Goal: Task Accomplishment & Management: Complete application form

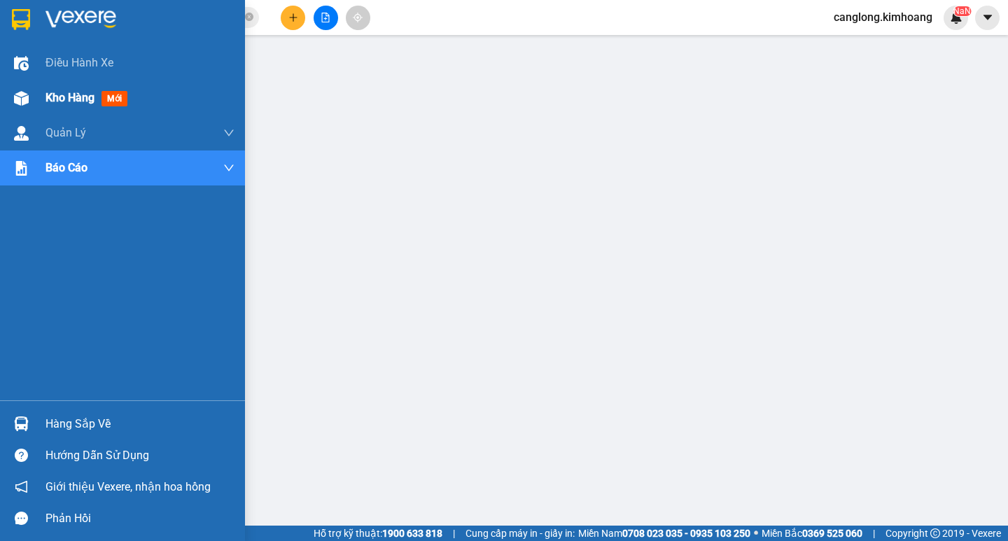
click at [32, 96] on div at bounding box center [21, 98] width 25 height 25
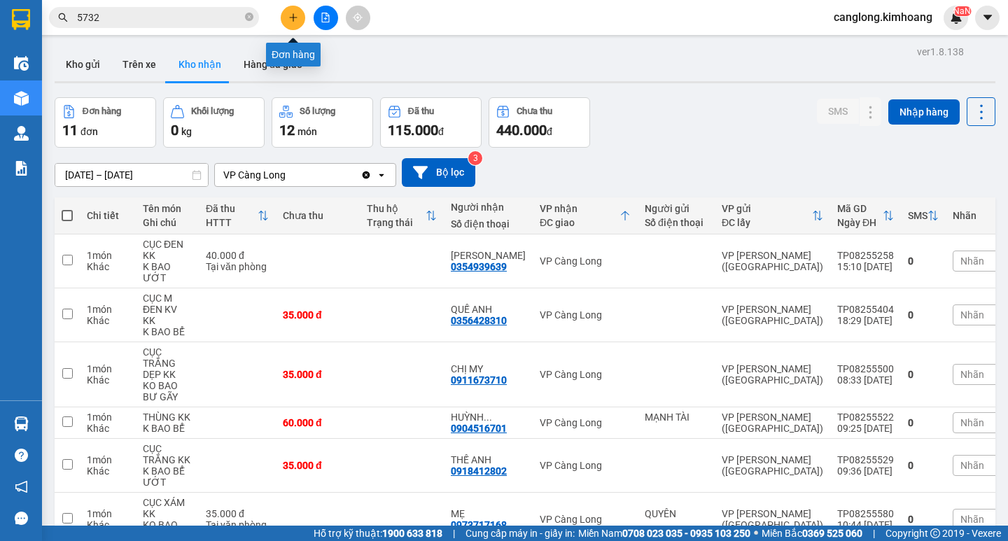
click at [288, 26] on button at bounding box center [293, 18] width 25 height 25
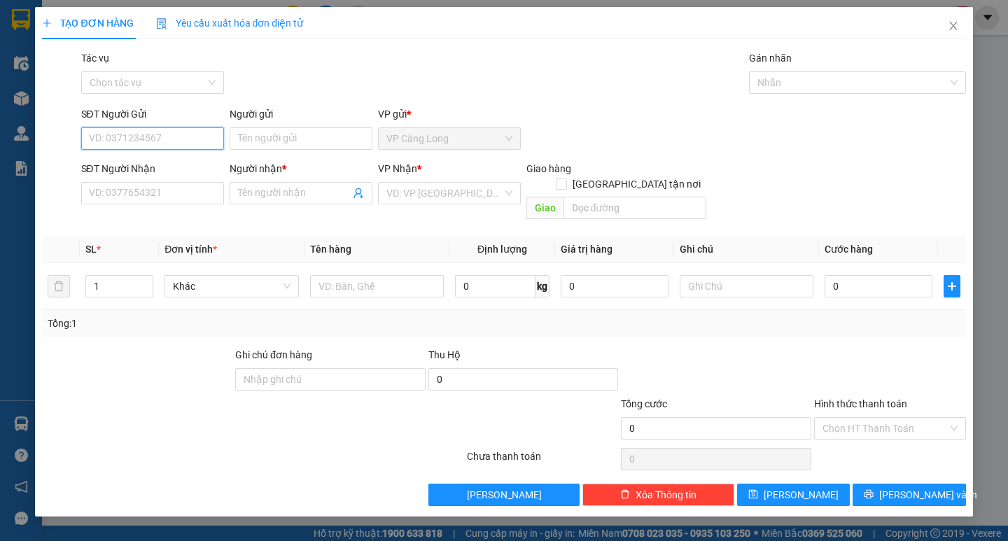
click at [119, 146] on input "SĐT Người Gửi" at bounding box center [152, 138] width 143 height 22
click at [152, 170] on div "0914443749 - MẸ NHAN" at bounding box center [167, 166] width 154 height 15
type input "0914443749"
type input "MẸ NHAN"
type input "0913392230"
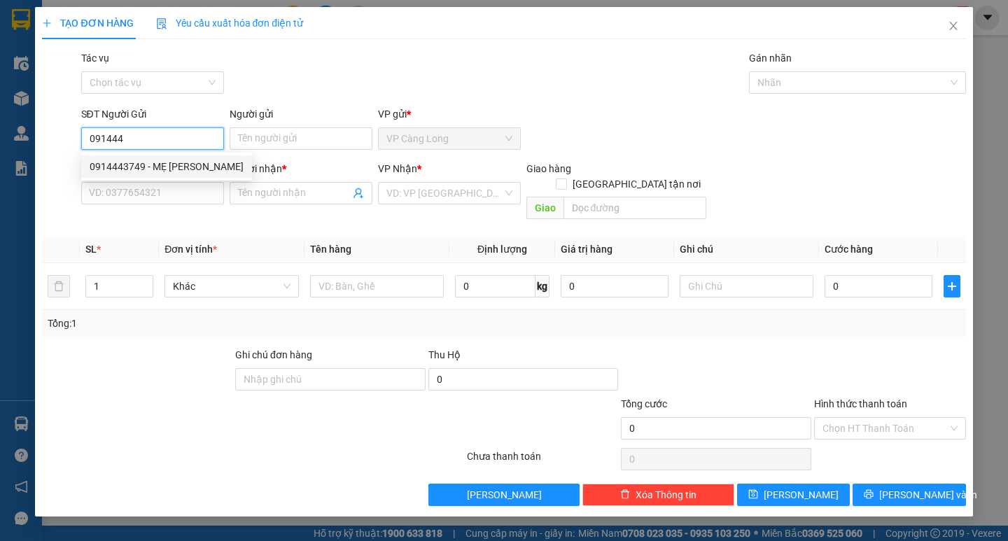
type input "CƯỜNG"
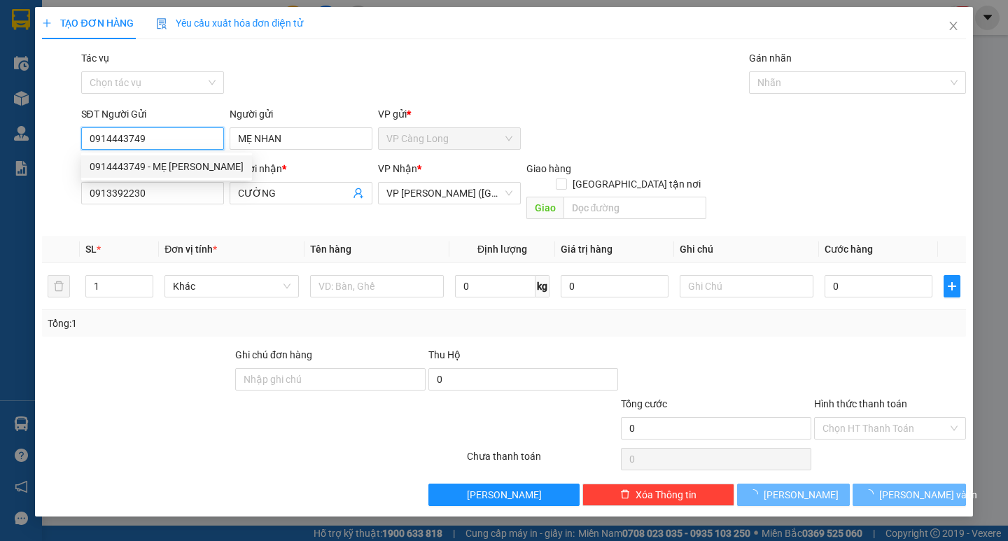
type input "40.000"
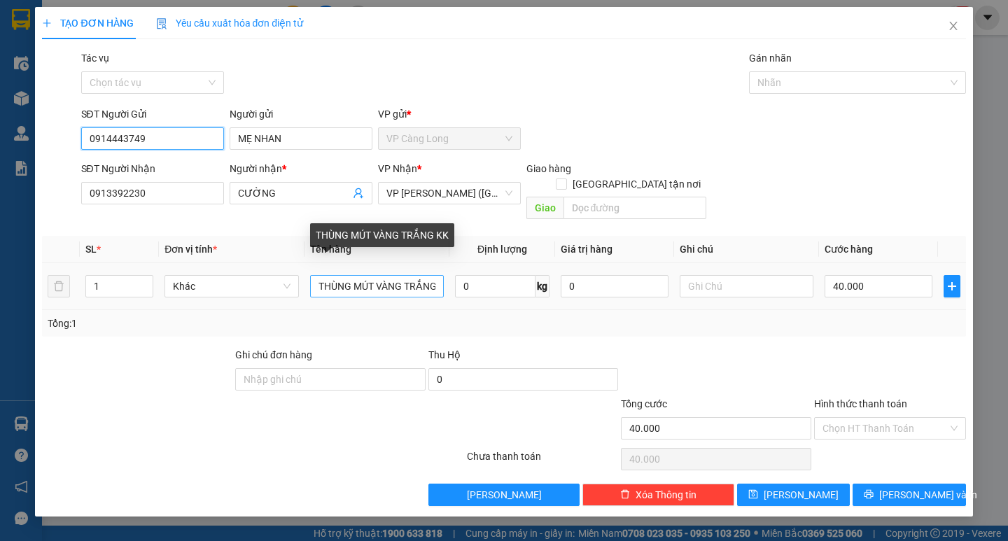
type input "0914443749"
drag, startPoint x: 434, startPoint y: 268, endPoint x: 421, endPoint y: 274, distance: 14.7
click at [421, 275] on input "THÙNG MÚT VÀNG TRẮNG KK" at bounding box center [377, 286] width 134 height 22
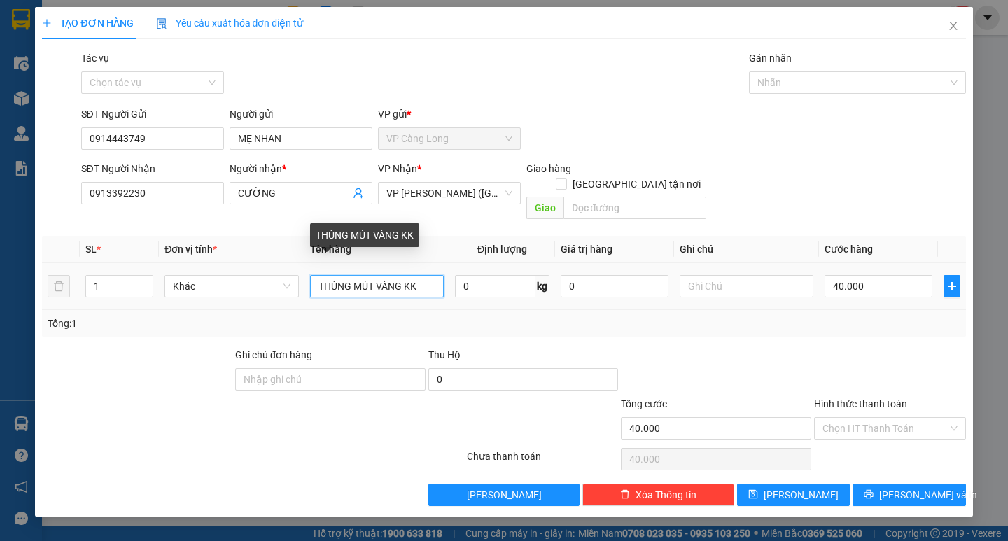
click at [431, 275] on input "THÙNG MÚT VÀNG KK" at bounding box center [377, 286] width 134 height 22
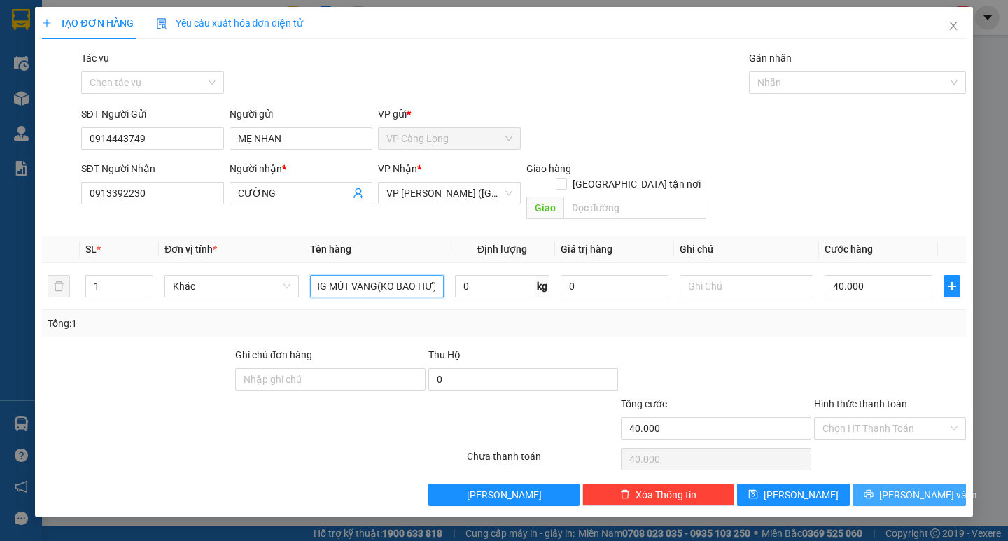
type input "THÙNG MÚT VÀNG(KO BAO HƯ)"
click at [947, 484] on button "[PERSON_NAME] và In" at bounding box center [909, 495] width 113 height 22
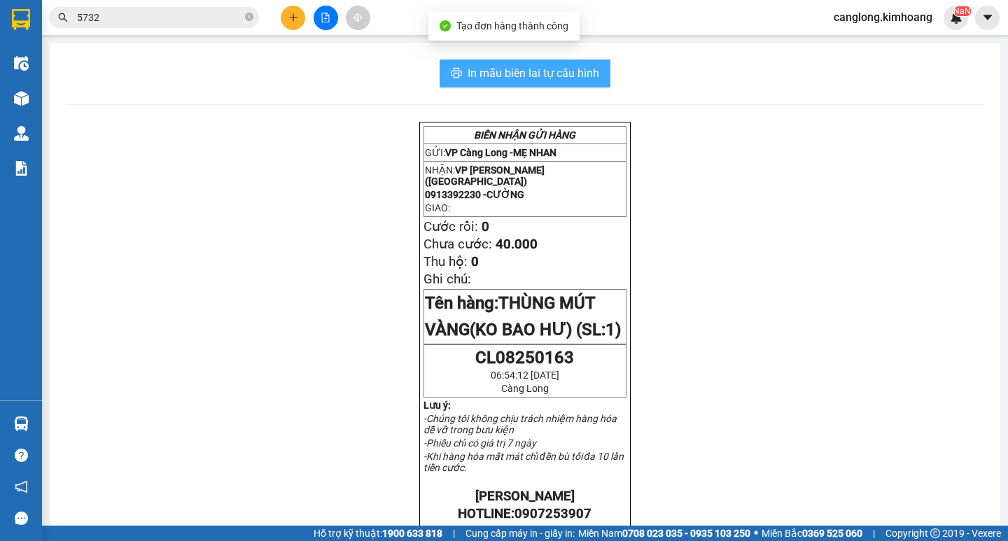
click at [550, 76] on span "In mẫu biên lai tự cấu hình" at bounding box center [534, 73] width 132 height 18
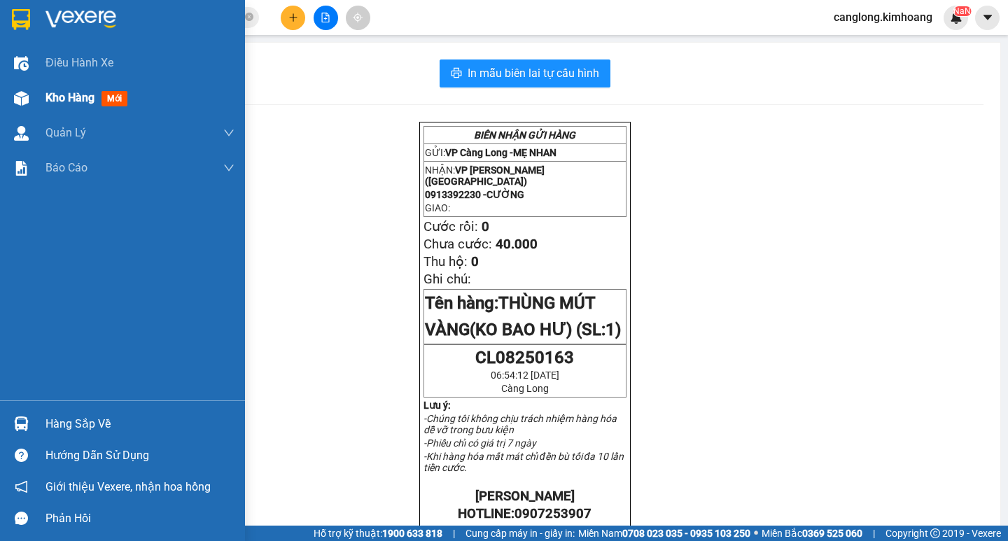
click at [19, 99] on img at bounding box center [21, 98] width 15 height 15
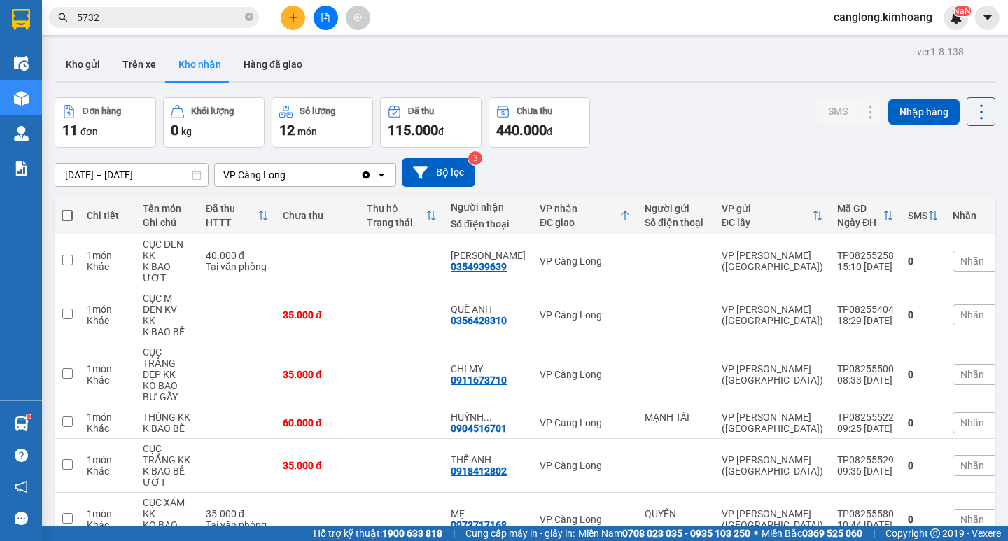
drag, startPoint x: 354, startPoint y: 130, endPoint x: 644, endPoint y: 161, distance: 292.2
click at [644, 161] on div "31/07/2025 – 31/08/2025 Press the down arrow key to interact with the calendar …" at bounding box center [525, 172] width 941 height 29
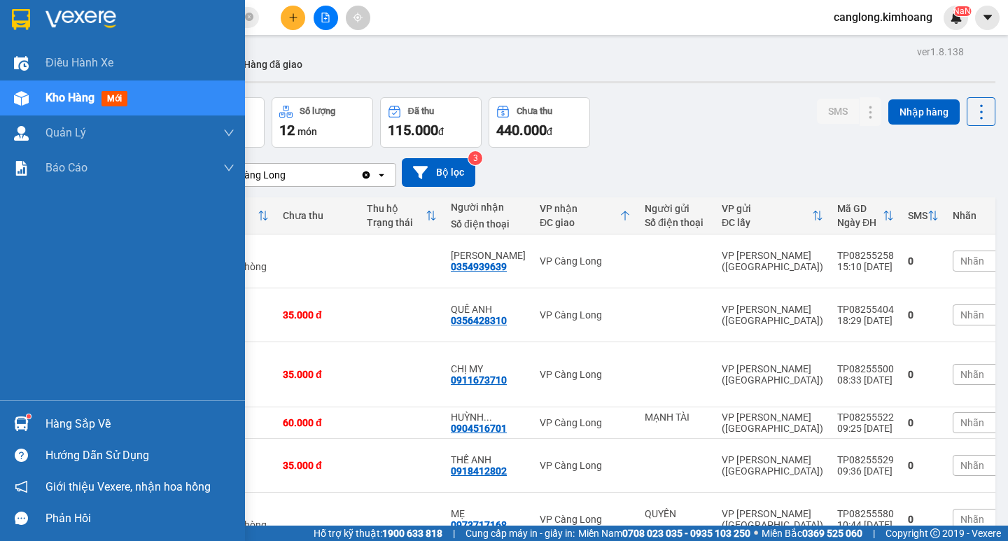
click at [29, 414] on sup at bounding box center [29, 416] width 4 height 4
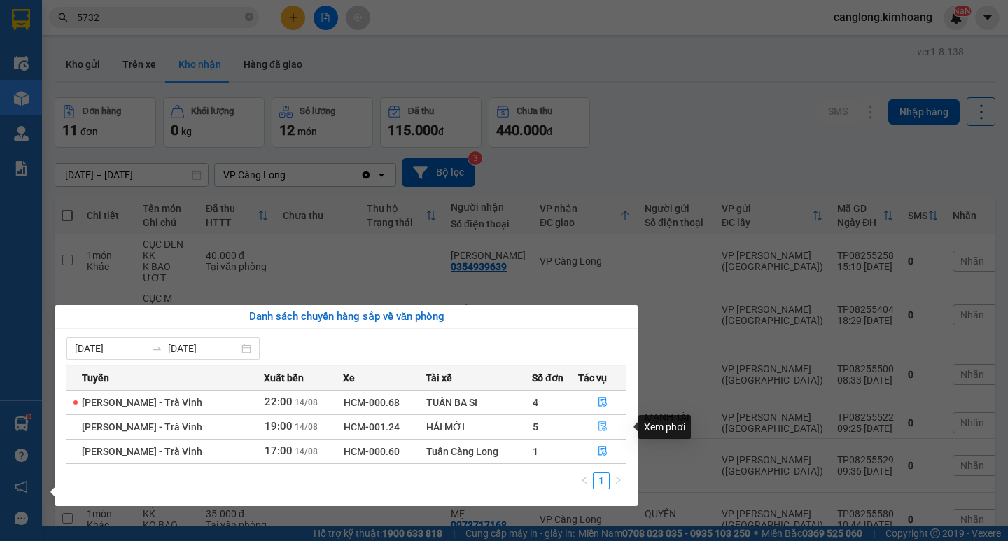
click at [600, 428] on icon "file-done" at bounding box center [603, 426] width 10 height 10
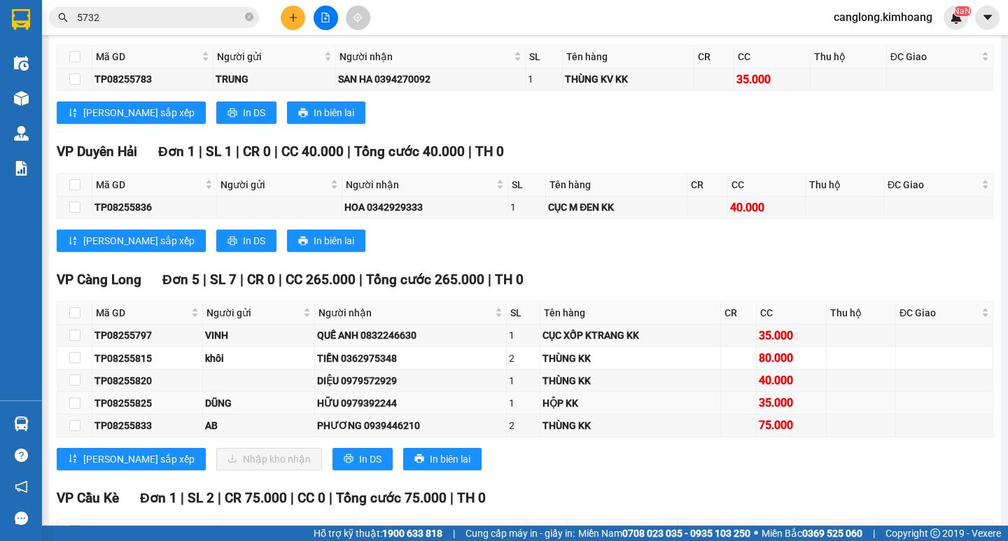
scroll to position [2030, 0]
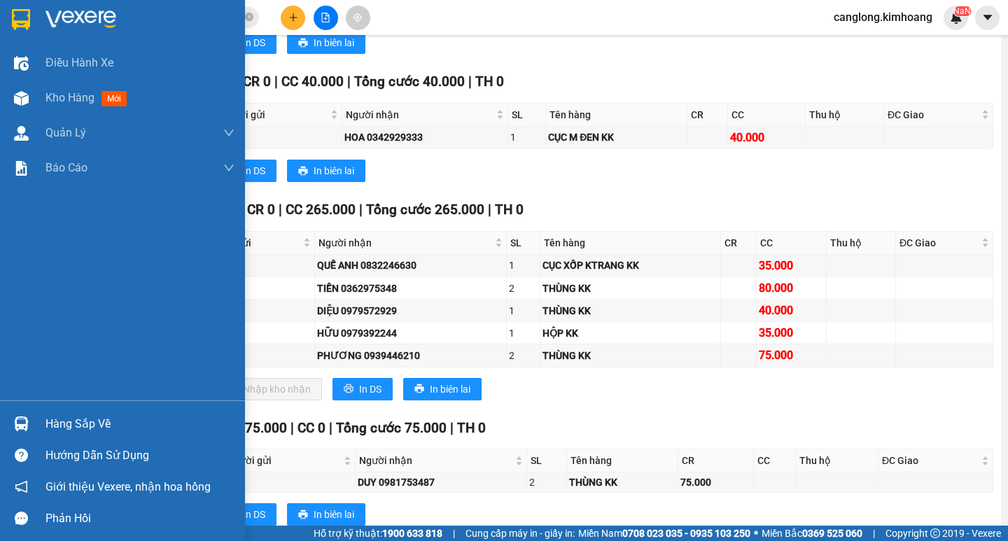
click at [47, 418] on div "Hàng sắp về" at bounding box center [140, 424] width 189 height 21
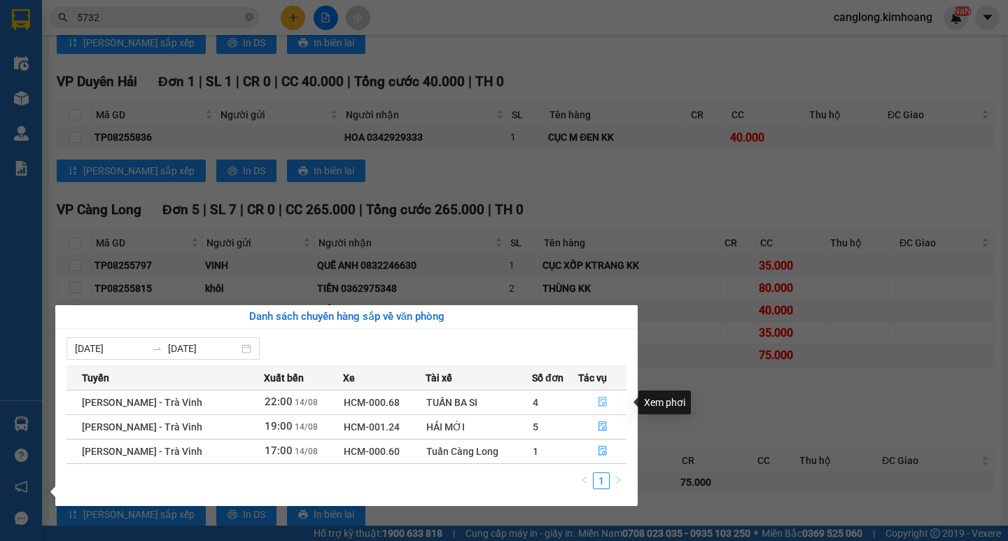
click at [601, 398] on icon "file-done" at bounding box center [603, 403] width 8 height 10
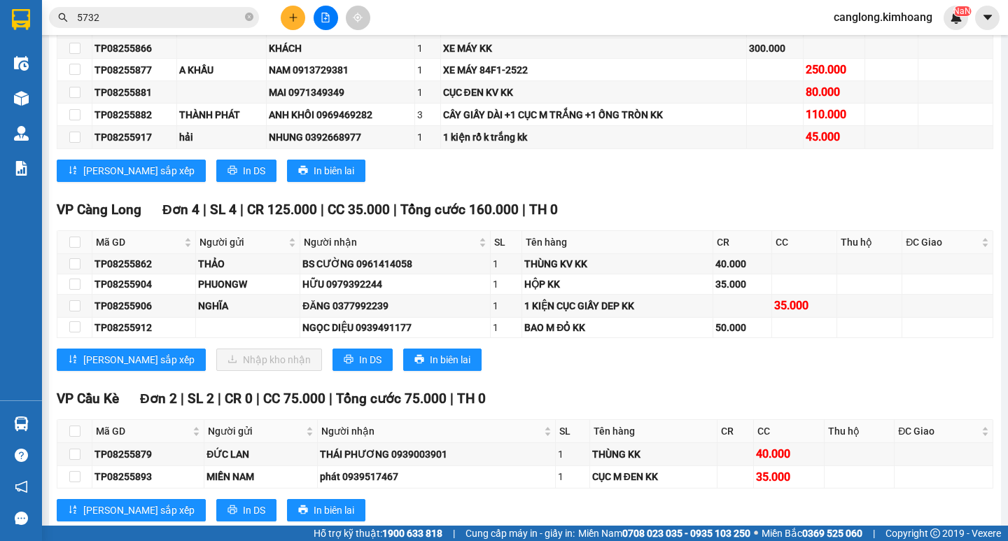
scroll to position [1545, 0]
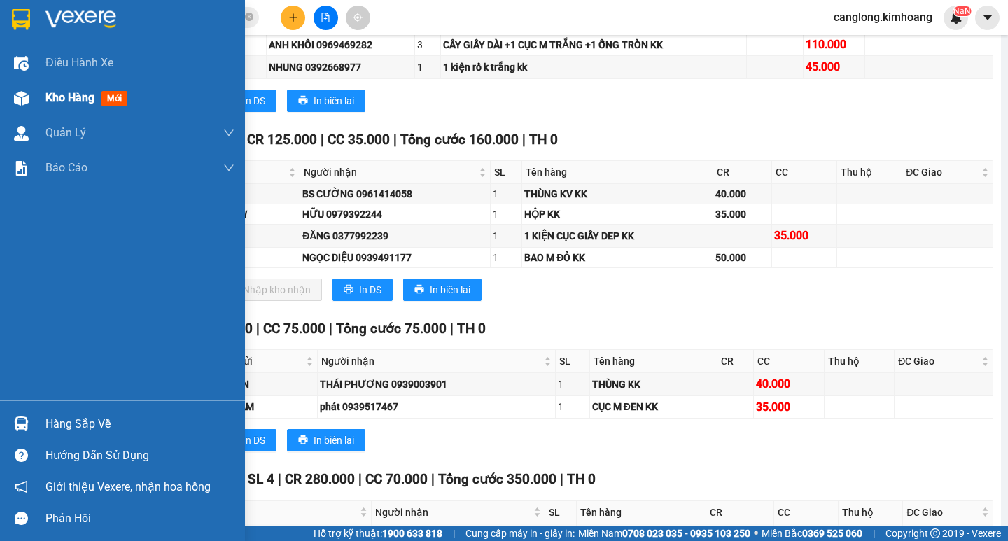
click at [62, 88] on div "Kho hàng mới" at bounding box center [140, 98] width 189 height 35
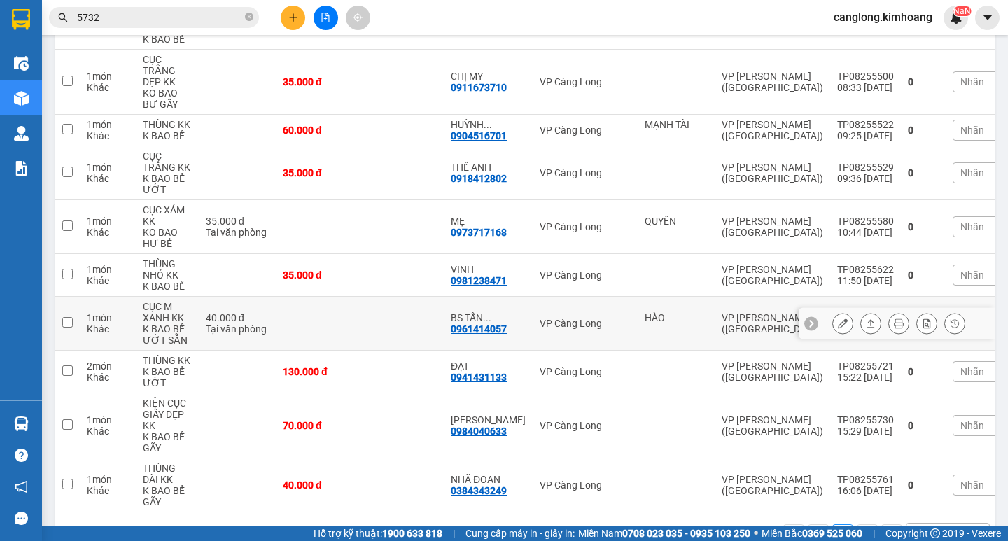
scroll to position [331, 0]
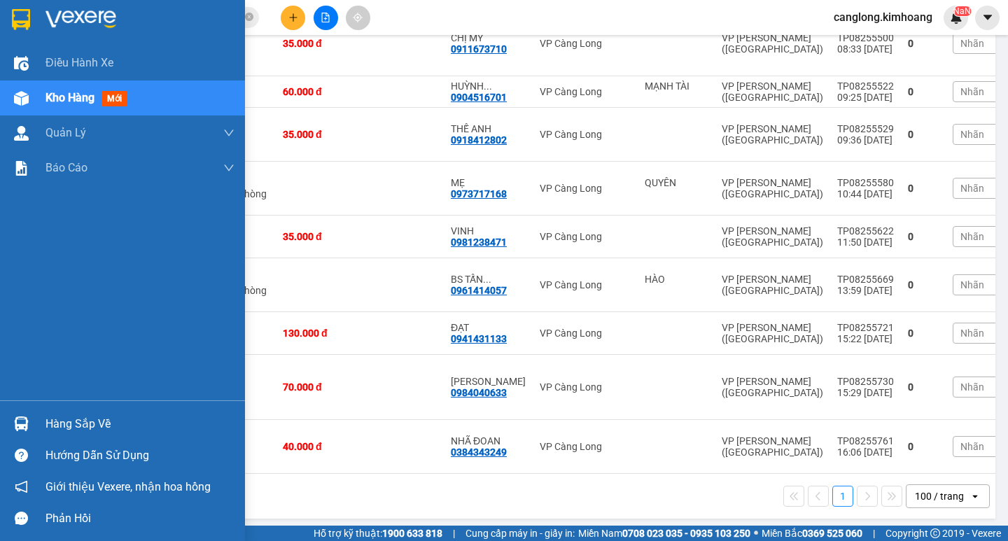
click at [124, 420] on div "Hàng sắp về" at bounding box center [140, 424] width 189 height 21
click at [124, 420] on div "Điều hành xe Kho hàng mới Quản [PERSON_NAME] lý chuyến Quản lý khách hàng mới B…" at bounding box center [122, 270] width 245 height 541
click at [34, 414] on div "Hàng sắp về" at bounding box center [122, 424] width 245 height 32
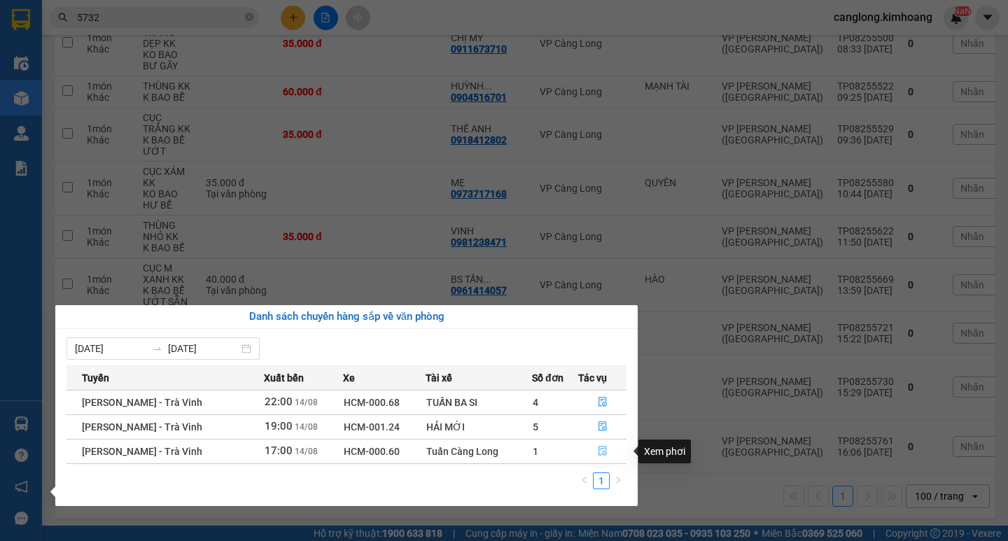
click at [602, 449] on icon "file-done" at bounding box center [603, 452] width 8 height 10
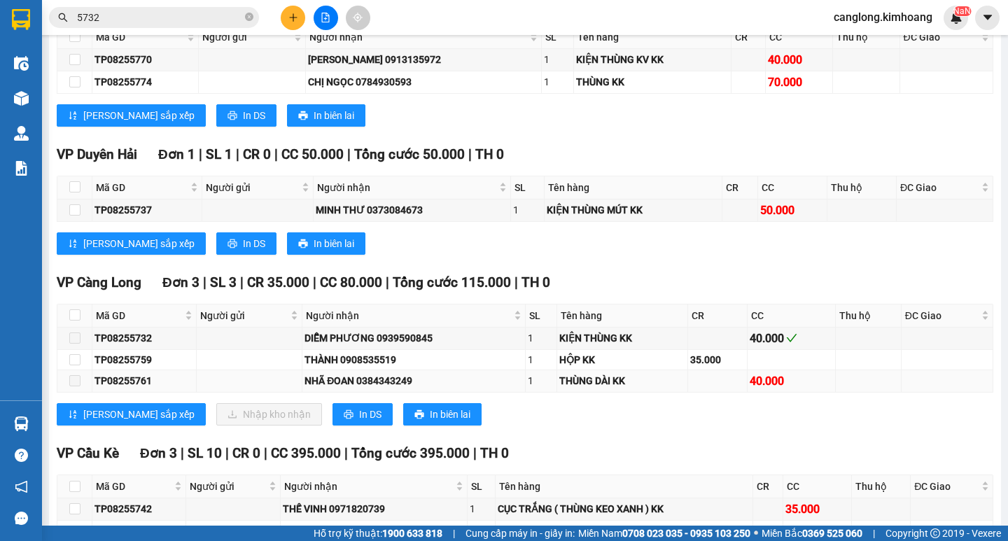
scroll to position [1540, 0]
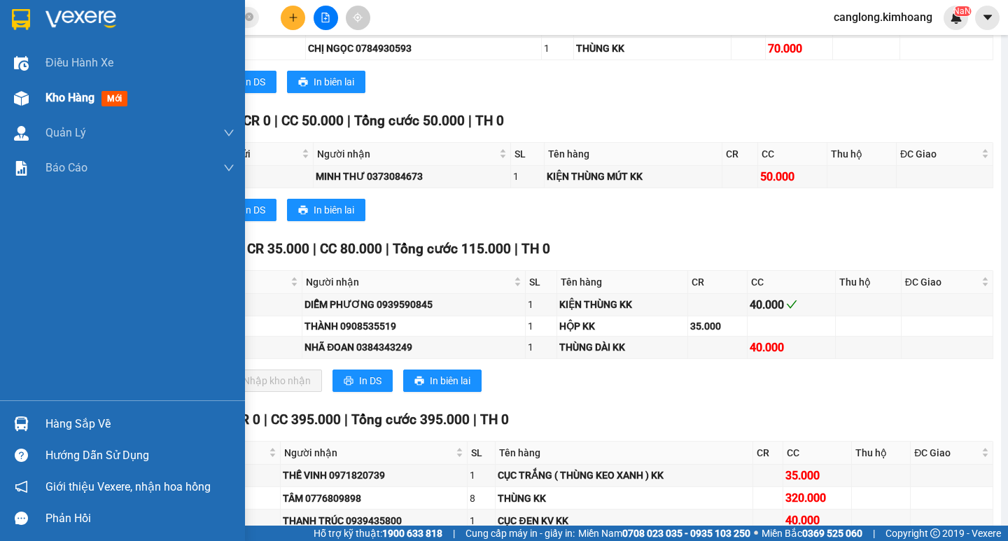
click at [41, 102] on div "Kho hàng mới" at bounding box center [122, 98] width 245 height 35
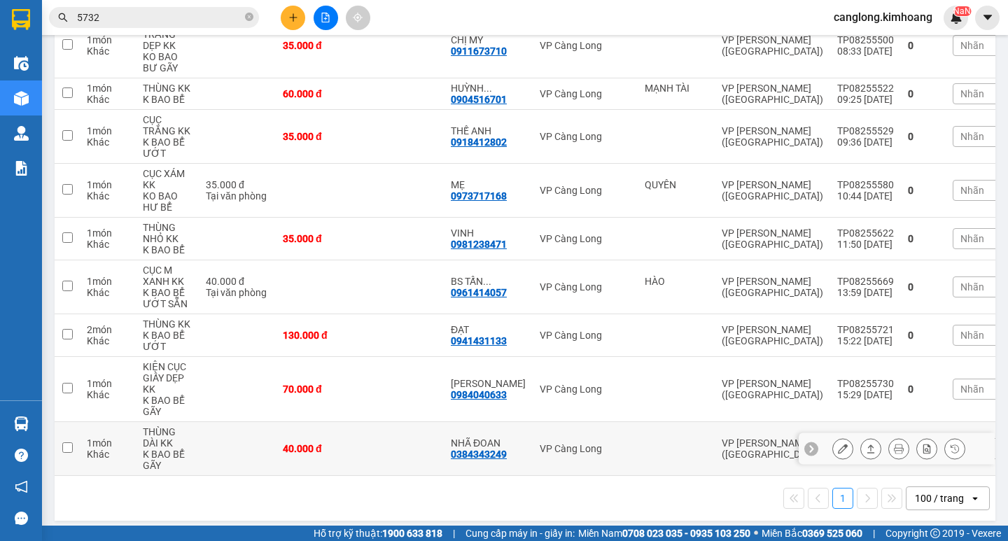
scroll to position [331, 0]
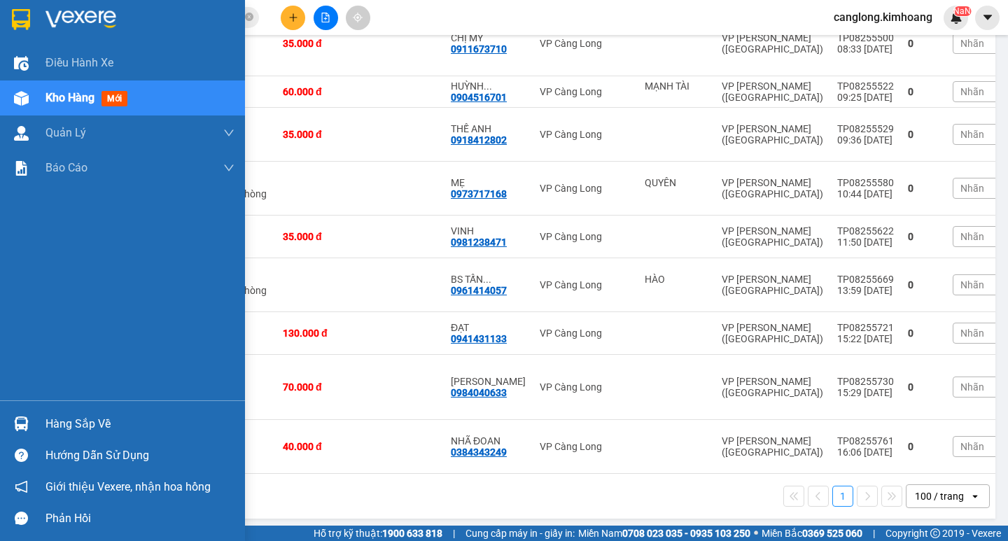
click at [235, 540] on html "Kết quả tìm kiếm ( 92 ) Bộ lọc Mã ĐH Trạng thái Món hàng Thu hộ Tổng cước Chưa …" at bounding box center [504, 270] width 1008 height 541
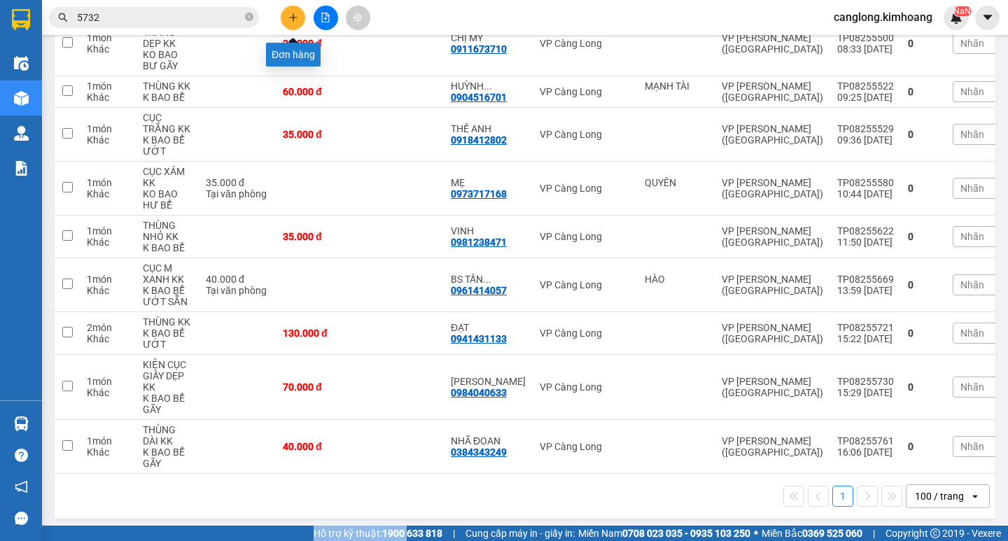
click at [293, 20] on icon "plus" at bounding box center [293, 18] width 10 height 10
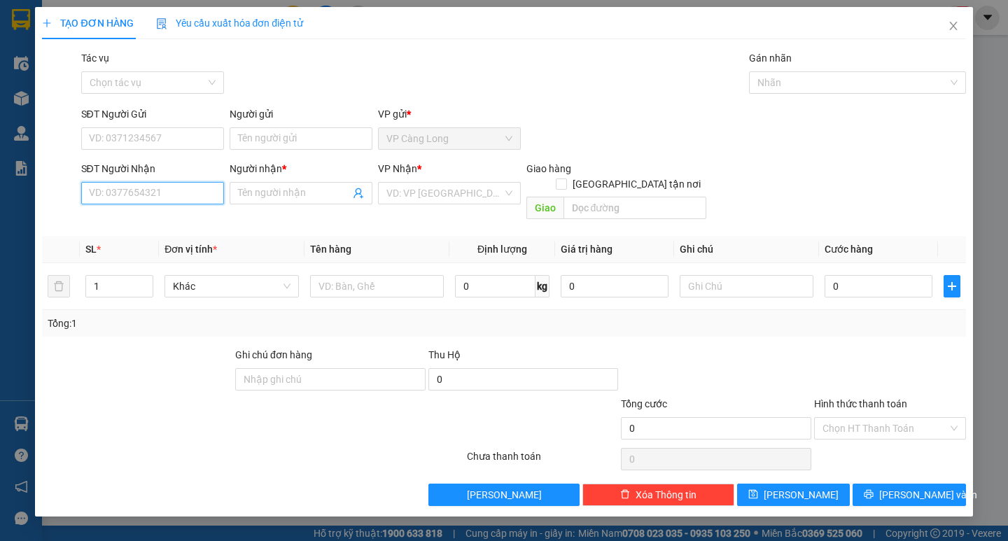
click at [209, 192] on input "SĐT Người Nhận" at bounding box center [152, 193] width 143 height 22
click at [172, 211] on div "0938567419 - HẢI" at bounding box center [152, 221] width 143 height 22
type input "0938567419"
type input "HẢI"
type input "50.000"
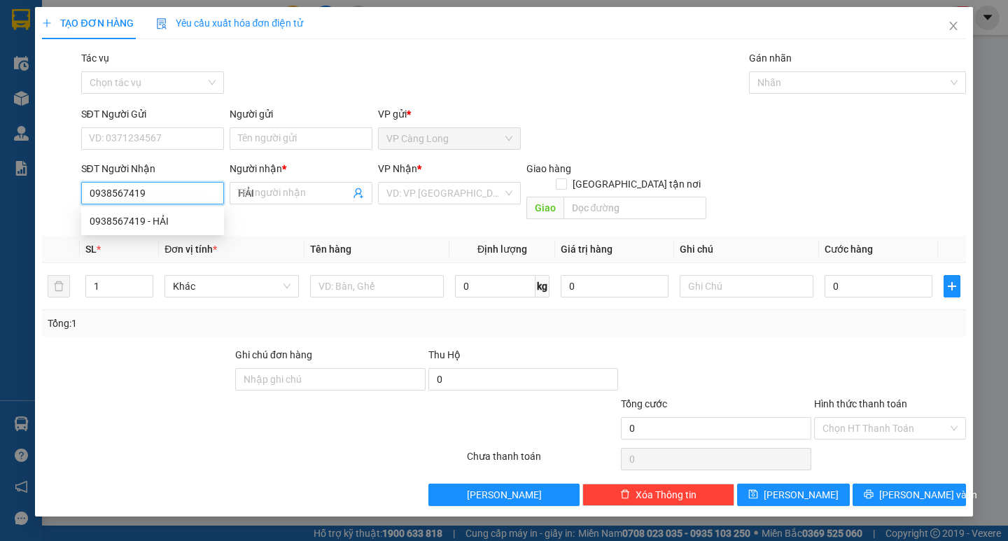
type input "50.000"
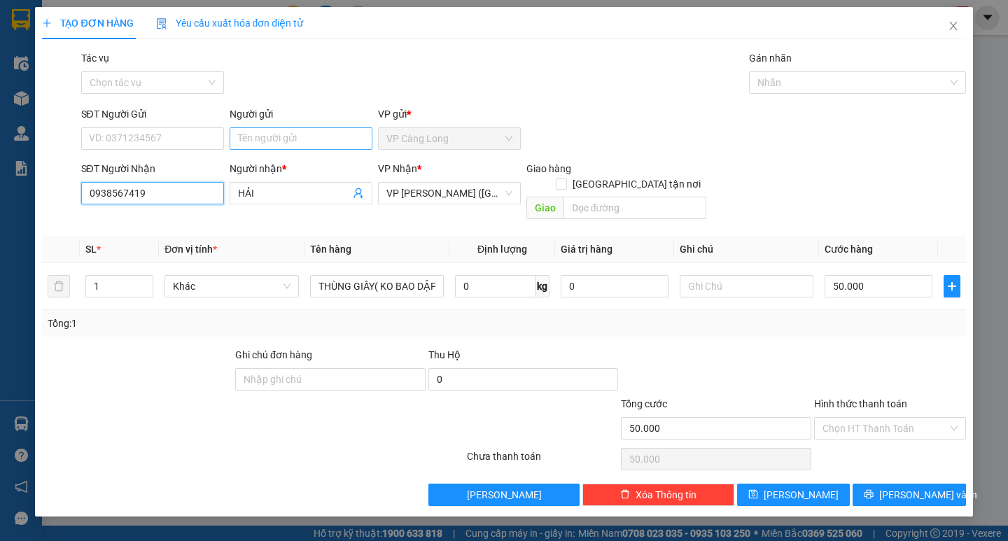
type input "0938567419"
click at [284, 139] on input "Người gửi" at bounding box center [301, 138] width 143 height 22
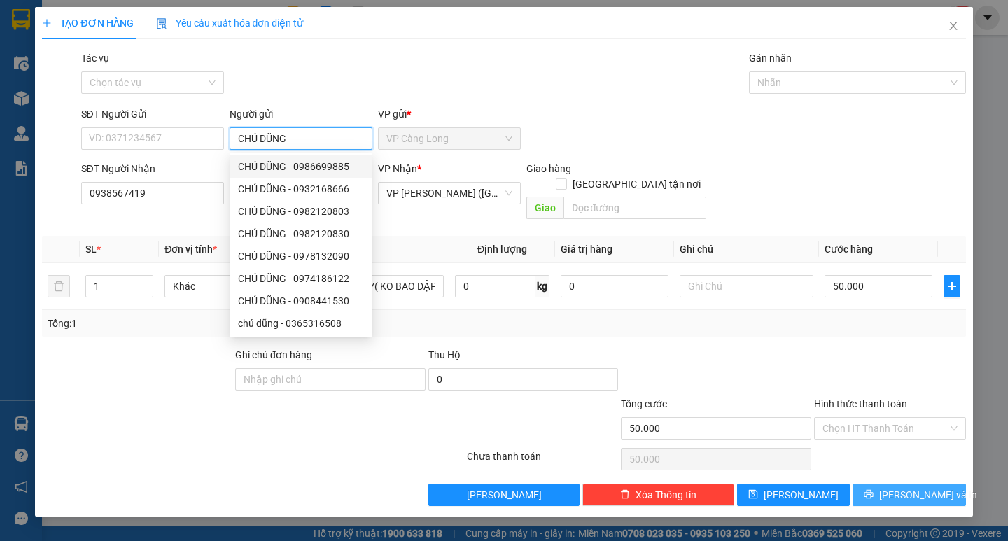
type input "CHÚ DŨNG"
click at [920, 487] on span "[PERSON_NAME] và In" at bounding box center [928, 494] width 98 height 15
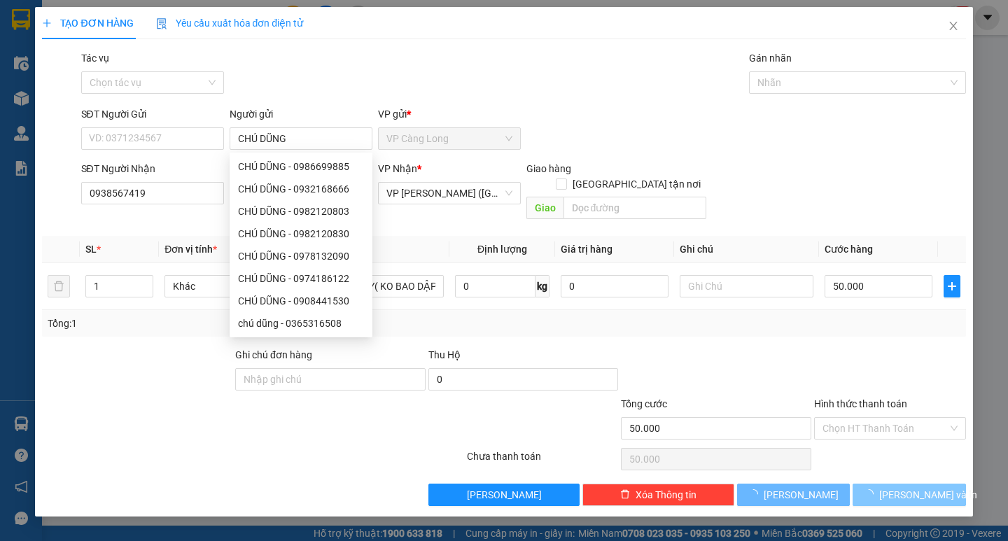
click at [920, 487] on span "[PERSON_NAME] và In" at bounding box center [928, 494] width 98 height 15
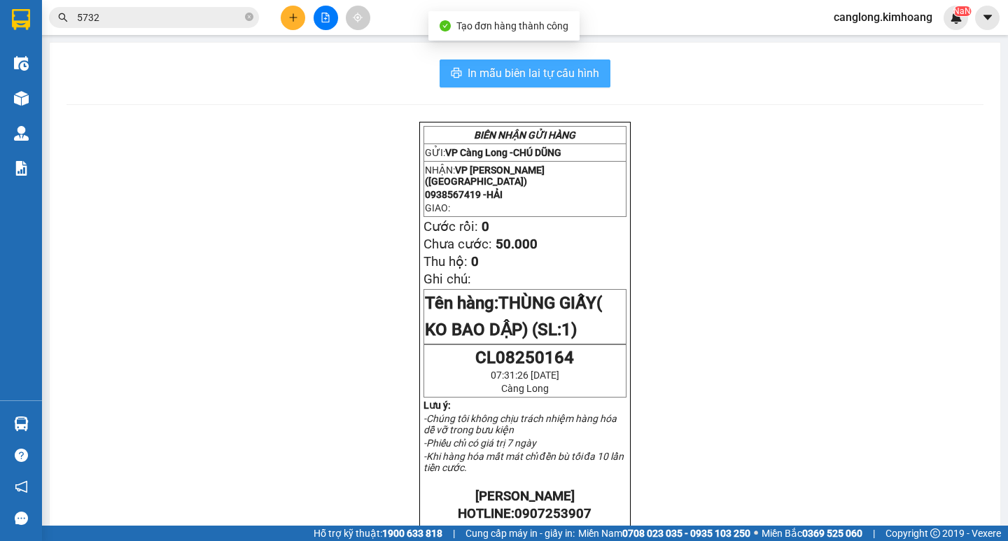
click at [544, 80] on span "In mẫu biên lai tự cấu hình" at bounding box center [534, 73] width 132 height 18
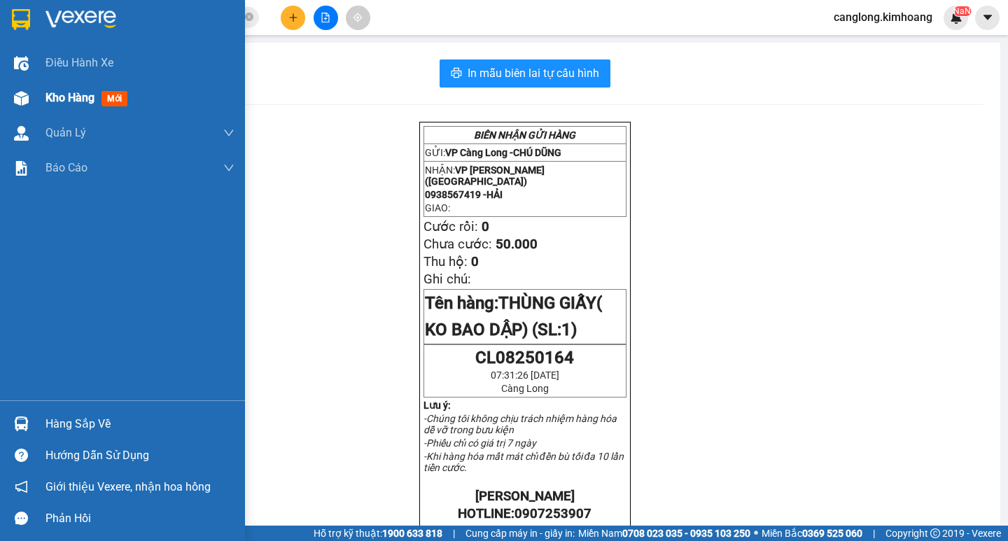
click at [35, 99] on div "Kho hàng mới" at bounding box center [122, 98] width 245 height 35
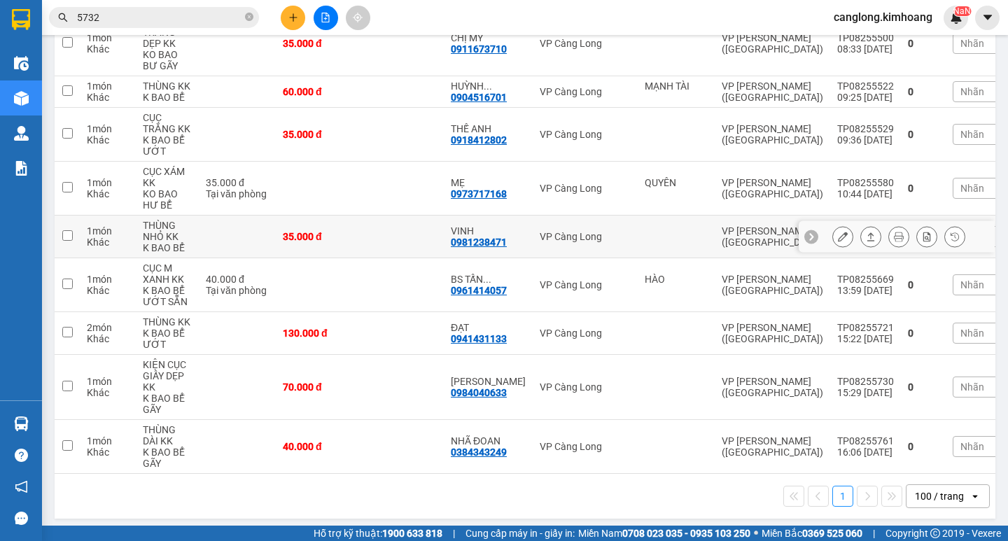
scroll to position [261, 0]
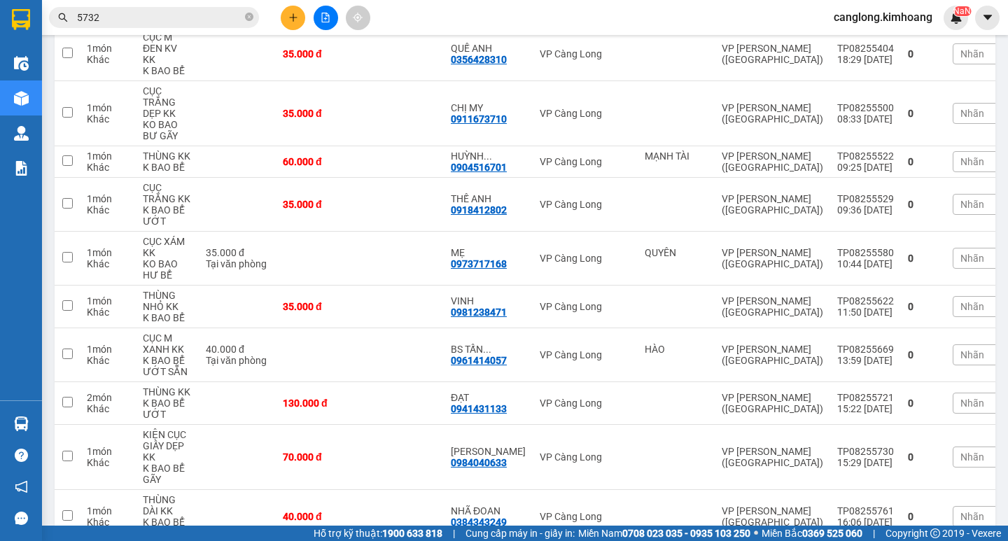
click at [144, 17] on input "5732" at bounding box center [159, 17] width 165 height 15
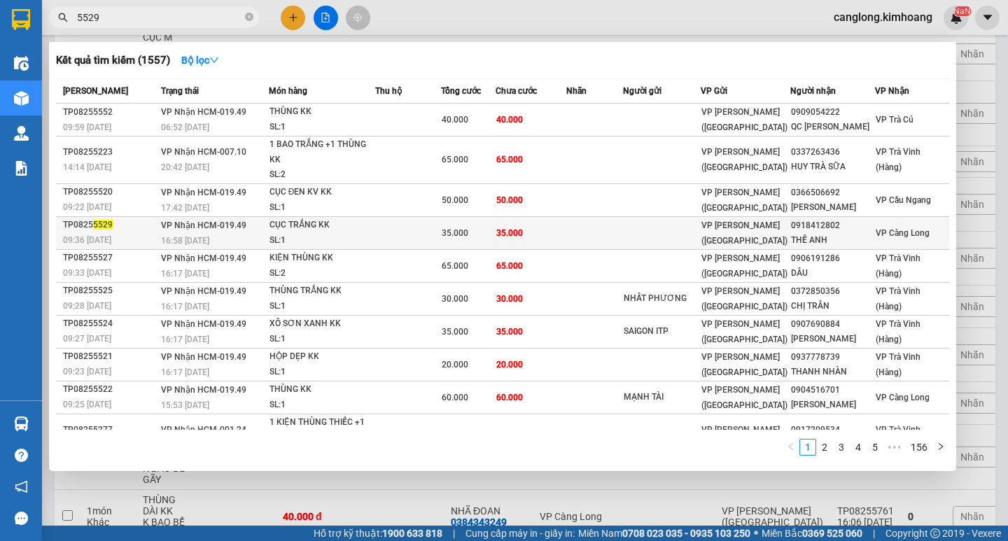
type input "5529"
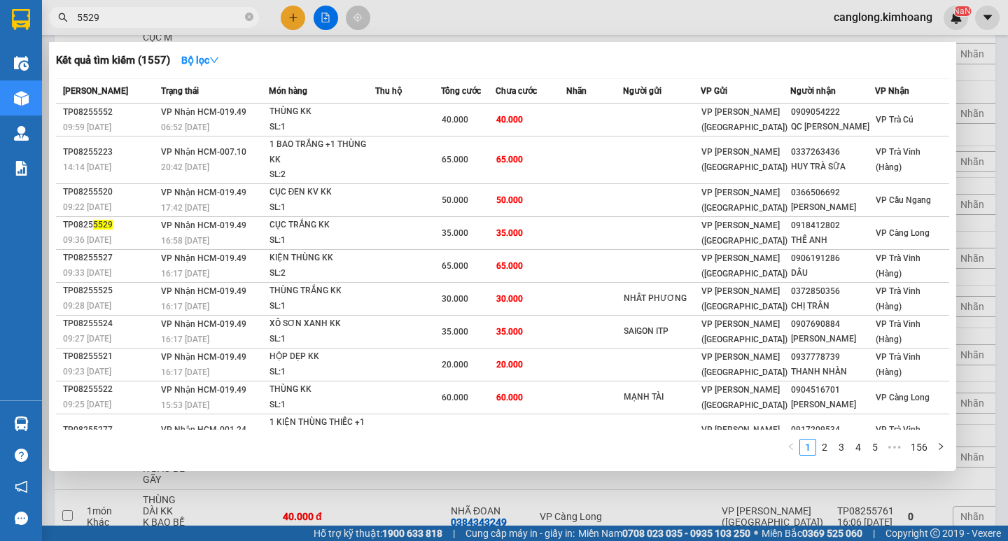
click at [597, 227] on td at bounding box center [594, 232] width 57 height 33
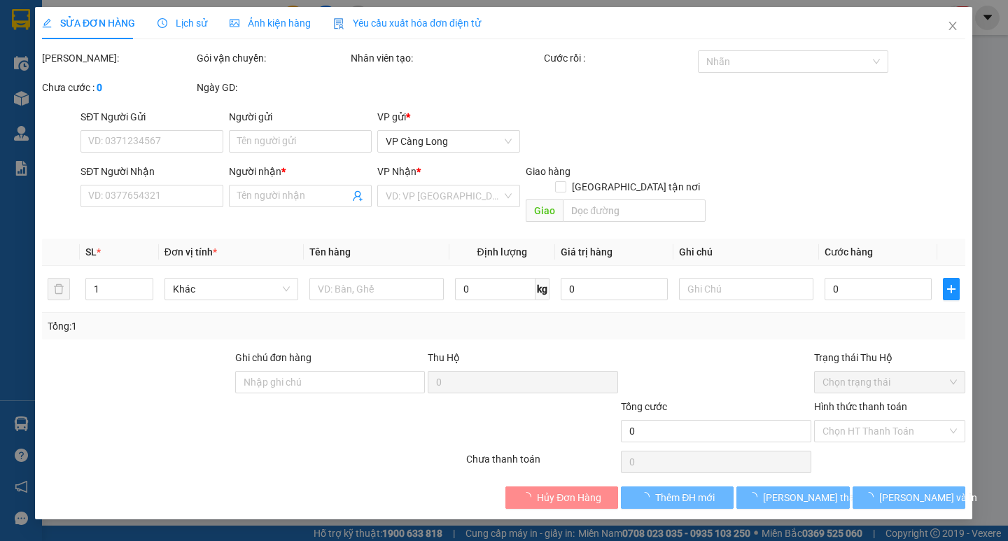
type input "0918412802"
type input "THẾ ANH"
type input "35.000"
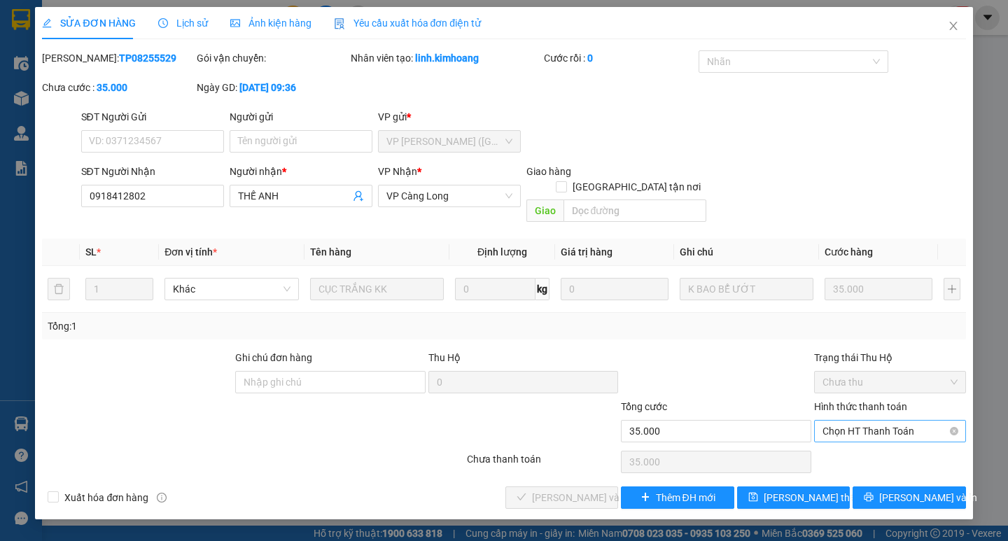
click at [846, 421] on span "Chọn HT Thanh Toán" at bounding box center [890, 431] width 135 height 21
click at [886, 442] on div "Tại văn phòng" at bounding box center [890, 443] width 135 height 15
type input "0"
click at [579, 490] on span "Lưu và Giao hàng" at bounding box center [599, 497] width 134 height 15
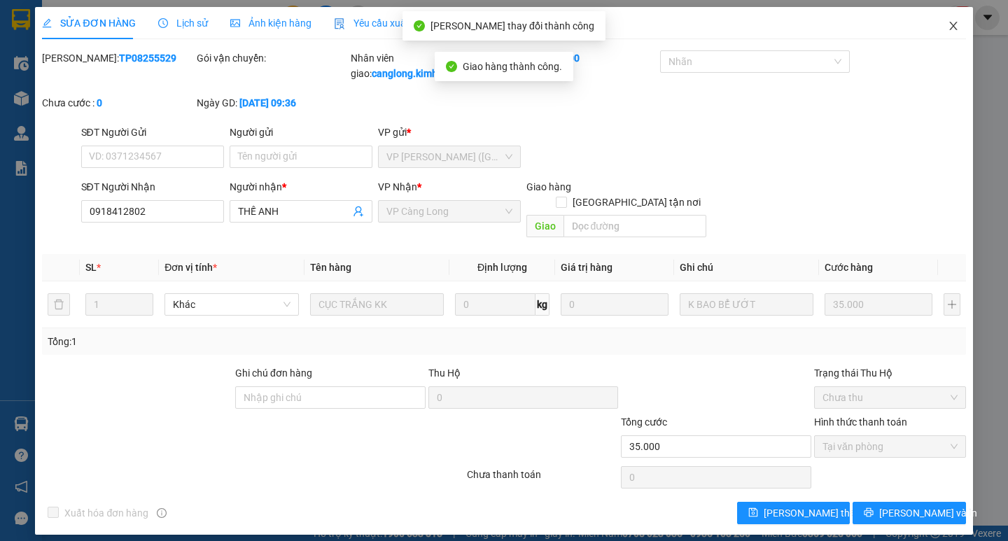
click at [949, 21] on icon "close" at bounding box center [953, 25] width 11 height 11
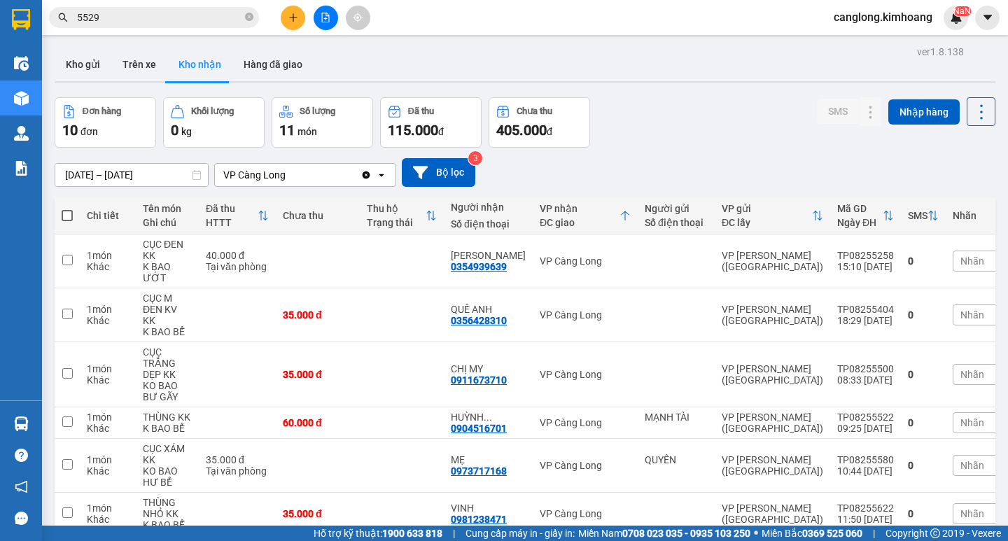
click at [134, 15] on input "5529" at bounding box center [159, 17] width 165 height 15
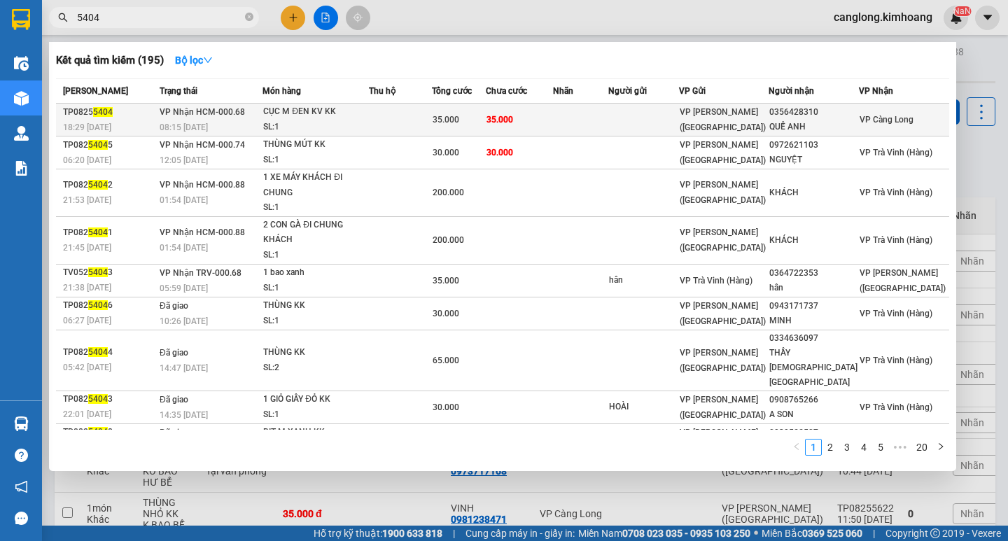
type input "5404"
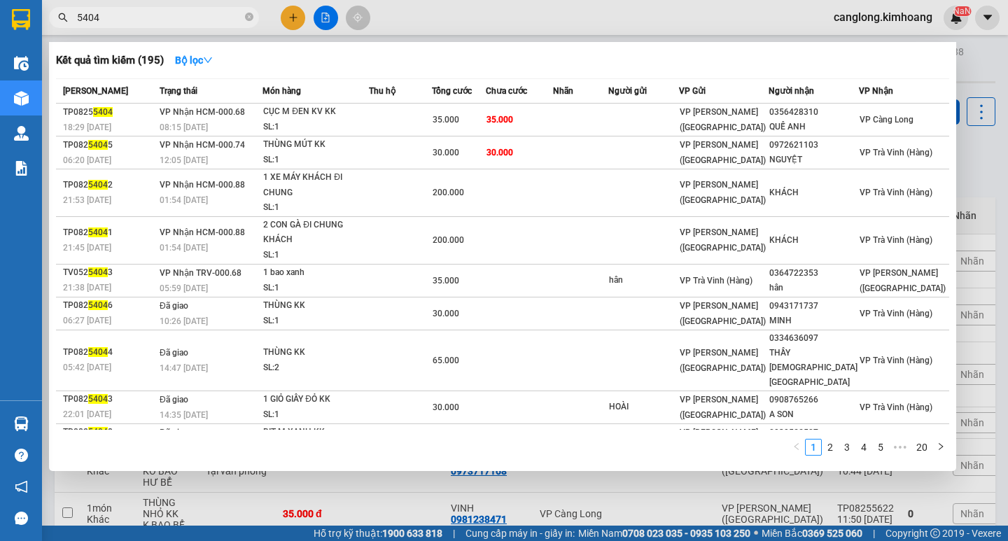
click at [642, 123] on td at bounding box center [643, 120] width 71 height 33
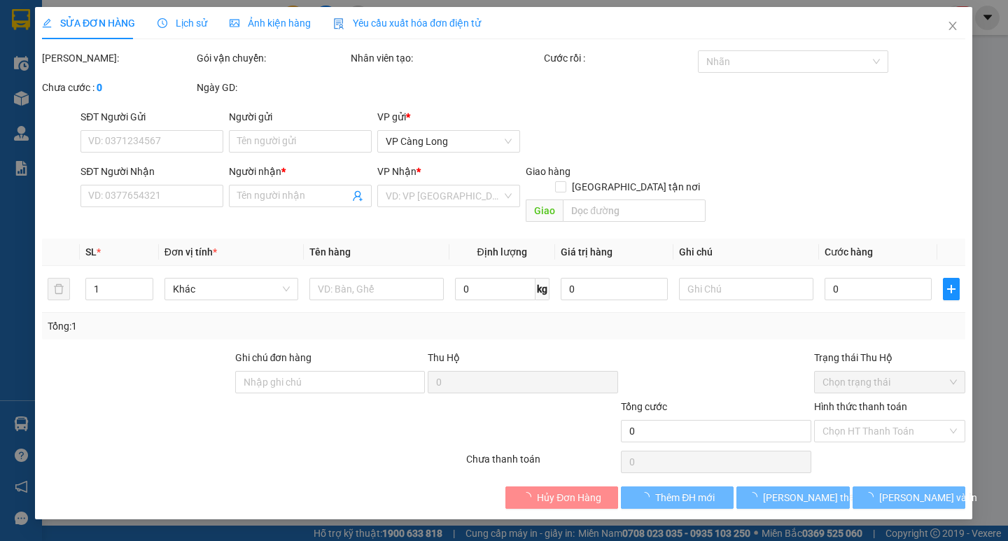
type input "0356428310"
type input "QUẾ ANH"
type input "35.000"
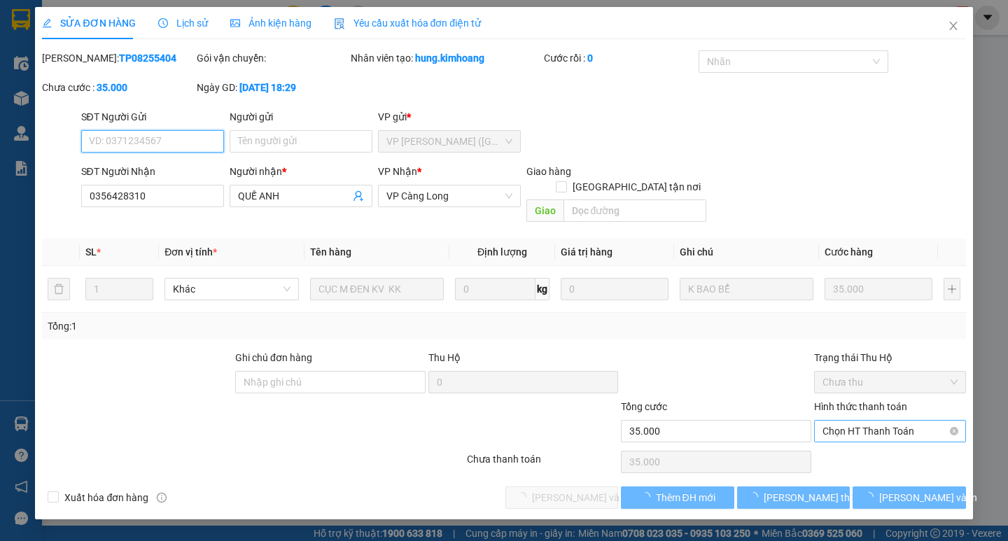
click at [864, 421] on span "Chọn HT Thanh Toán" at bounding box center [890, 431] width 135 height 21
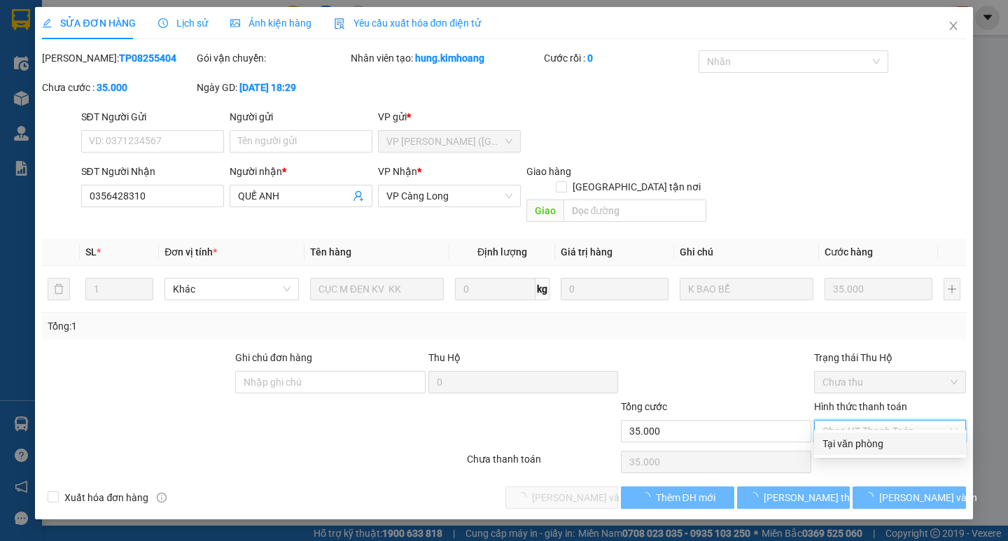
click at [882, 450] on div "Tại văn phòng" at bounding box center [890, 443] width 135 height 15
type input "0"
drag, startPoint x: 882, startPoint y: 450, endPoint x: 872, endPoint y: 449, distance: 10.5
click at [882, 451] on div "Chọn HT Thanh Toán" at bounding box center [890, 462] width 155 height 28
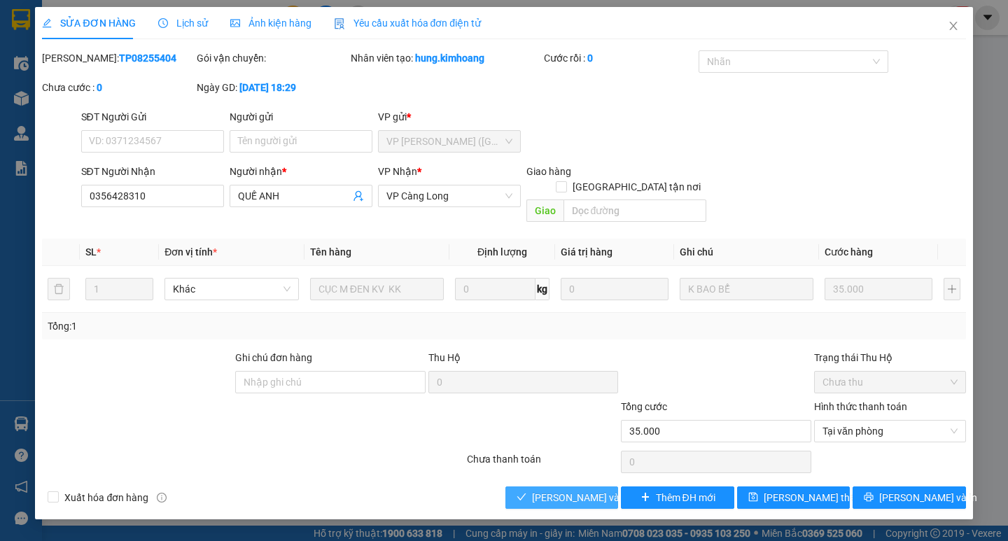
click at [559, 490] on span "Lưu và Giao hàng" at bounding box center [599, 497] width 134 height 15
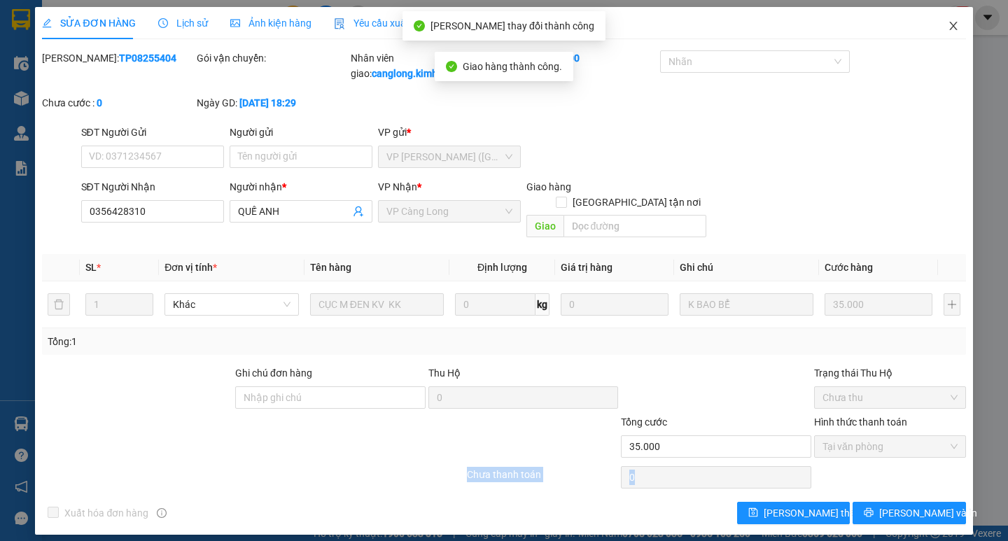
click at [949, 29] on icon "close" at bounding box center [953, 25] width 11 height 11
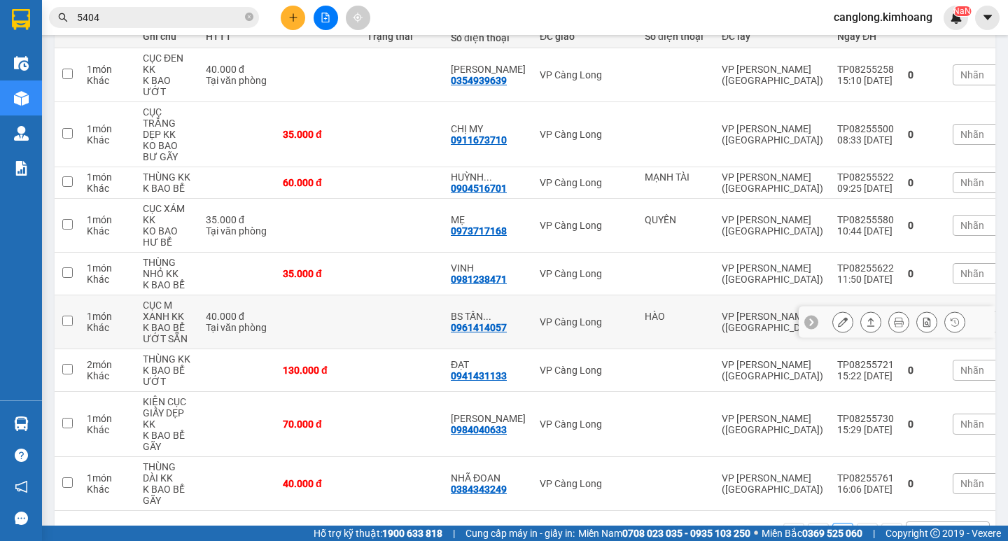
scroll to position [235, 0]
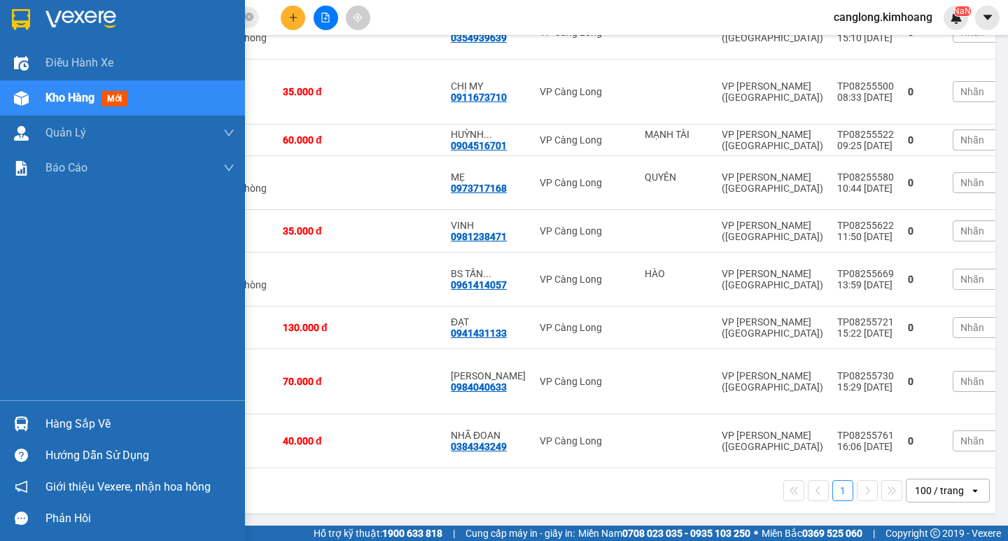
click at [20, 414] on div at bounding box center [21, 424] width 25 height 25
click at [20, 414] on div "Điều hành xe Kho hàng mới Quản [PERSON_NAME] lý chuyến Quản lý khách hàng mới B…" at bounding box center [122, 270] width 245 height 541
click at [19, 417] on img at bounding box center [21, 424] width 15 height 15
click at [19, 417] on div "Điều hành xe Kho hàng mới Quản [PERSON_NAME] lý chuyến Quản lý khách hàng mới B…" at bounding box center [122, 270] width 245 height 541
click at [19, 417] on img at bounding box center [21, 424] width 15 height 15
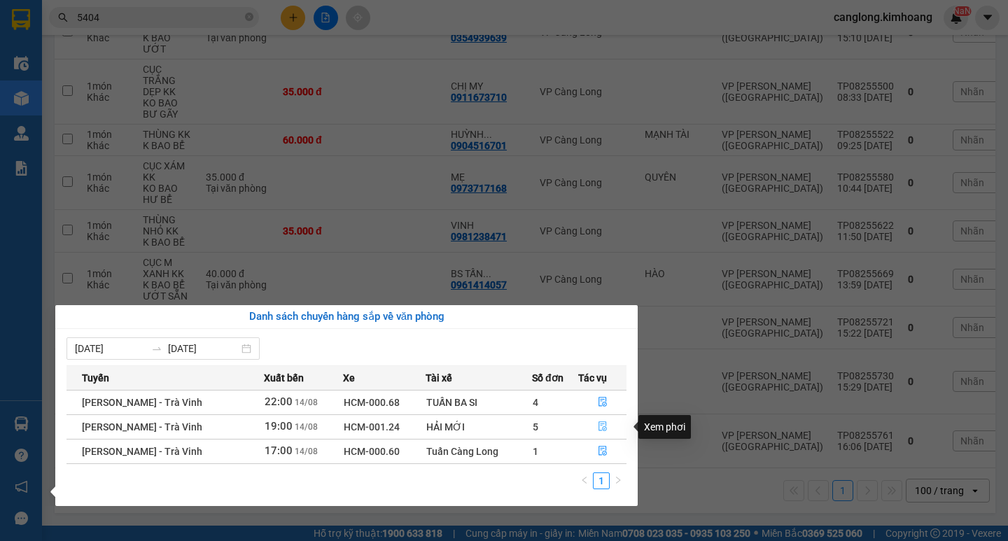
click at [592, 426] on button "button" at bounding box center [602, 427] width 47 height 22
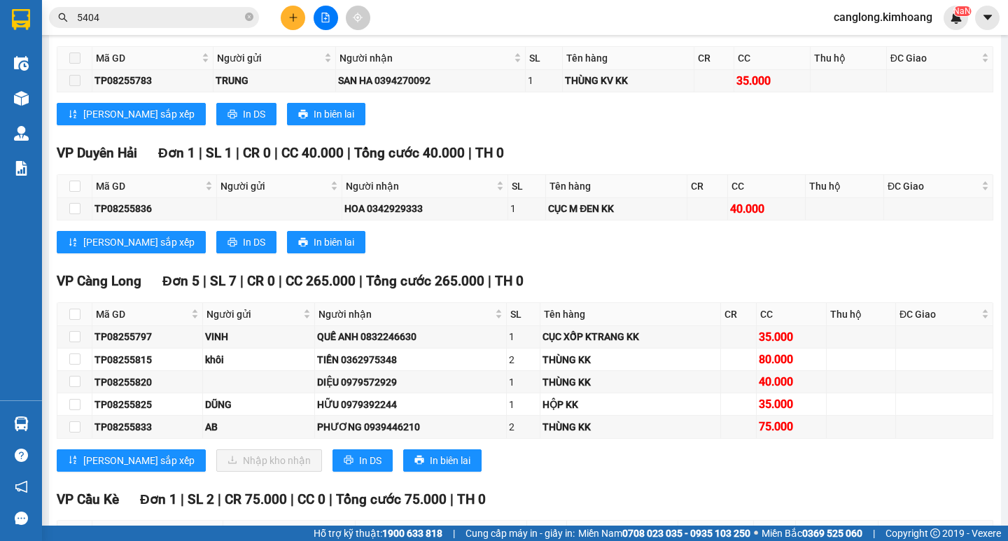
scroll to position [2030, 0]
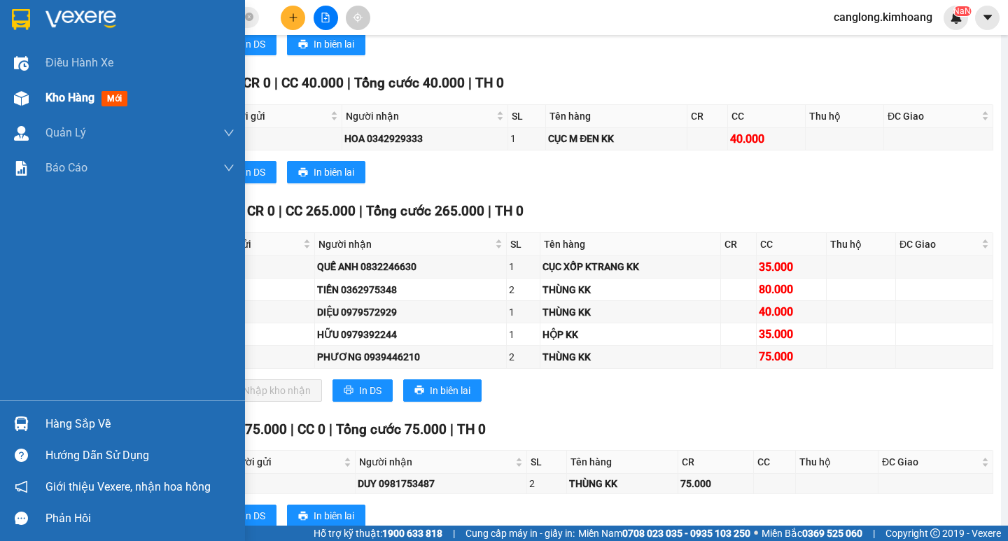
click at [52, 95] on span "Kho hàng" at bounding box center [70, 97] width 49 height 13
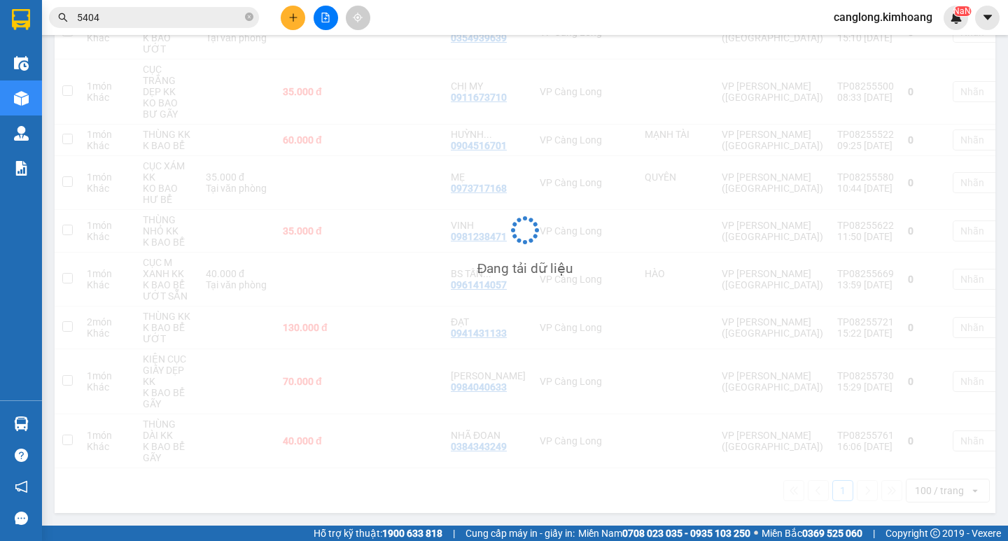
scroll to position [235, 0]
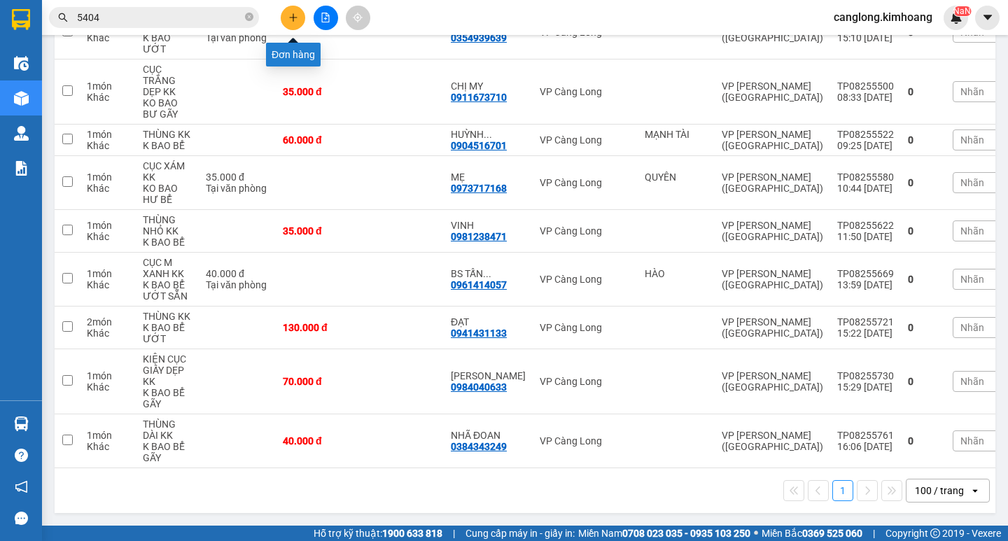
click at [288, 12] on button at bounding box center [293, 18] width 25 height 25
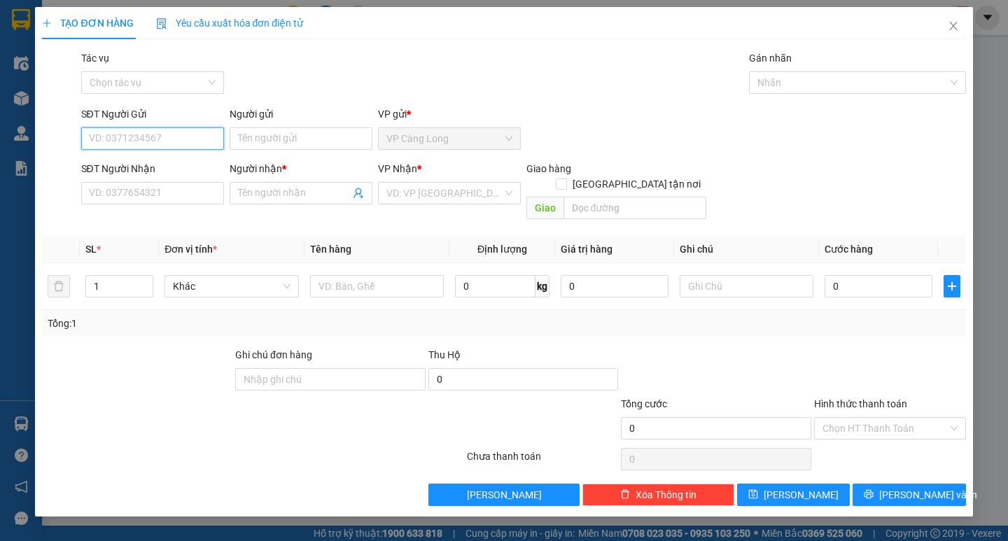
click at [137, 140] on input "SĐT Người Gửi" at bounding box center [152, 138] width 143 height 22
click at [190, 161] on div "0961437008 - PHƯỢNG" at bounding box center [153, 166] width 126 height 15
type input "0961437008"
type input "PHƯỢNG"
type input "0938390982"
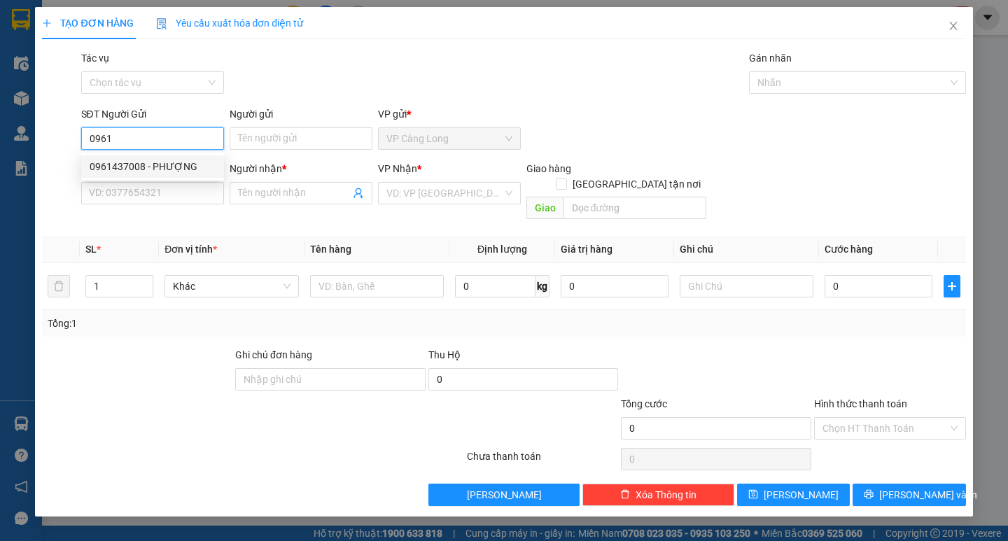
type input "TÂN"
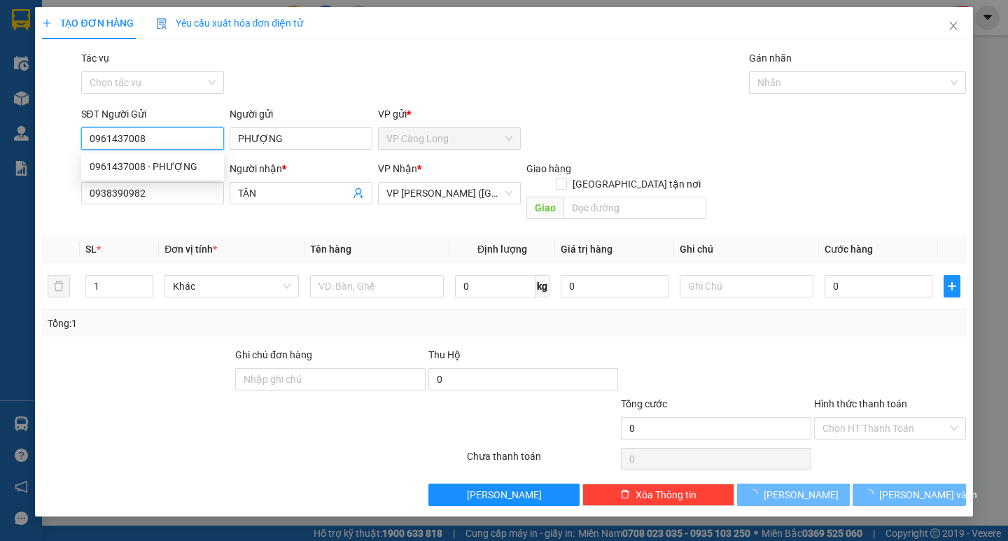
type input "35.000"
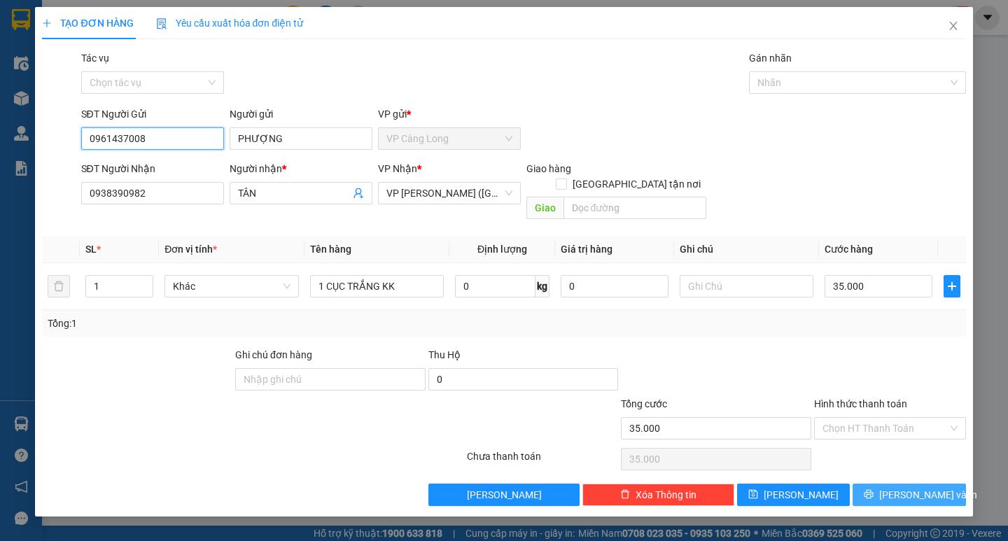
type input "0961437008"
click at [908, 487] on span "[PERSON_NAME] và In" at bounding box center [928, 494] width 98 height 15
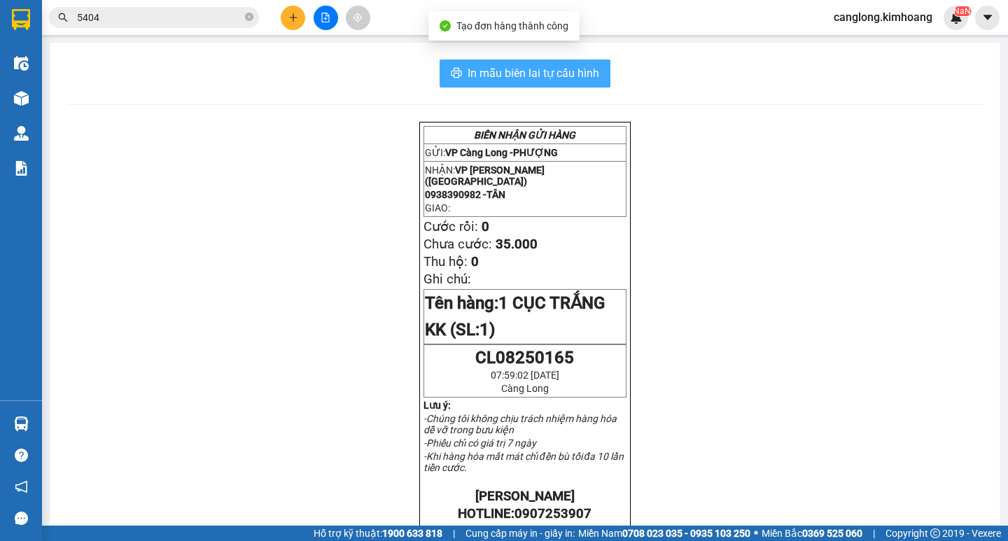
click at [561, 71] on span "In mẫu biên lai tự cấu hình" at bounding box center [534, 73] width 132 height 18
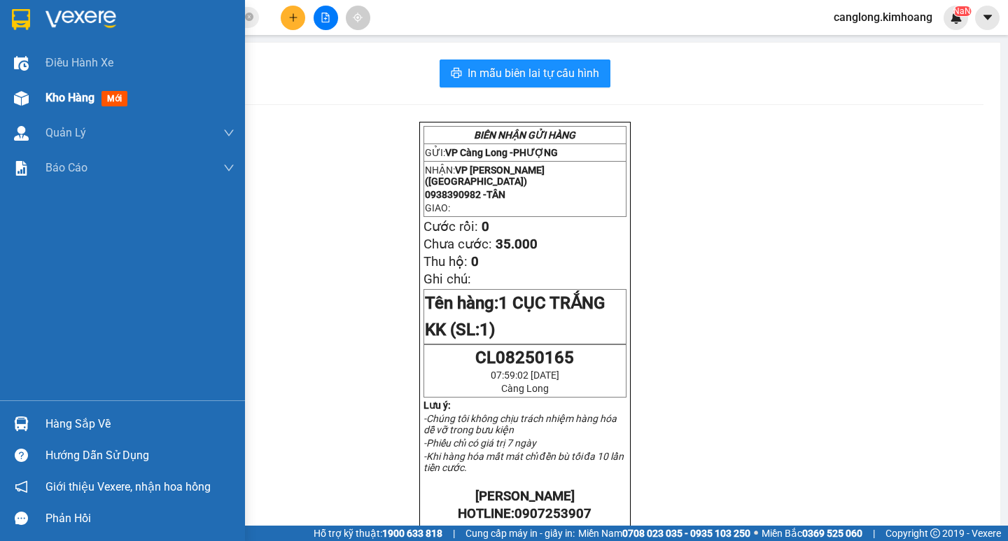
click at [41, 86] on div "Kho hàng mới" at bounding box center [122, 98] width 245 height 35
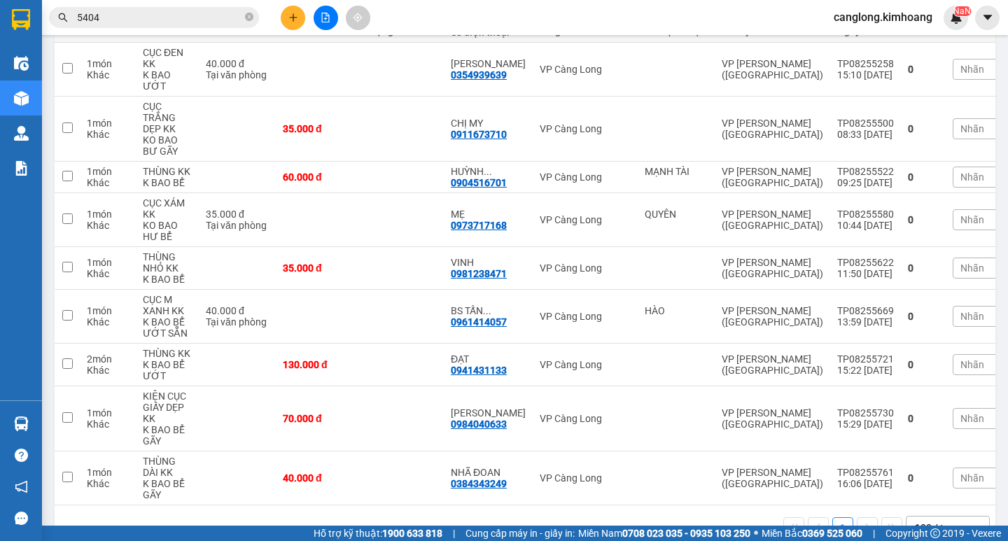
scroll to position [235, 0]
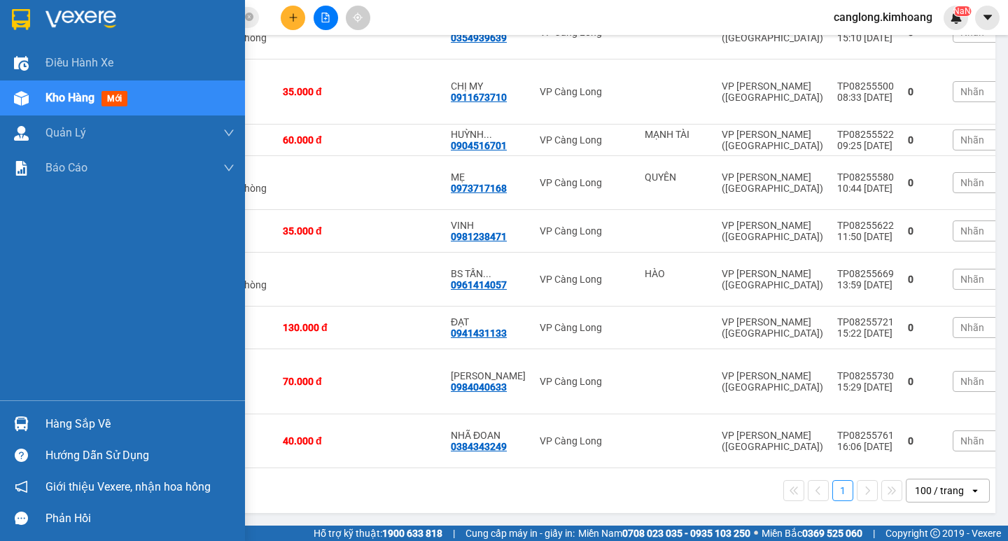
click at [37, 422] on div "Hàng sắp về" at bounding box center [122, 424] width 245 height 32
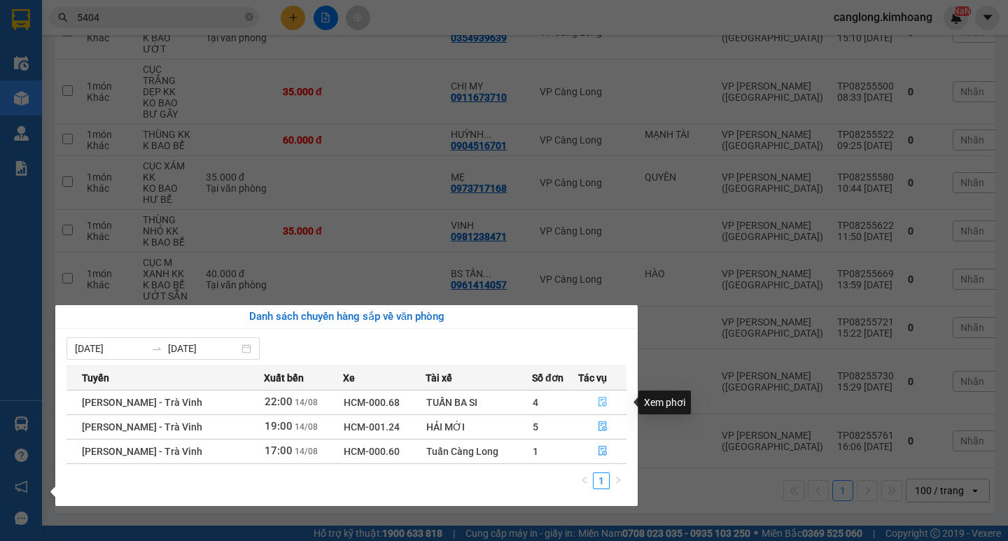
click at [598, 401] on icon "file-done" at bounding box center [603, 402] width 10 height 10
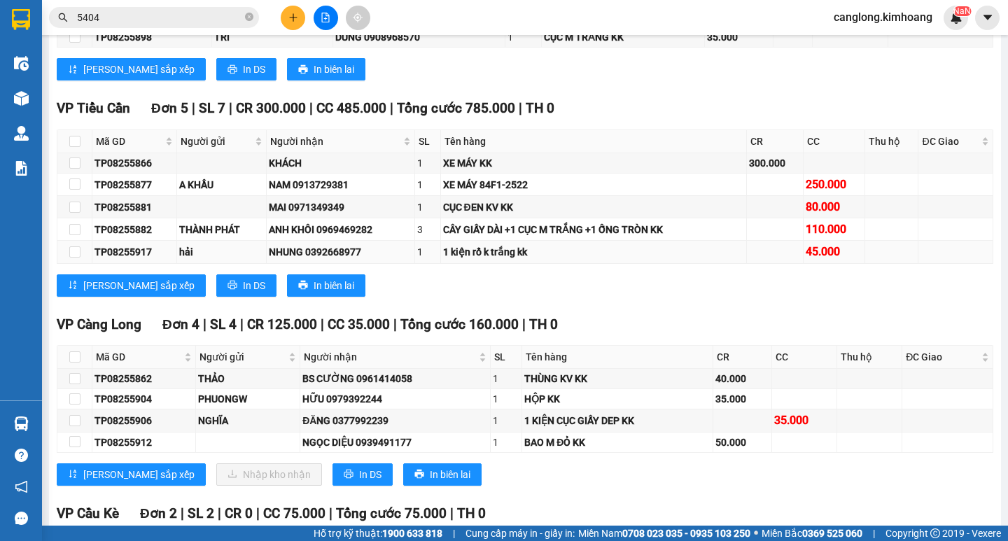
scroll to position [1470, 0]
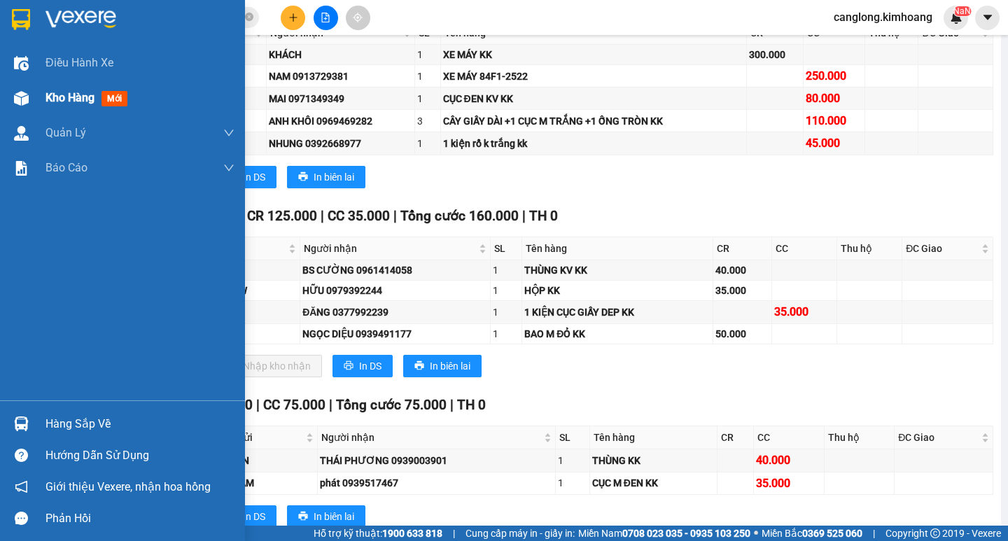
click at [49, 106] on div "Kho hàng mới" at bounding box center [90, 98] width 88 height 18
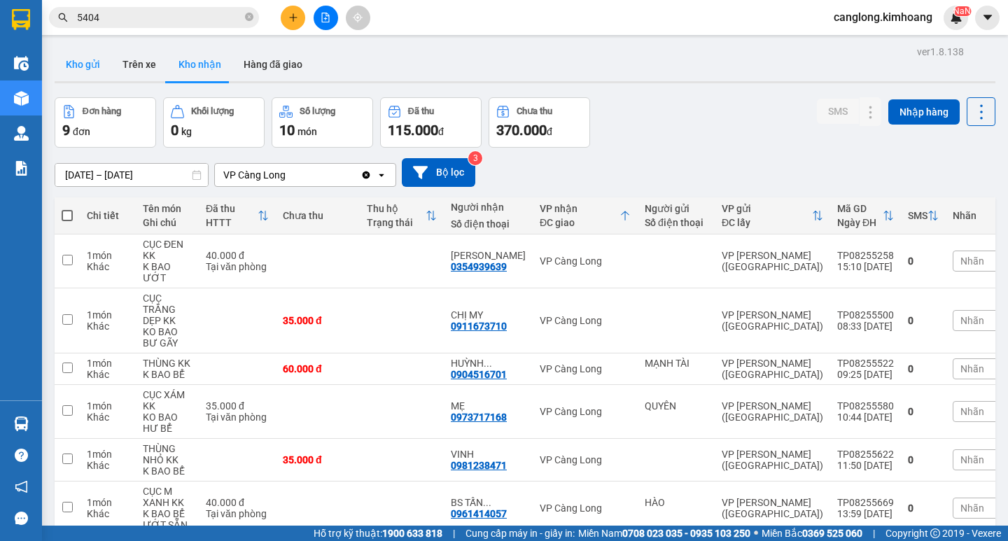
click at [104, 65] on button "Kho gửi" at bounding box center [83, 65] width 57 height 34
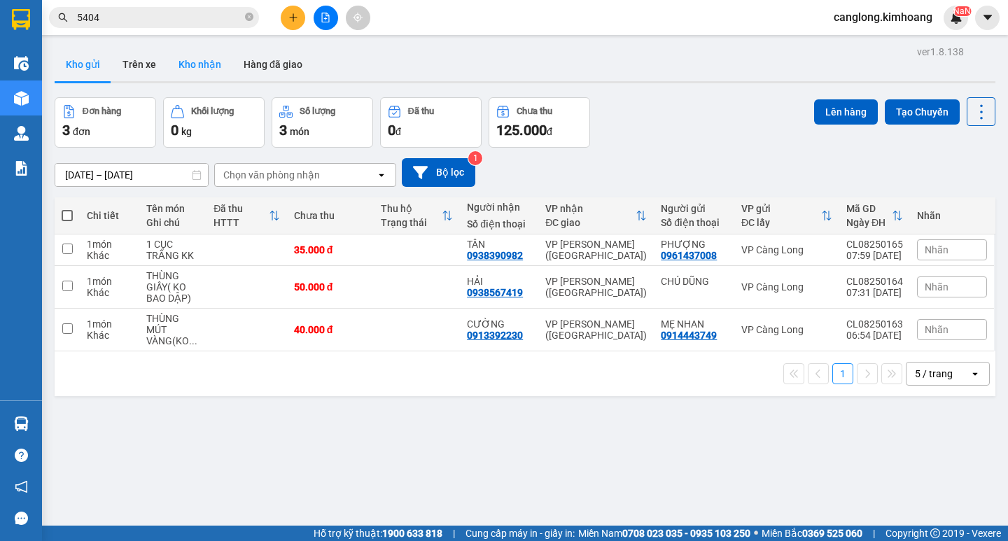
click at [209, 62] on button "Kho nhận" at bounding box center [199, 65] width 65 height 34
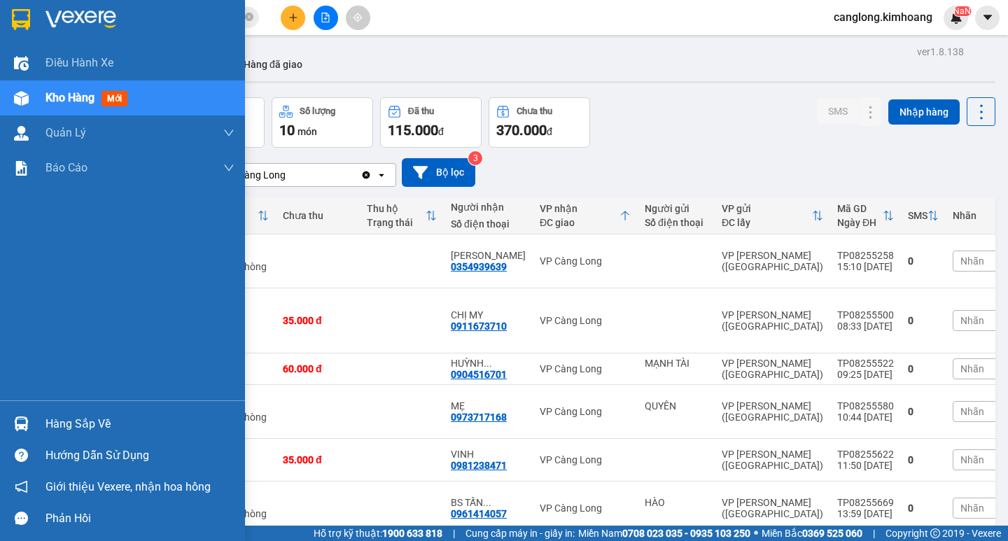
click at [106, 411] on div "Hàng sắp về" at bounding box center [122, 424] width 245 height 32
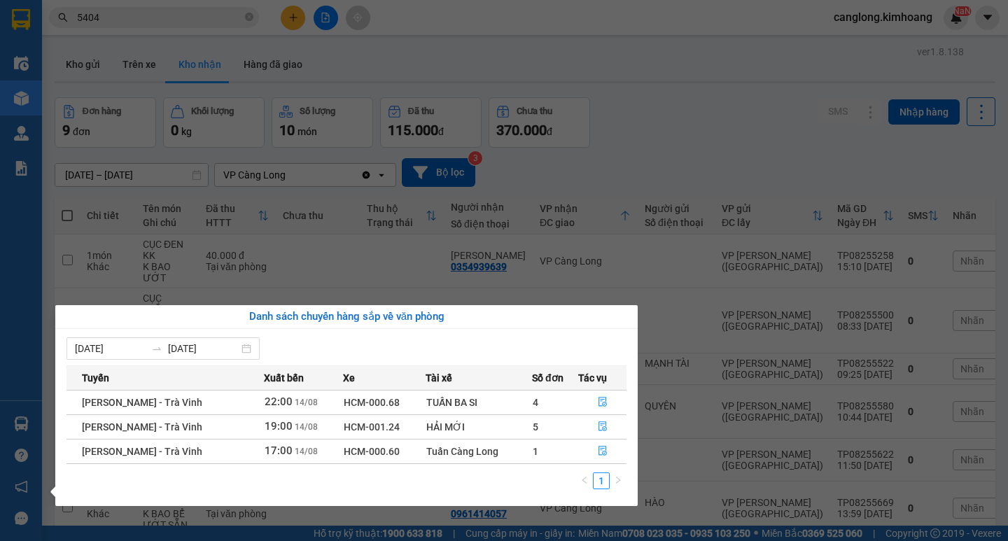
click at [706, 397] on section "Kết quả tìm kiếm ( 195 ) Bộ lọc Mã ĐH Trạng thái Món hàng Thu hộ Tổng cước Chưa…" at bounding box center [504, 270] width 1008 height 541
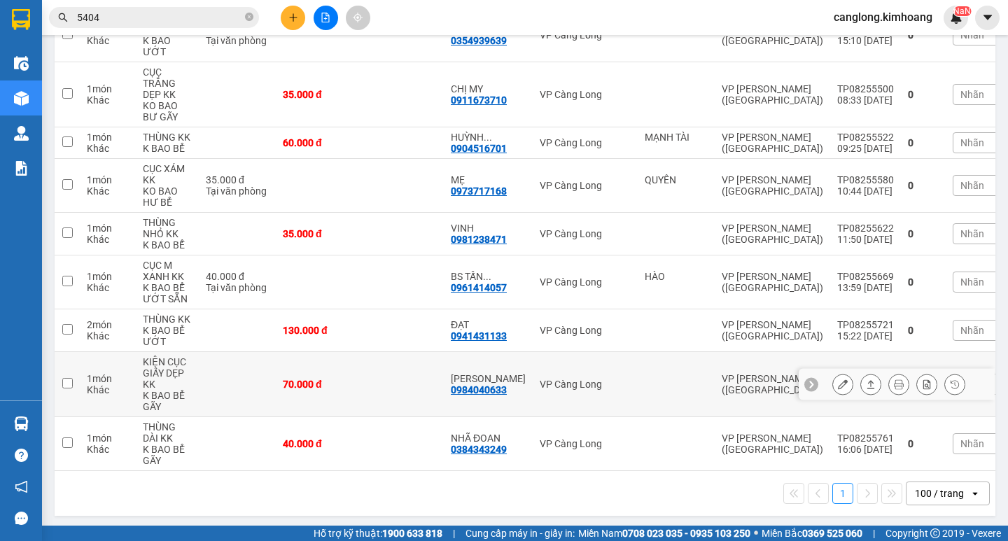
scroll to position [235, 0]
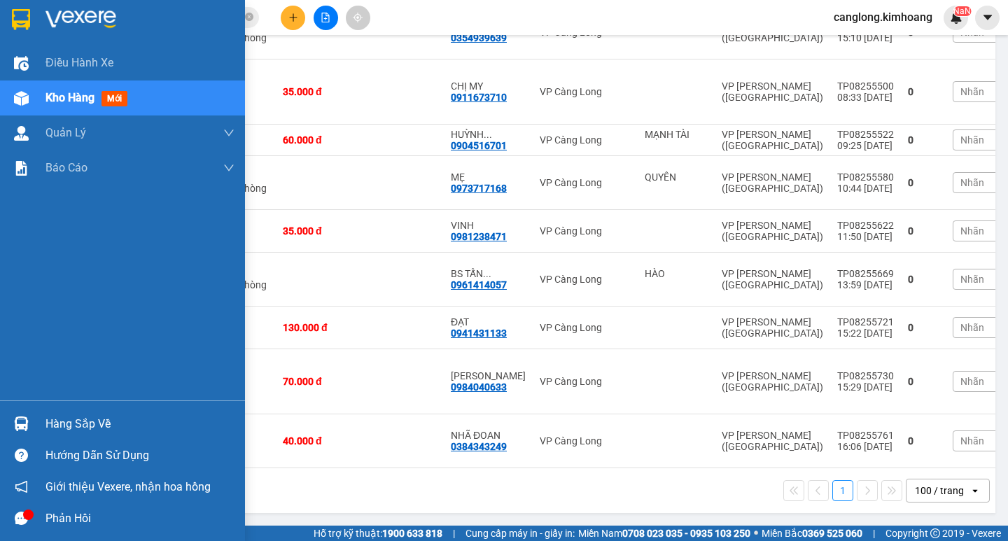
click at [49, 414] on div "Hàng sắp về" at bounding box center [140, 424] width 189 height 21
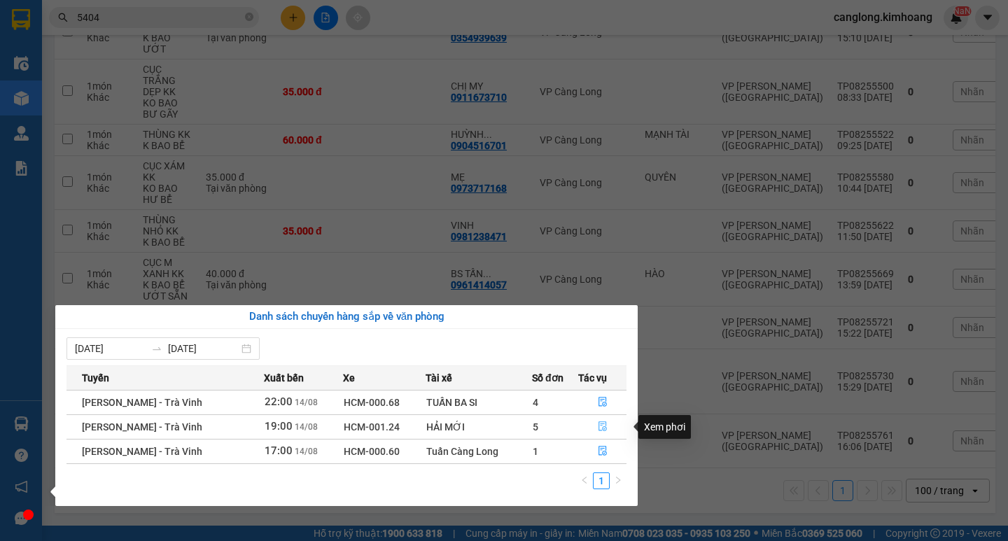
click at [600, 424] on icon "file-done" at bounding box center [603, 426] width 10 height 10
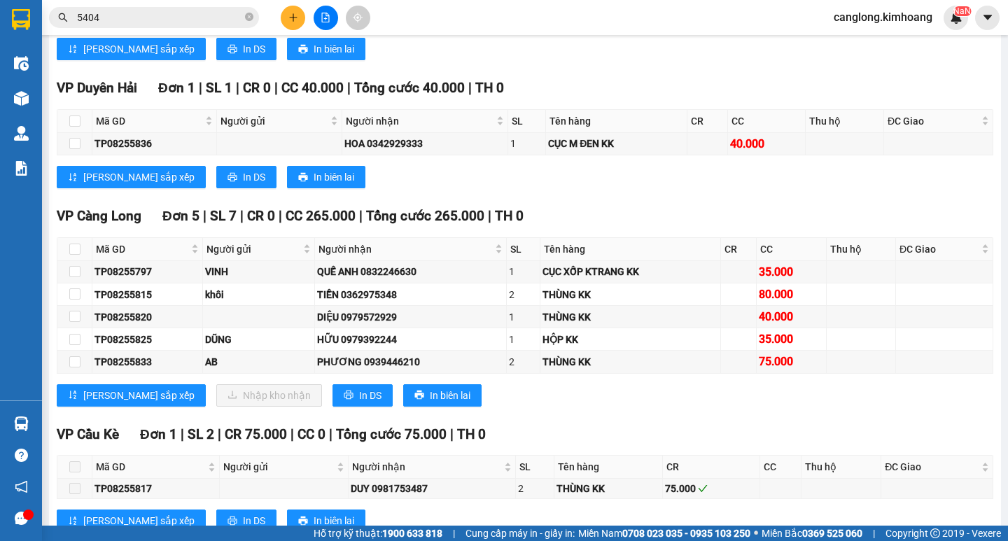
scroll to position [2030, 0]
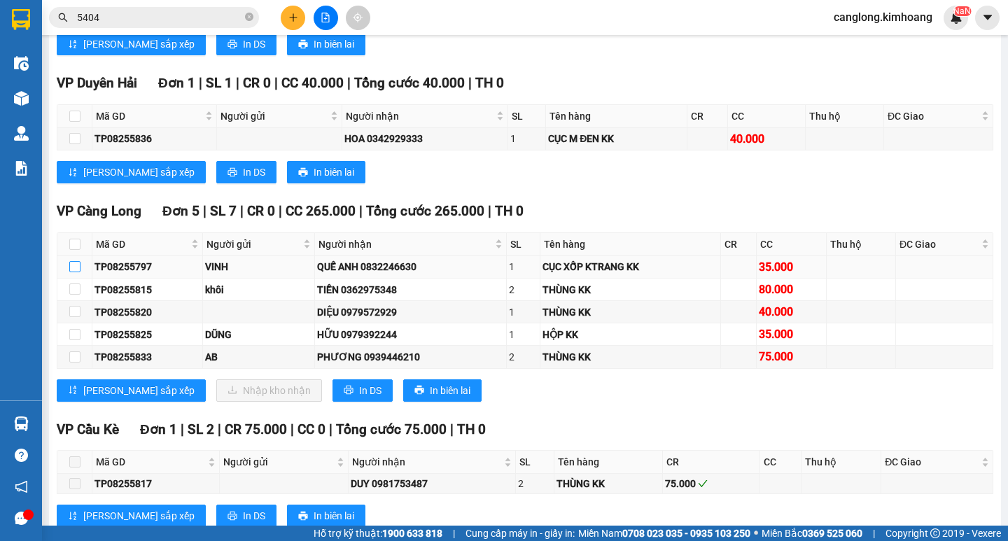
click at [76, 272] on input "checkbox" at bounding box center [74, 266] width 11 height 11
checkbox input "true"
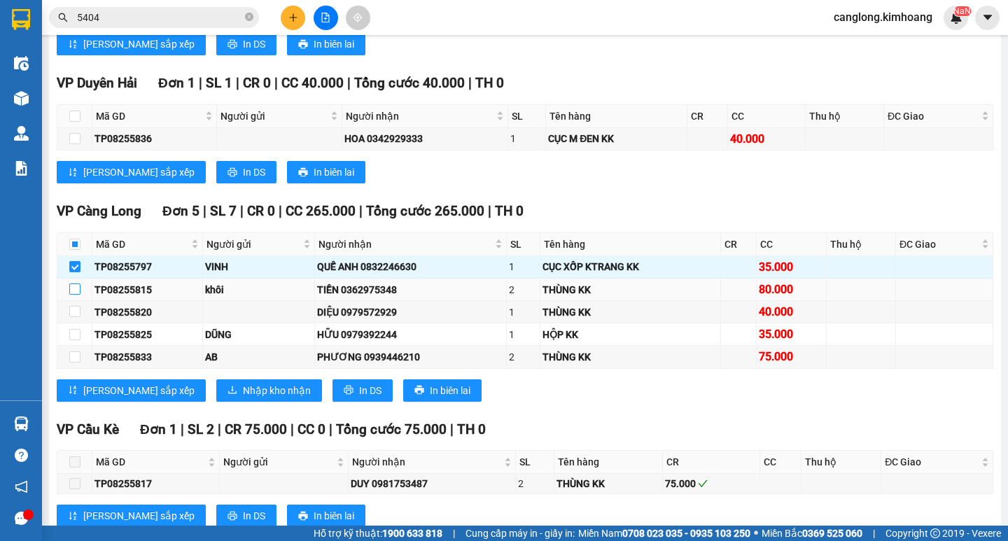
click at [71, 295] on input "checkbox" at bounding box center [74, 289] width 11 height 11
checkbox input "true"
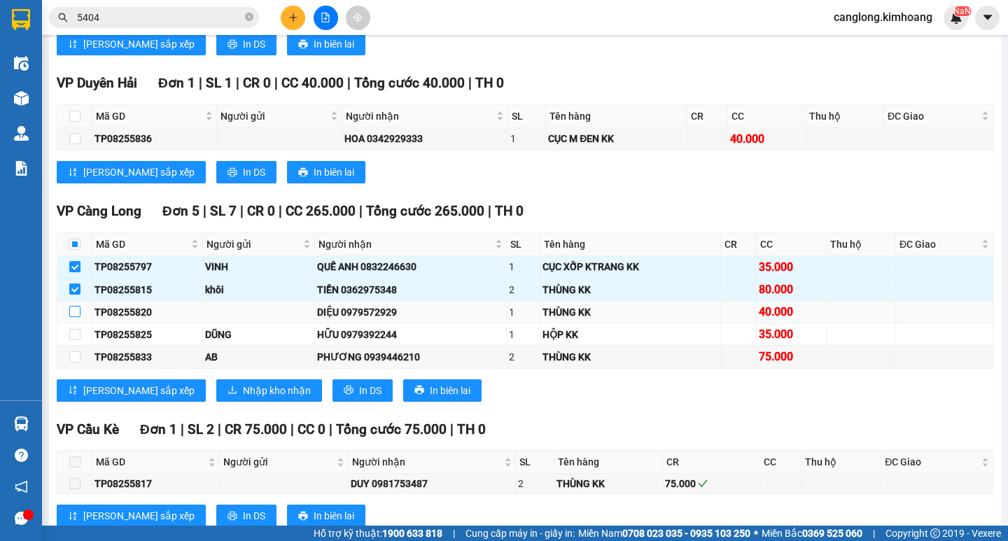
click at [69, 317] on input "checkbox" at bounding box center [74, 311] width 11 height 11
checkbox input "true"
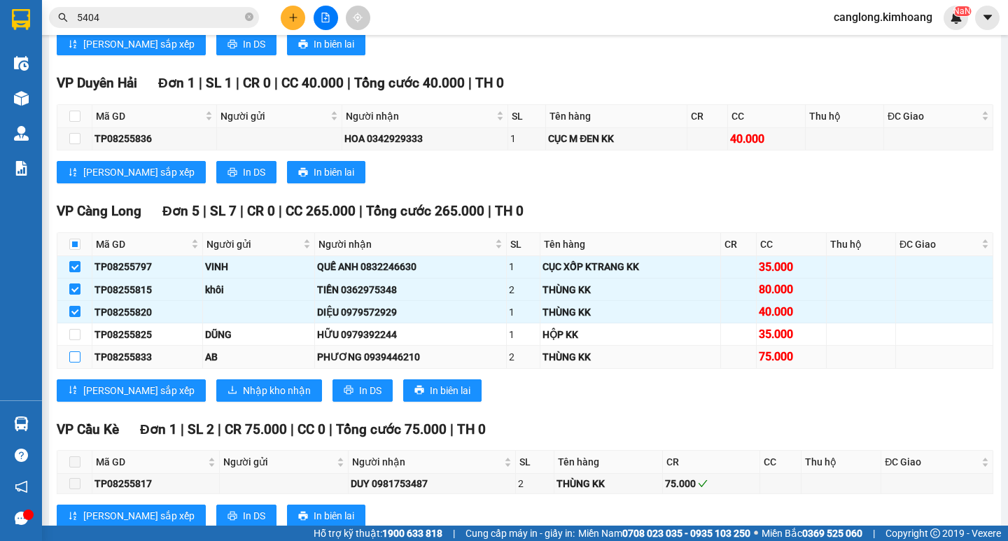
click at [77, 363] on input "checkbox" at bounding box center [74, 356] width 11 height 11
checkbox input "true"
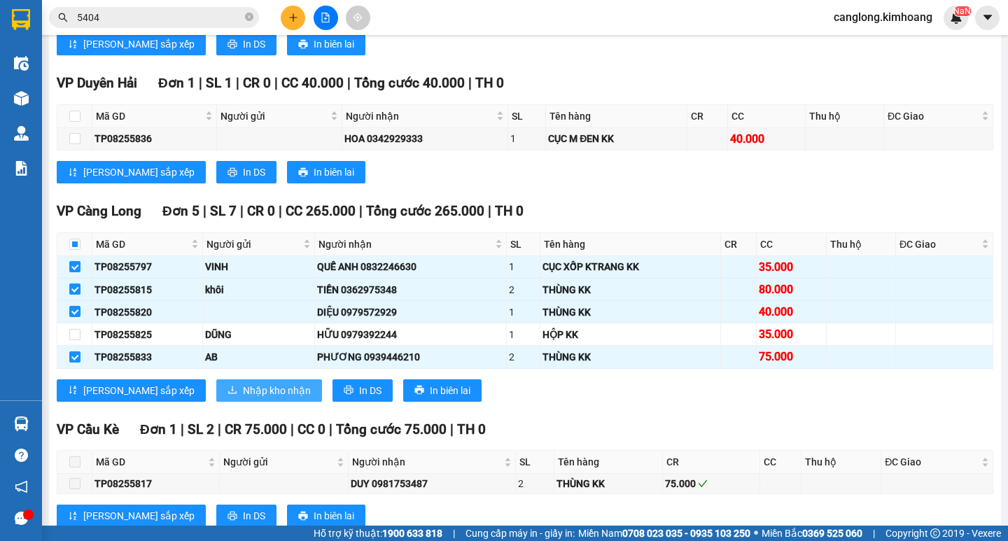
click at [243, 395] on span "Nhập kho nhận" at bounding box center [277, 390] width 68 height 15
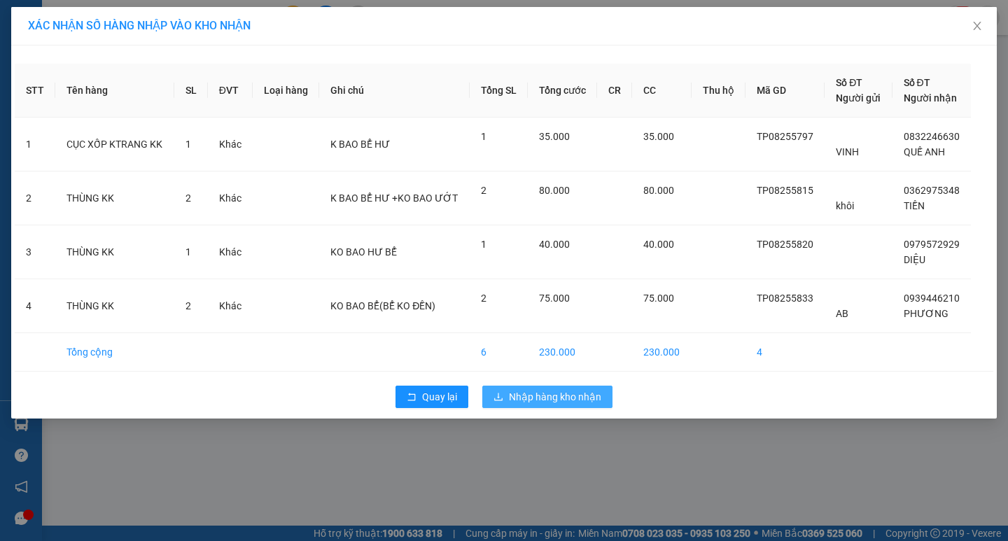
click at [530, 393] on span "Nhập hàng kho nhận" at bounding box center [555, 396] width 92 height 15
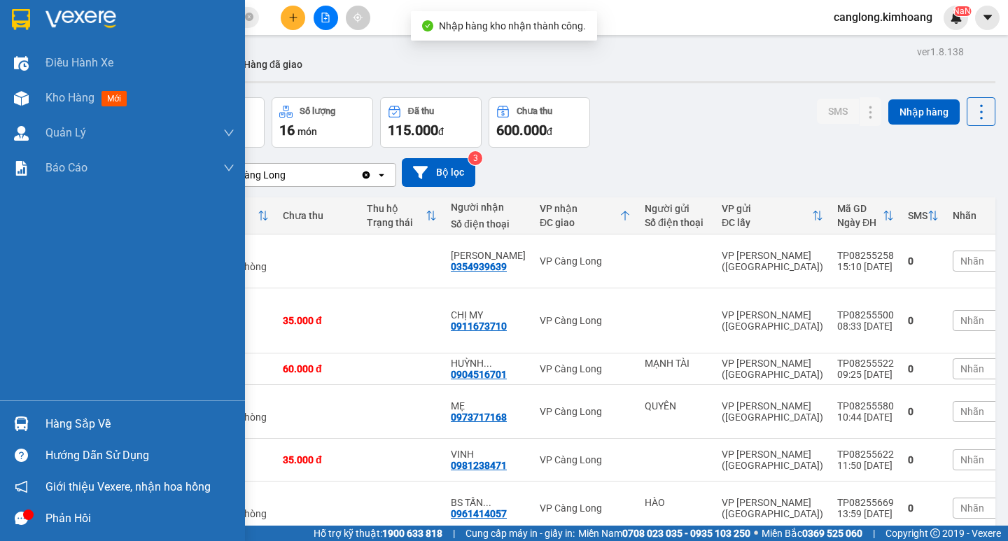
click at [19, 416] on div at bounding box center [21, 424] width 25 height 25
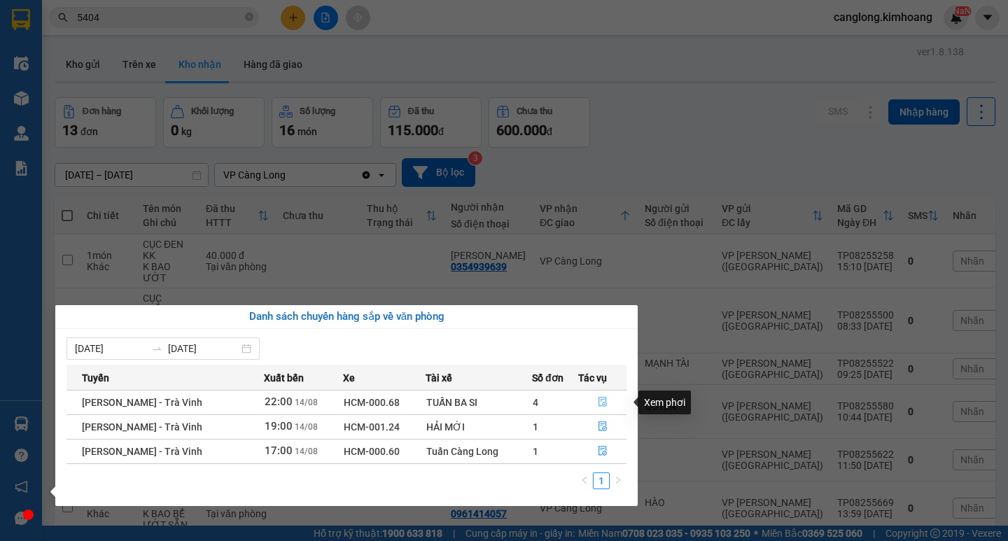
click at [599, 405] on icon "file-done" at bounding box center [603, 402] width 10 height 10
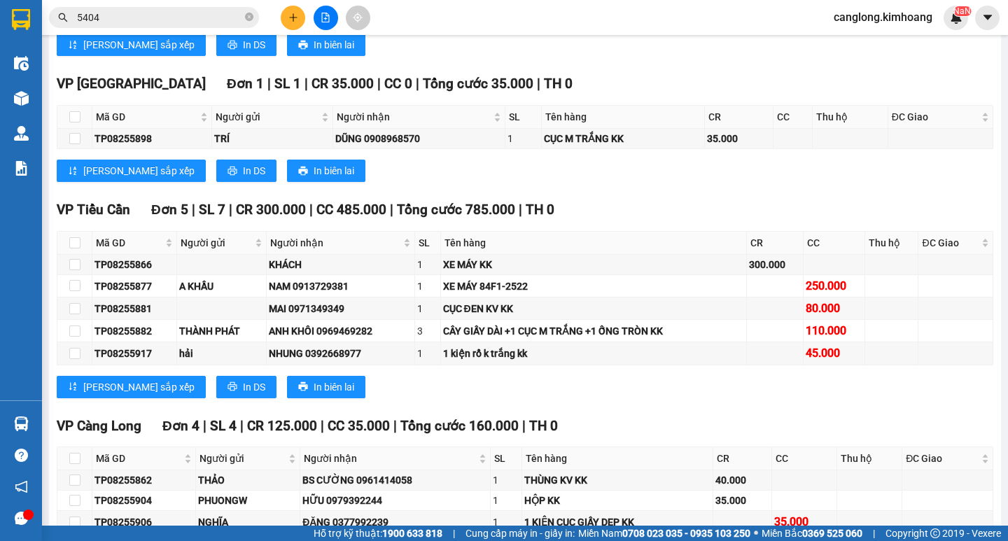
scroll to position [1540, 0]
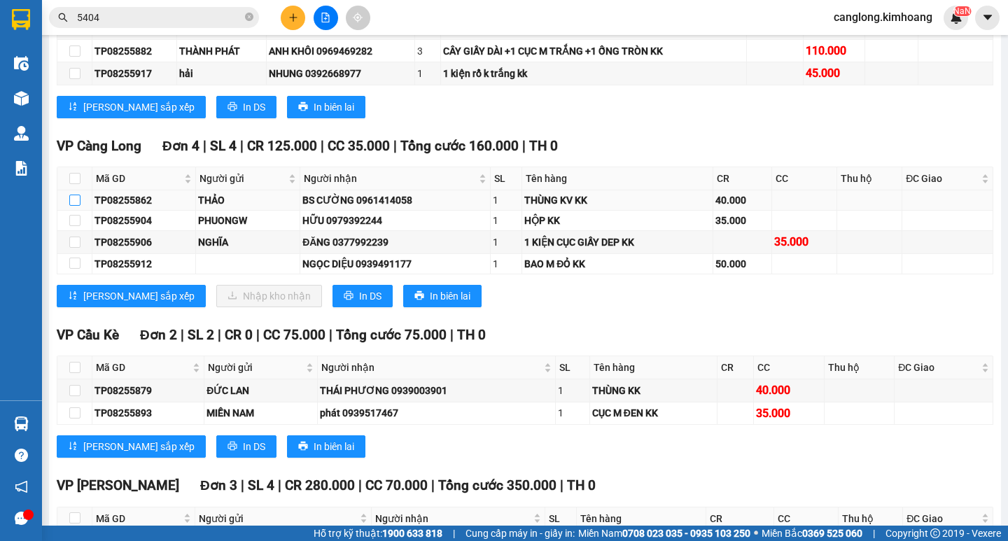
click at [78, 206] on input "checkbox" at bounding box center [74, 200] width 11 height 11
checkbox input "true"
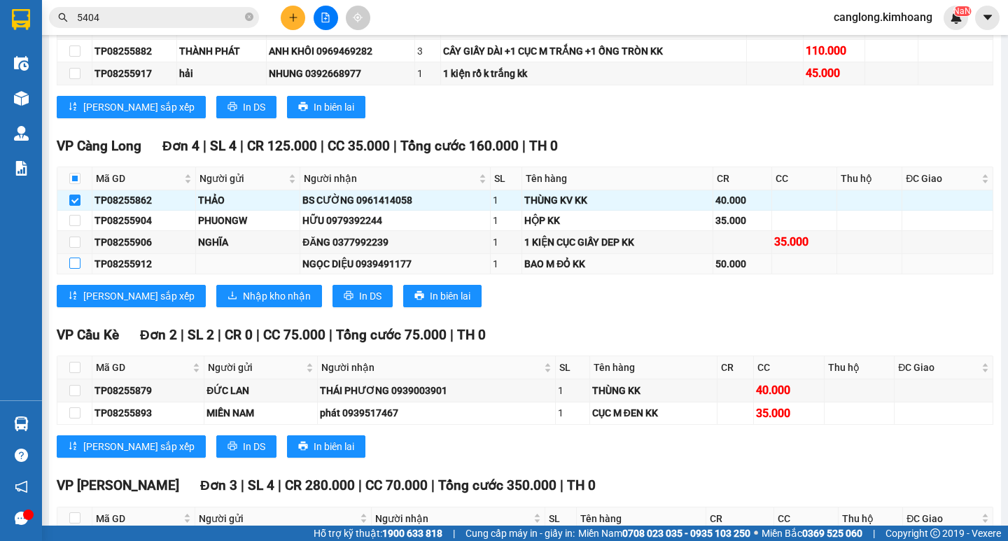
click at [80, 269] on input "checkbox" at bounding box center [74, 263] width 11 height 11
click at [66, 273] on td at bounding box center [74, 264] width 35 height 20
click at [76, 269] on input "checkbox" at bounding box center [74, 263] width 11 height 11
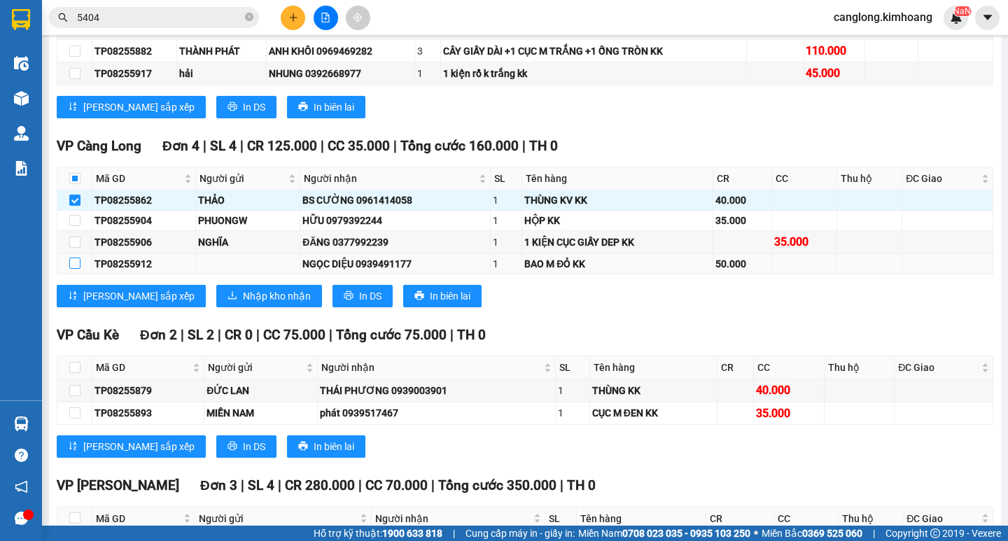
checkbox input "true"
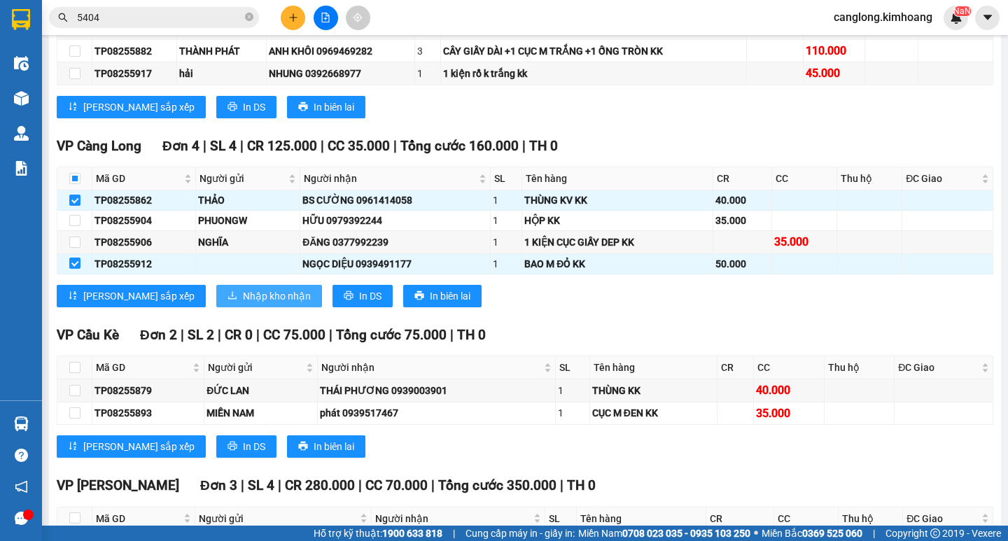
click at [243, 304] on span "Nhập kho nhận" at bounding box center [277, 295] width 68 height 15
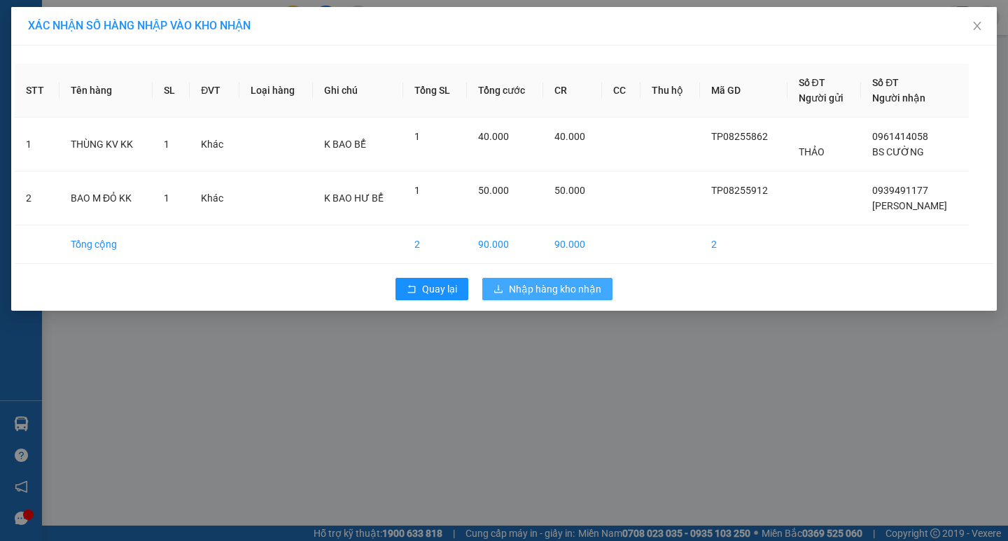
click at [527, 284] on span "Nhập hàng kho nhận" at bounding box center [555, 288] width 92 height 15
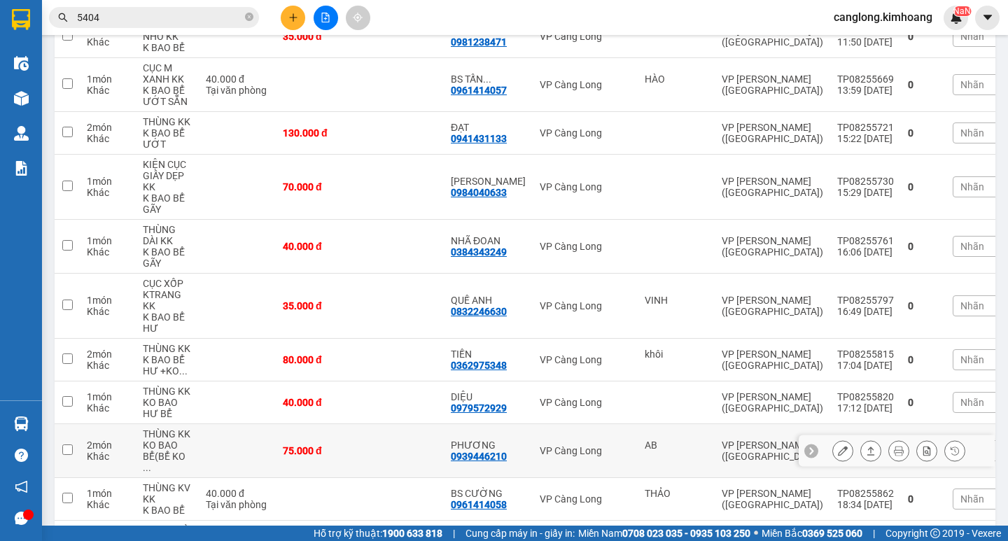
scroll to position [490, 0]
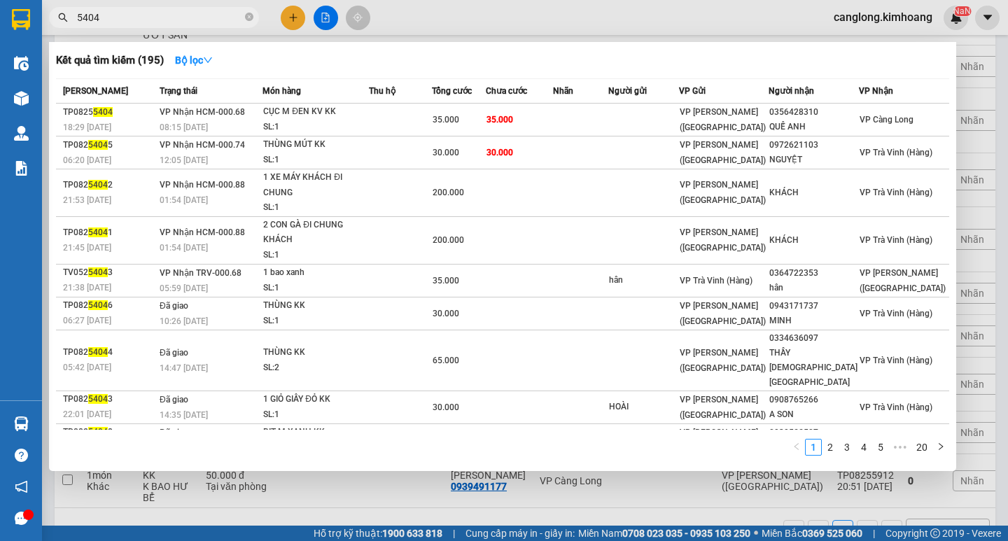
click at [148, 20] on input "5404" at bounding box center [159, 17] width 165 height 15
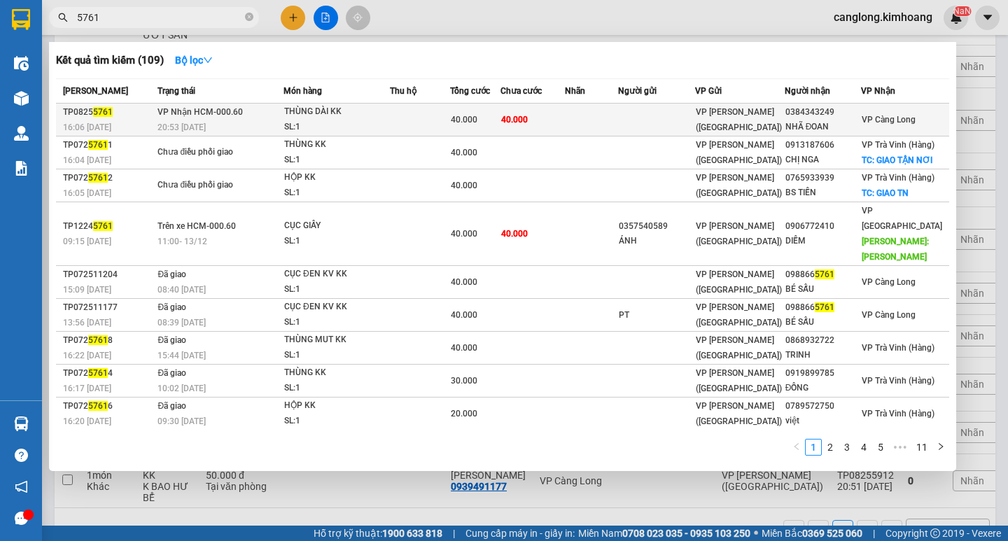
type input "5761"
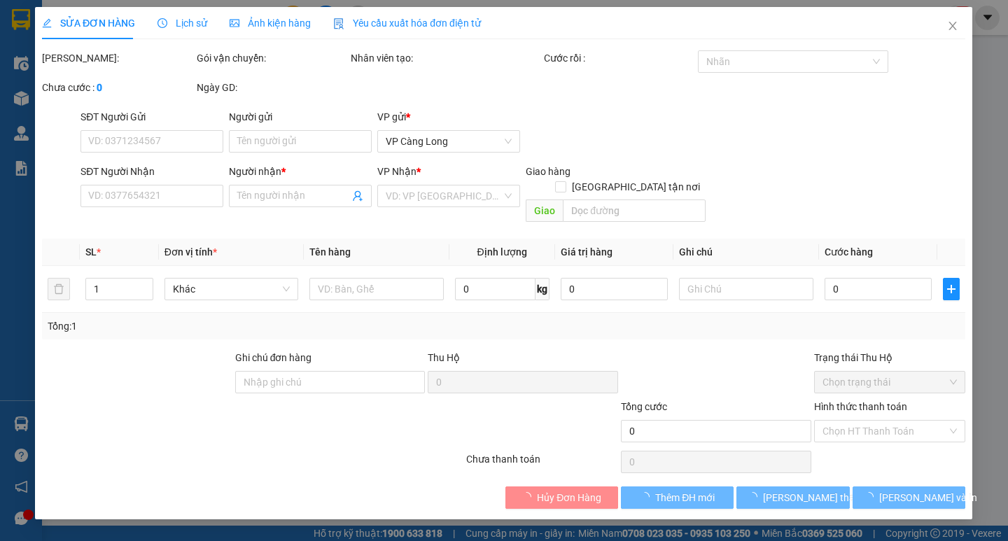
type input "0384343249"
type input "NHÃ ĐOAN"
type input "40.000"
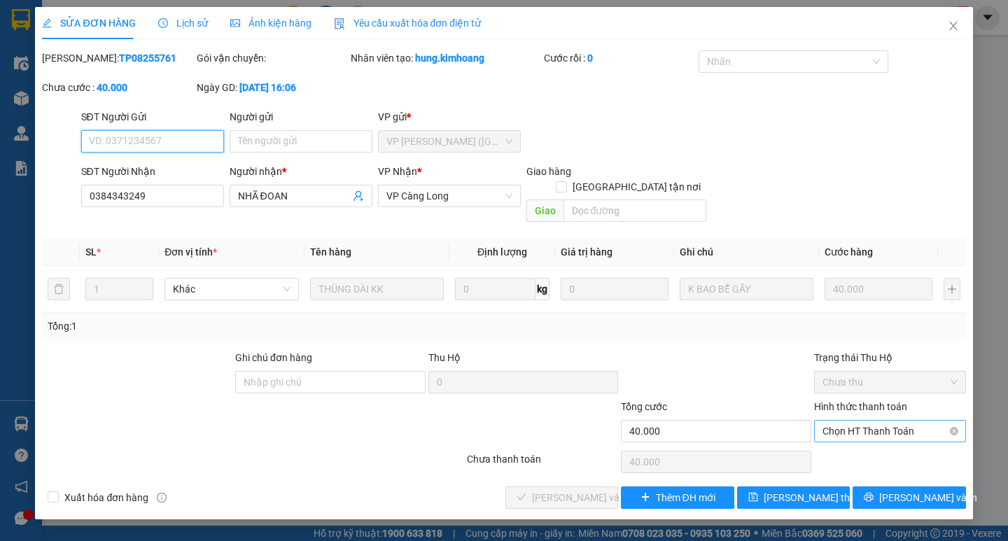
click at [860, 421] on span "Chọn HT Thanh Toán" at bounding box center [890, 431] width 135 height 21
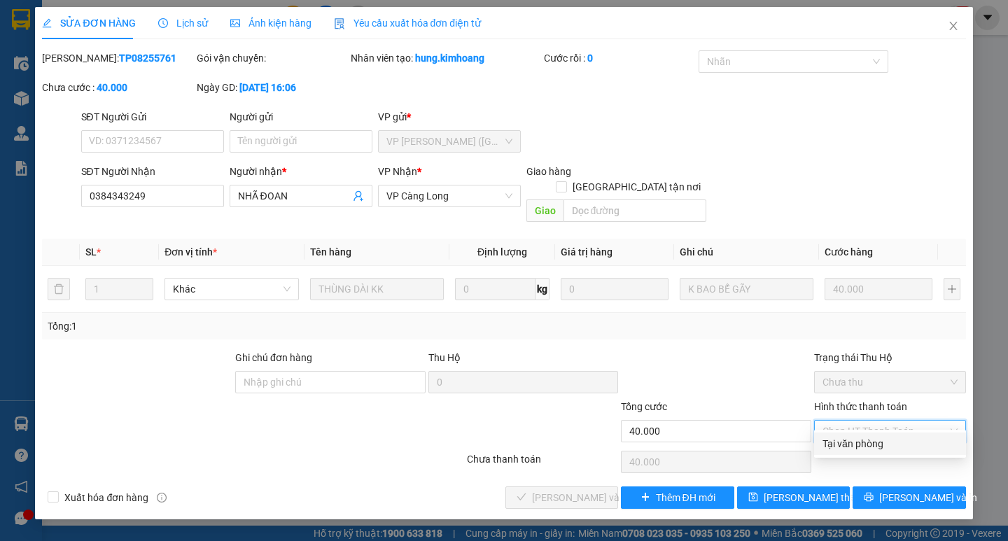
drag, startPoint x: 862, startPoint y: 437, endPoint x: 854, endPoint y: 439, distance: 8.0
click at [859, 437] on div "Tại văn phòng" at bounding box center [890, 443] width 135 height 15
type input "0"
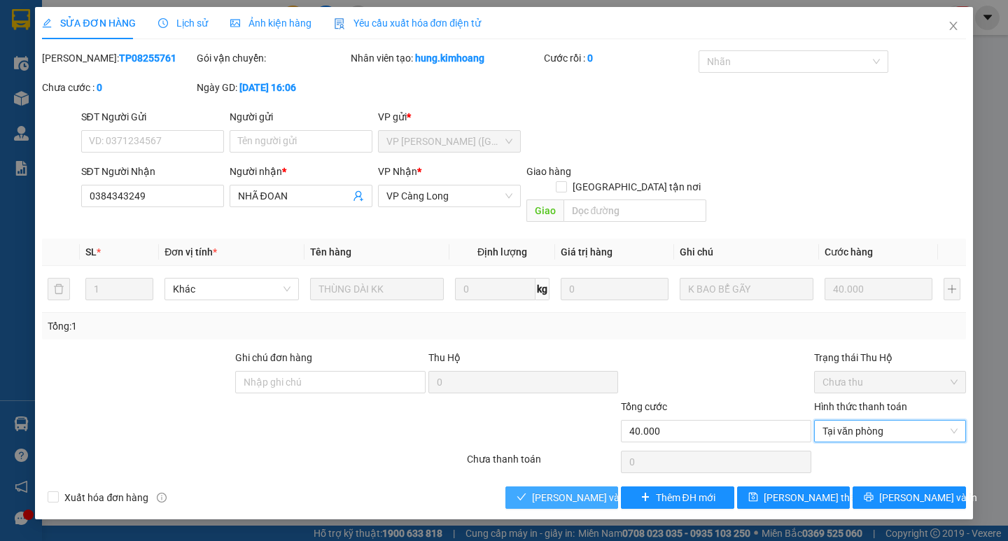
click at [573, 490] on span "Lưu và Giao hàng" at bounding box center [599, 497] width 134 height 15
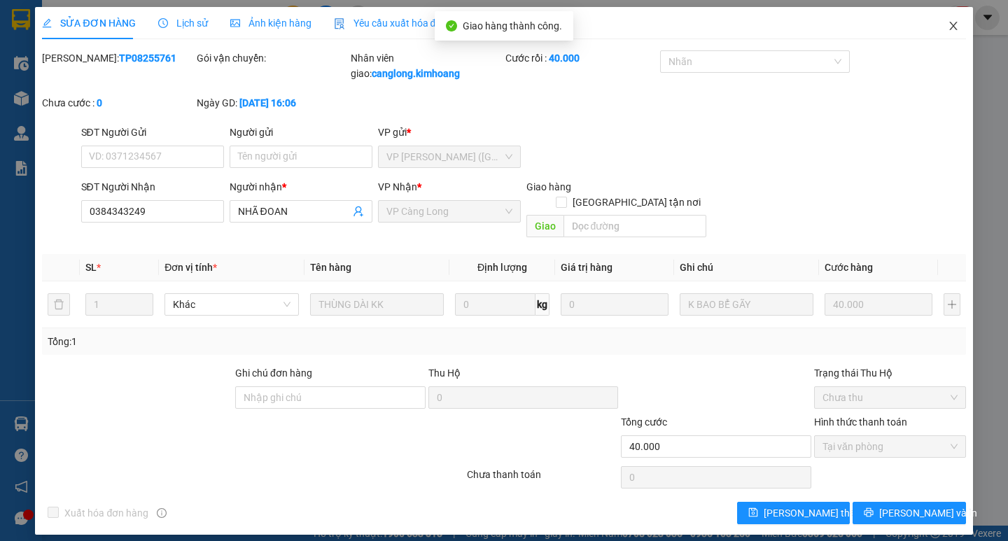
click at [949, 20] on span "Close" at bounding box center [953, 26] width 39 height 39
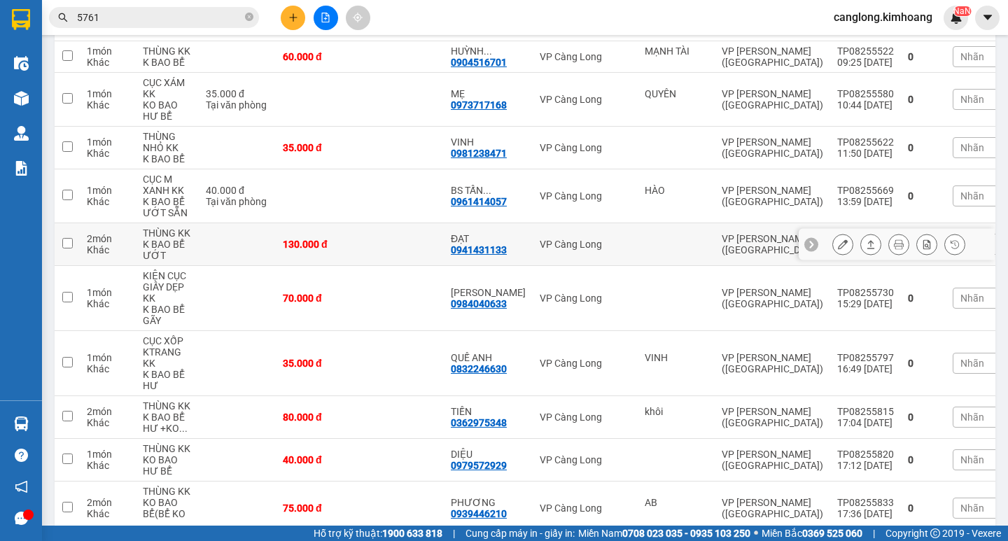
scroll to position [470, 0]
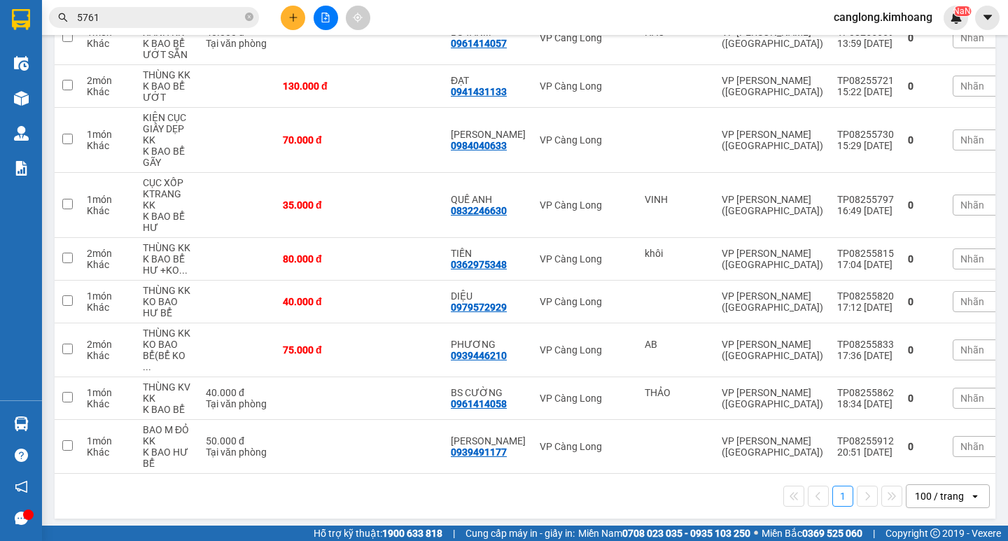
click at [147, 15] on input "5761" at bounding box center [159, 17] width 165 height 15
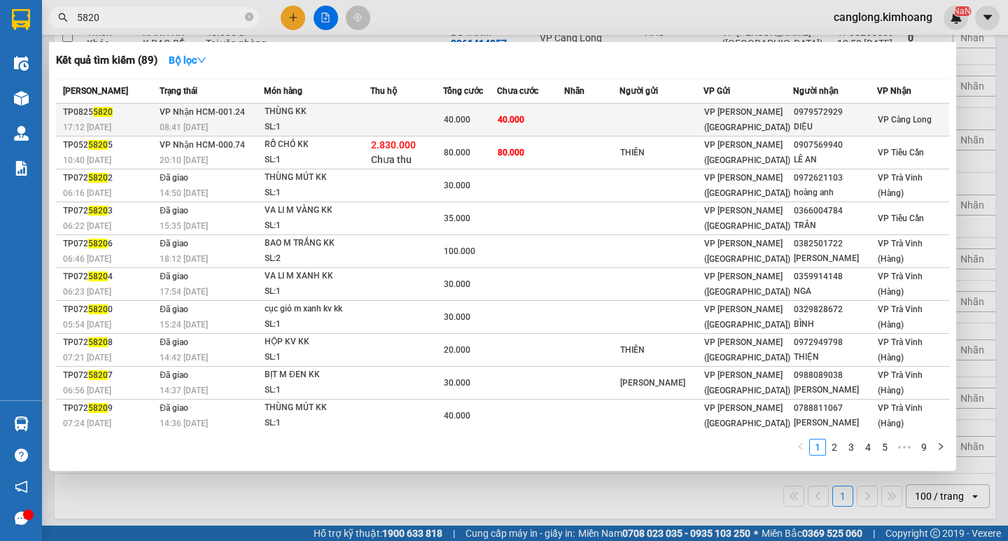
type input "5820"
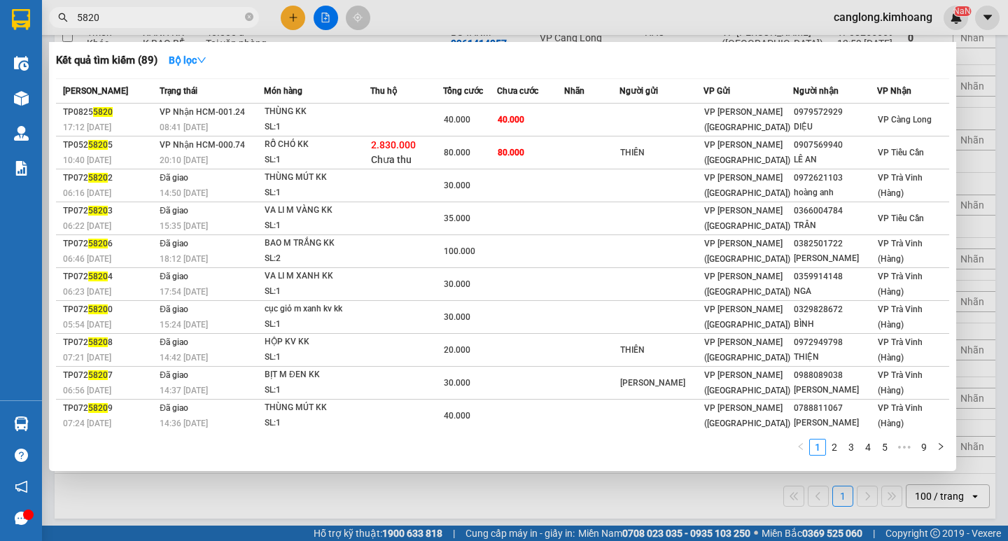
click at [464, 113] on div "40.000" at bounding box center [470, 119] width 53 height 15
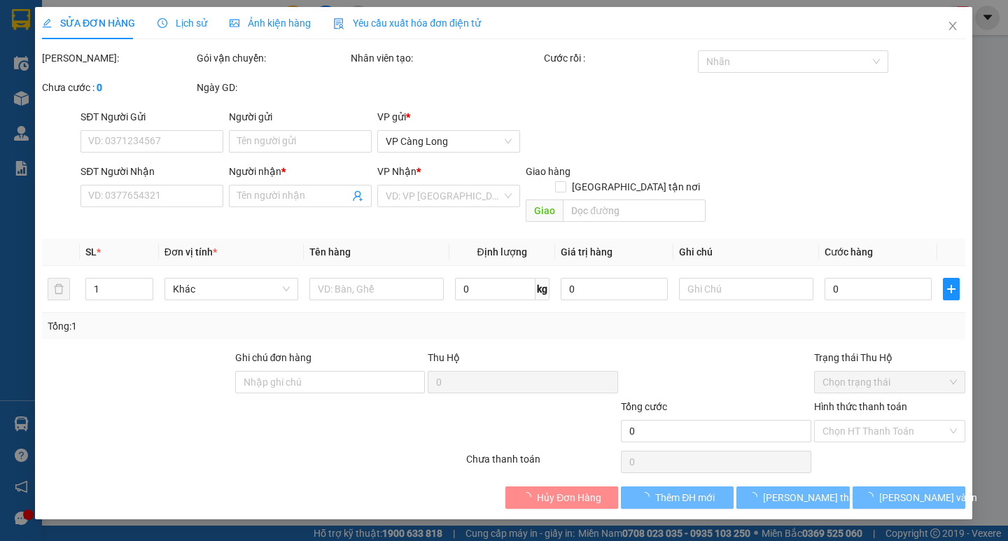
type input "0979572929"
type input "DIỆU"
type input "40.000"
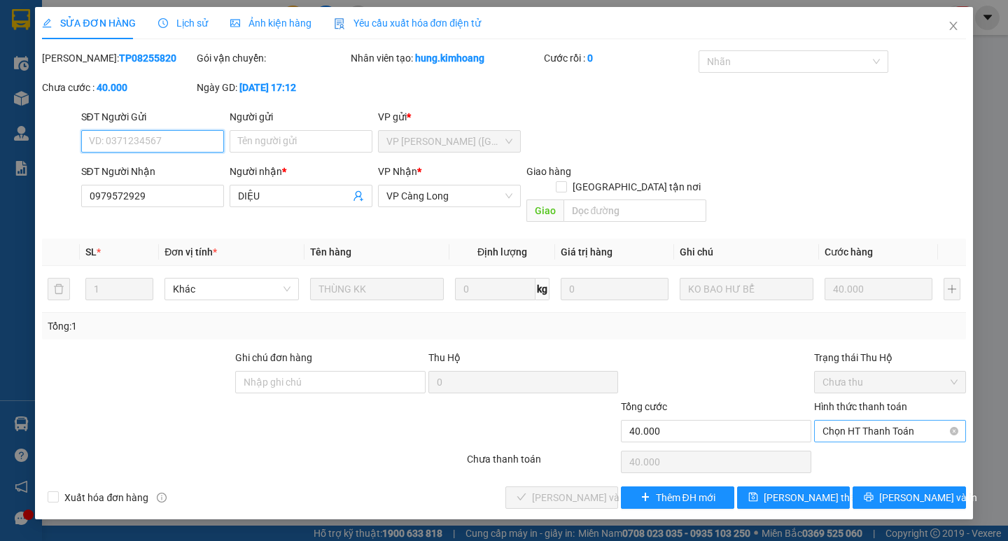
click at [837, 421] on span "Chọn HT Thanh Toán" at bounding box center [890, 431] width 135 height 21
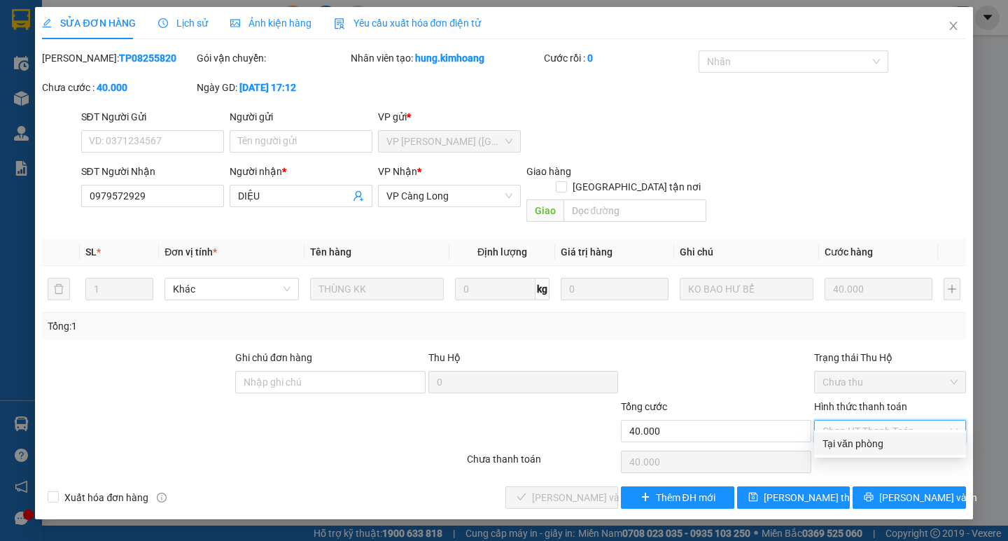
drag, startPoint x: 845, startPoint y: 442, endPoint x: 817, endPoint y: 442, distance: 28.0
click at [841, 442] on div "Tại văn phòng" at bounding box center [890, 443] width 135 height 15
type input "0"
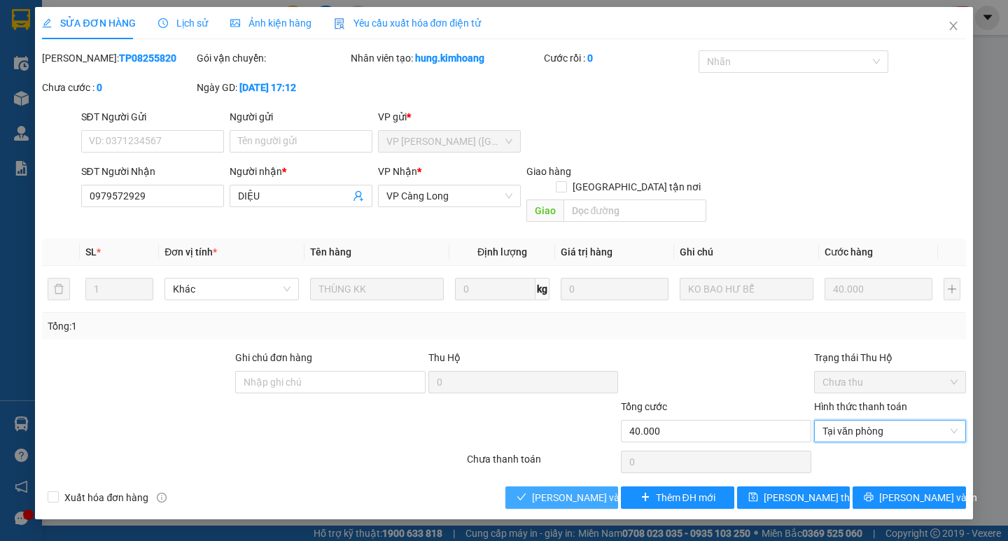
click at [601, 490] on span "Lưu và Giao hàng" at bounding box center [599, 497] width 134 height 15
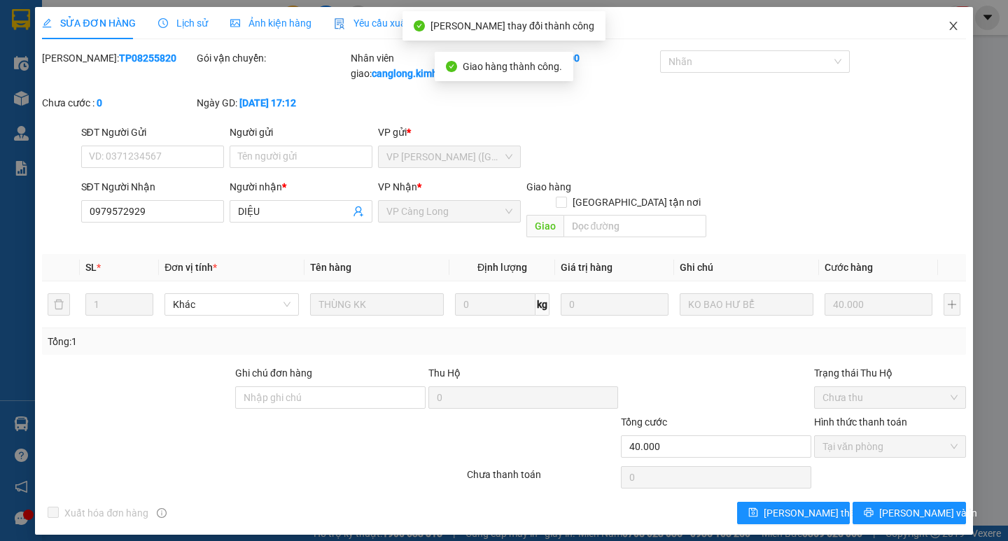
click at [952, 25] on icon "close" at bounding box center [953, 26] width 8 height 8
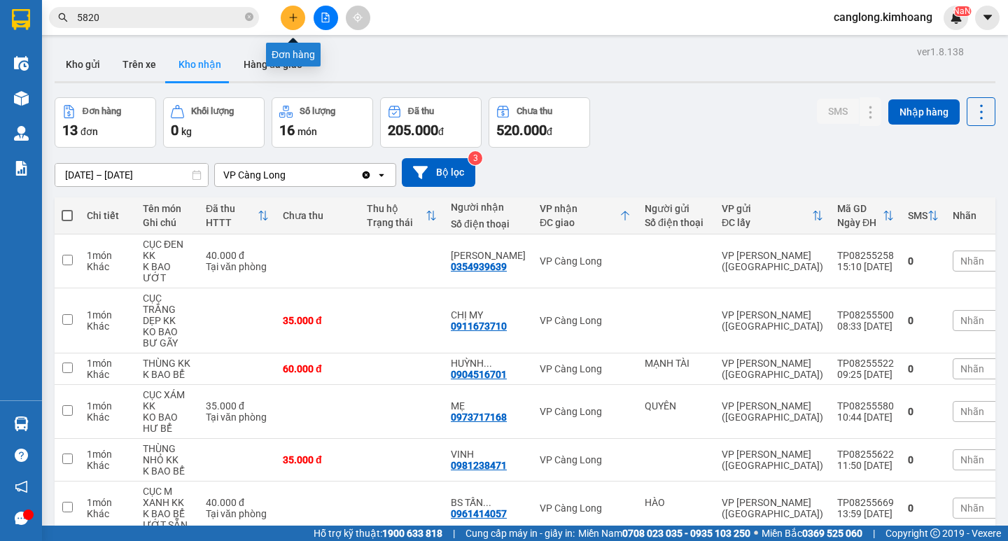
click at [292, 11] on button at bounding box center [293, 18] width 25 height 25
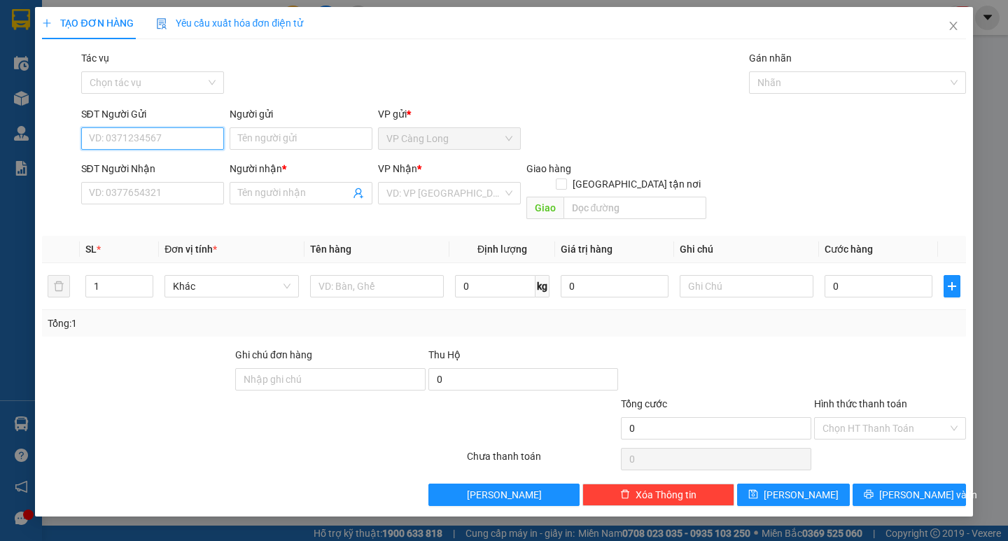
click at [144, 136] on input "SĐT Người Gửi" at bounding box center [152, 138] width 143 height 22
click at [160, 159] on div "0336774454 - HÙNG" at bounding box center [153, 166] width 126 height 15
type input "0336774454"
type input "HÙNG"
type input "0905044173"
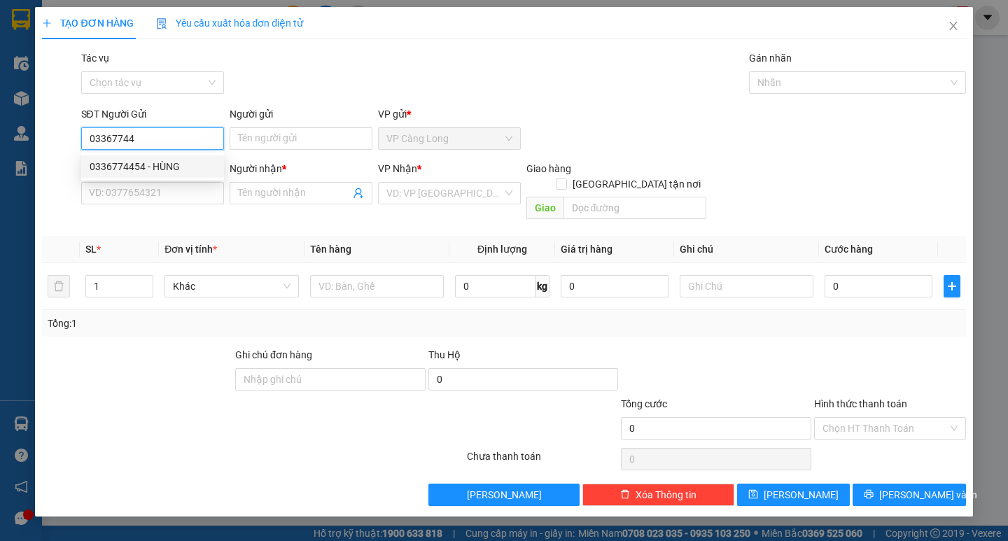
type input "A PHƯƠNG"
type input "NHẬN Ở BX MIỀN TÂY"
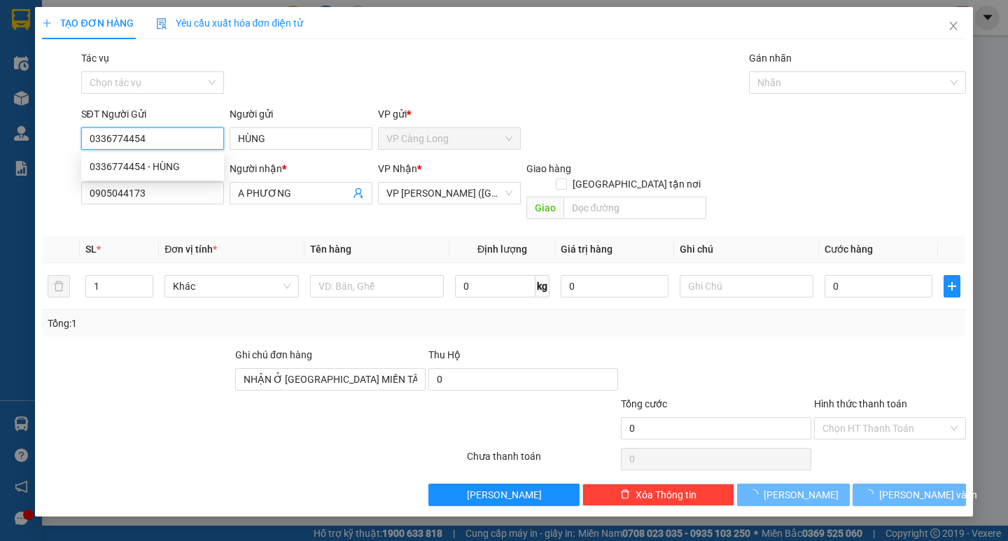
type input "50.000"
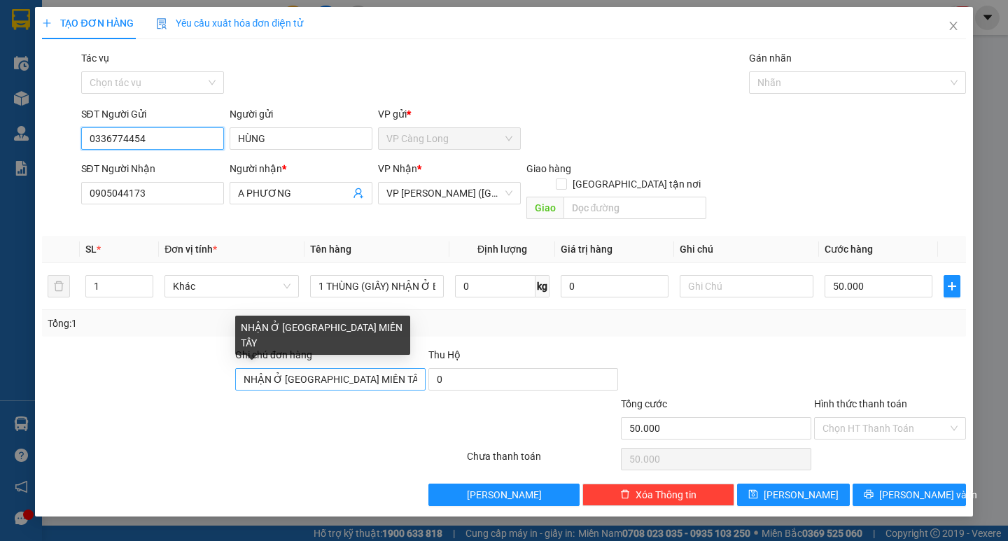
type input "0336774454"
click at [375, 368] on input "NHẬN Ở BX MIỀN TÂY" at bounding box center [330, 379] width 190 height 22
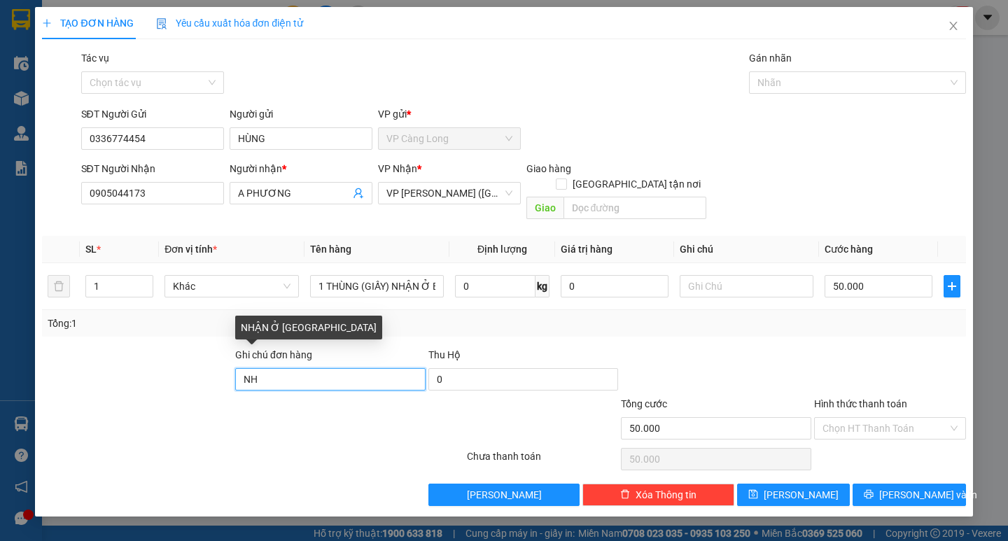
type input "N"
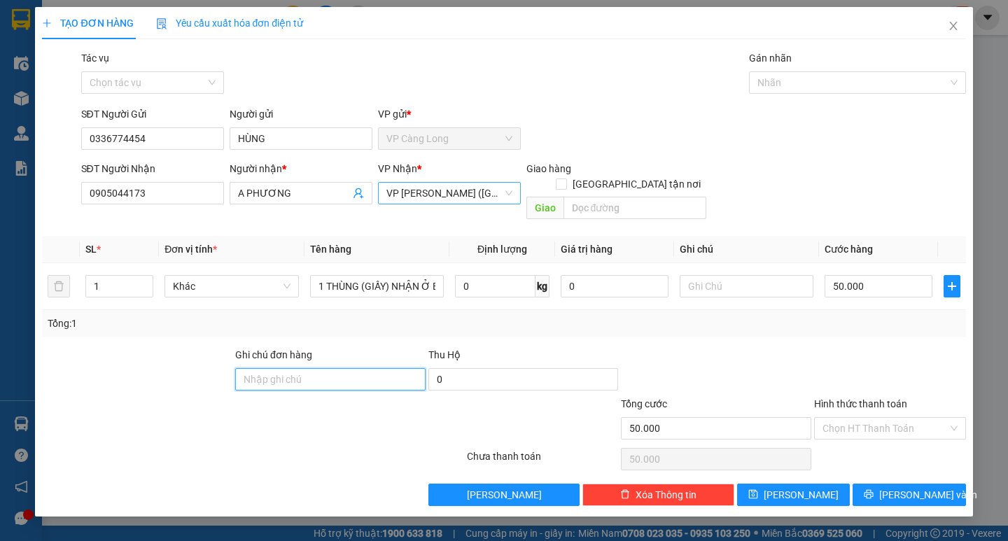
click at [475, 195] on span "VP [PERSON_NAME] ([GEOGRAPHIC_DATA])" at bounding box center [449, 193] width 126 height 21
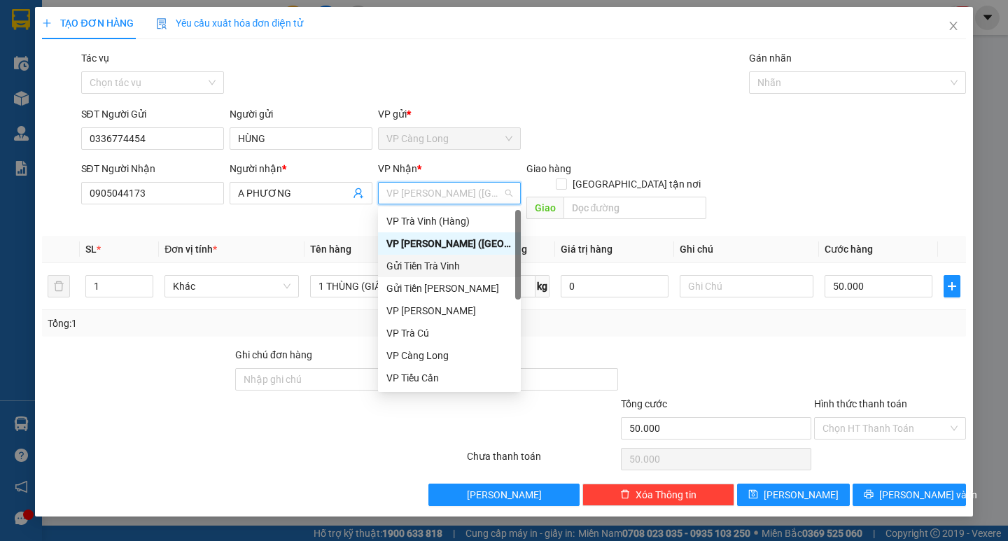
scroll to position [112, 0]
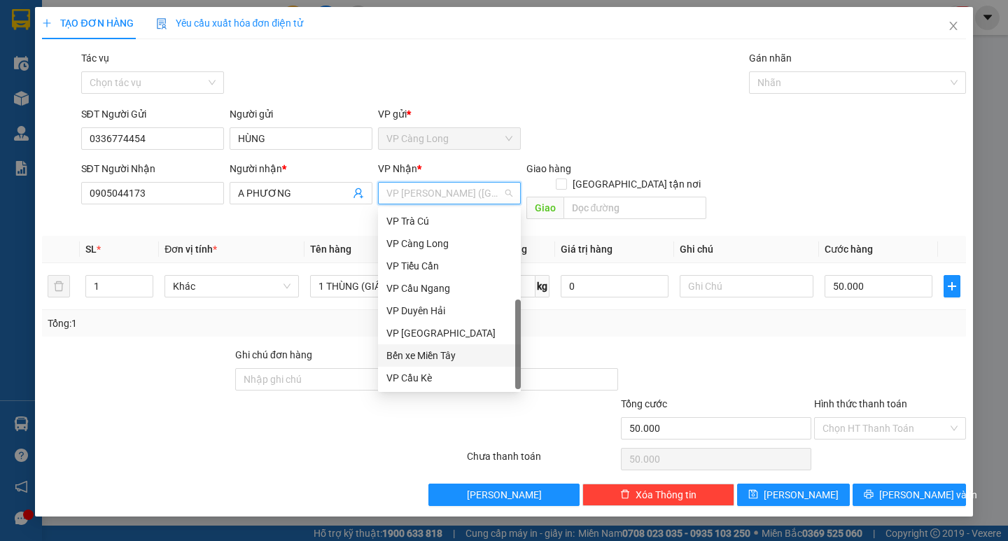
click at [447, 354] on div "Bến xe Miền Tây" at bounding box center [449, 355] width 126 height 15
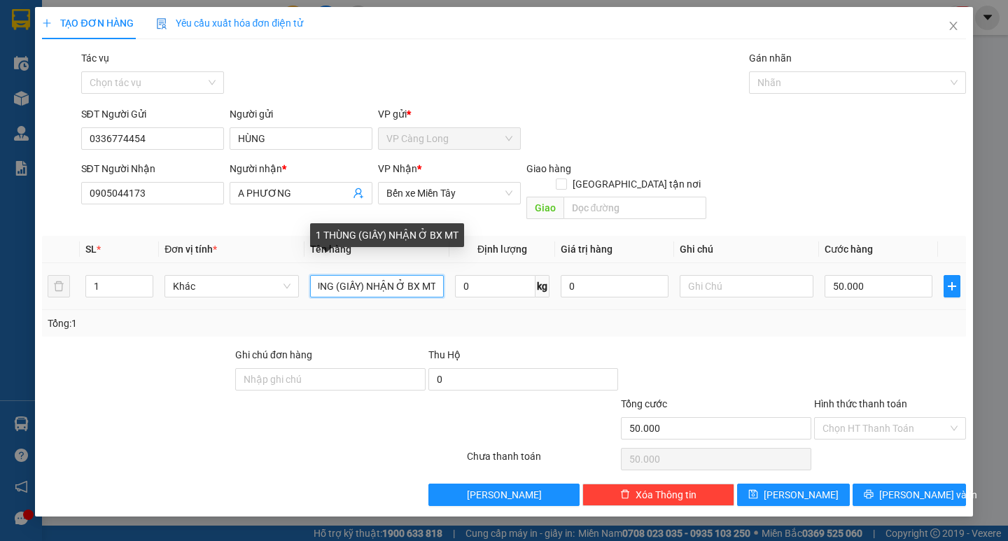
scroll to position [0, 0]
drag, startPoint x: 432, startPoint y: 272, endPoint x: 320, endPoint y: 284, distance: 112.6
click at [319, 284] on div "1 THÙNG (GIẤY) NHẬN Ở BX MT" at bounding box center [377, 286] width 134 height 28
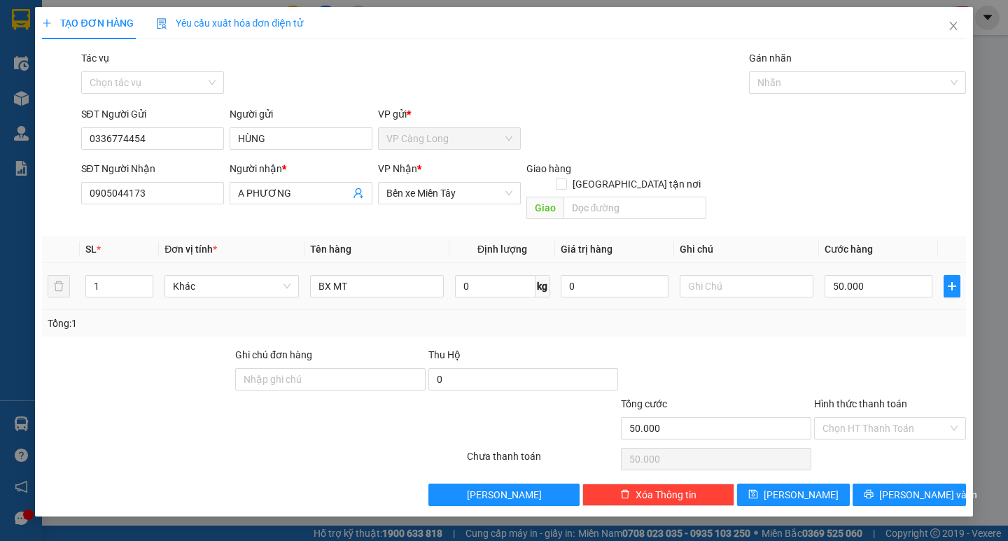
click at [385, 272] on div "BX MT" at bounding box center [377, 286] width 134 height 28
click at [363, 275] on input "BX MT" at bounding box center [377, 286] width 134 height 22
type input "B"
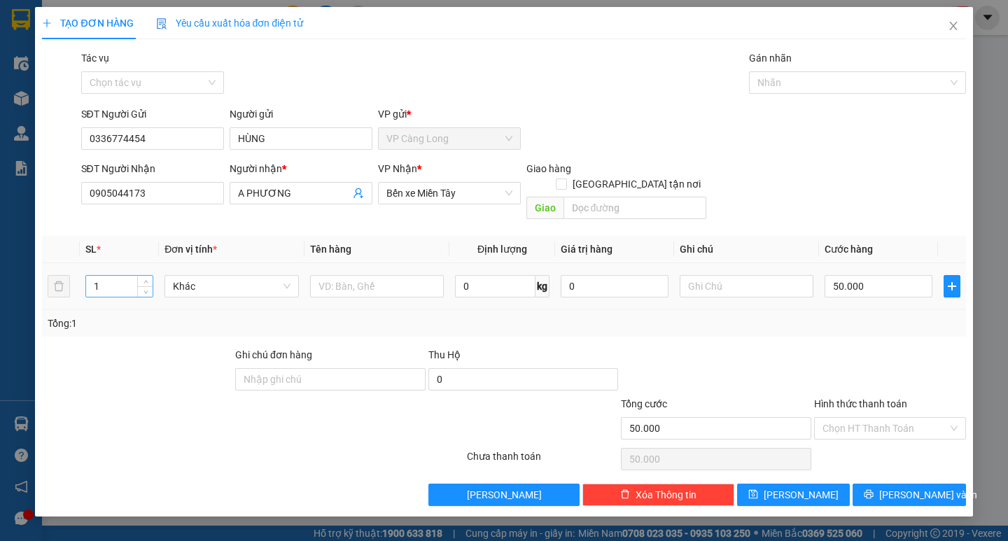
click at [114, 276] on input "1" at bounding box center [119, 286] width 67 height 21
type input "1"
type input "2"
click at [336, 276] on input "text" at bounding box center [377, 286] width 134 height 22
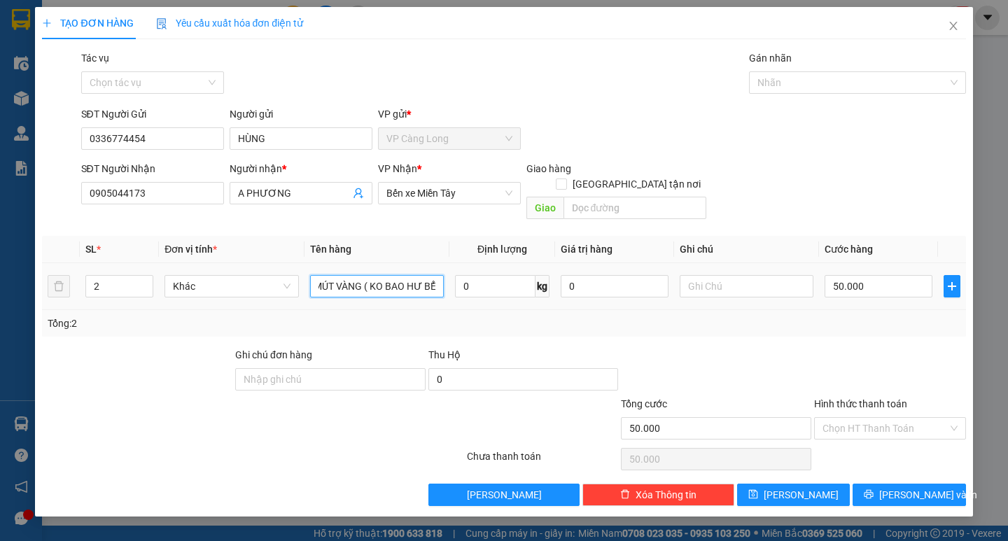
scroll to position [0, 43]
type input "THÙNG MÚT VÀNG ( KO BAO HƯ BỂ)"
click at [890, 275] on input "50.000" at bounding box center [879, 286] width 108 height 22
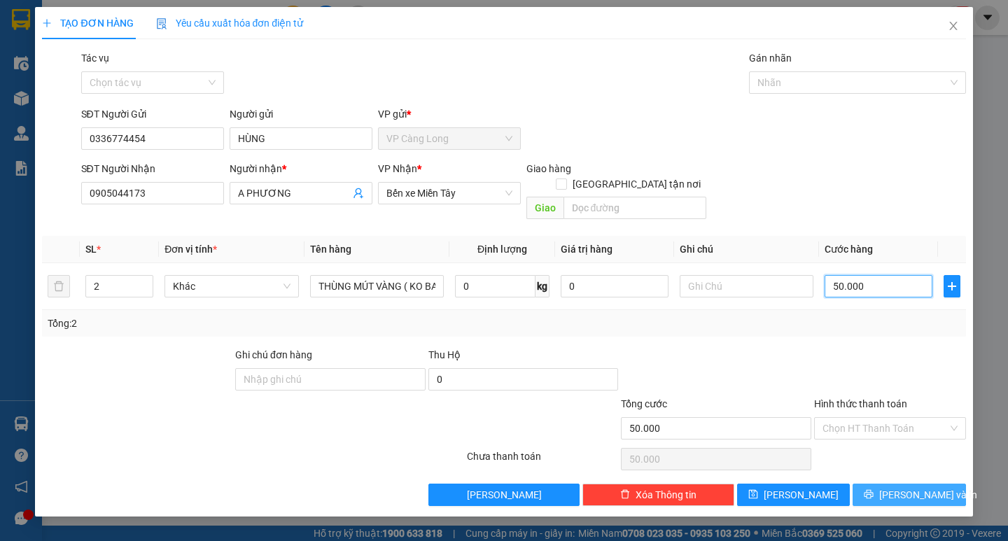
type input "0"
click at [831, 275] on input "0" at bounding box center [879, 286] width 108 height 22
type input "80"
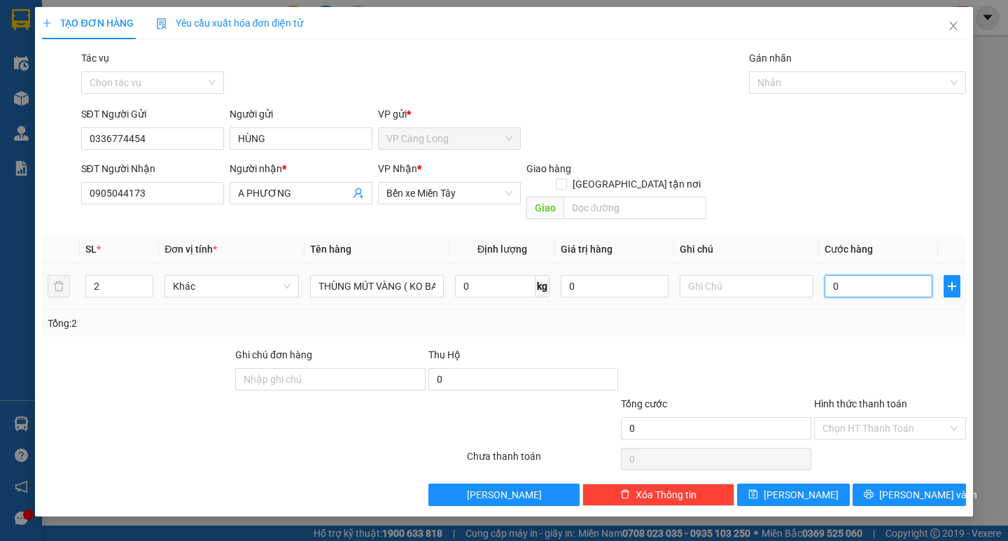
type input "80"
type input "800"
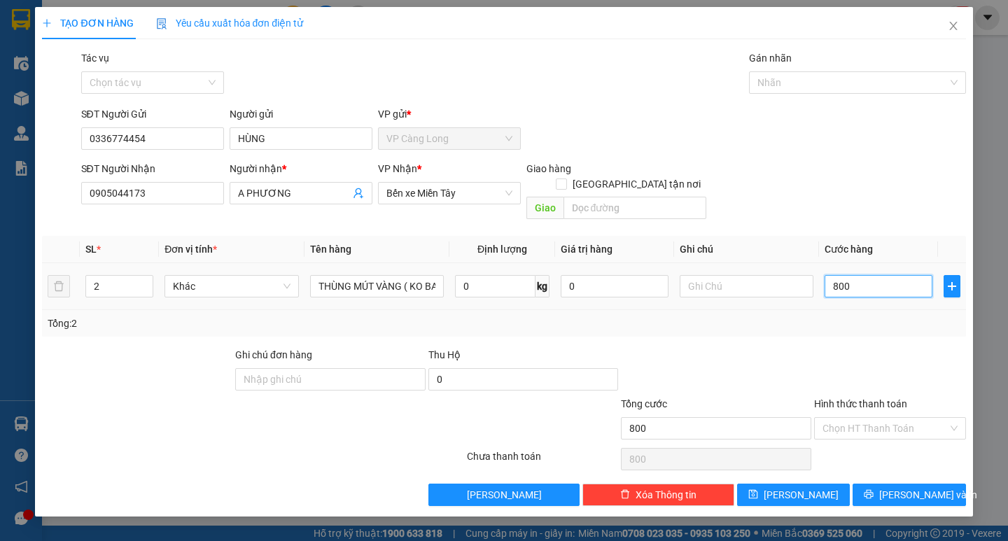
type input "8.000"
type input "80.000"
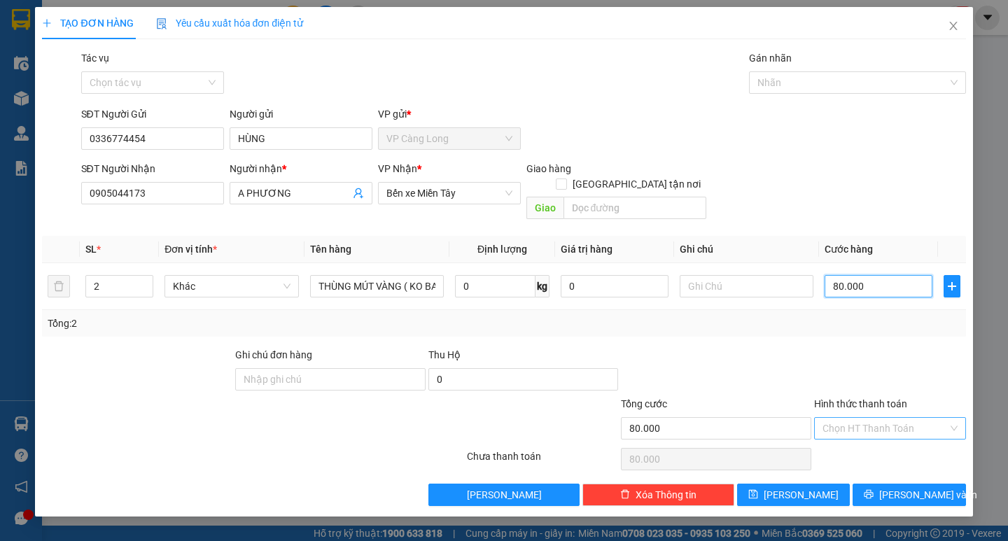
type input "80.000"
click at [909, 418] on input "Hình thức thanh toán" at bounding box center [885, 428] width 125 height 21
click at [895, 438] on div "Tại văn phòng" at bounding box center [890, 440] width 135 height 15
type input "0"
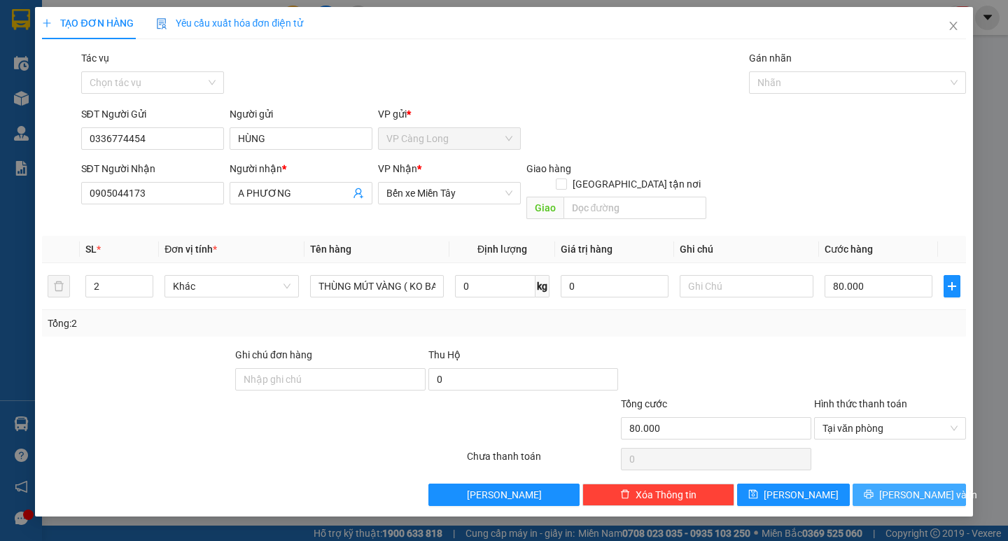
click at [938, 484] on button "[PERSON_NAME] và In" at bounding box center [909, 495] width 113 height 22
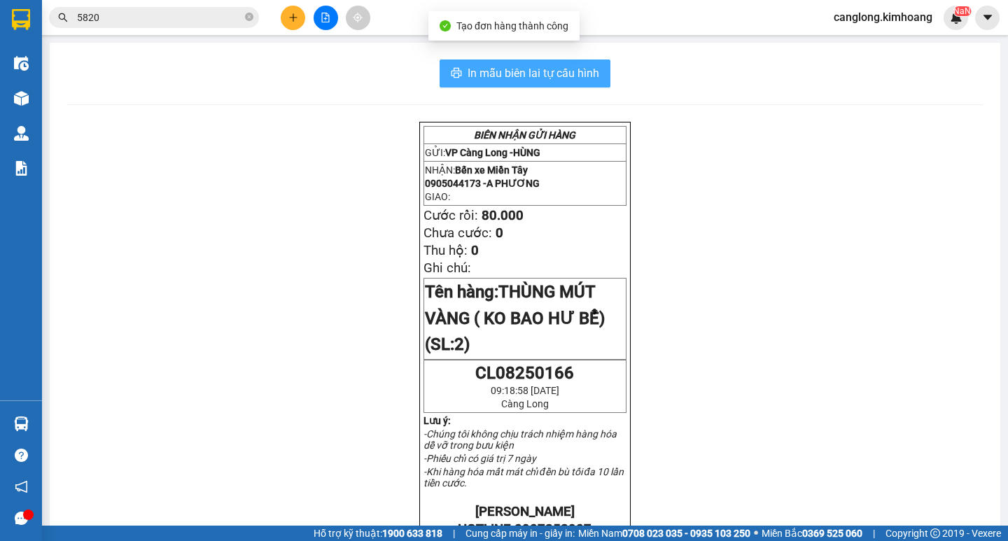
click at [567, 76] on span "In mẫu biên lai tự cấu hình" at bounding box center [534, 73] width 132 height 18
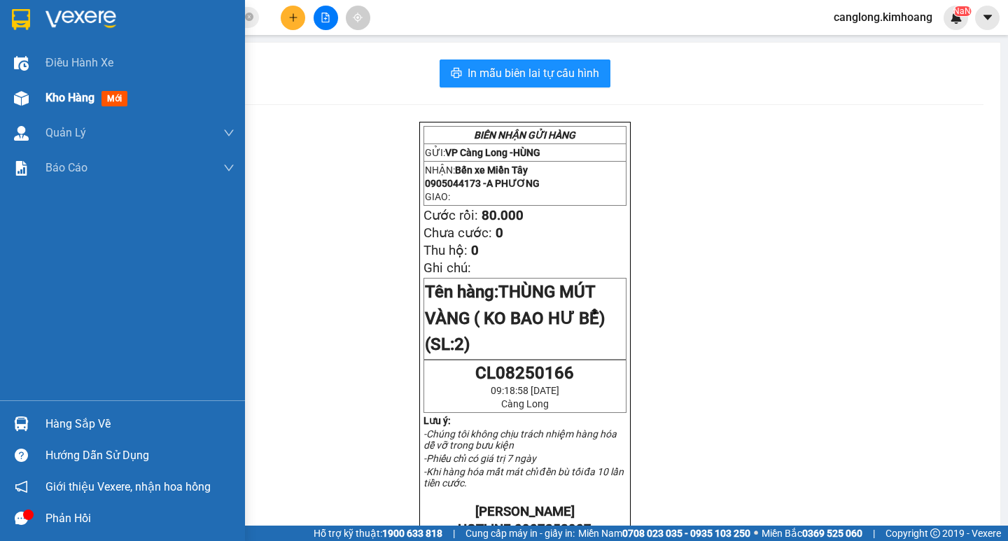
drag, startPoint x: 48, startPoint y: 103, endPoint x: 66, endPoint y: 102, distance: 18.2
click at [48, 102] on span "Kho hàng" at bounding box center [70, 97] width 49 height 13
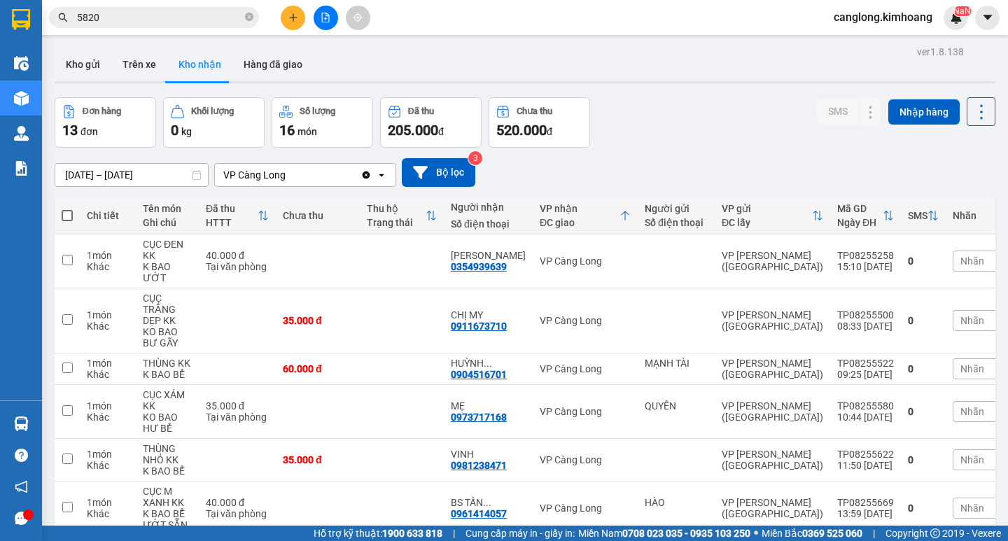
click at [190, 20] on input "5820" at bounding box center [159, 17] width 165 height 15
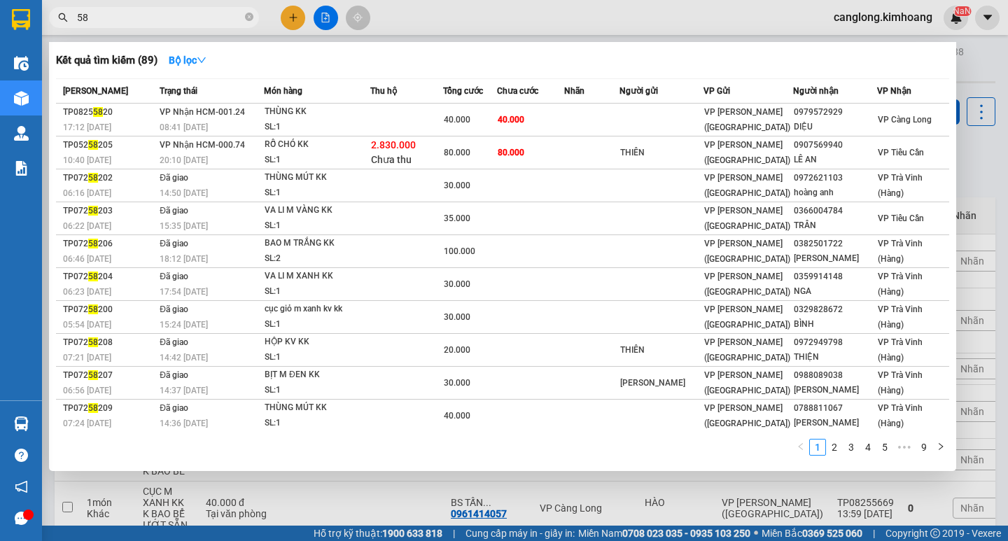
type input "5"
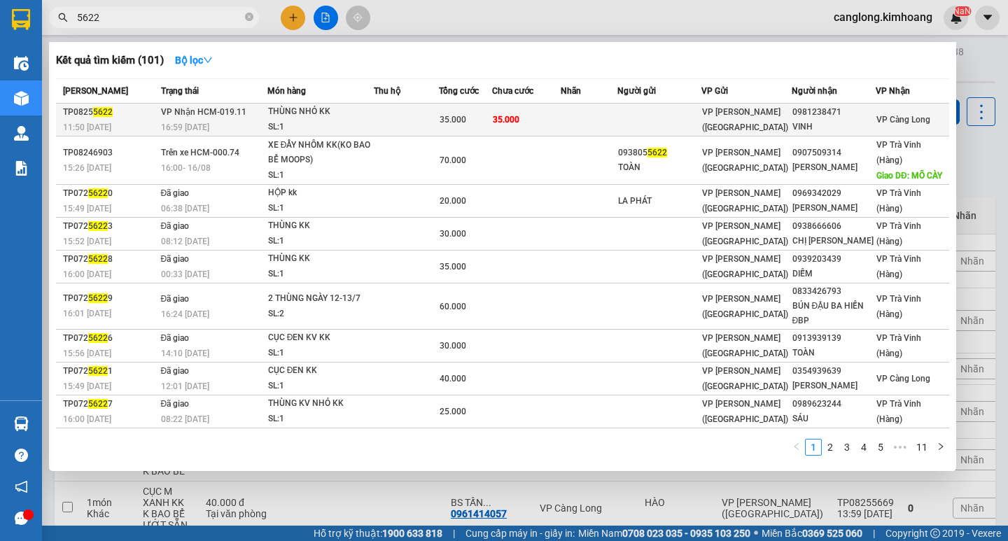
type input "5622"
click at [456, 112] on div "35.000" at bounding box center [466, 119] width 52 height 15
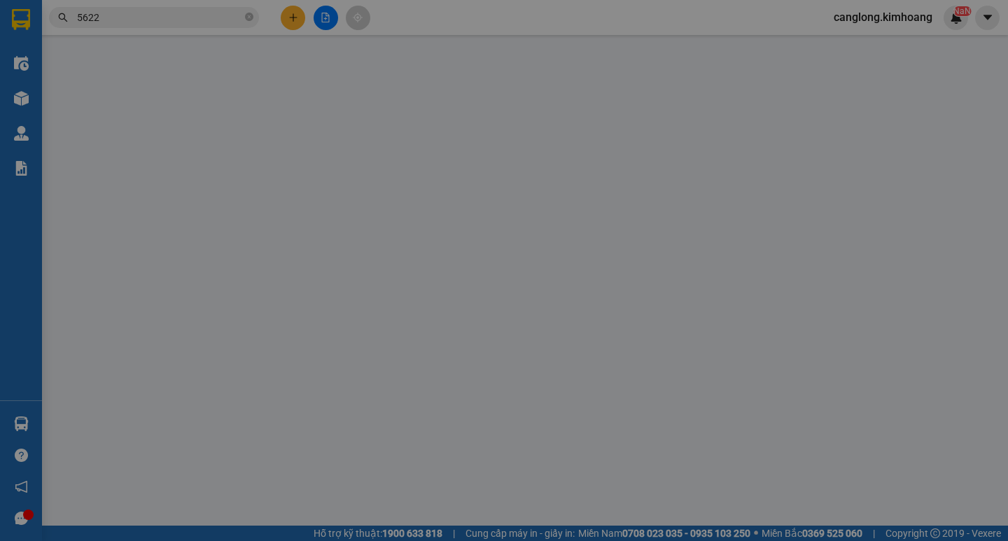
type input "0981238471"
type input "VINH"
type input "35.000"
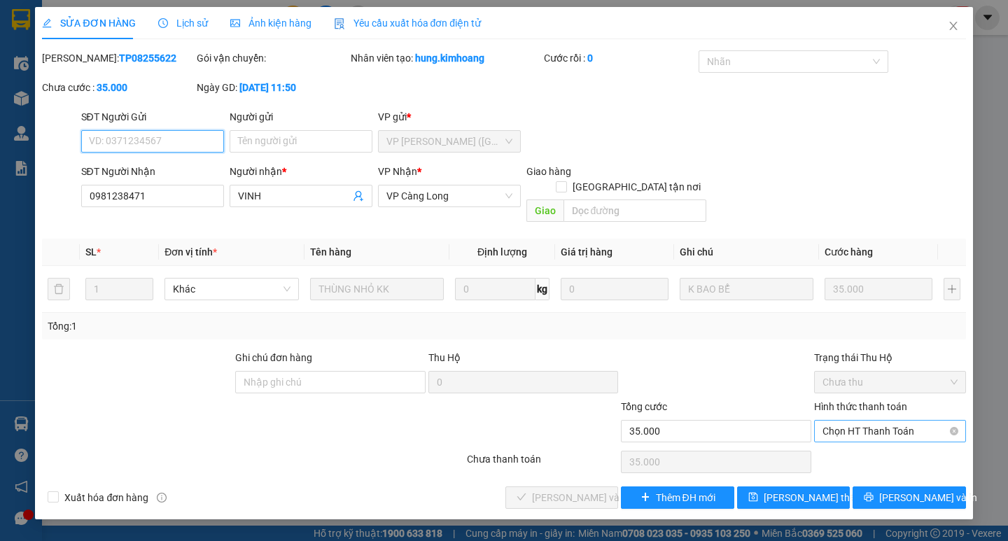
click at [831, 421] on span "Chọn HT Thanh Toán" at bounding box center [890, 431] width 135 height 21
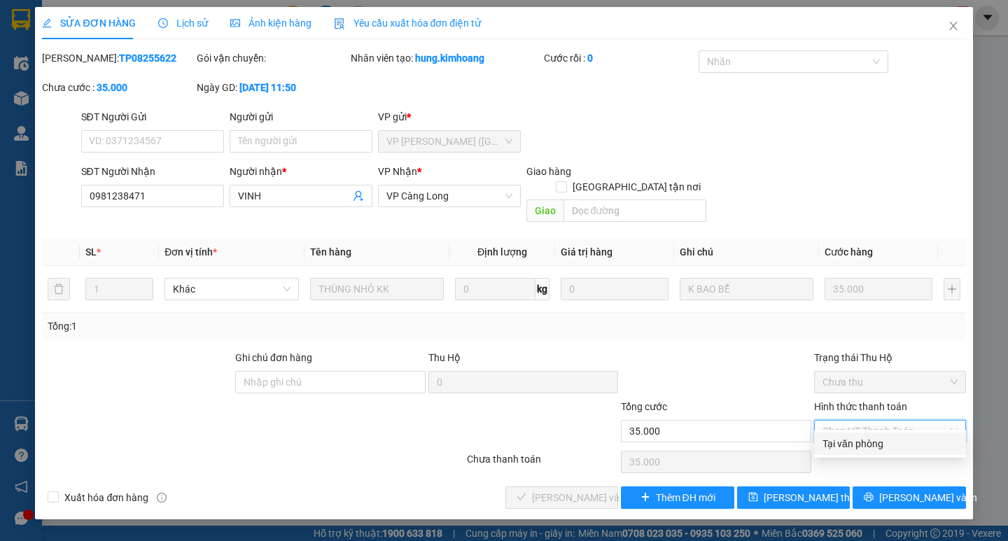
click at [851, 435] on div "Tại văn phòng" at bounding box center [890, 444] width 152 height 22
type input "0"
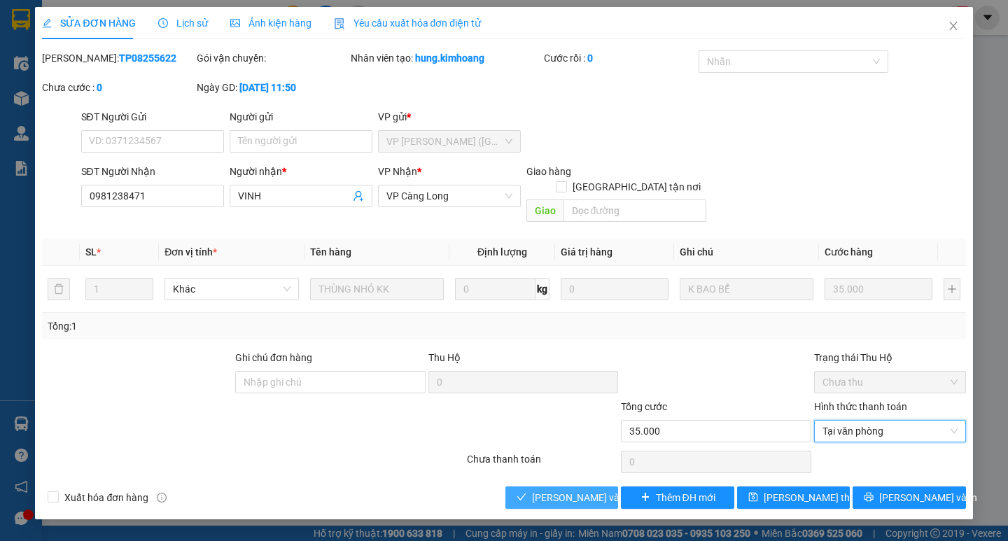
click at [585, 490] on span "Lưu và Giao hàng" at bounding box center [599, 497] width 134 height 15
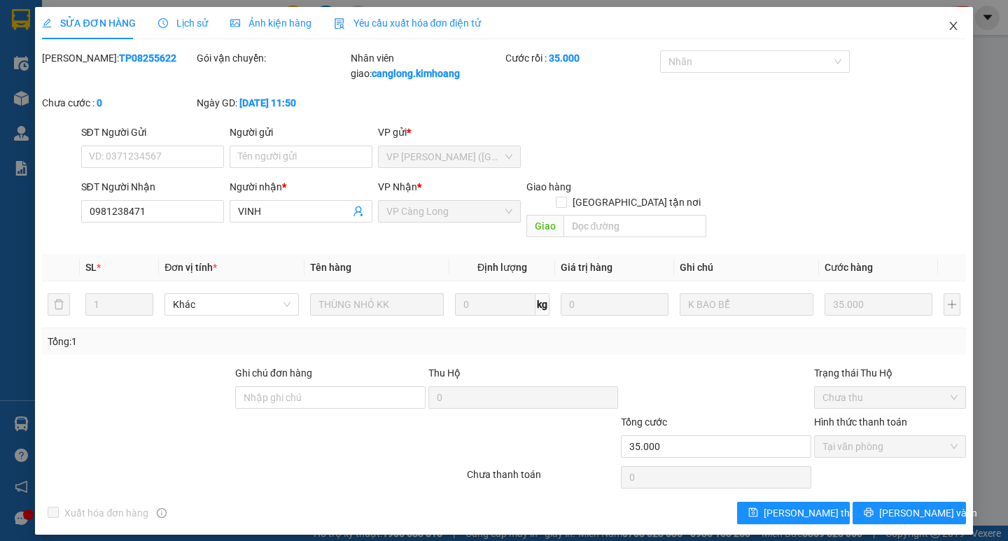
click at [948, 29] on icon "close" at bounding box center [953, 25] width 11 height 11
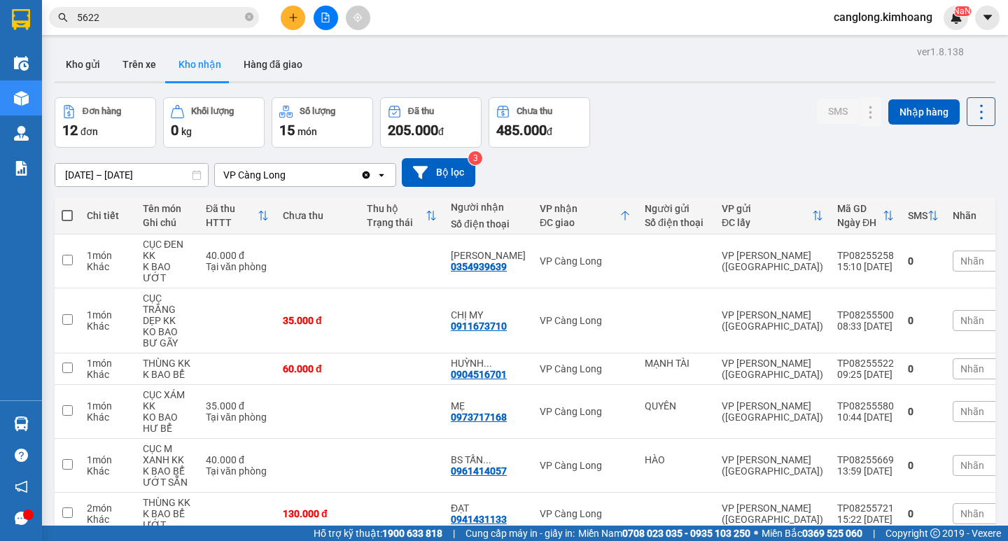
click at [176, 19] on input "5622" at bounding box center [159, 17] width 165 height 15
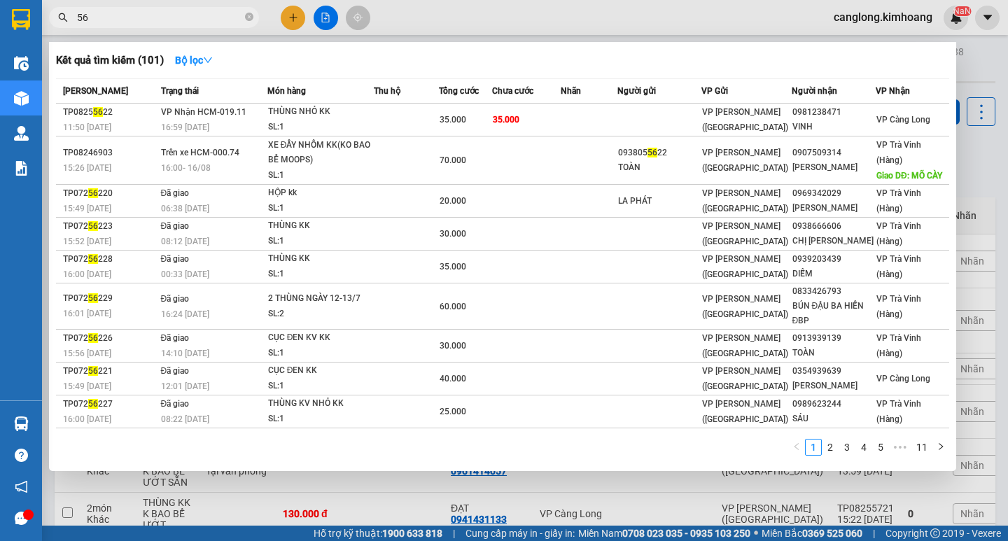
type input "5"
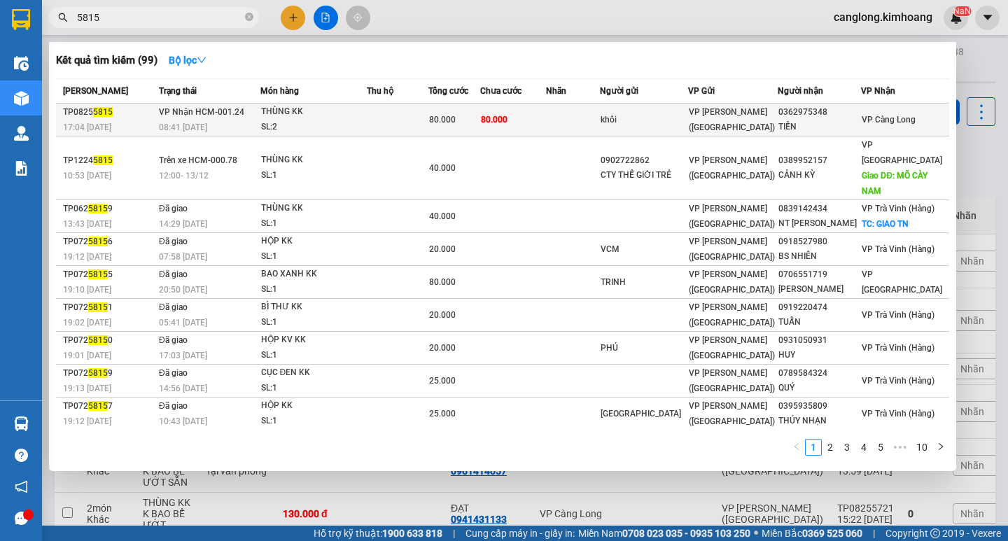
type input "5815"
click at [669, 117] on div "khôi" at bounding box center [644, 120] width 87 height 15
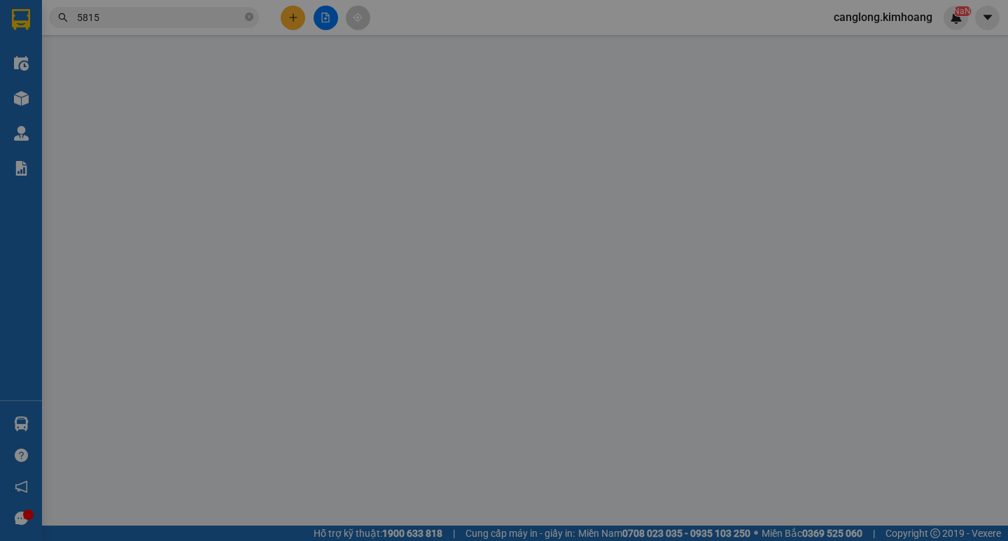
type input "khôi"
type input "0362975348"
type input "TIỀN"
type input "80.000"
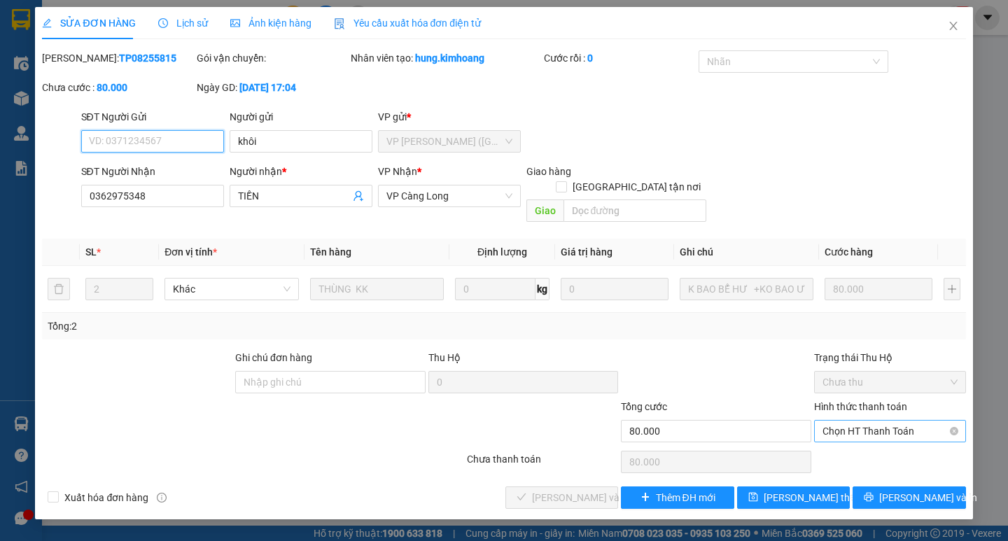
click at [887, 421] on span "Chọn HT Thanh Toán" at bounding box center [890, 431] width 135 height 21
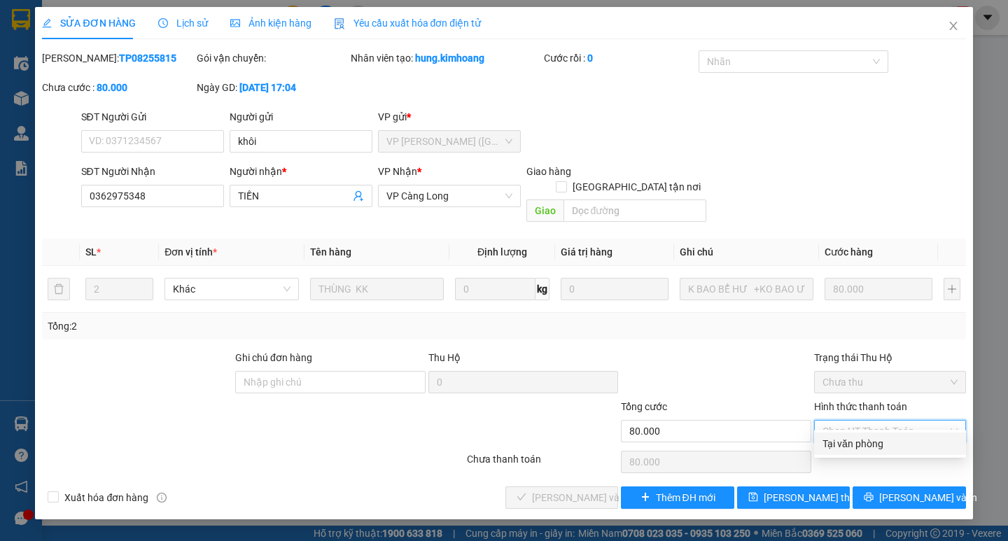
click at [884, 449] on div "Tại văn phòng" at bounding box center [890, 443] width 135 height 15
type input "0"
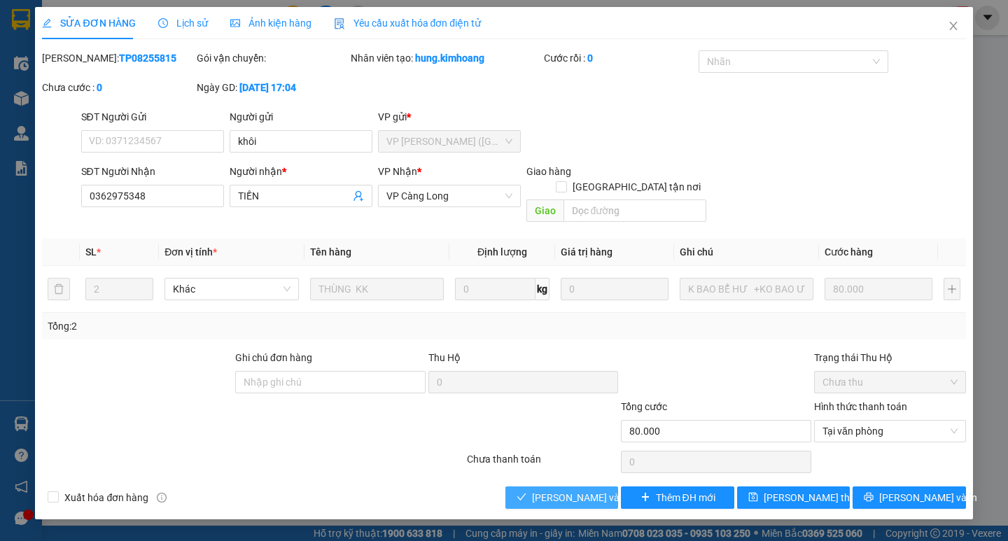
click at [589, 490] on span "Lưu và Giao hàng" at bounding box center [599, 497] width 134 height 15
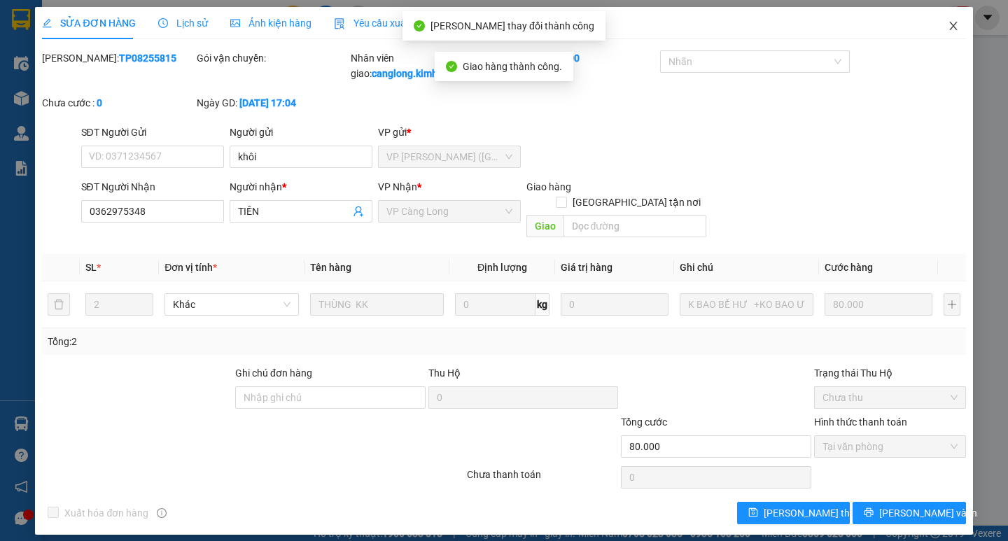
click at [953, 30] on icon "close" at bounding box center [953, 25] width 11 height 11
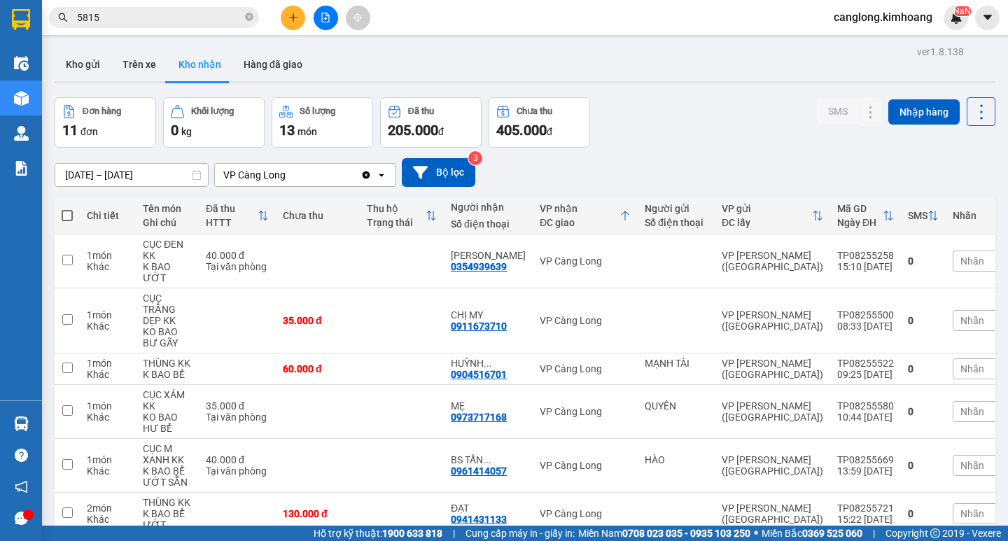
click at [186, 446] on div "ver 1.8.138 Kho gửi Trên xe Kho nhận Hàng đã giao Đơn hàng 11 đơn Khối lượng 0 …" at bounding box center [525, 454] width 952 height 825
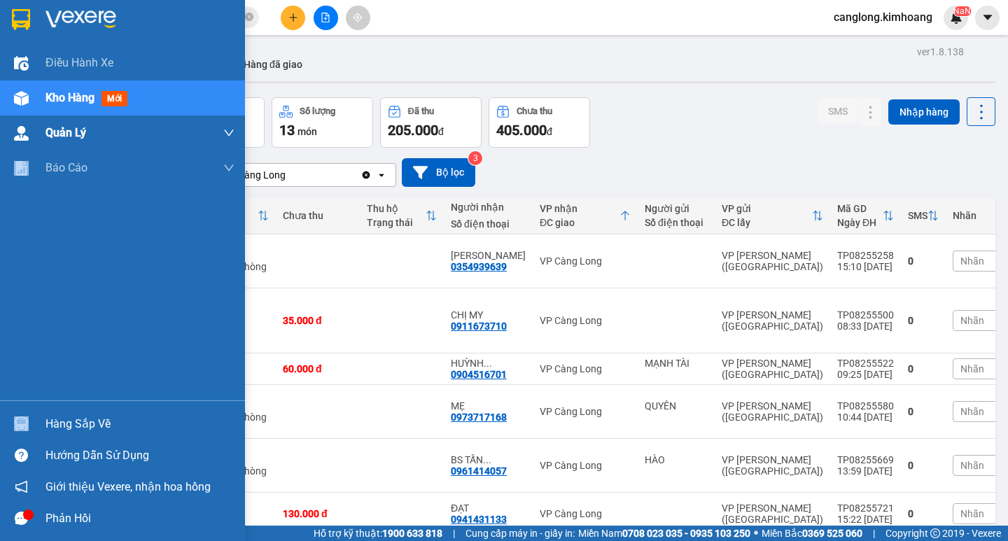
drag, startPoint x: 0, startPoint y: 452, endPoint x: 11, endPoint y: 131, distance: 321.5
click at [12, 214] on div "Điều hành xe Kho hàng mới Quản Lý Quản lý chuyến Quản lý khách hàng mới Báo cáo…" at bounding box center [122, 270] width 245 height 541
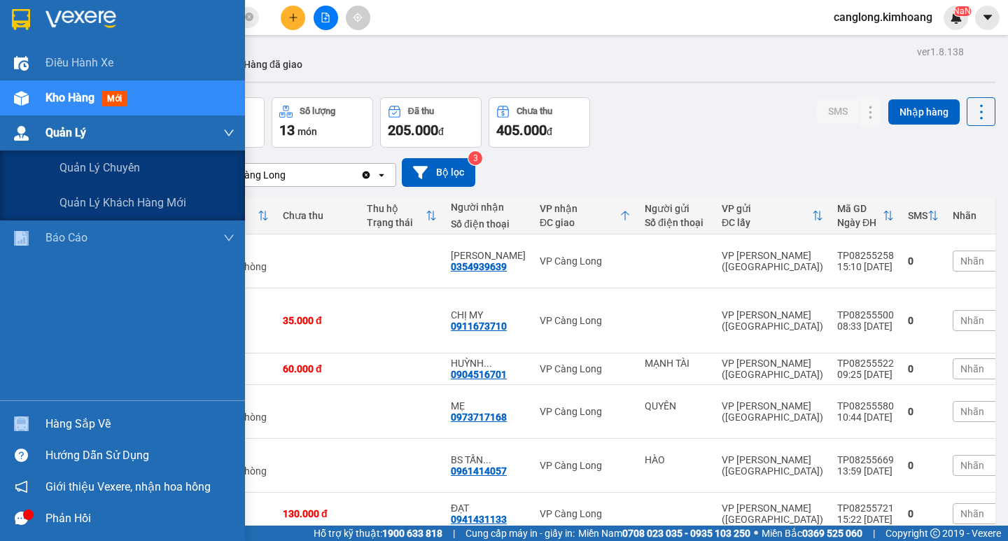
click at [20, 122] on div at bounding box center [21, 133] width 25 height 25
click at [20, 123] on div at bounding box center [21, 133] width 25 height 25
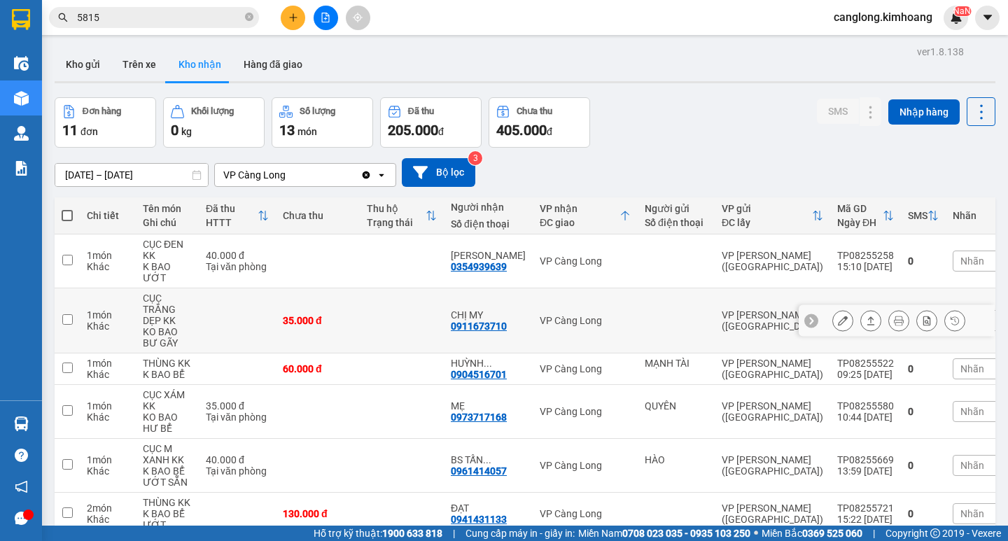
drag, startPoint x: 20, startPoint y: 123, endPoint x: 477, endPoint y: 337, distance: 504.5
click at [477, 337] on td "CHỊ MY 0911673710" at bounding box center [488, 320] width 89 height 65
checkbox input "true"
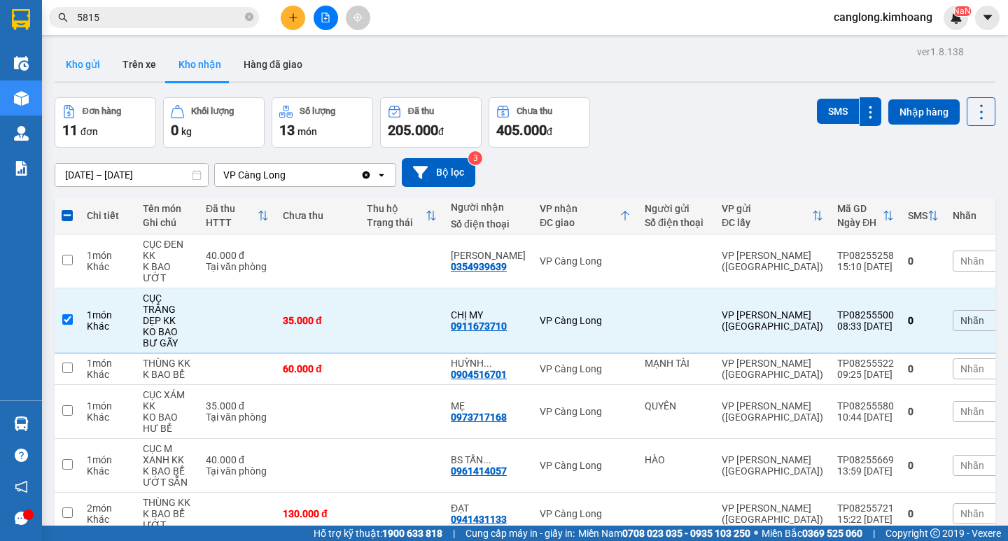
click at [87, 50] on button "Kho gửi" at bounding box center [83, 65] width 57 height 34
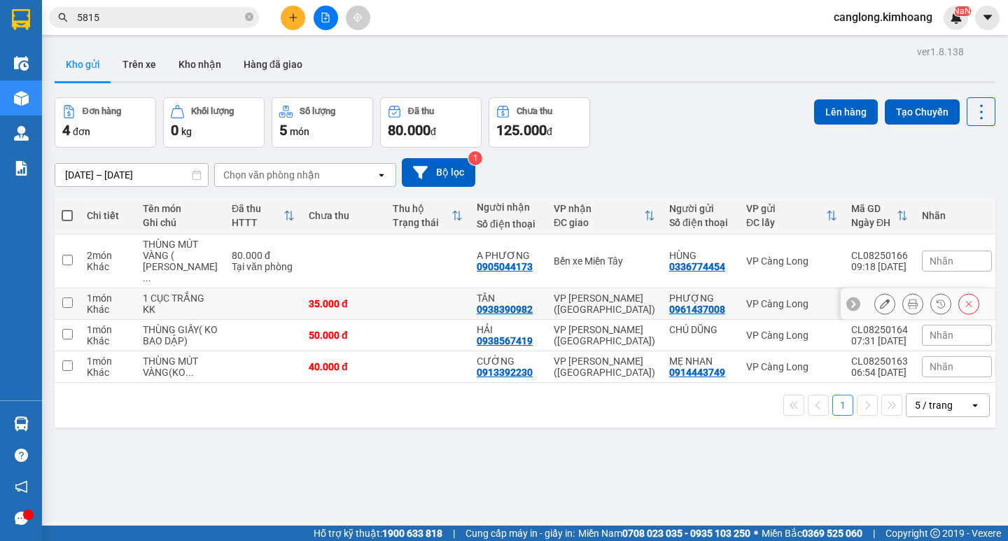
click at [372, 288] on td "35.000 đ" at bounding box center [344, 304] width 84 height 32
click at [392, 295] on td at bounding box center [428, 304] width 84 height 32
checkbox input "true"
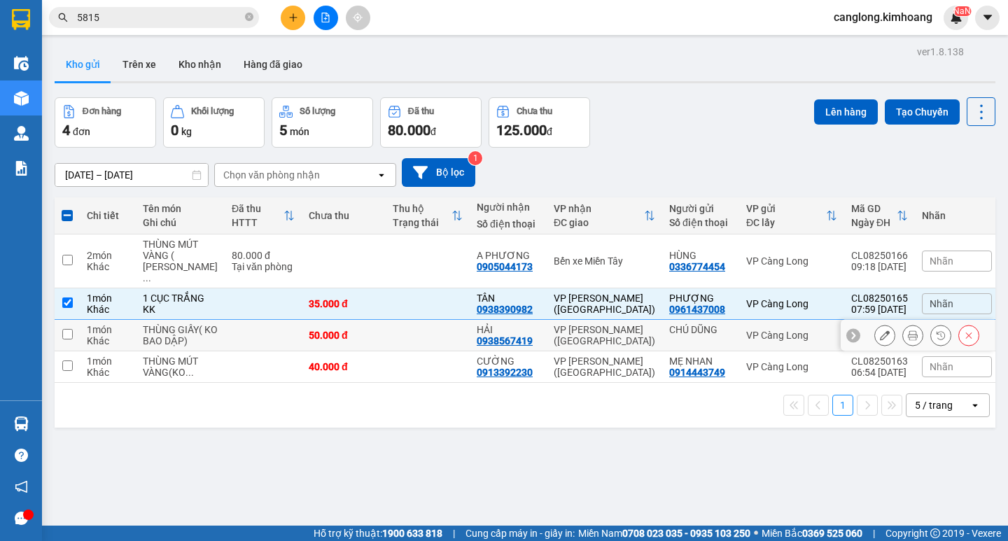
click at [398, 329] on td at bounding box center [428, 336] width 84 height 32
checkbox input "true"
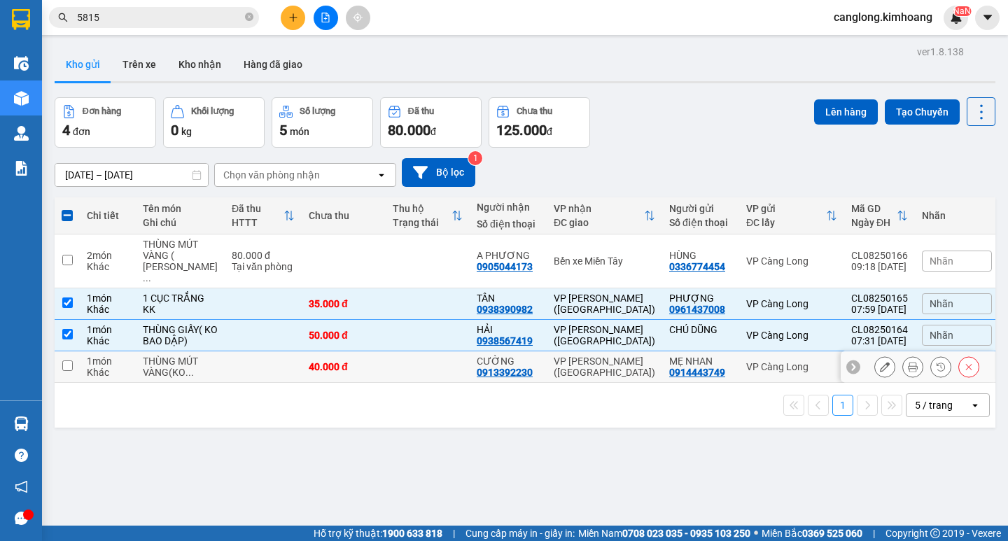
click at [414, 369] on td at bounding box center [428, 367] width 84 height 32
checkbox input "true"
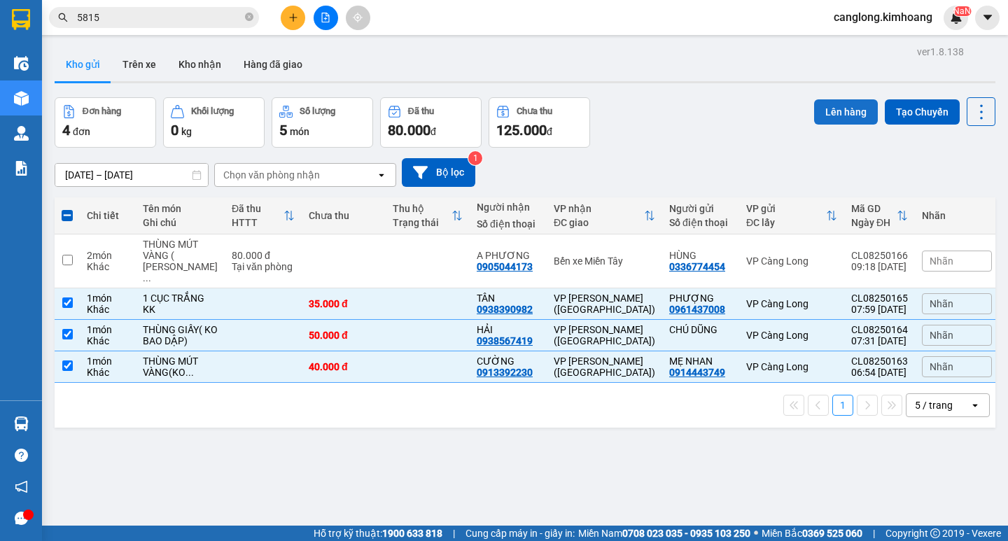
click at [844, 107] on button "Lên hàng" at bounding box center [846, 111] width 64 height 25
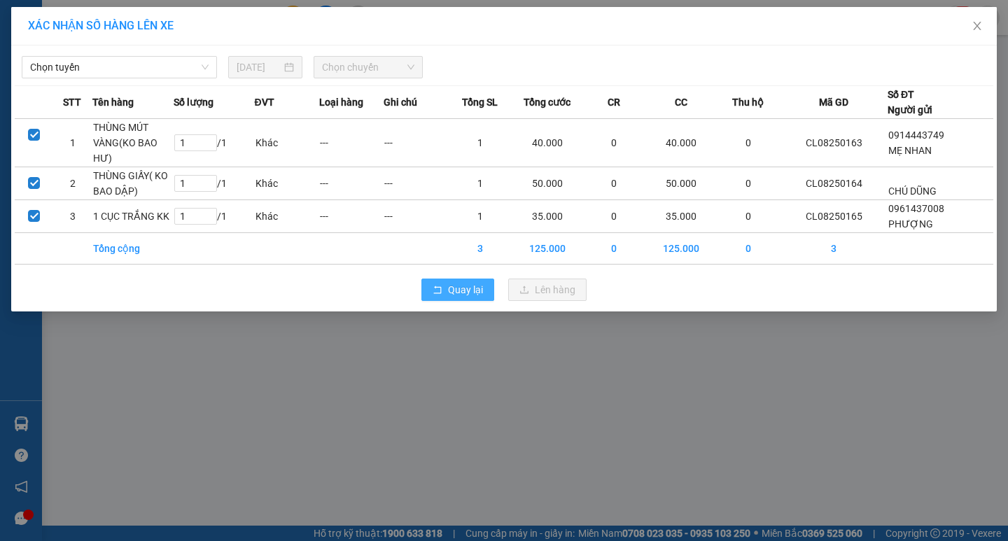
click at [466, 285] on span "Quay lại" at bounding box center [465, 289] width 35 height 15
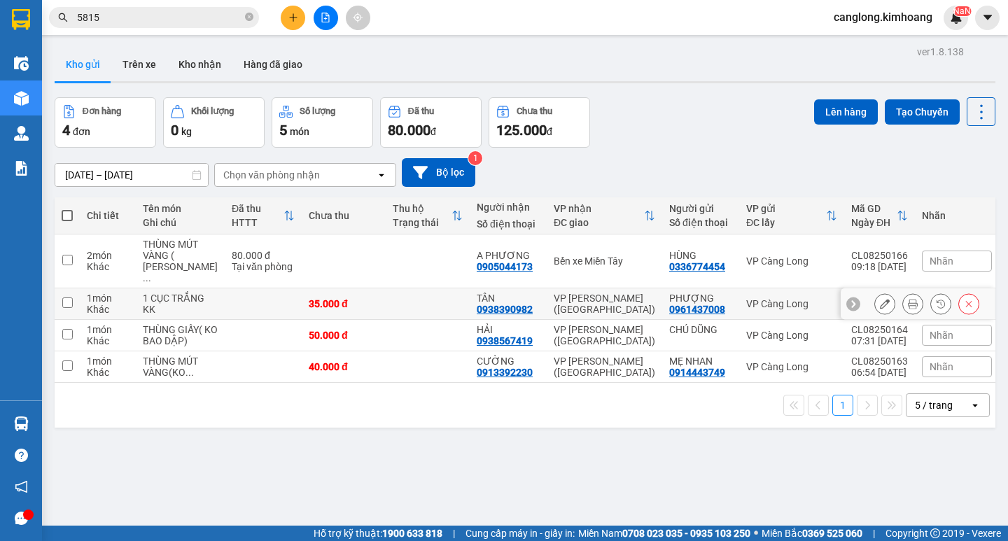
click at [508, 293] on div "TÂN" at bounding box center [508, 298] width 63 height 11
checkbox input "true"
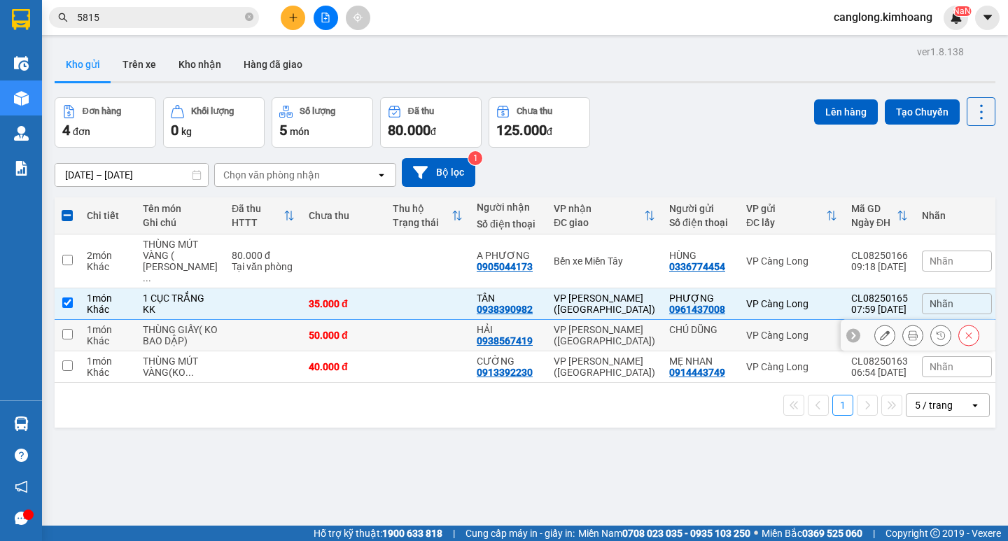
click at [529, 325] on div "HẢI" at bounding box center [508, 329] width 63 height 11
checkbox input "true"
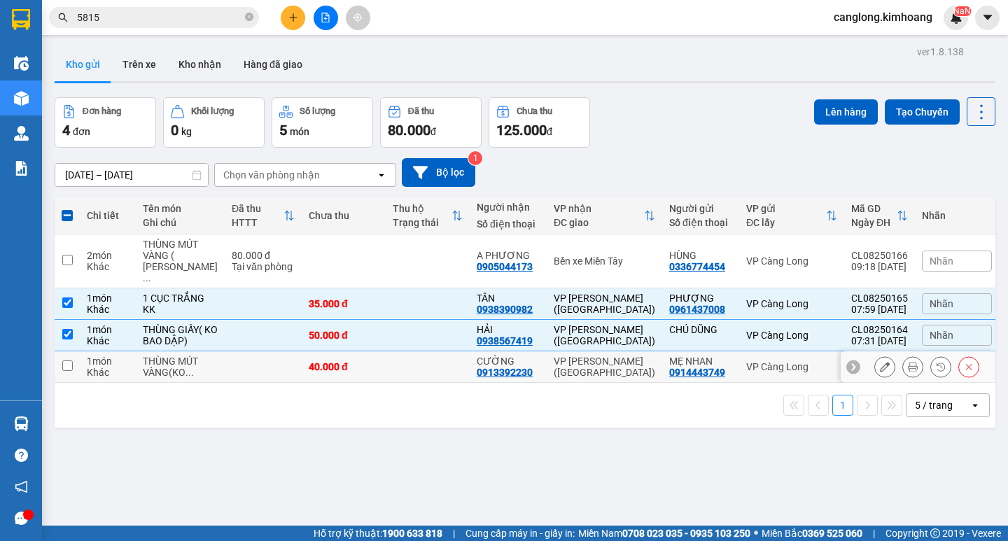
click at [547, 371] on td "VP [PERSON_NAME] ([GEOGRAPHIC_DATA])" at bounding box center [605, 367] width 116 height 32
checkbox input "true"
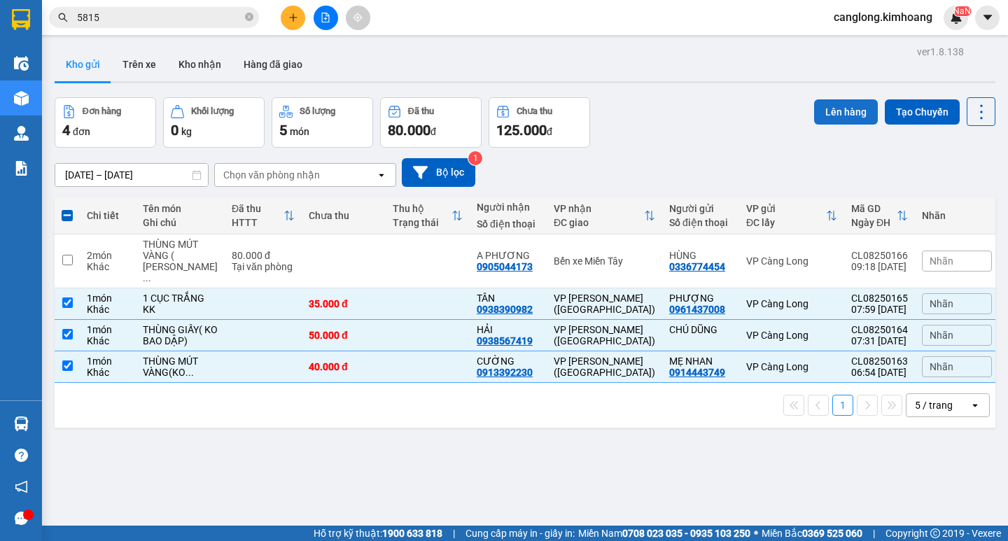
click at [815, 110] on button "Lên hàng" at bounding box center [846, 111] width 64 height 25
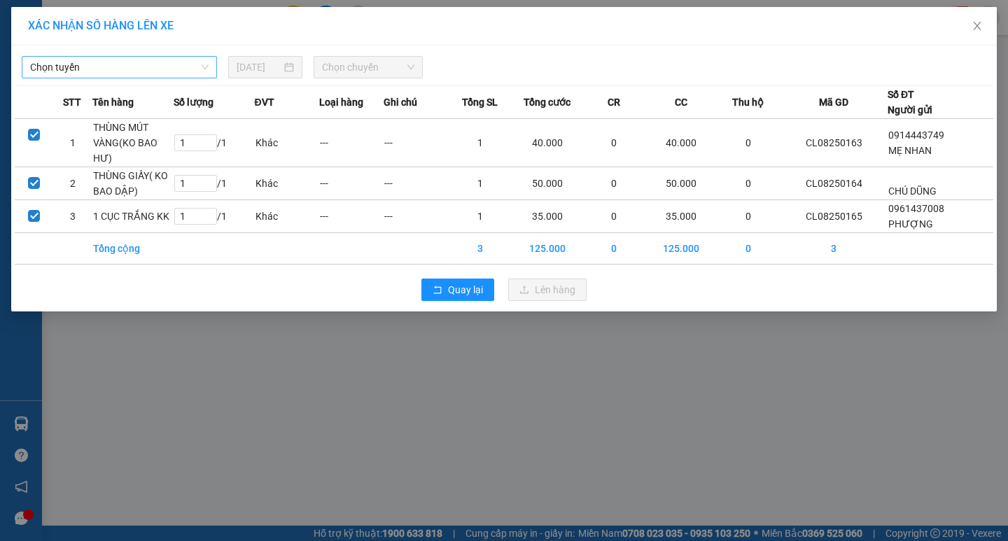
click at [185, 62] on span "Chọn tuyến" at bounding box center [119, 67] width 179 height 21
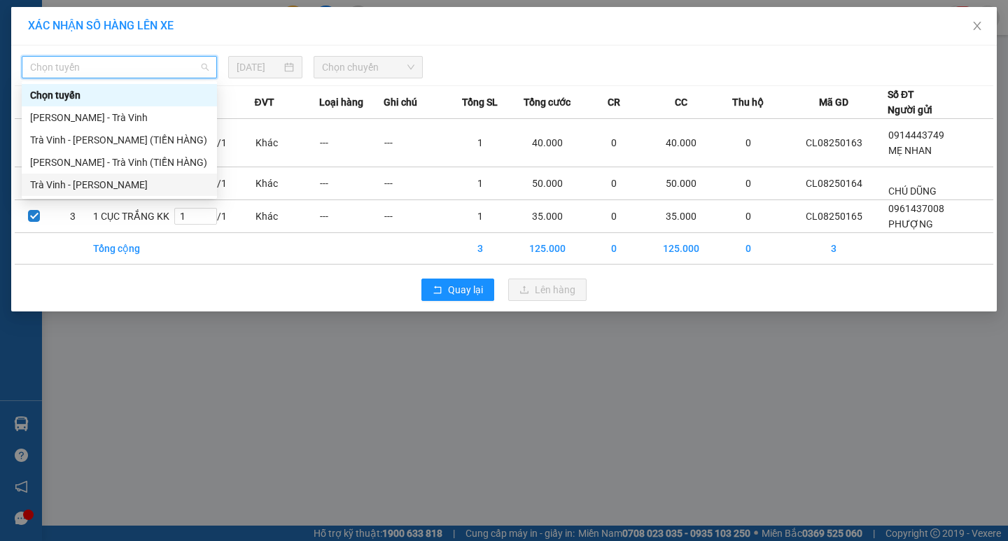
click at [100, 187] on div "Trà Vinh - [PERSON_NAME]" at bounding box center [119, 184] width 179 height 15
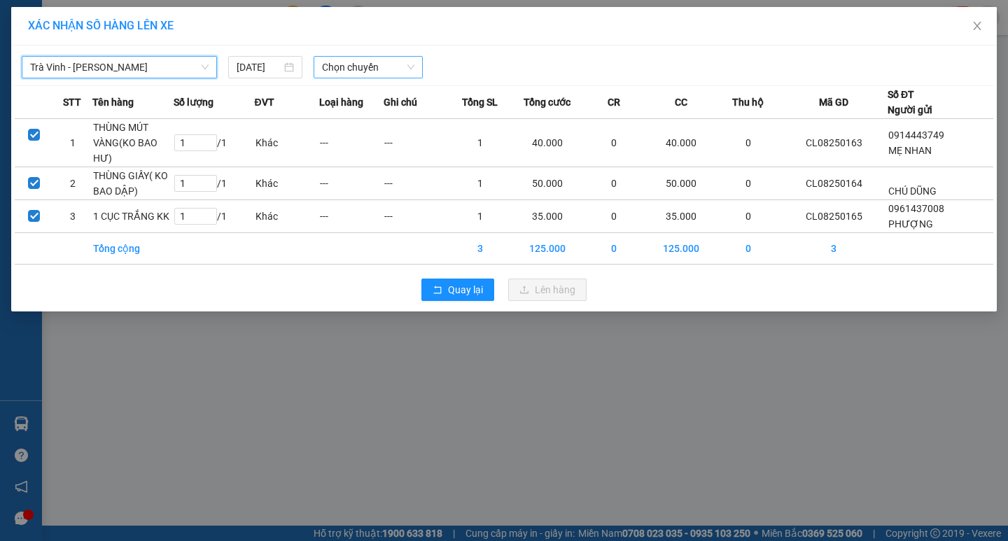
click at [382, 71] on span "Chọn chuyến" at bounding box center [368, 67] width 92 height 21
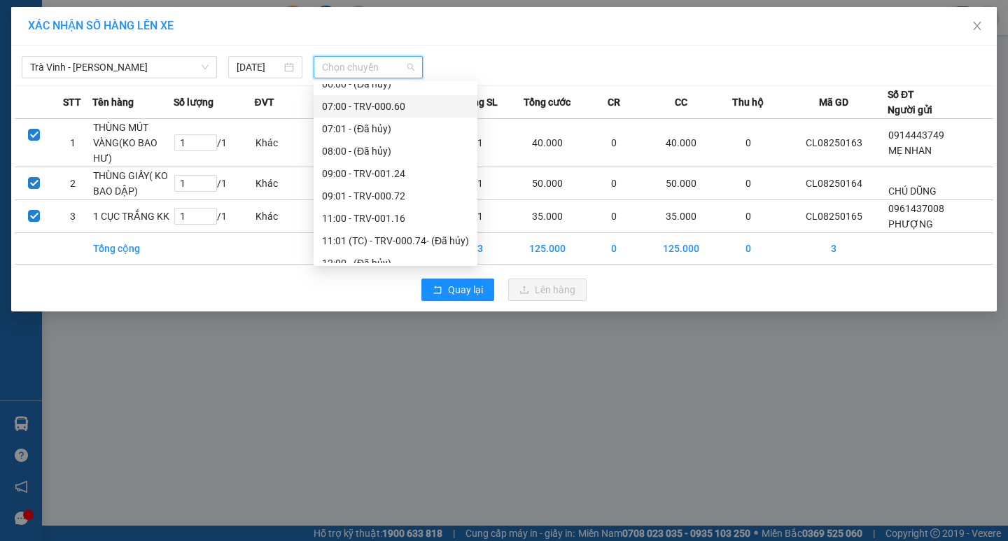
scroll to position [350, 0]
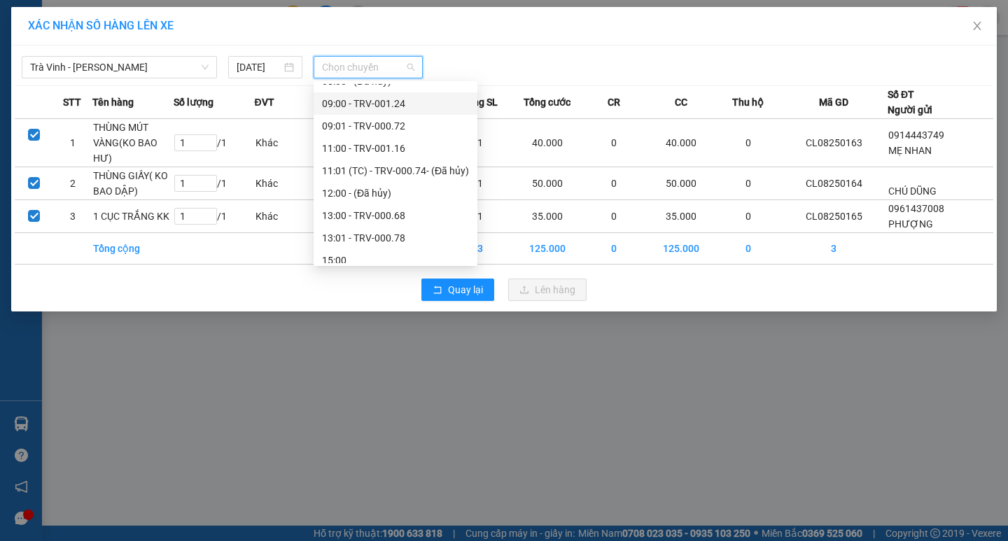
click at [351, 99] on div "09:00 - TRV-001.24" at bounding box center [395, 103] width 147 height 15
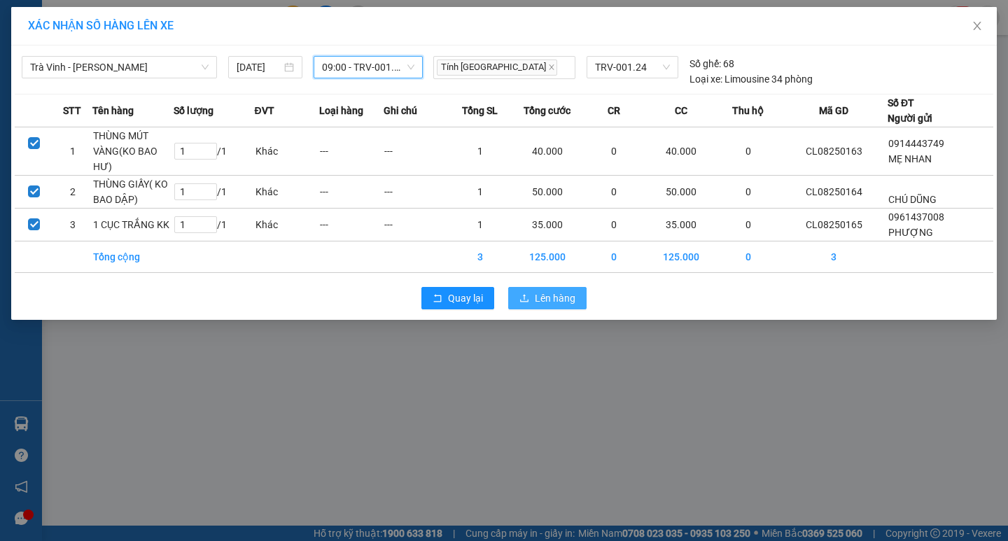
click at [555, 293] on span "Lên hàng" at bounding box center [555, 298] width 41 height 15
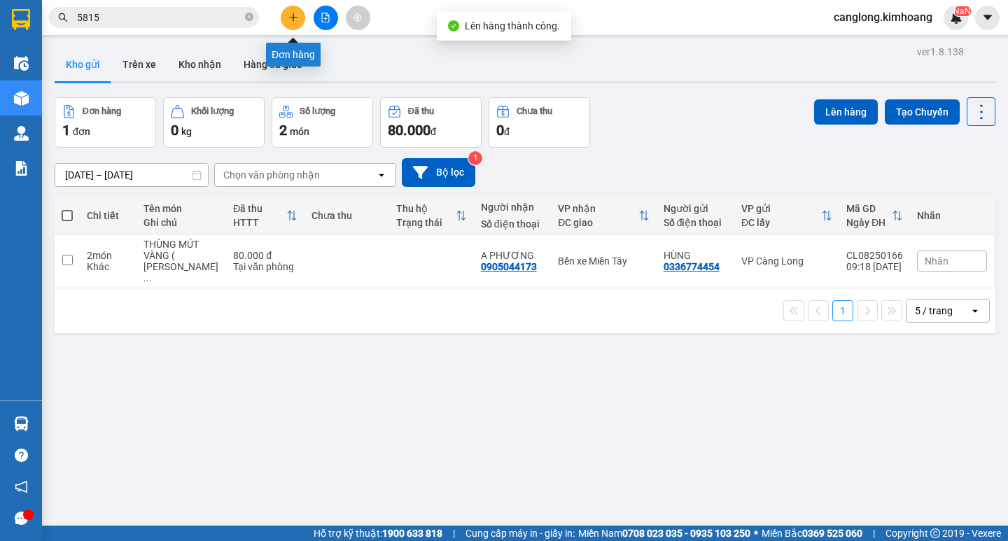
click at [288, 15] on icon "plus" at bounding box center [293, 18] width 10 height 10
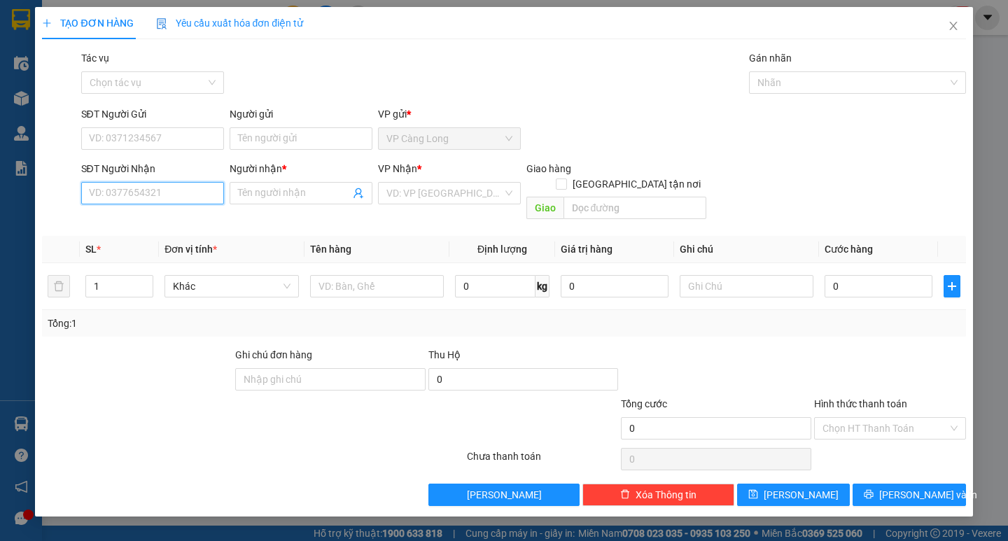
click at [141, 196] on input "SĐT Người Nhận" at bounding box center [152, 193] width 143 height 22
click at [141, 223] on div "0909280636 - HÙNG" at bounding box center [153, 221] width 126 height 15
type input "0909280636"
type input "HÙNG"
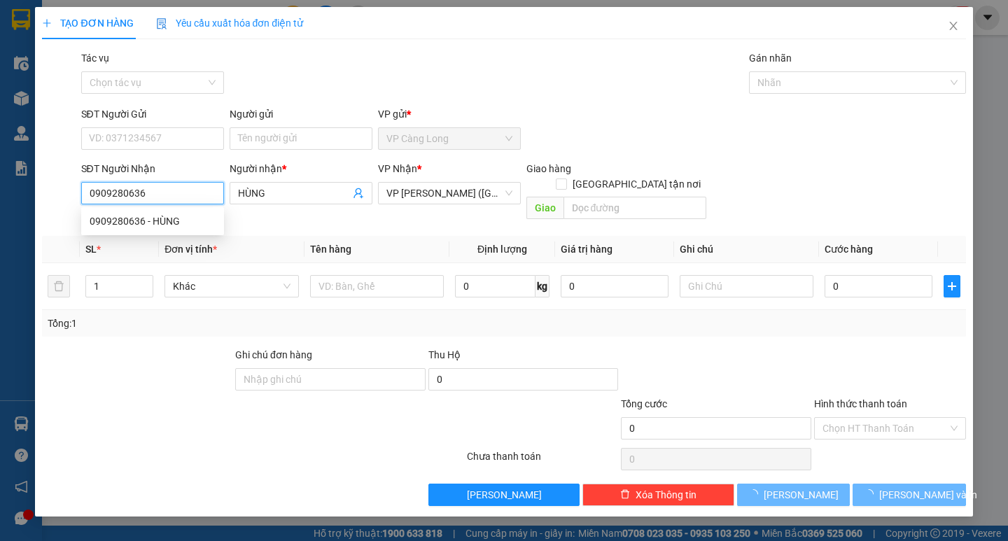
type input "40.000"
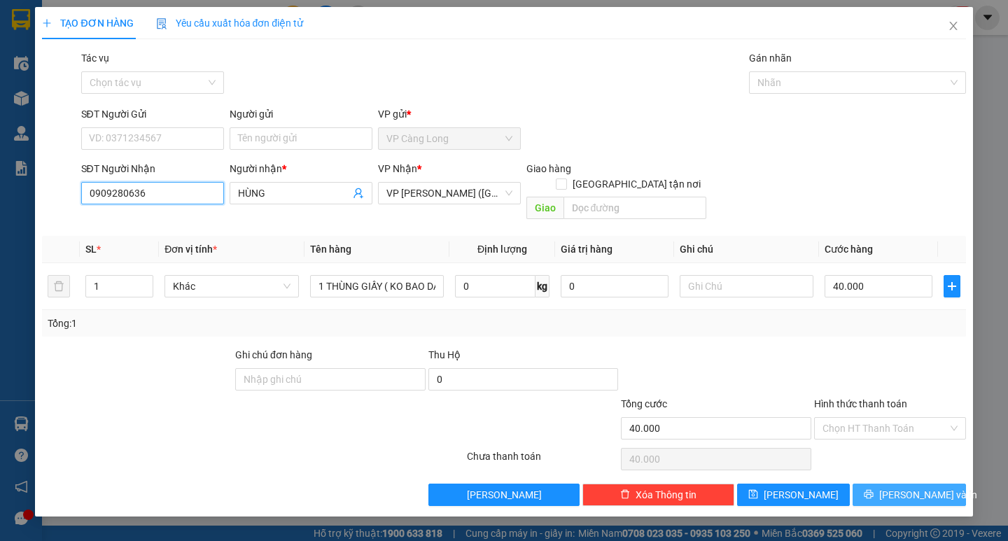
type input "0909280636"
click at [874, 489] on icon "printer" at bounding box center [869, 494] width 10 height 10
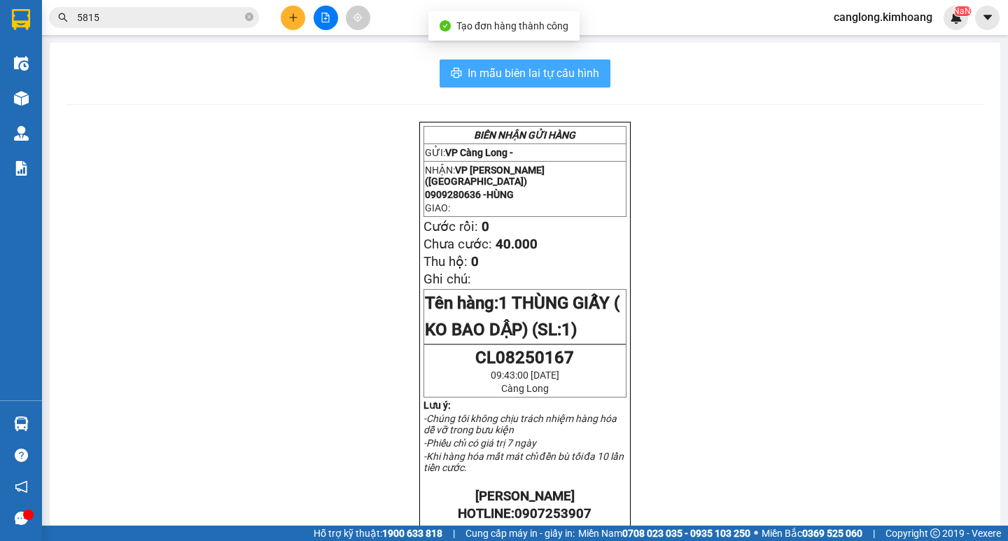
click at [578, 77] on span "In mẫu biên lai tự cấu hình" at bounding box center [534, 73] width 132 height 18
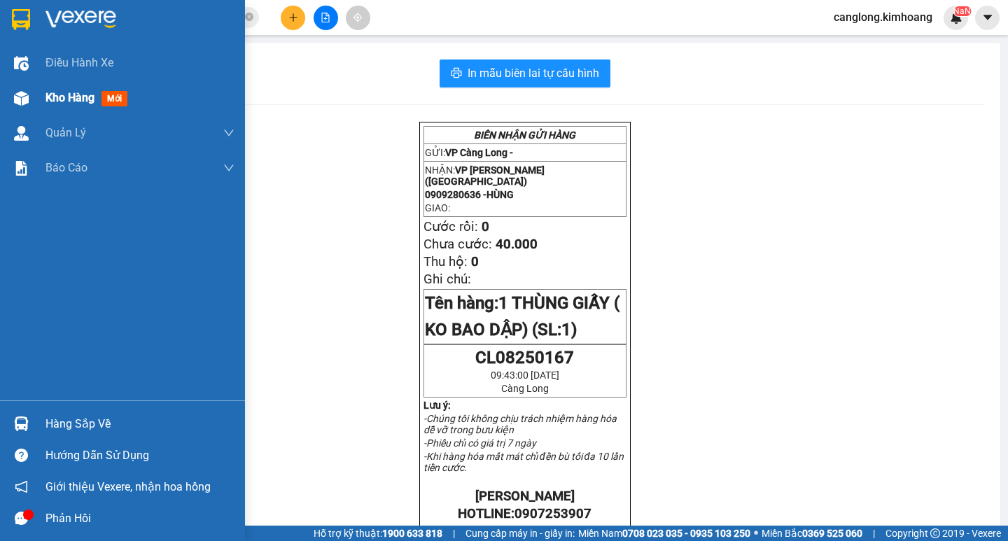
click at [28, 108] on div at bounding box center [21, 98] width 25 height 25
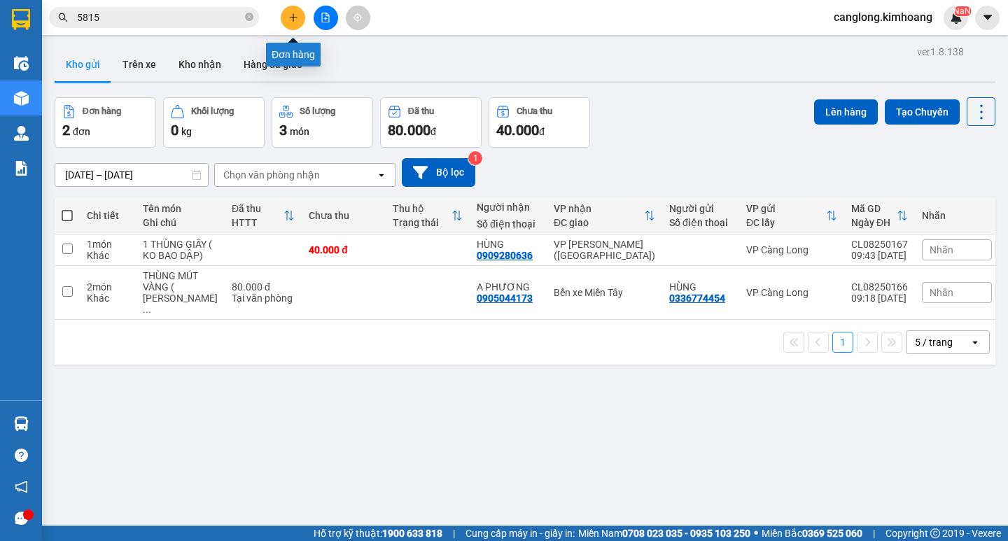
click at [290, 17] on icon "plus" at bounding box center [293, 18] width 10 height 10
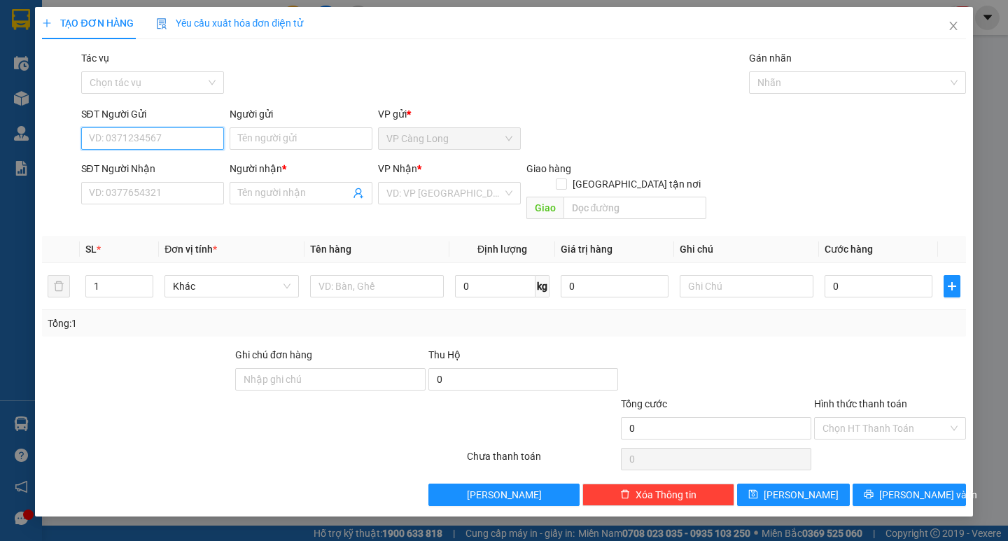
click at [161, 140] on input "SĐT Người Gửi" at bounding box center [152, 138] width 143 height 22
click at [179, 182] on div "0352217115 - BÁC SĨ KHOẺ" at bounding box center [153, 188] width 126 height 15
type input "0352217115"
type input "BÁC SĨ KHOẺ"
type input "0918668425"
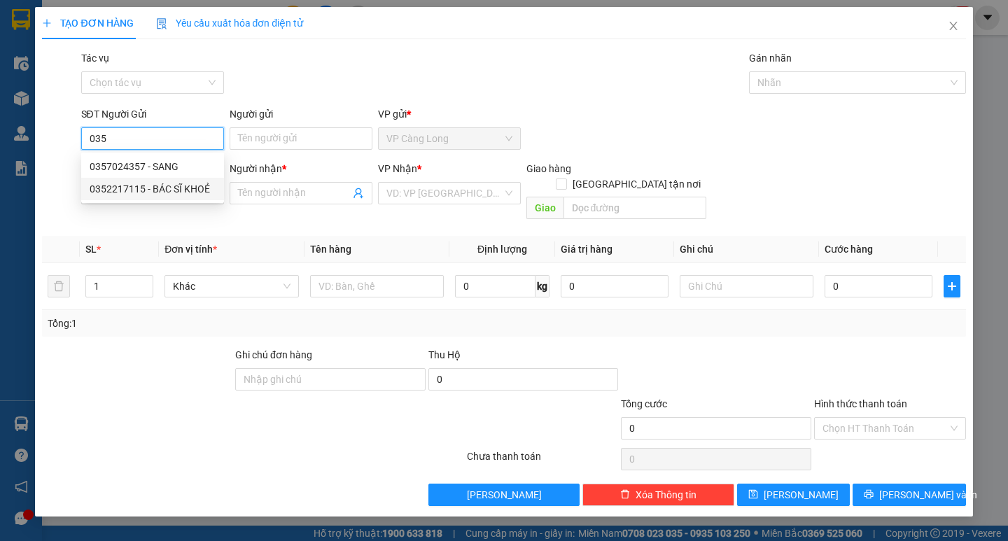
type input "LABO QUANG TÚ"
type input "35.000"
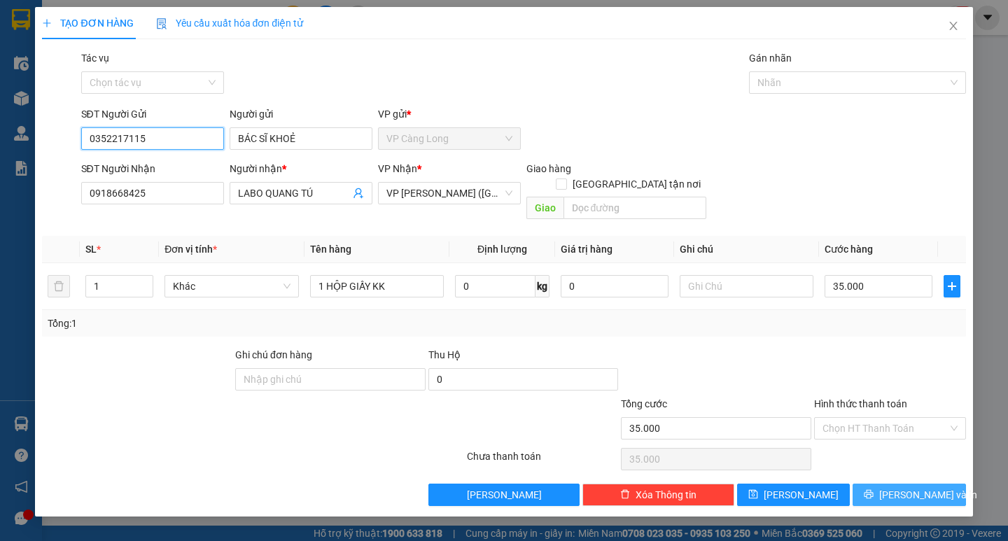
type input "0352217115"
click at [910, 487] on span "[PERSON_NAME] và In" at bounding box center [928, 494] width 98 height 15
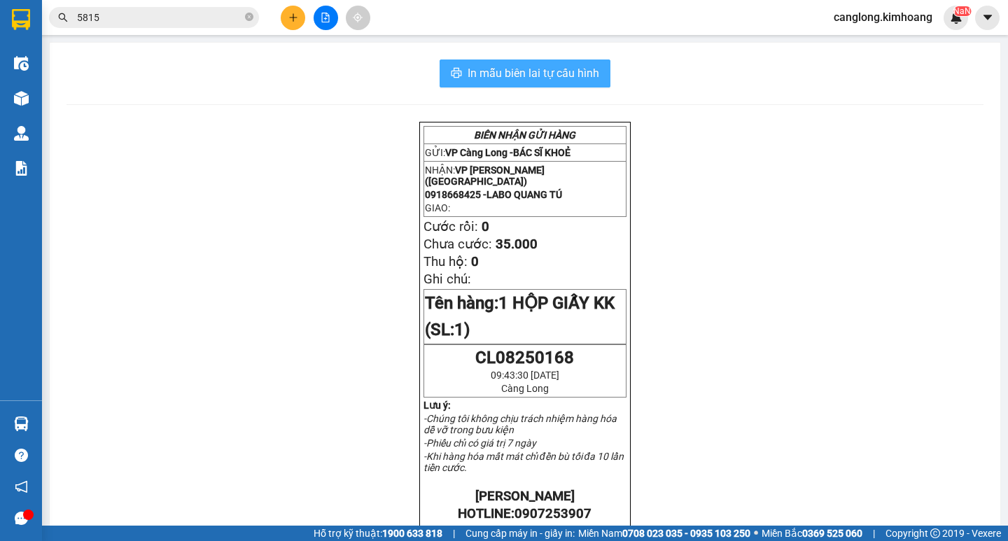
click at [550, 75] on span "In mẫu biên lai tự cấu hình" at bounding box center [534, 73] width 132 height 18
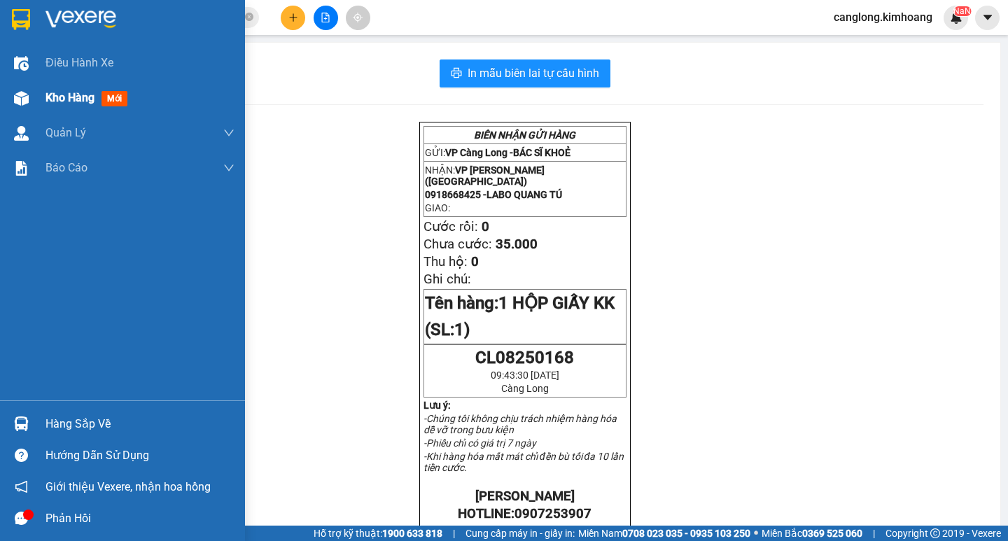
click at [48, 90] on div "Kho hàng mới" at bounding box center [90, 98] width 88 height 18
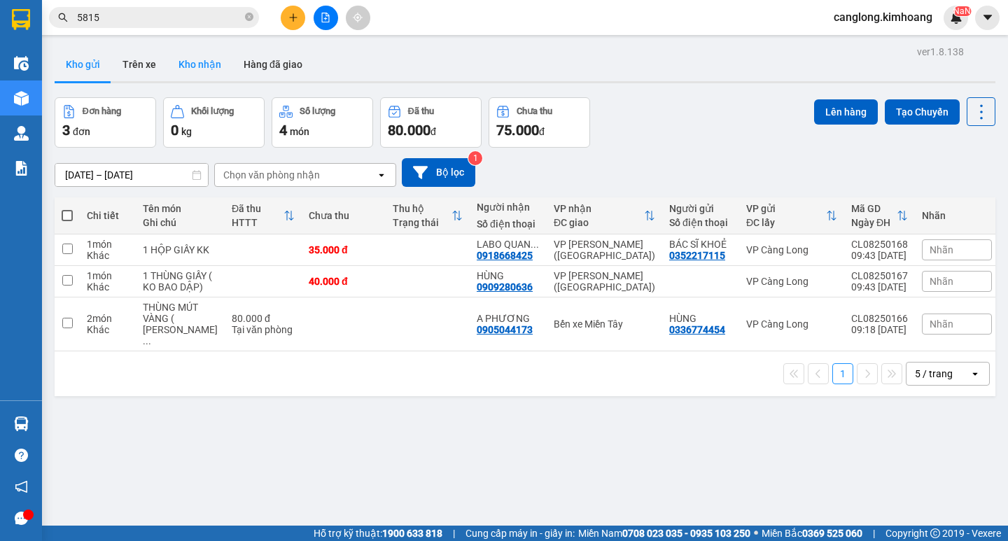
click at [216, 67] on button "Kho nhận" at bounding box center [199, 65] width 65 height 34
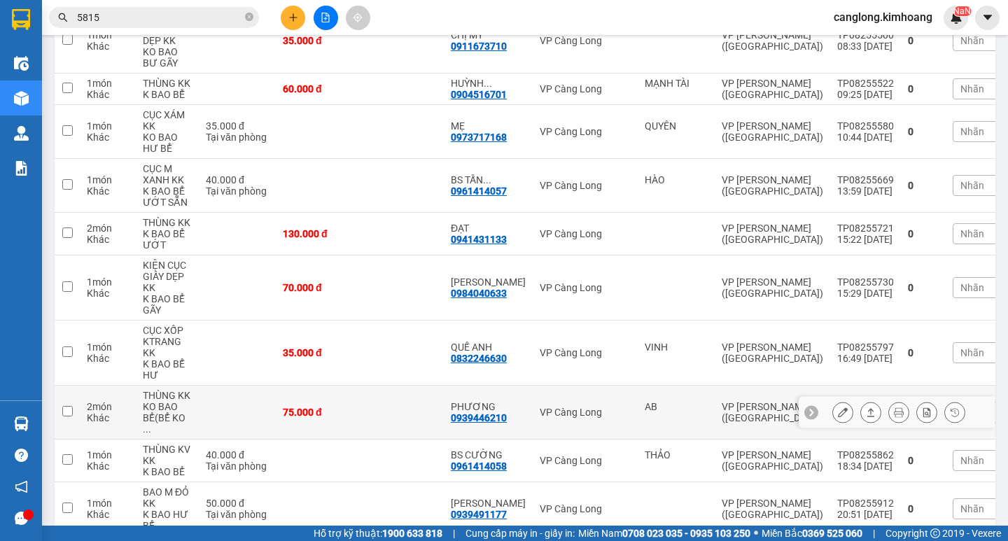
scroll to position [342, 0]
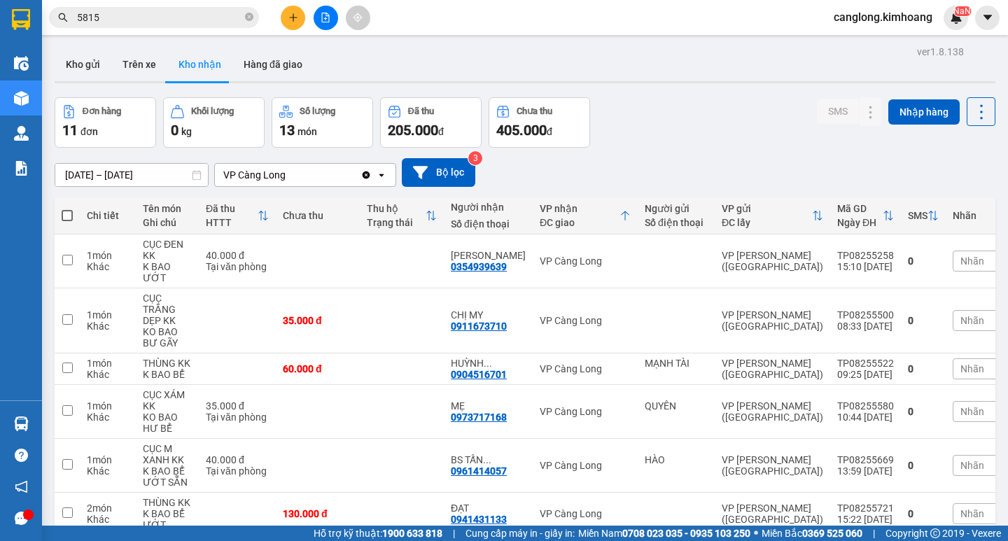
scroll to position [342, 0]
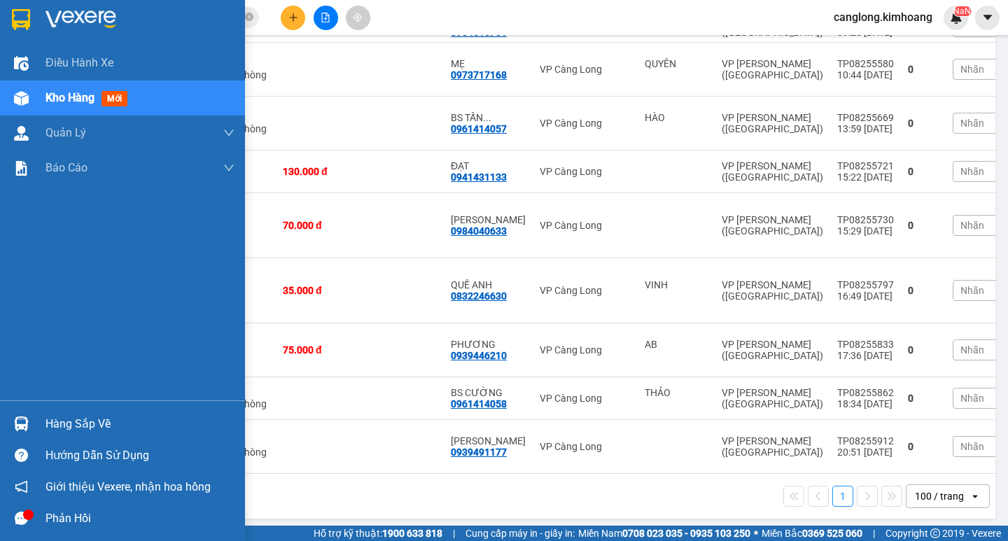
click at [71, 419] on div "Hàng sắp về" at bounding box center [140, 424] width 189 height 21
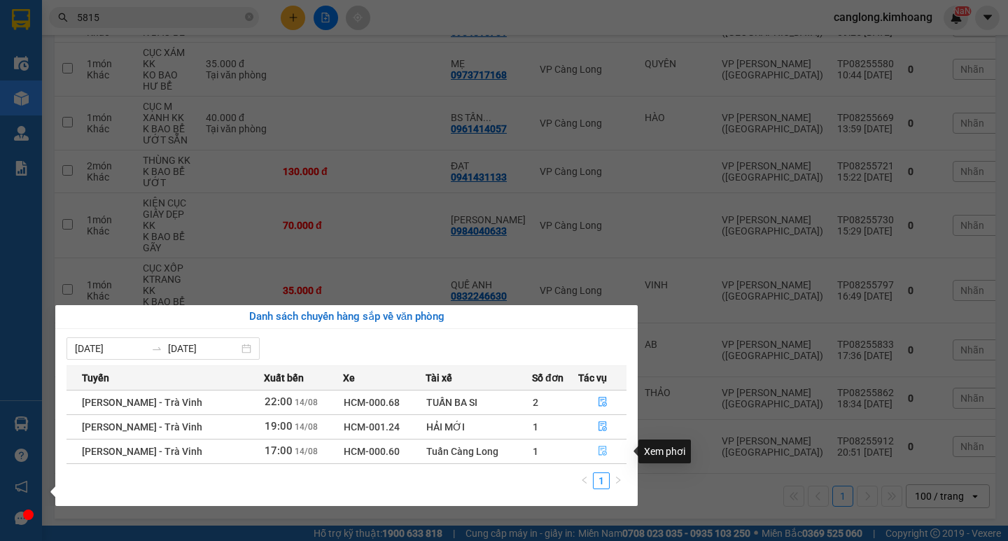
click at [600, 452] on icon "file-done" at bounding box center [603, 451] width 10 height 10
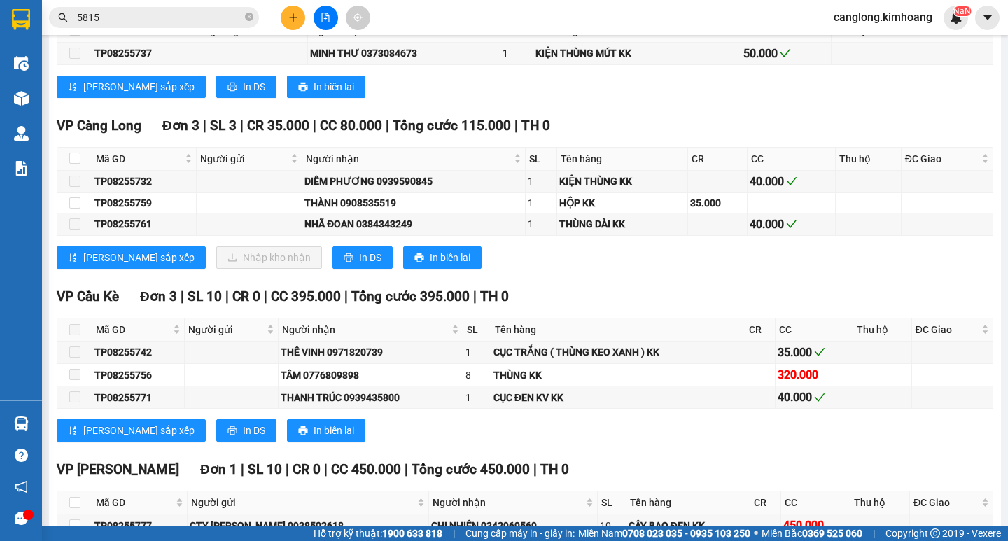
scroll to position [1750, 0]
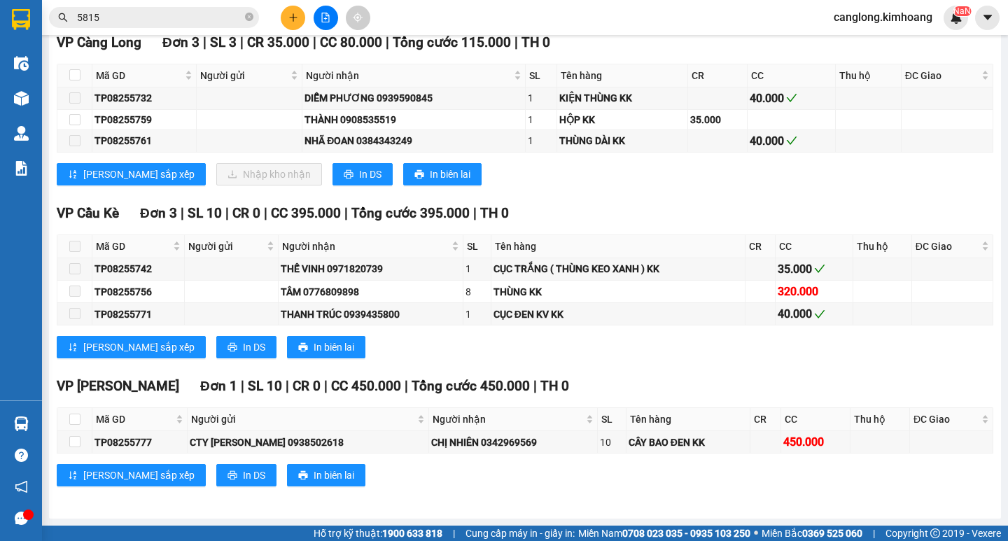
click at [157, 15] on input "5815" at bounding box center [159, 17] width 165 height 15
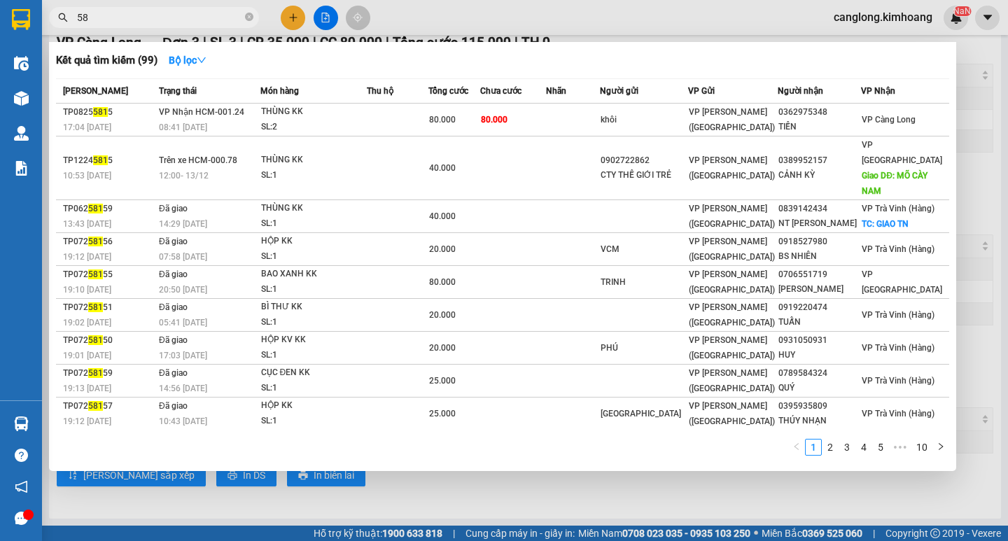
type input "5"
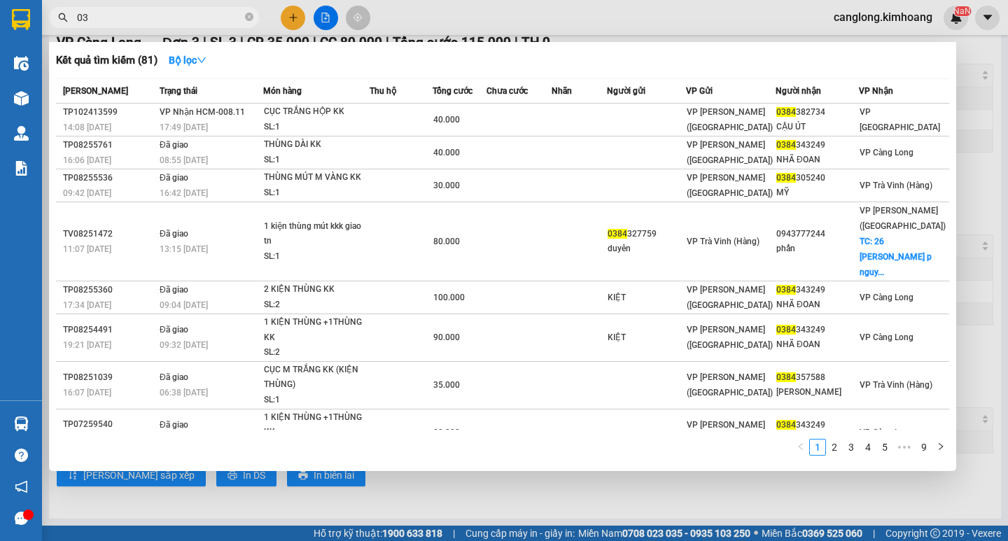
type input "0"
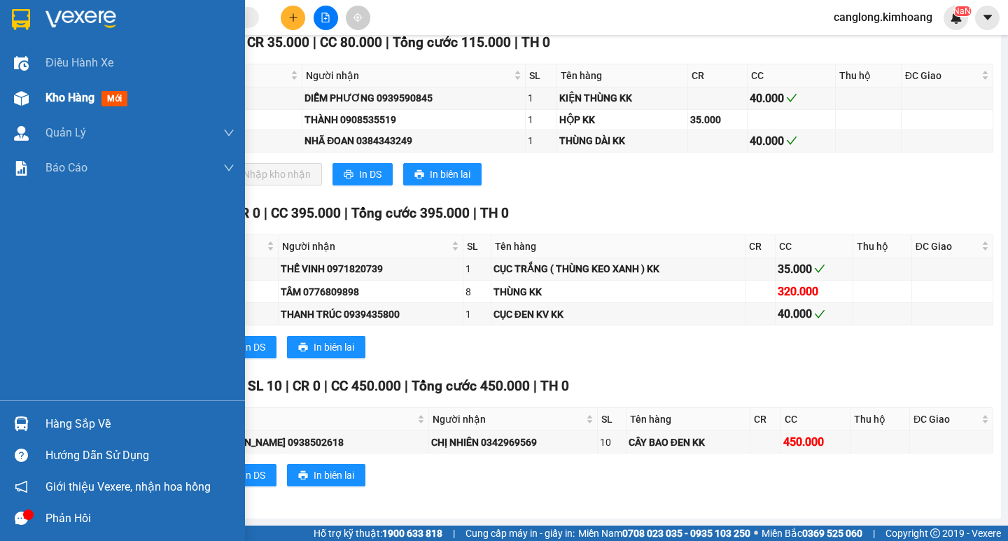
click at [27, 96] on img at bounding box center [21, 98] width 15 height 15
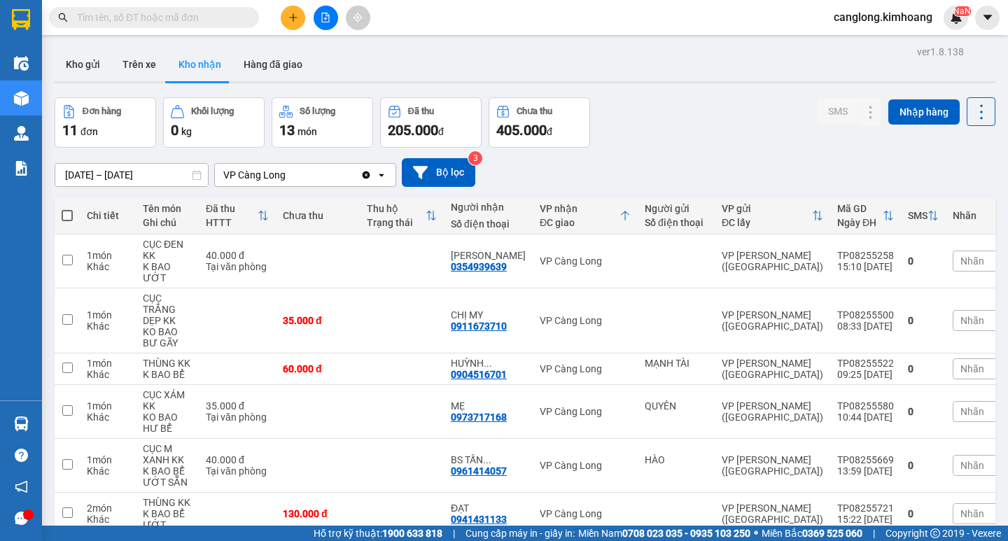
click at [312, 179] on div "VP Càng Long" at bounding box center [288, 175] width 146 height 22
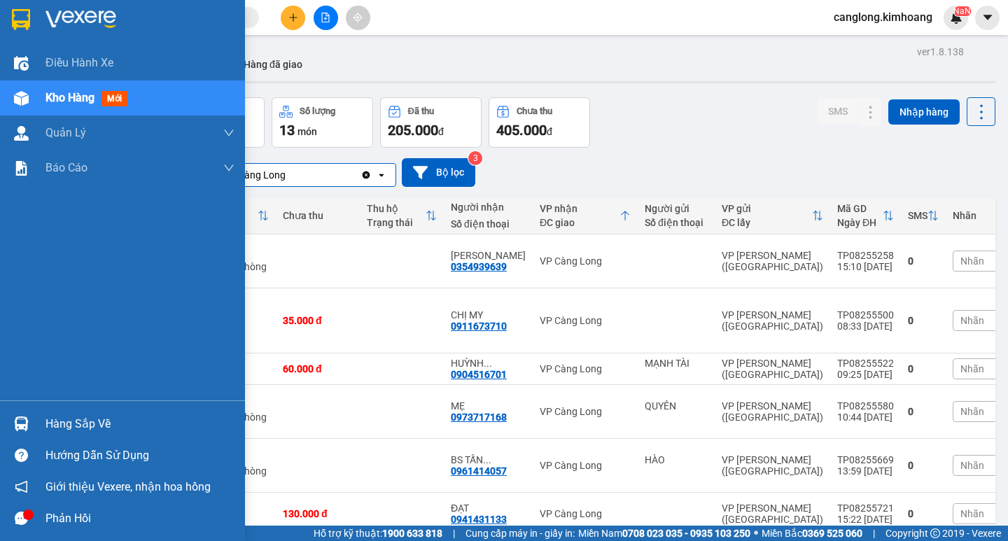
click at [62, 431] on div "Hàng sắp về" at bounding box center [140, 424] width 189 height 21
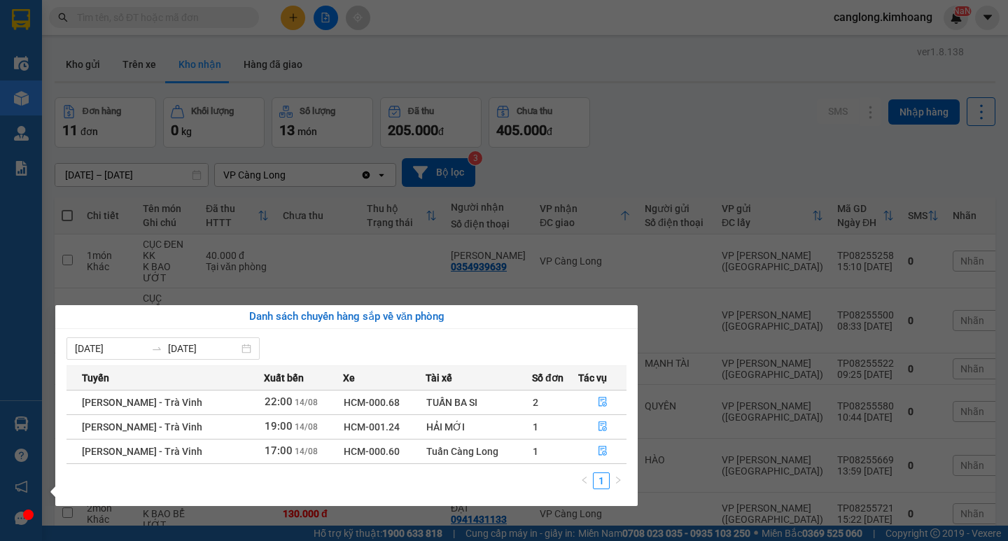
click at [27, 318] on div "Điều hành xe Kho hàng mới Quản [PERSON_NAME] lý chuyến Quản lý khách hàng mới B…" at bounding box center [21, 270] width 42 height 541
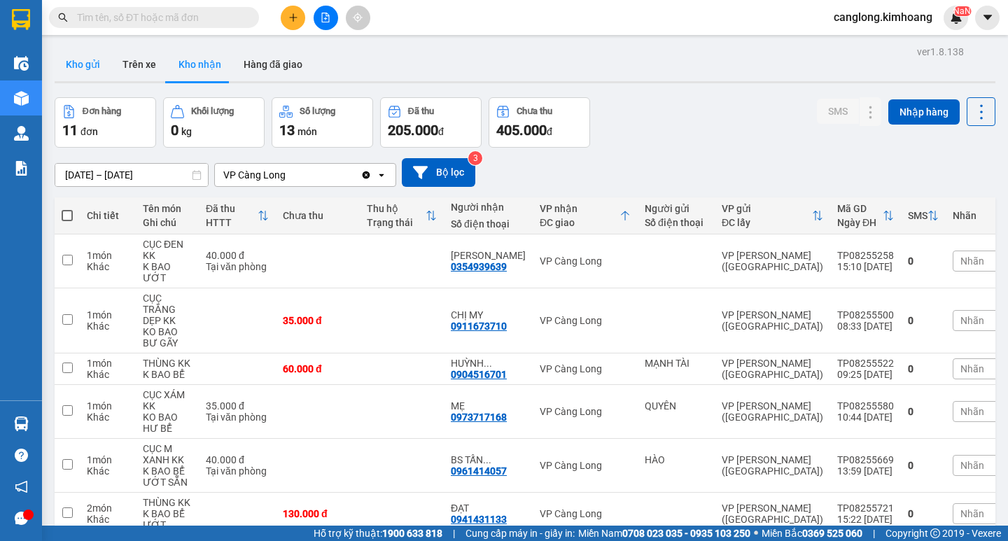
click at [96, 55] on button "Kho gửi" at bounding box center [83, 65] width 57 height 34
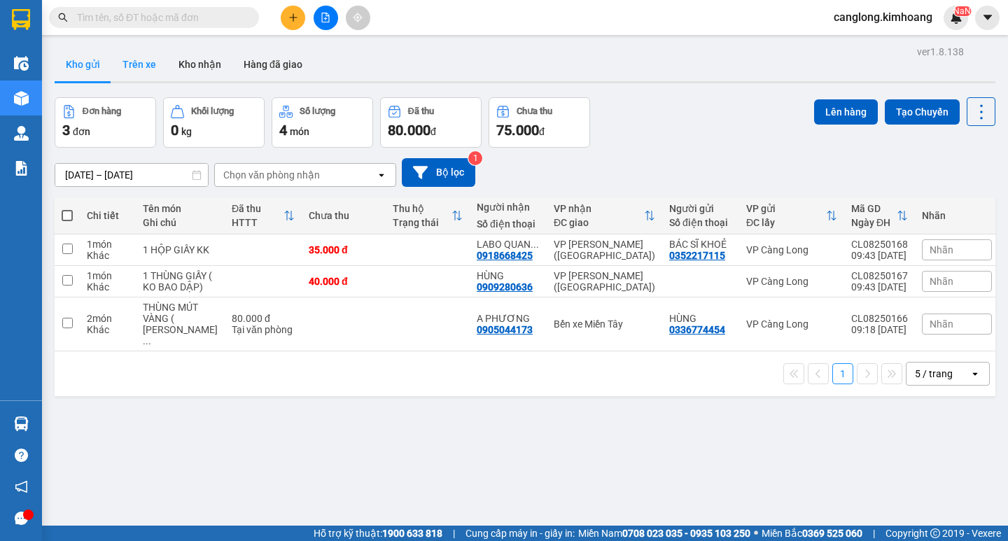
click at [137, 61] on button "Trên xe" at bounding box center [139, 65] width 56 height 34
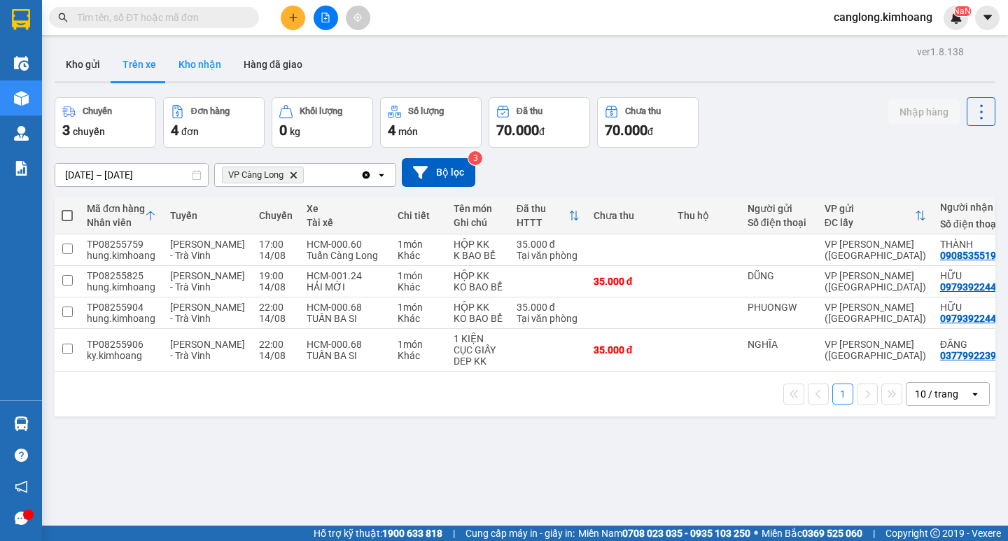
click at [221, 70] on button "Kho nhận" at bounding box center [199, 65] width 65 height 34
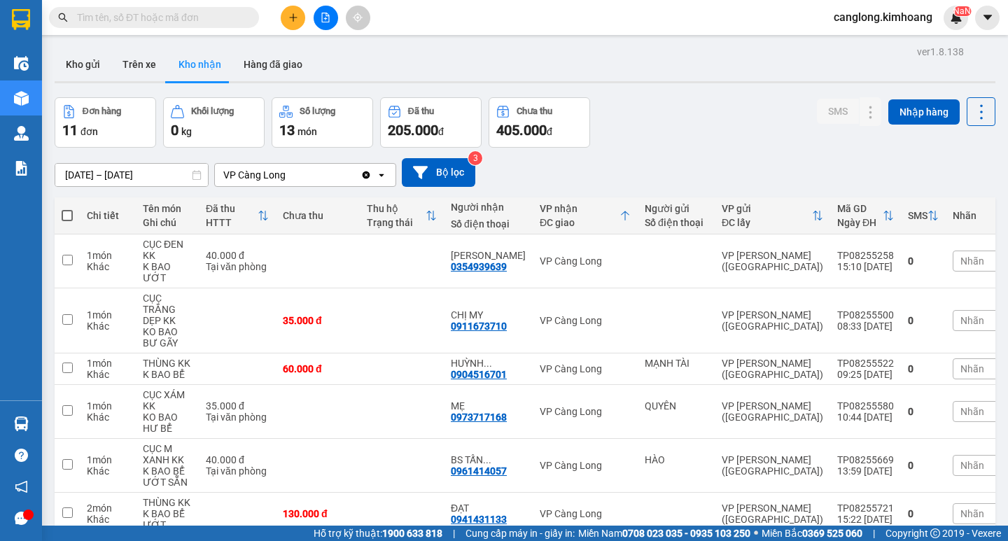
drag, startPoint x: 305, startPoint y: 232, endPoint x: 249, endPoint y: 171, distance: 82.7
click at [249, 171] on div "VP Càng Long" at bounding box center [254, 175] width 62 height 14
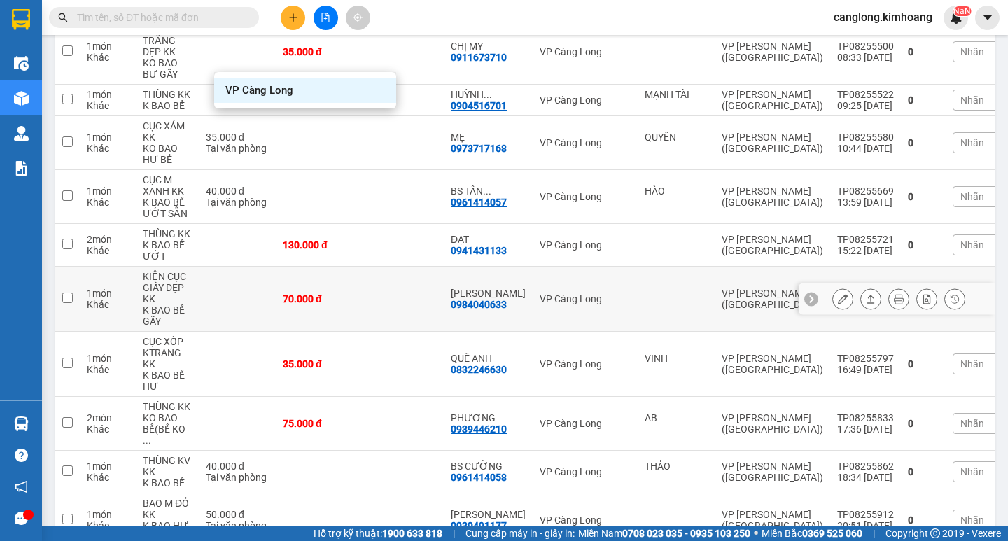
scroll to position [342, 0]
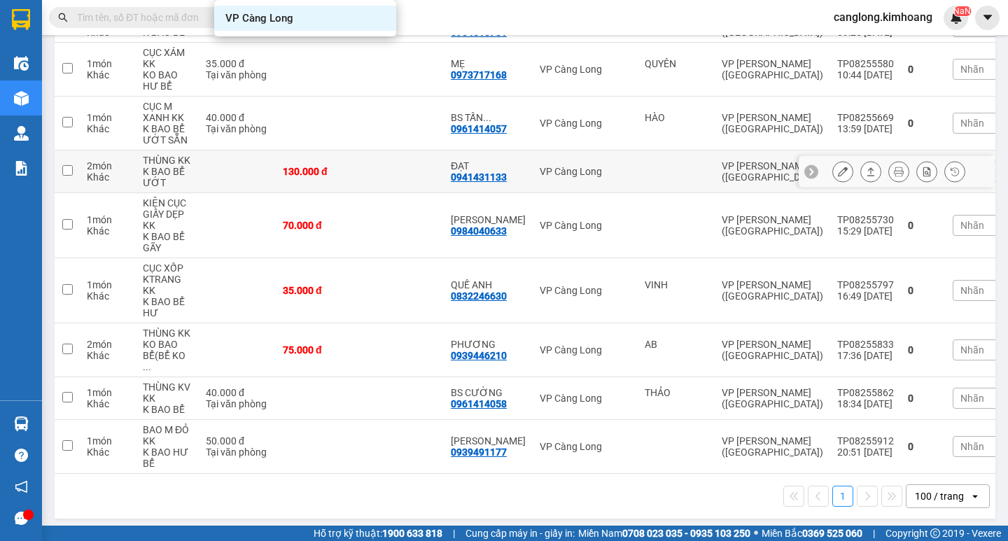
click at [368, 162] on td at bounding box center [402, 172] width 84 height 43
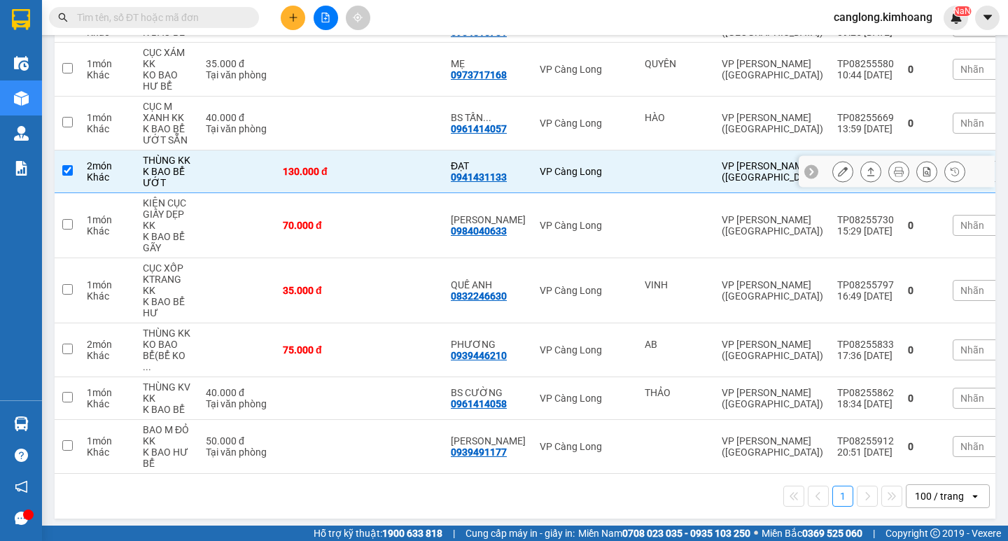
click at [354, 162] on td "130.000 đ" at bounding box center [318, 172] width 84 height 43
checkbox input "true"
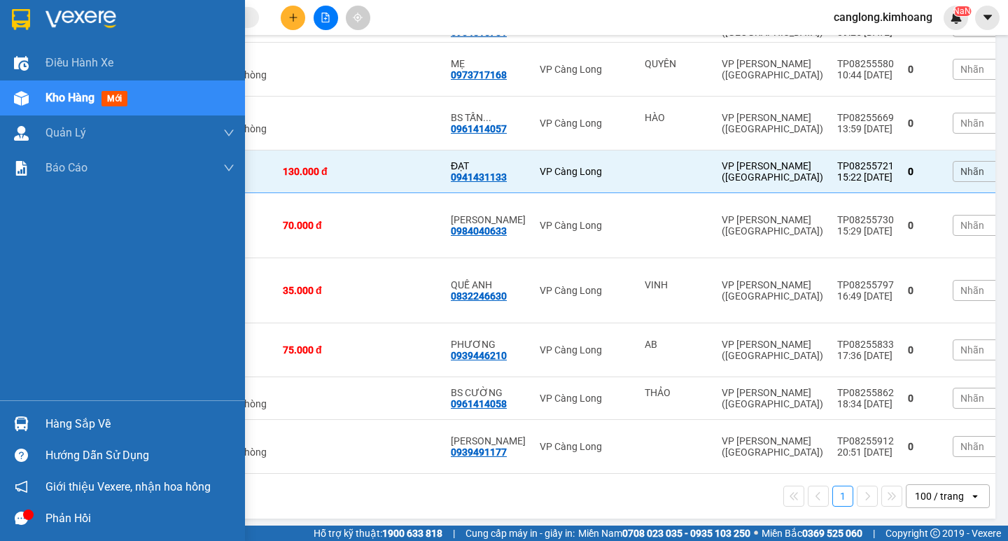
click at [90, 412] on div "Hàng sắp về" at bounding box center [122, 424] width 245 height 32
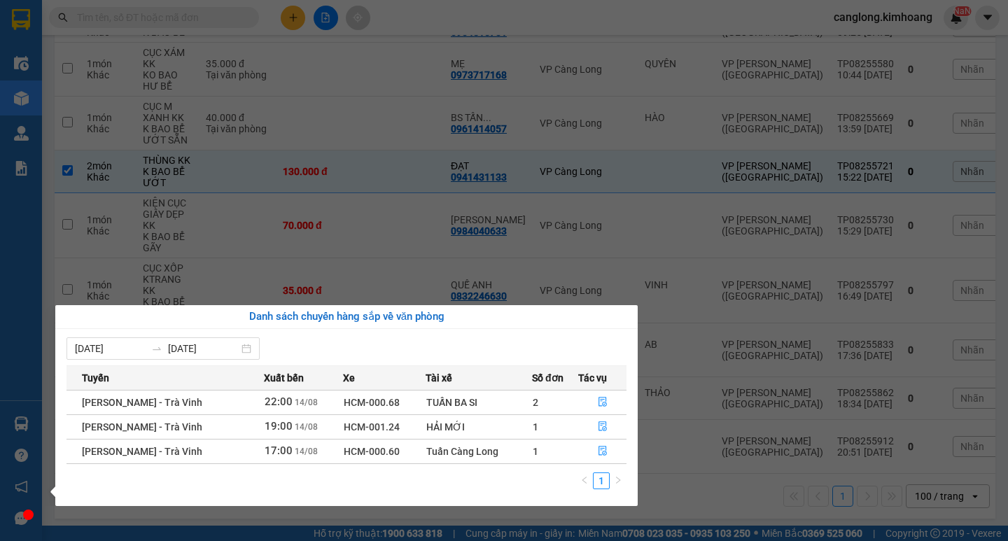
click at [0, 300] on div "Điều hành xe Kho hàng mới Quản [PERSON_NAME] lý chuyến Quản lý khách hàng mới B…" at bounding box center [21, 270] width 42 height 541
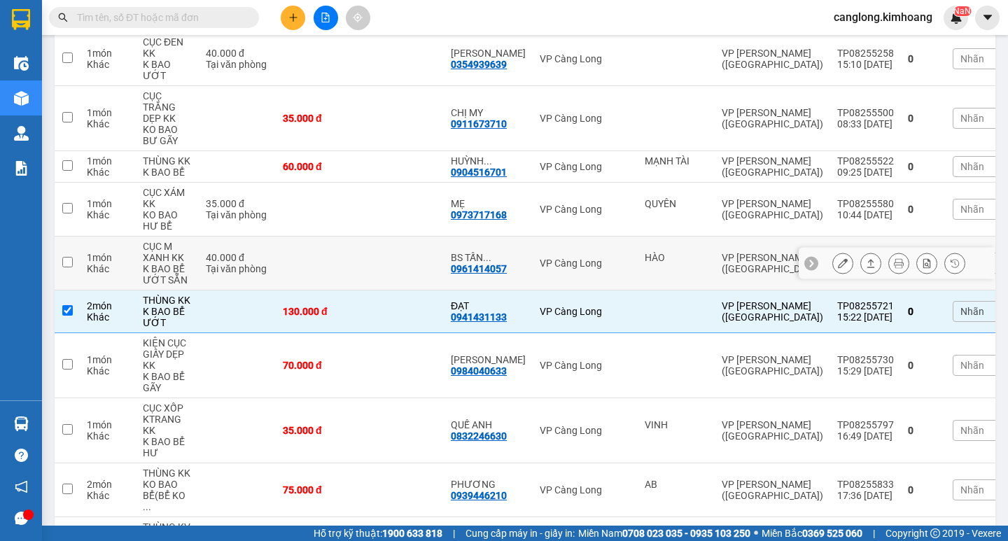
scroll to position [0, 0]
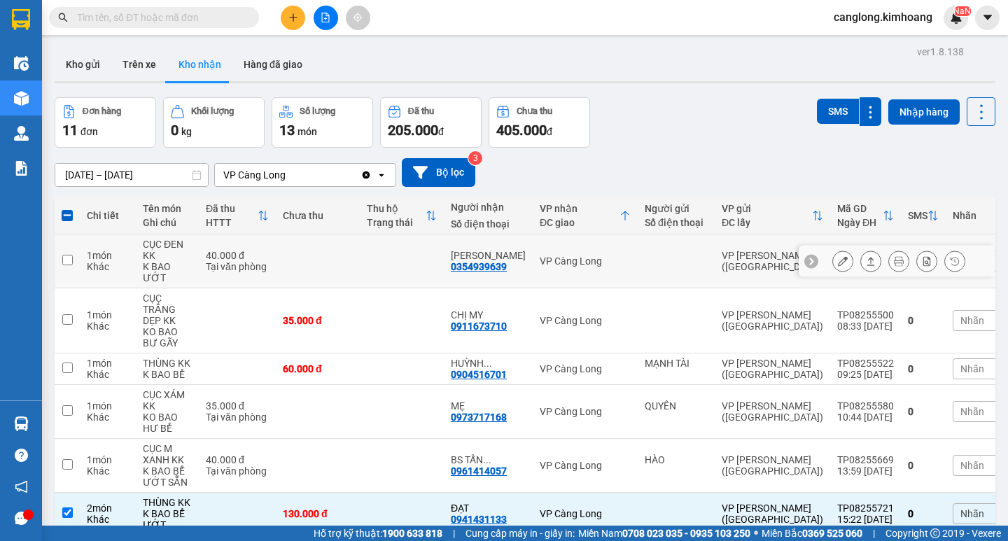
click at [477, 276] on td "THANH HIẾU 0354939639" at bounding box center [488, 262] width 89 height 54
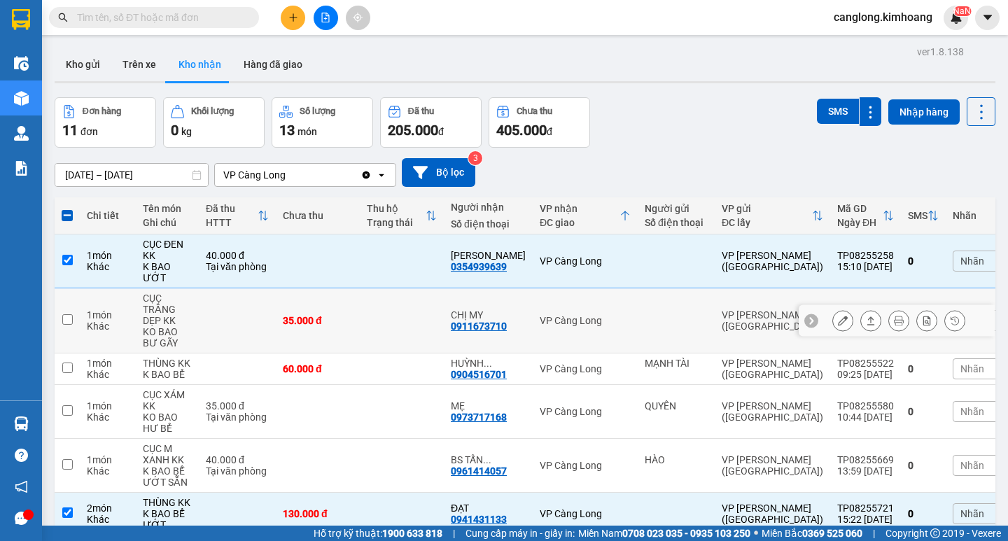
checkbox input "true"
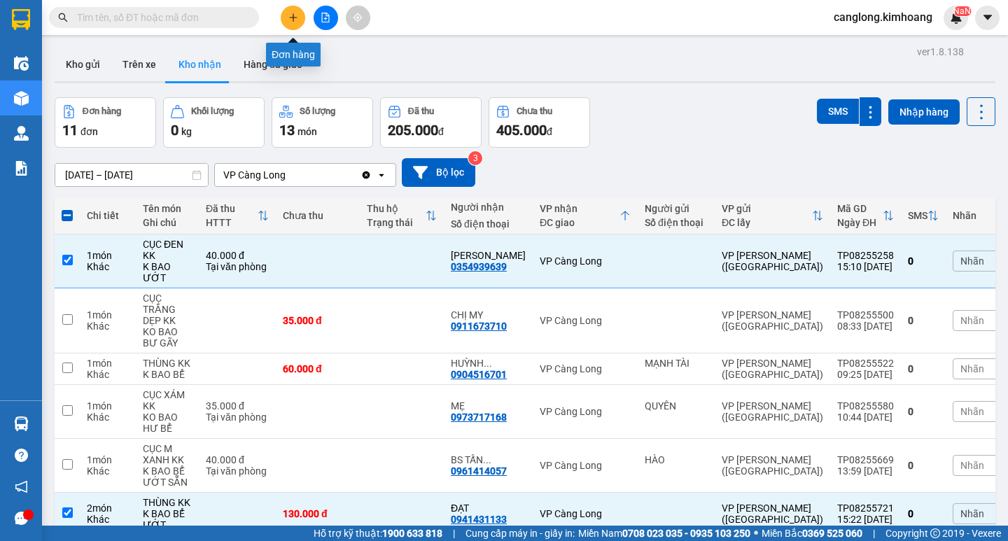
click at [294, 13] on icon "plus" at bounding box center [293, 18] width 10 height 10
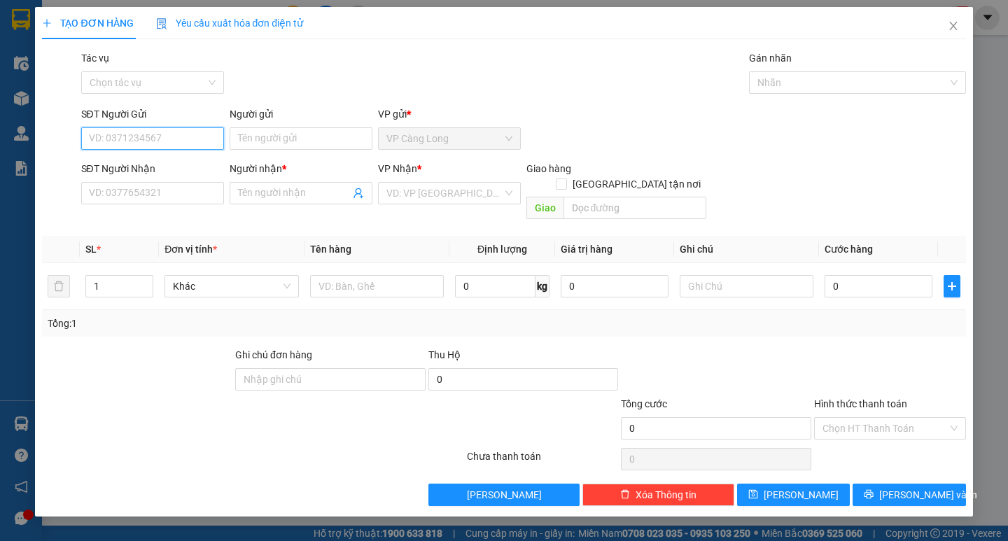
click at [128, 133] on input "SĐT Người Gửi" at bounding box center [152, 138] width 143 height 22
click at [171, 158] on div "0962981368 - CHÂU HOÀNG EM" at bounding box center [160, 166] width 158 height 22
type input "0962981368"
type input "CHÂU HOÀNG EM"
type input "0919177594"
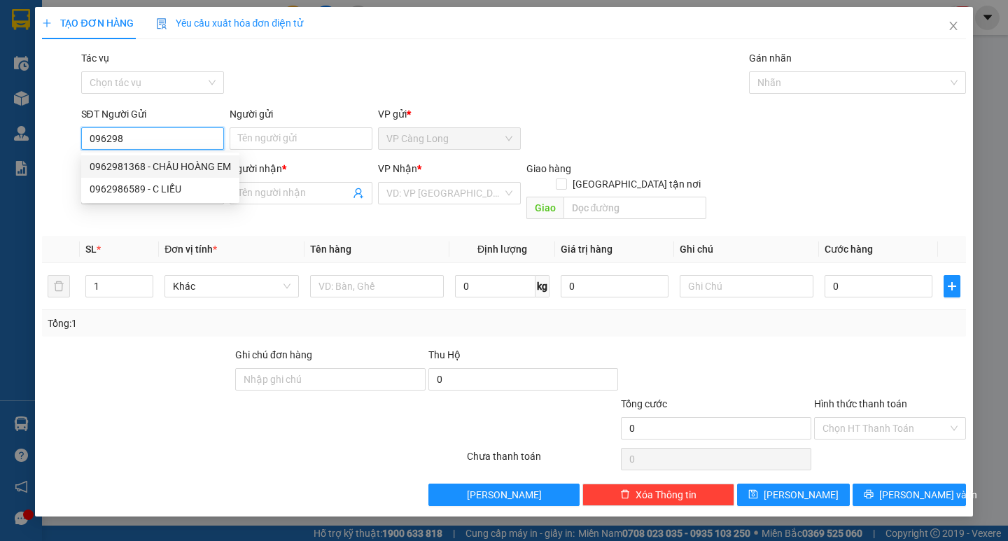
type input "CƯỜNG"
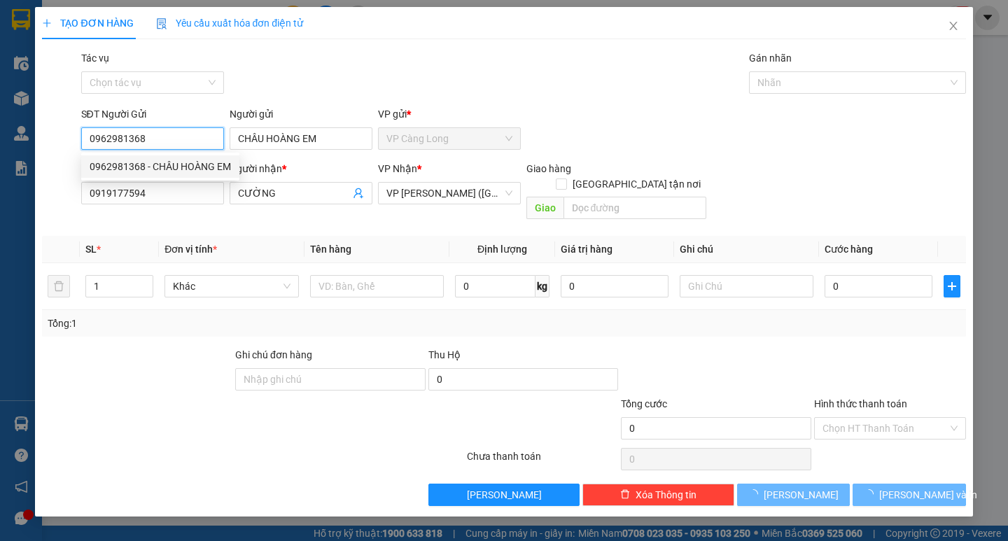
type input "35.000"
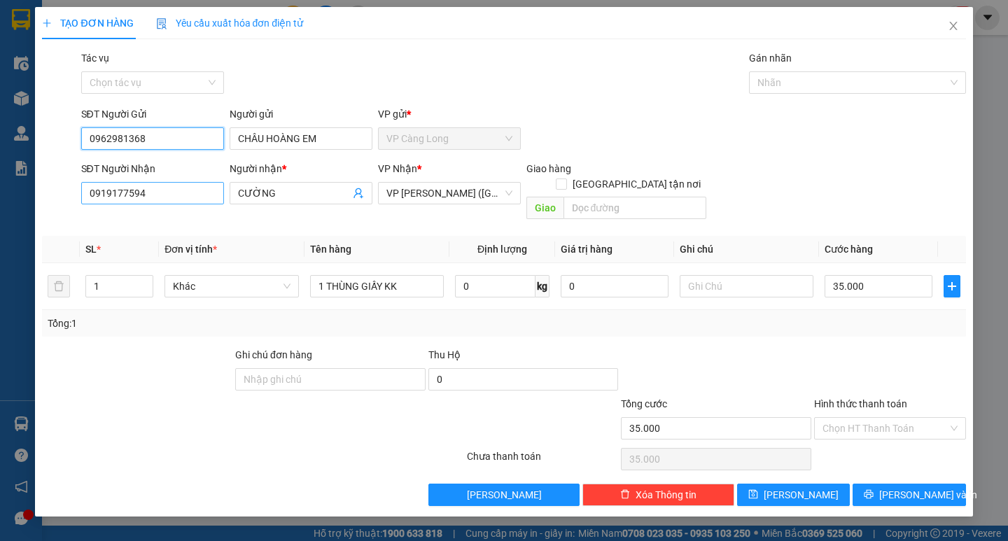
type input "0962981368"
click at [186, 202] on input "0919177594" at bounding box center [152, 193] width 143 height 22
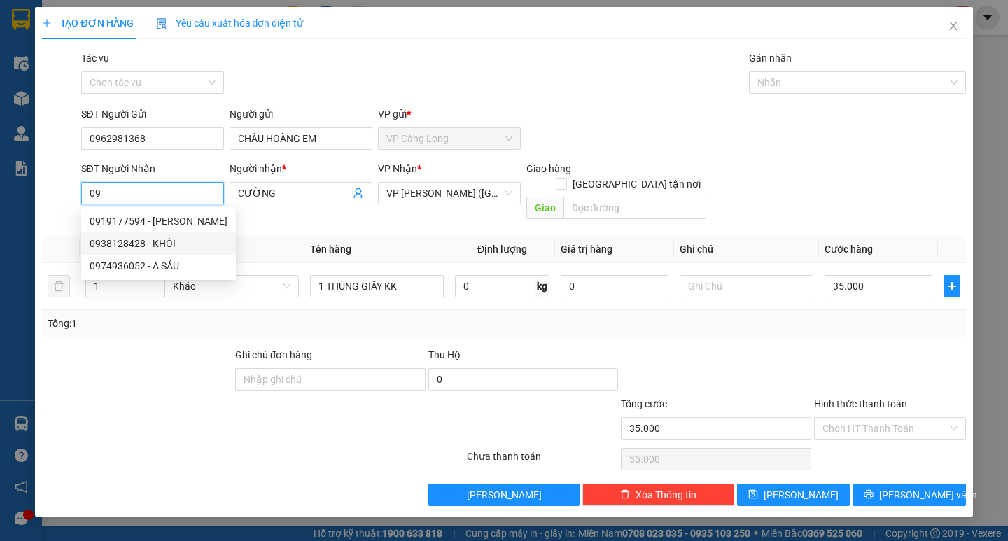
click at [159, 237] on div "0938128428 - KHÔI" at bounding box center [159, 243] width 138 height 15
type input "0938128428"
type input "KHÔI"
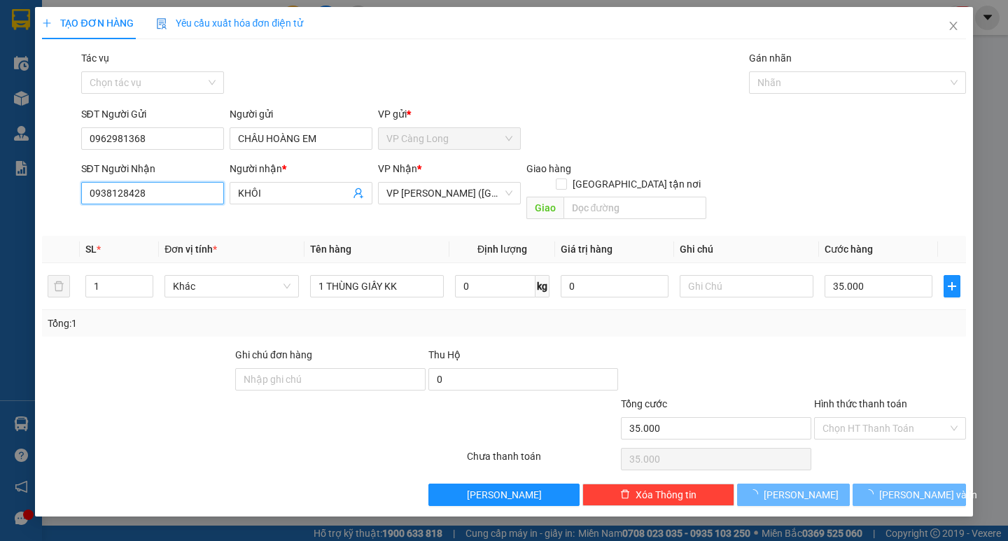
type input "40.000"
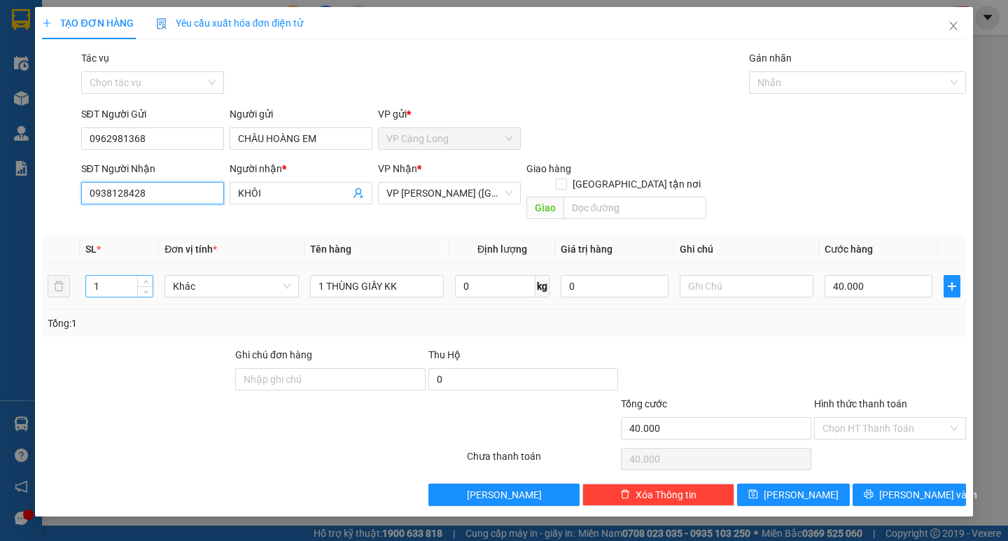
type input "0938128428"
click at [105, 276] on input "1" at bounding box center [119, 286] width 67 height 21
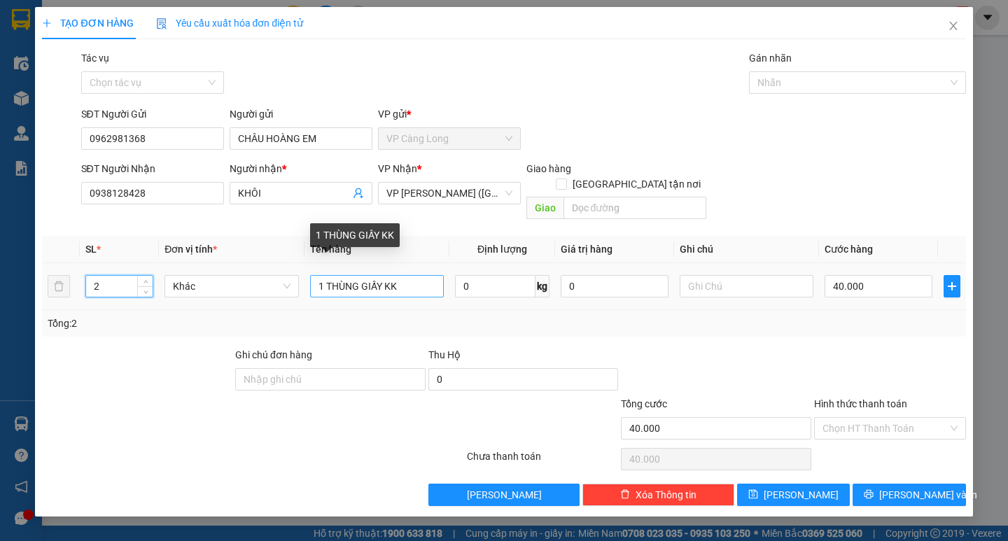
type input "2"
click at [326, 275] on input "1 THÙNG GIẤY KK" at bounding box center [377, 286] width 134 height 22
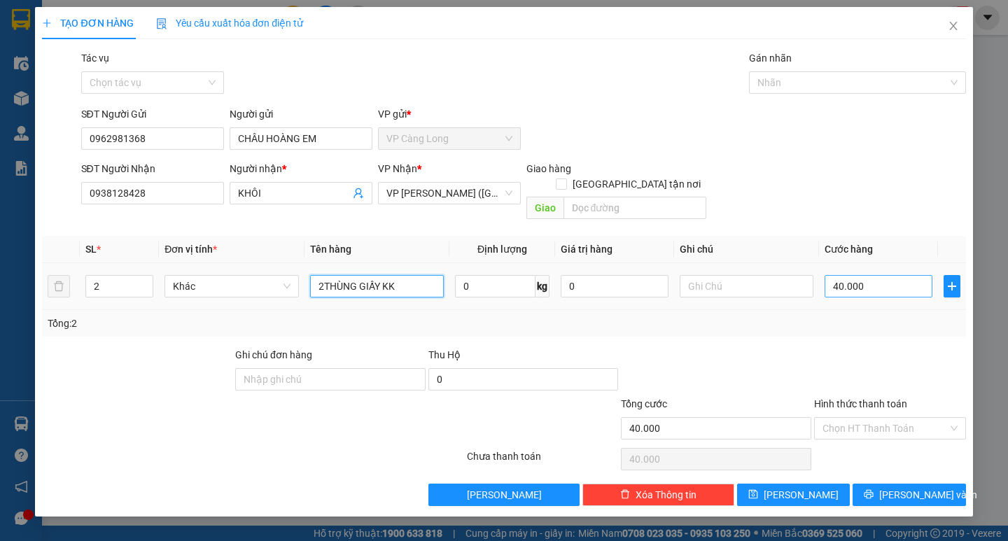
type input "2THÙNG GIẤY KK"
click at [914, 275] on input "40.000" at bounding box center [879, 286] width 108 height 22
type input "0"
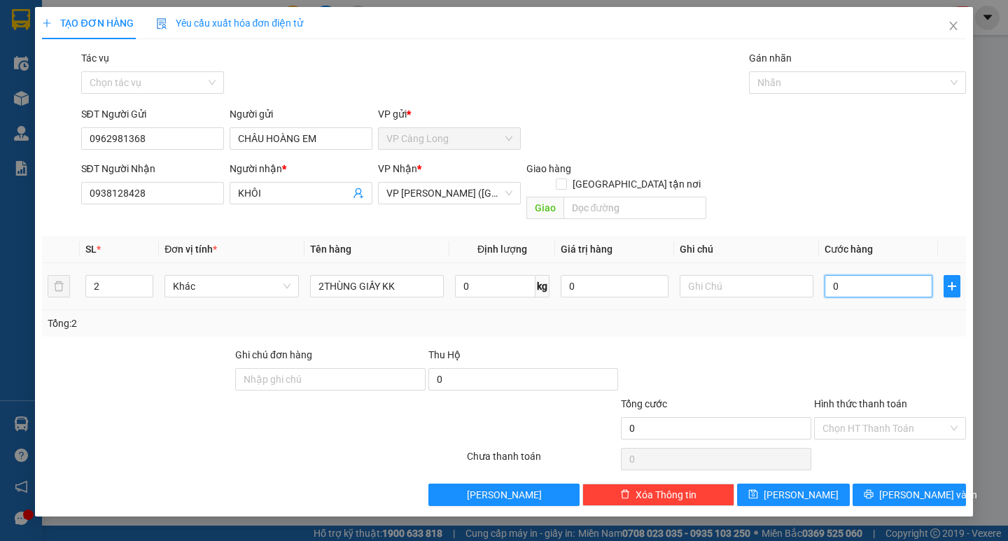
type input "8"
type input "08"
type input "0"
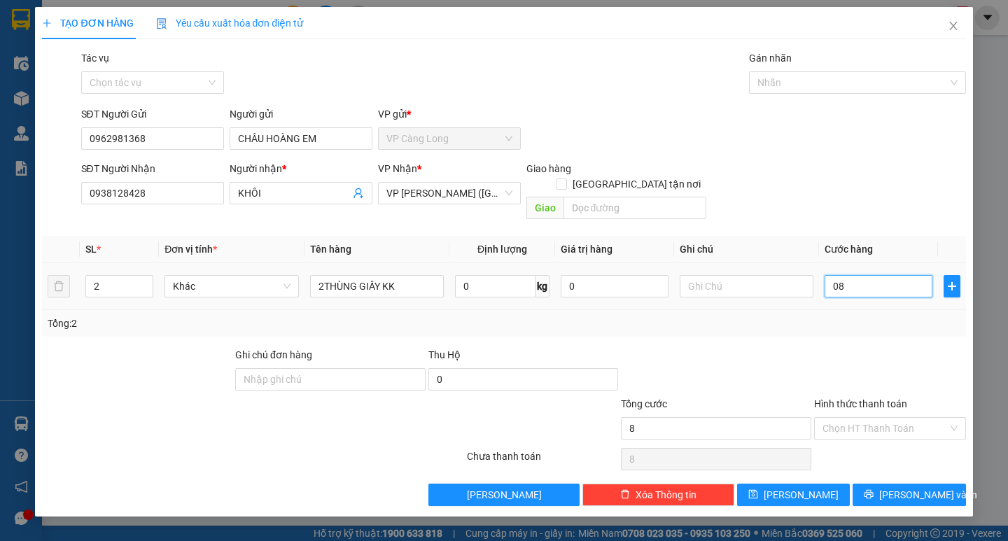
type input "0"
click at [830, 275] on input "0" at bounding box center [879, 286] width 108 height 22
type input "80"
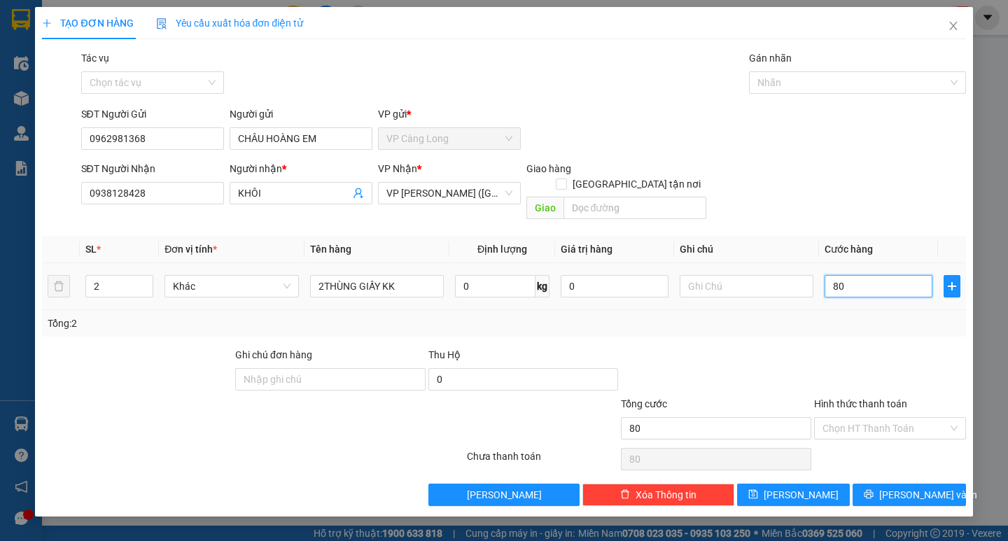
type input "800"
type input "8.000"
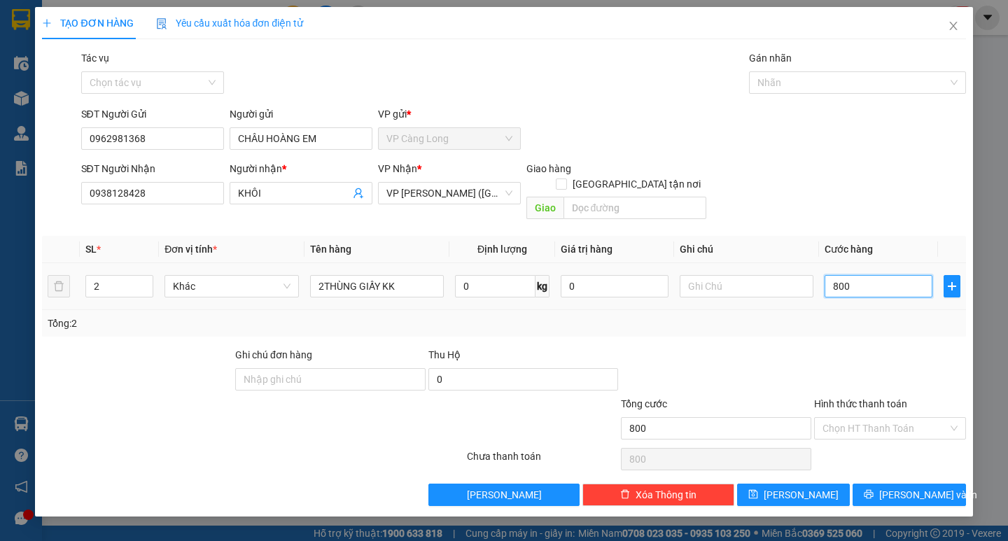
type input "8.000"
type input "80.000"
click at [893, 418] on input "Hình thức thanh toán" at bounding box center [885, 428] width 125 height 21
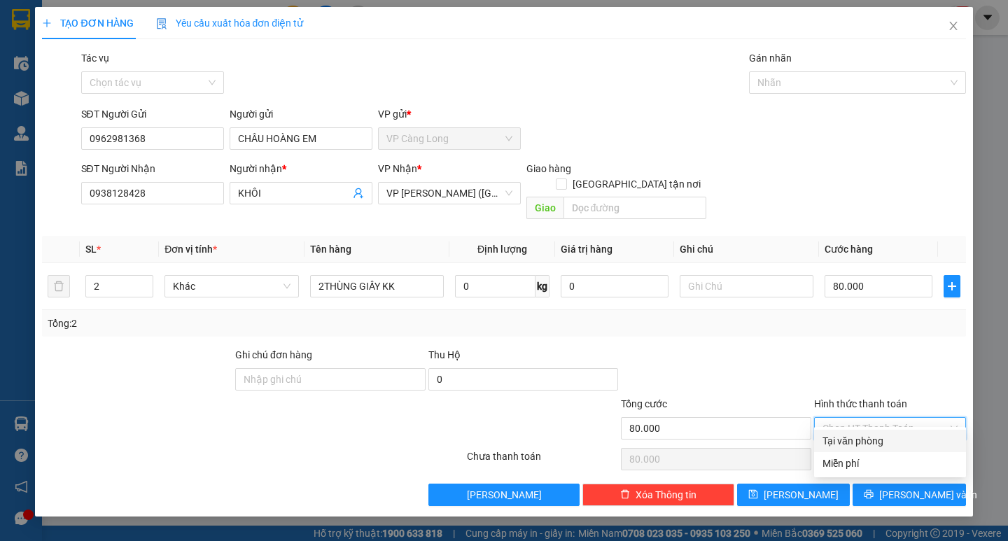
click at [907, 436] on div "Tại văn phòng" at bounding box center [890, 440] width 135 height 15
type input "0"
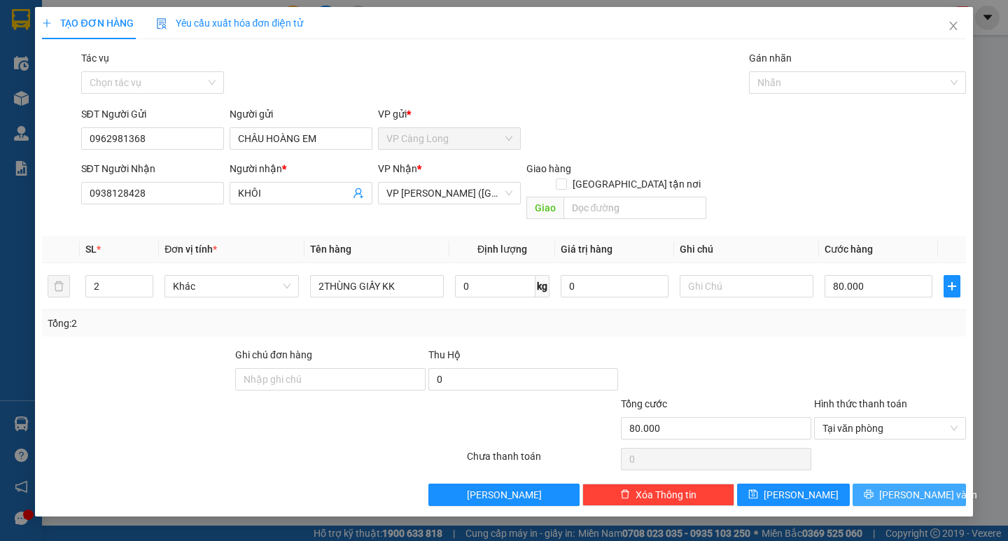
click at [913, 487] on span "[PERSON_NAME] và In" at bounding box center [928, 494] width 98 height 15
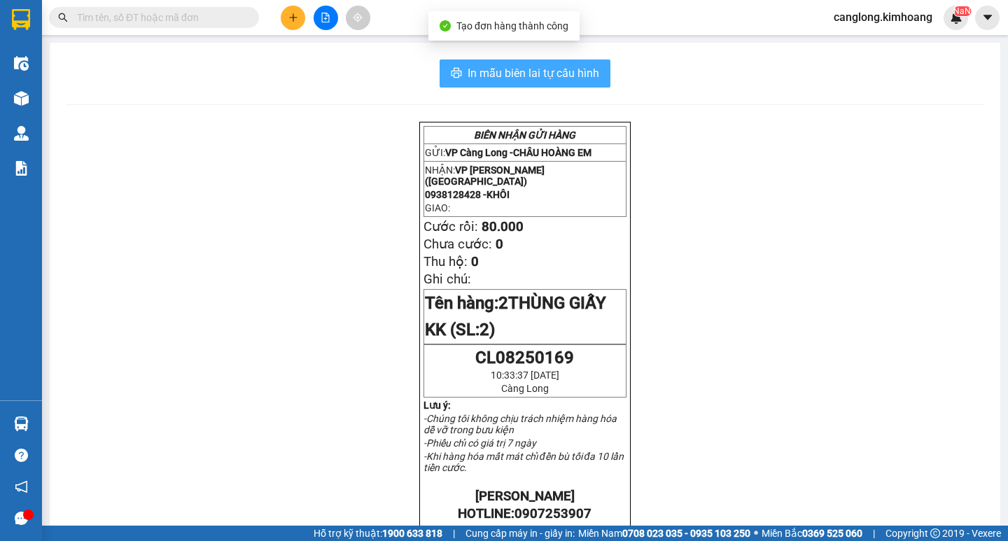
click at [533, 71] on span "In mẫu biên lai tự cấu hình" at bounding box center [534, 73] width 132 height 18
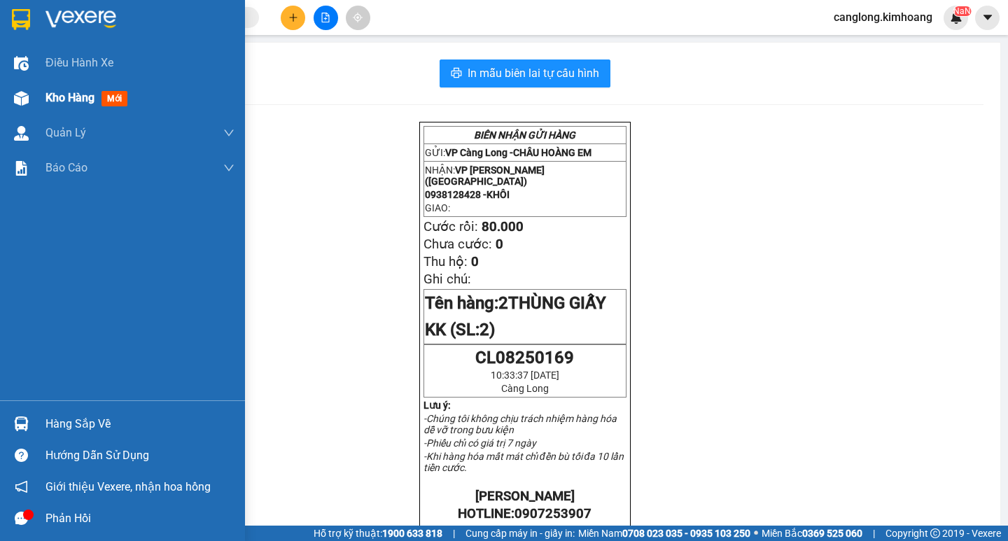
click at [85, 95] on span "Kho hàng" at bounding box center [70, 97] width 49 height 13
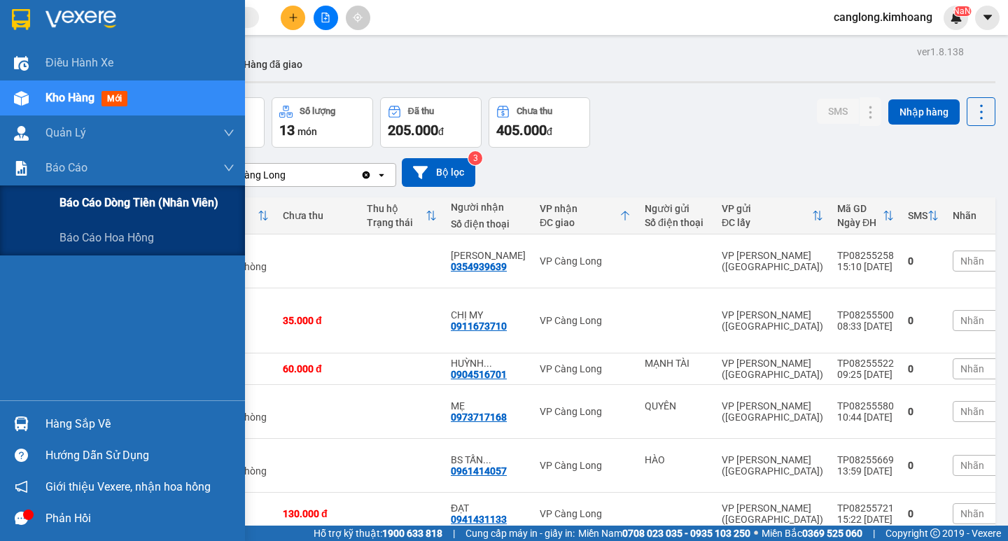
click at [100, 202] on span "Báo cáo dòng tiền (nhân viên)" at bounding box center [139, 203] width 159 height 18
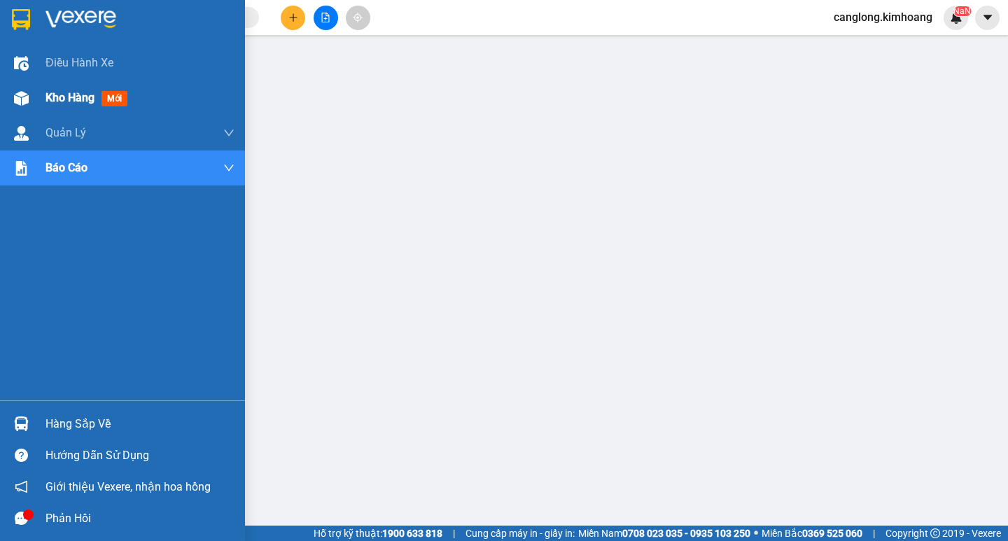
click at [25, 97] on img at bounding box center [21, 98] width 15 height 15
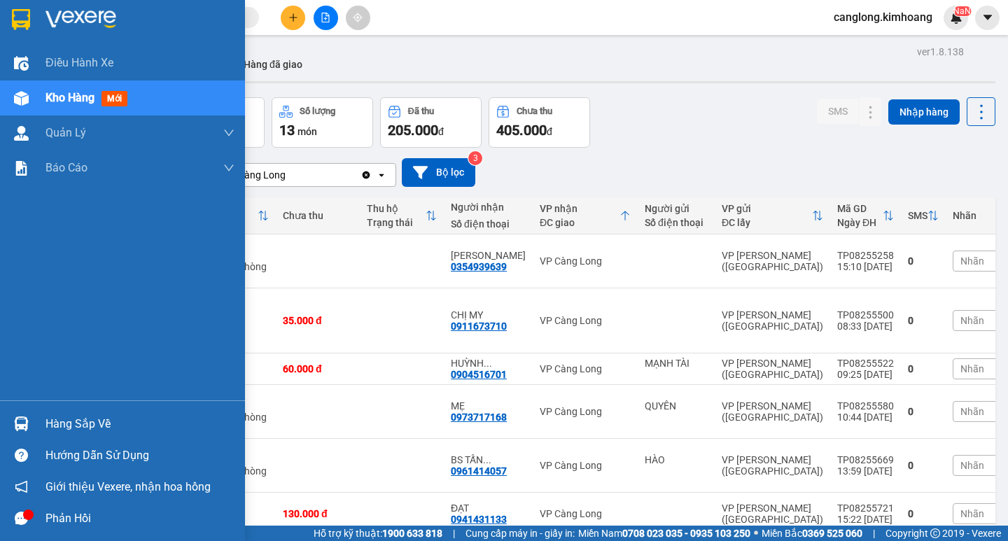
click at [32, 424] on div at bounding box center [21, 424] width 25 height 25
click at [0, 294] on div "Điều hành xe Kho hàng mới Quản [PERSON_NAME] lý chuyến Quản lý khách hàng mới B…" at bounding box center [122, 270] width 245 height 541
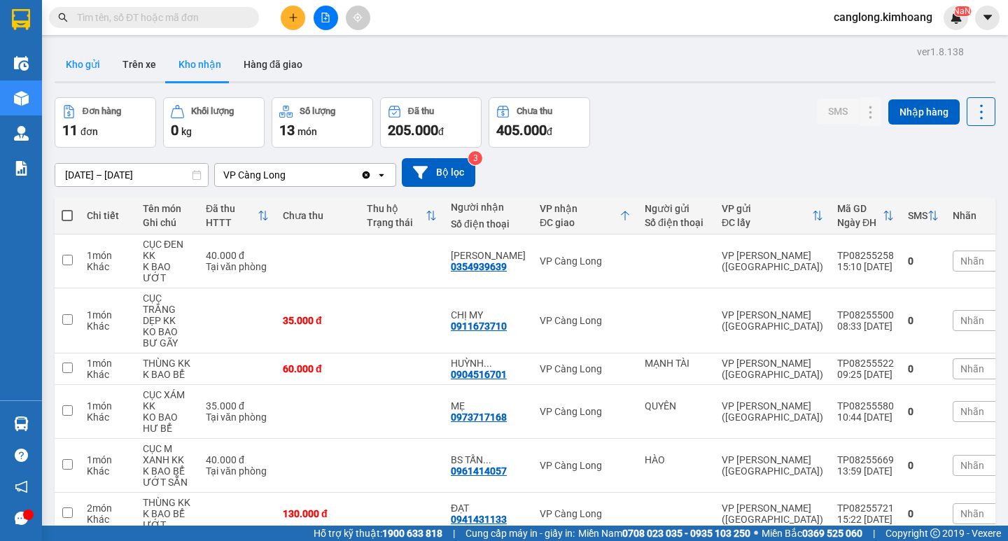
click at [88, 64] on button "Kho gửi" at bounding box center [83, 65] width 57 height 34
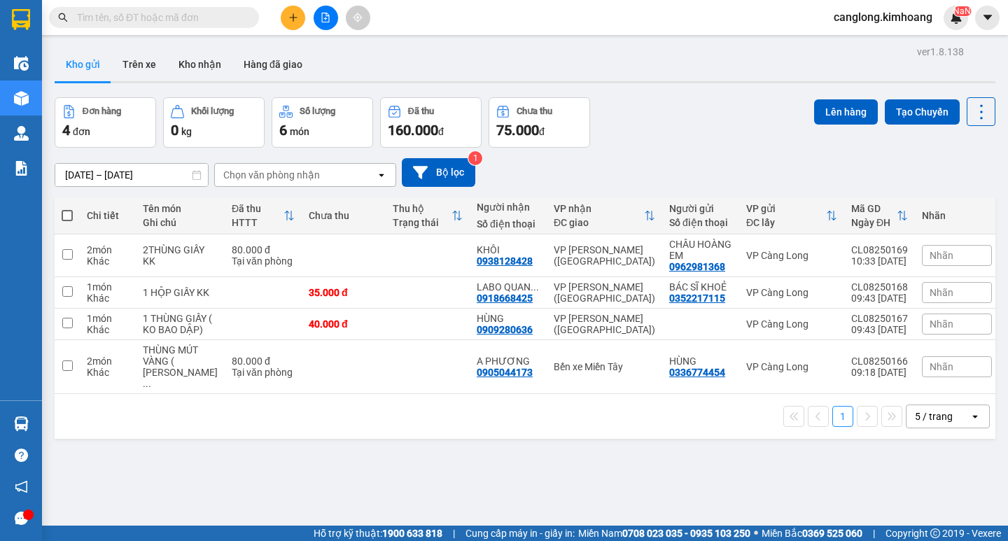
click at [64, 217] on span at bounding box center [67, 215] width 11 height 11
click at [67, 209] on input "checkbox" at bounding box center [67, 209] width 0 height 0
checkbox input "true"
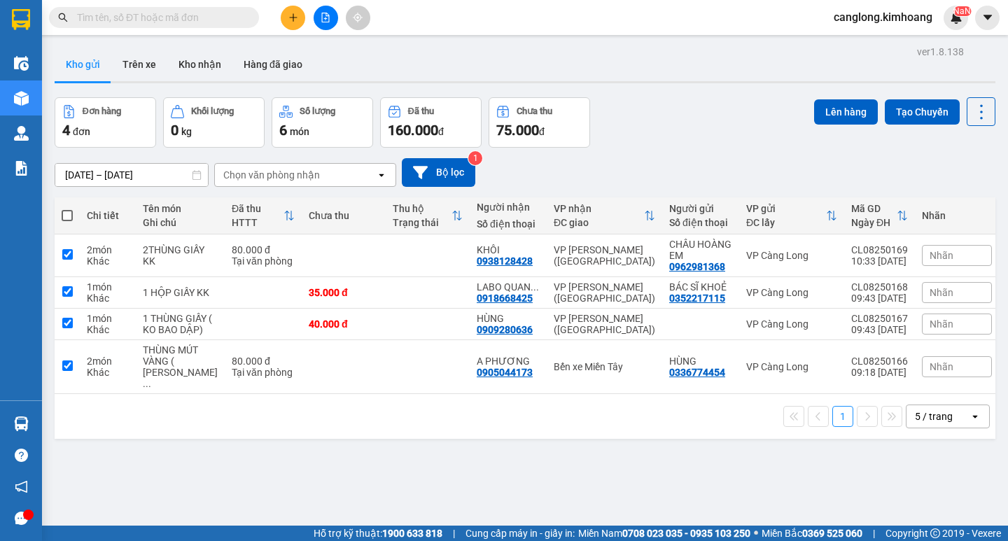
checkbox input "true"
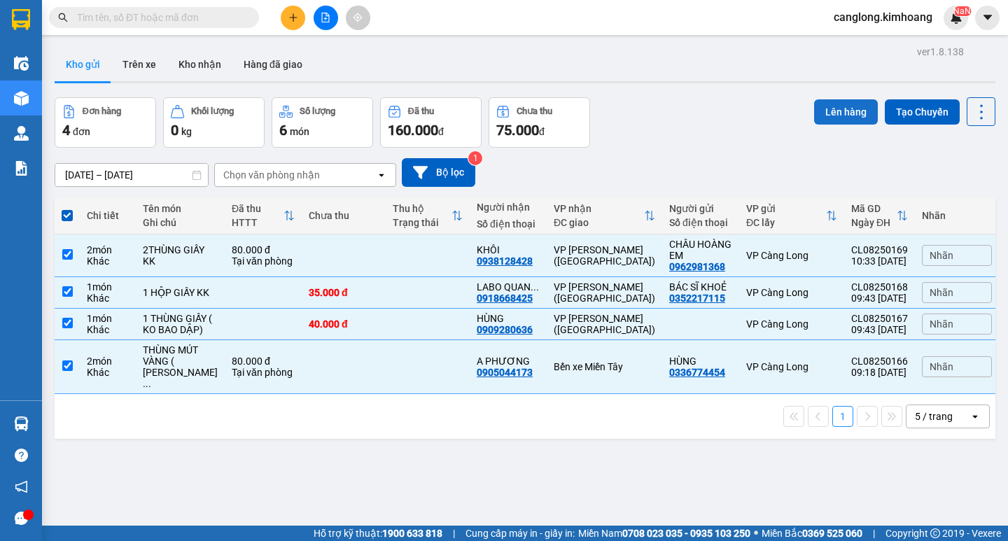
click at [824, 102] on button "Lên hàng" at bounding box center [846, 111] width 64 height 25
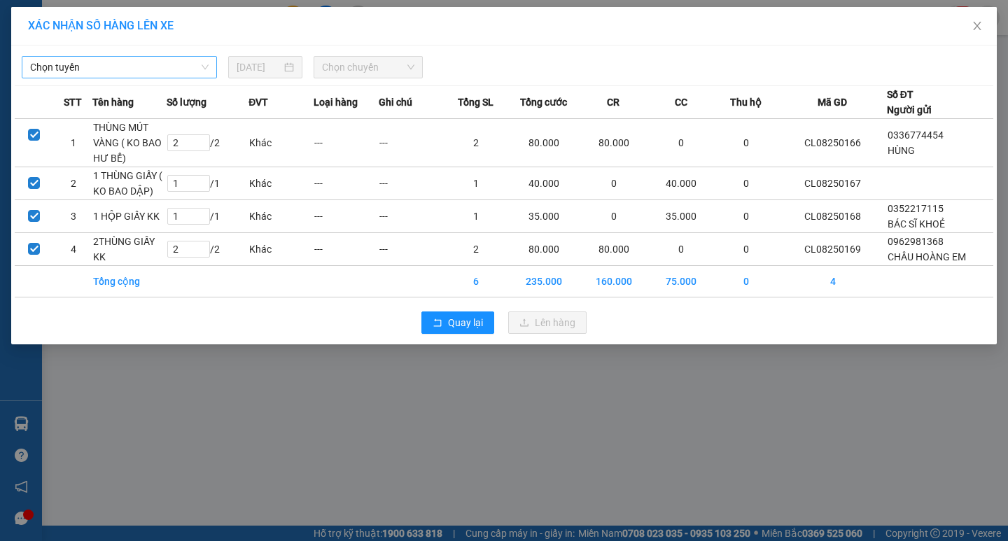
click at [188, 69] on span "Chọn tuyến" at bounding box center [119, 67] width 179 height 21
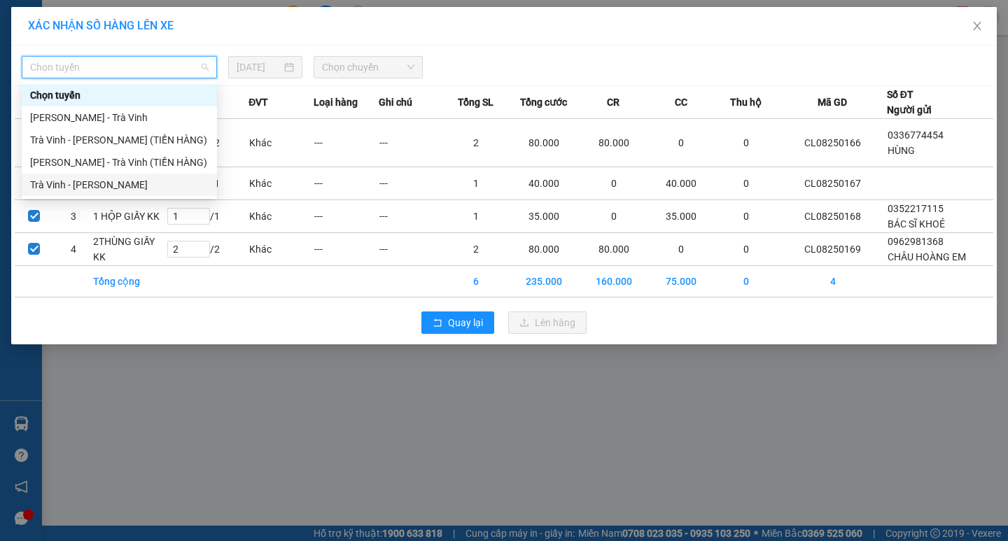
click at [134, 183] on div "Trà Vinh - [PERSON_NAME]" at bounding box center [119, 184] width 179 height 15
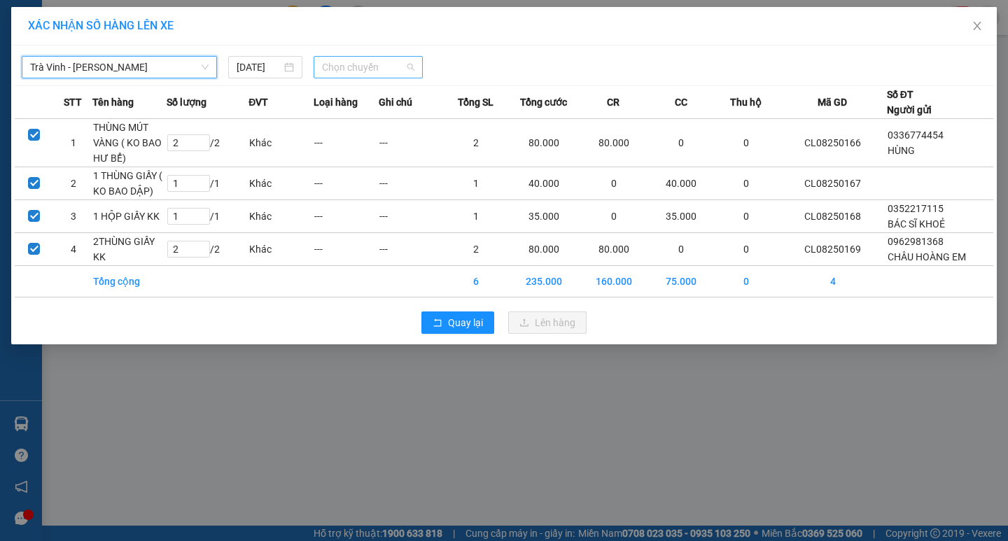
click at [384, 64] on span "Chọn chuyến" at bounding box center [368, 67] width 92 height 21
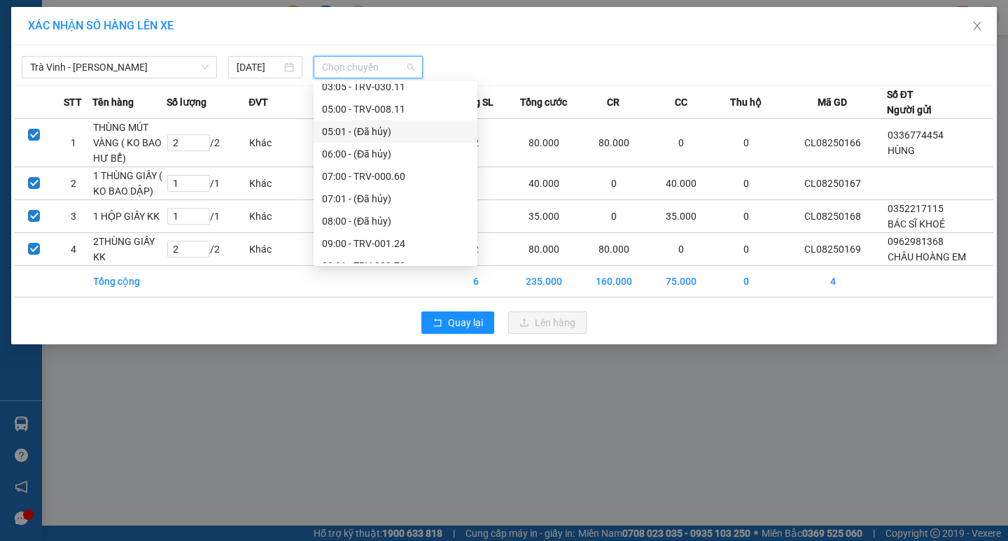
scroll to position [280, 0]
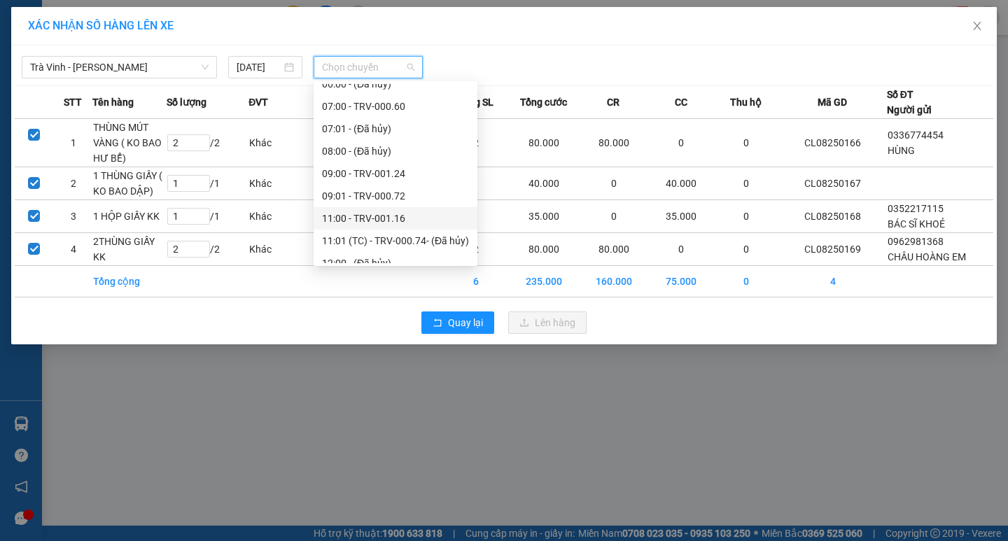
click at [377, 219] on div "11:00 - TRV-001.16" at bounding box center [395, 218] width 147 height 15
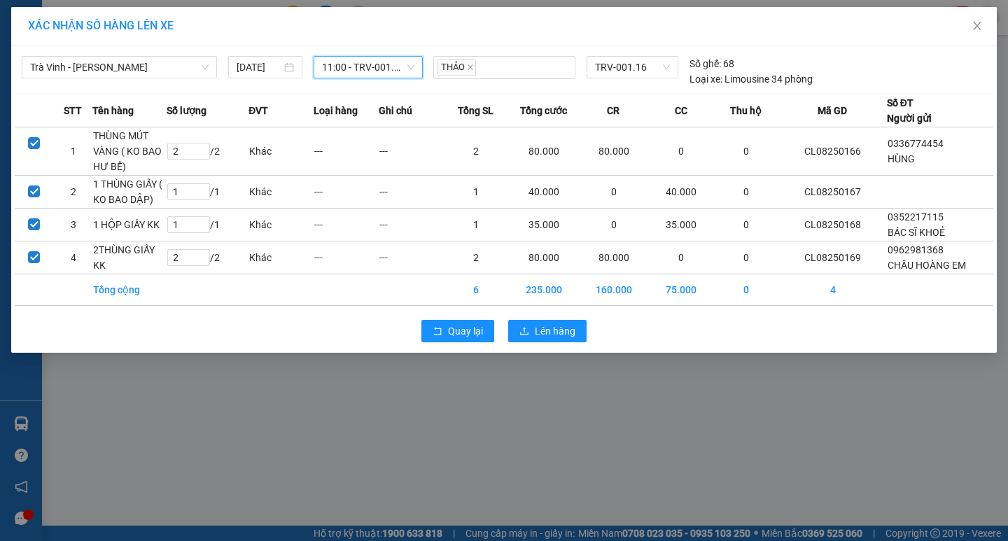
click at [377, 219] on td "---" at bounding box center [346, 225] width 65 height 33
click at [554, 327] on span "Lên hàng" at bounding box center [555, 330] width 41 height 15
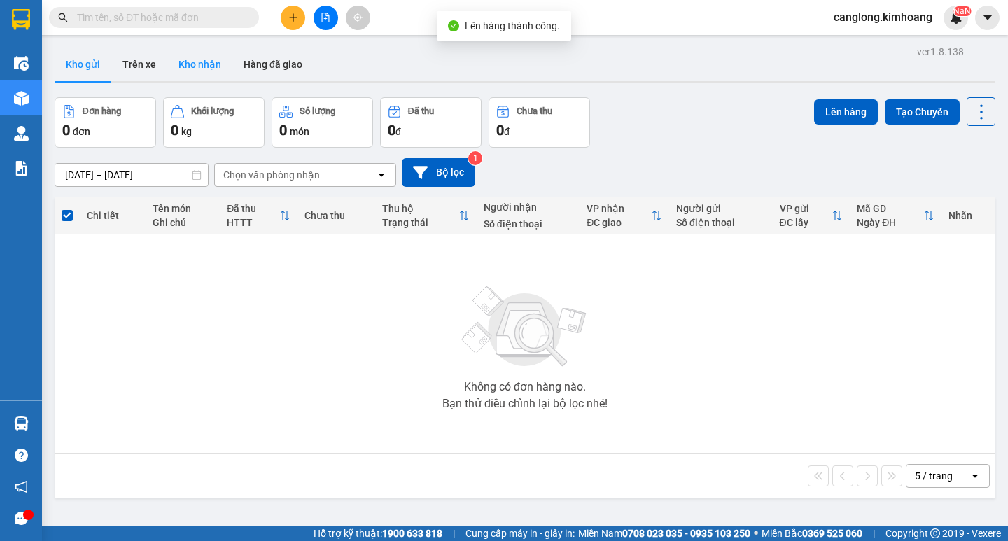
click at [197, 56] on button "Kho nhận" at bounding box center [199, 65] width 65 height 34
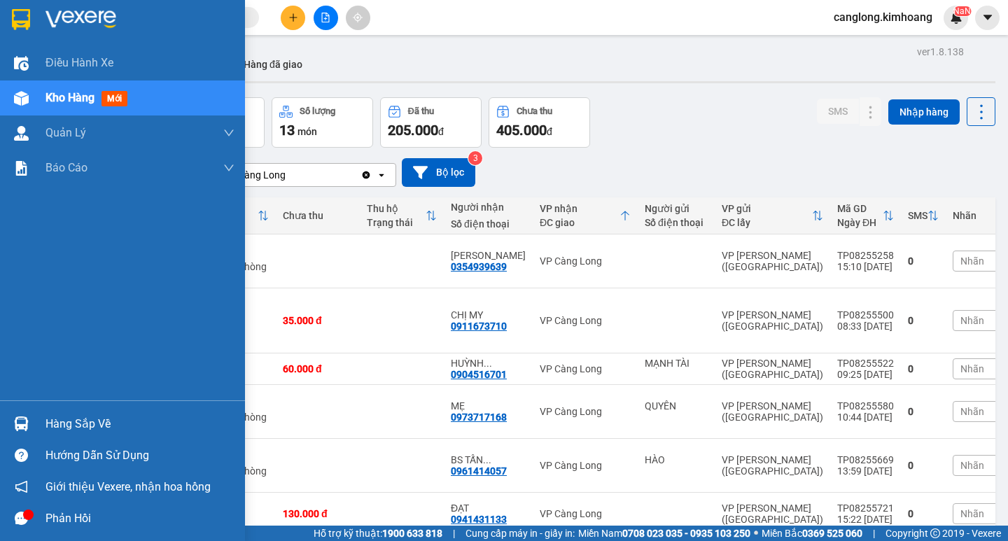
click at [79, 419] on div "Hàng sắp về" at bounding box center [140, 424] width 189 height 21
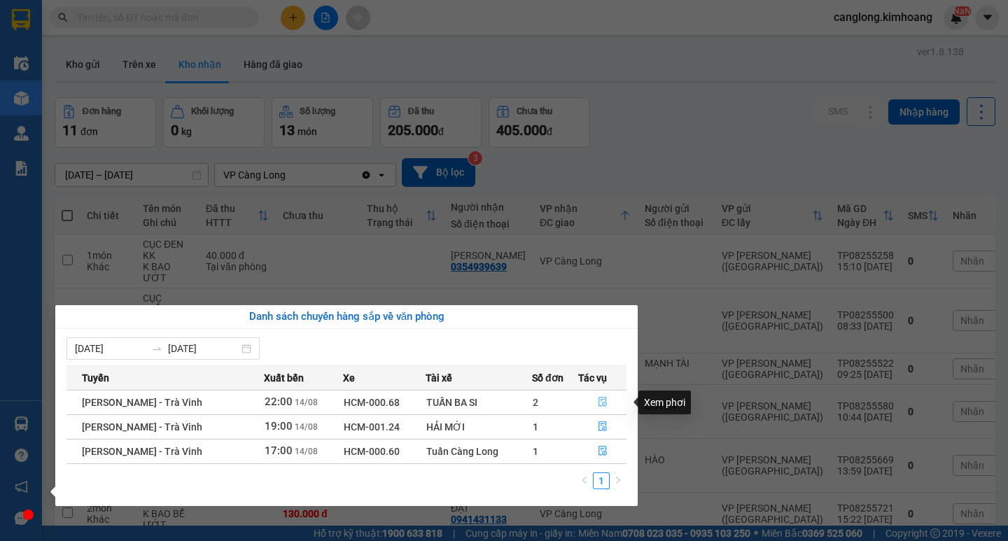
click at [592, 400] on button "button" at bounding box center [602, 402] width 47 height 22
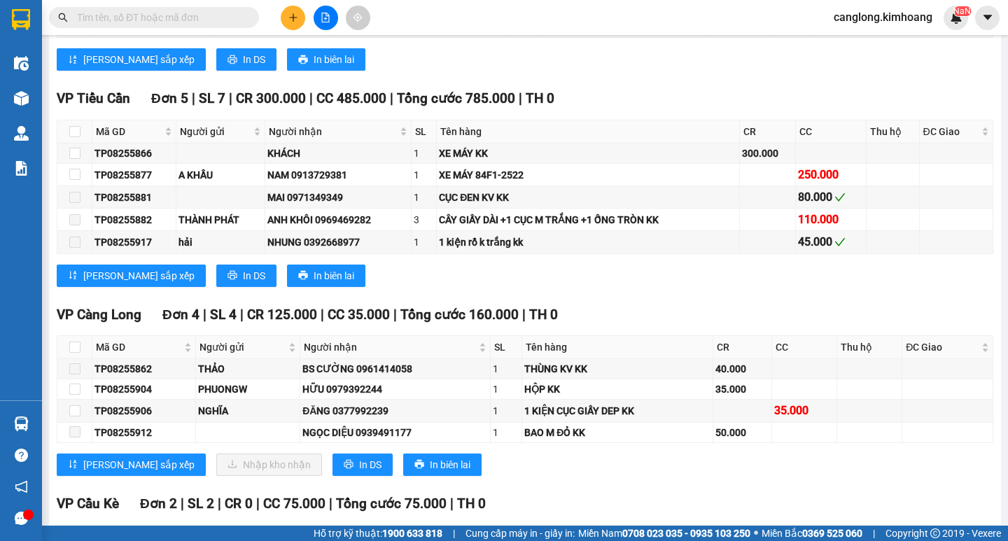
scroll to position [1400, 0]
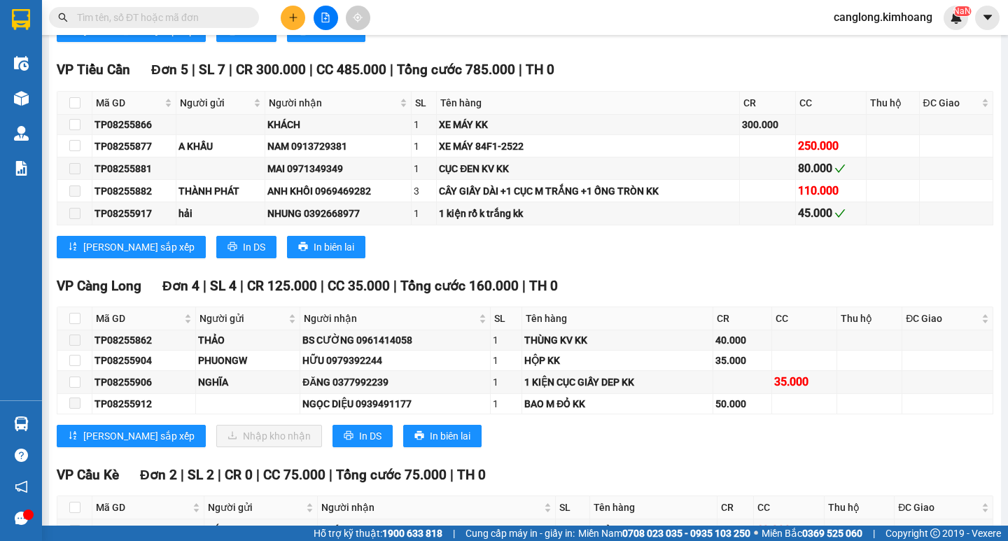
click at [94, 326] on div "VP Càng Long Đơn 4 | SL 4 | CR 125.000 | CC 35.000 | Tổng cước 160.000 | TH 0 M…" at bounding box center [525, 367] width 937 height 182
drag, startPoint x: 4, startPoint y: 568, endPoint x: 991, endPoint y: 327, distance: 1017.0
click at [991, 327] on main "[PERSON_NAME] - Trà Vinh [DATE] 22:00 - HCM-000.68 Làm mới In phơi In đơn chọn …" at bounding box center [504, 263] width 1008 height 526
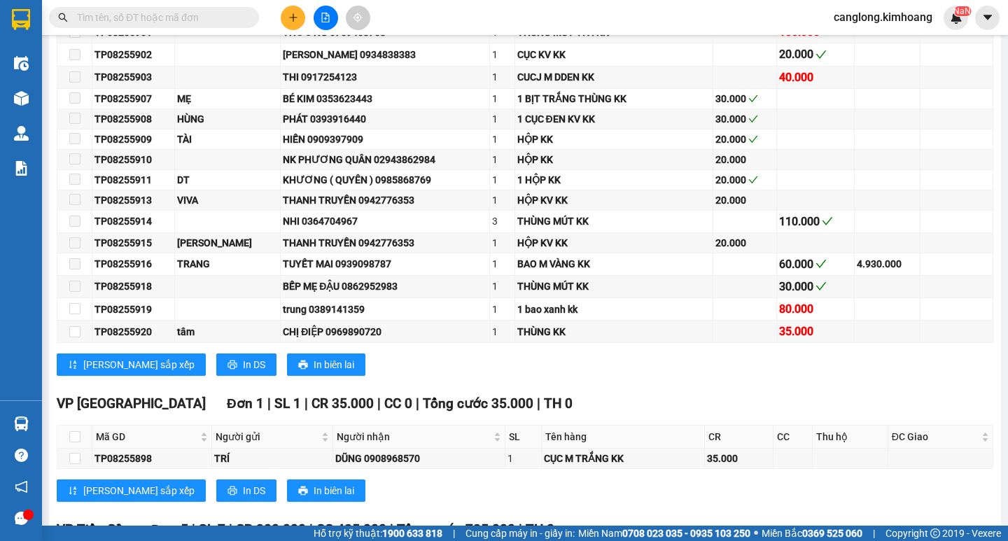
scroll to position [984, 0]
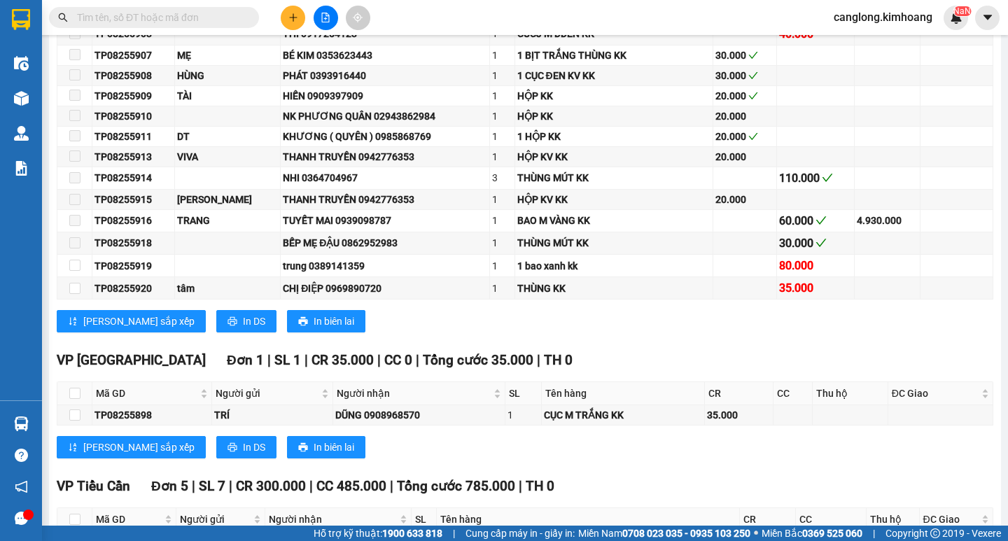
drag, startPoint x: 1007, startPoint y: 309, endPoint x: 0, endPoint y: 190, distance: 1014.4
click at [20, 93] on img at bounding box center [21, 98] width 15 height 15
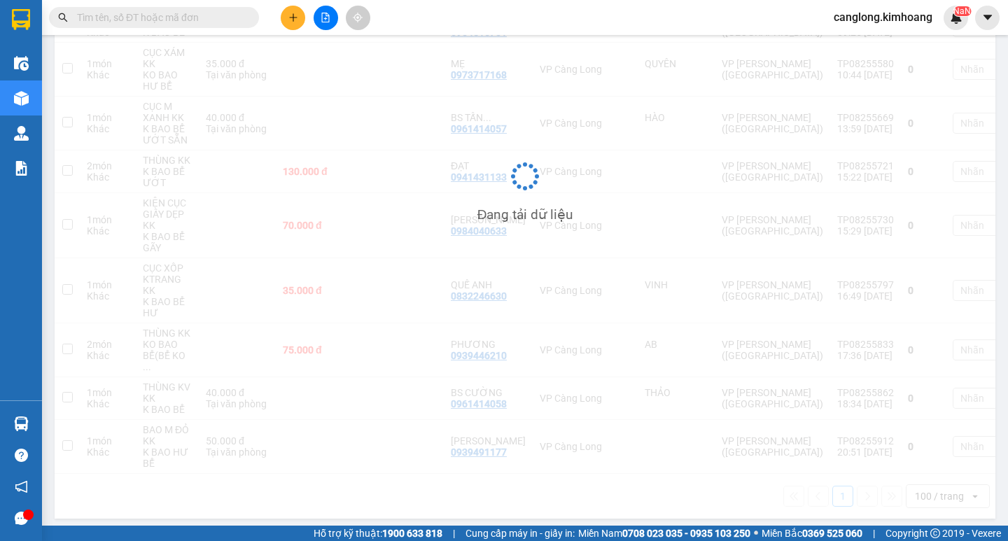
scroll to position [342, 0]
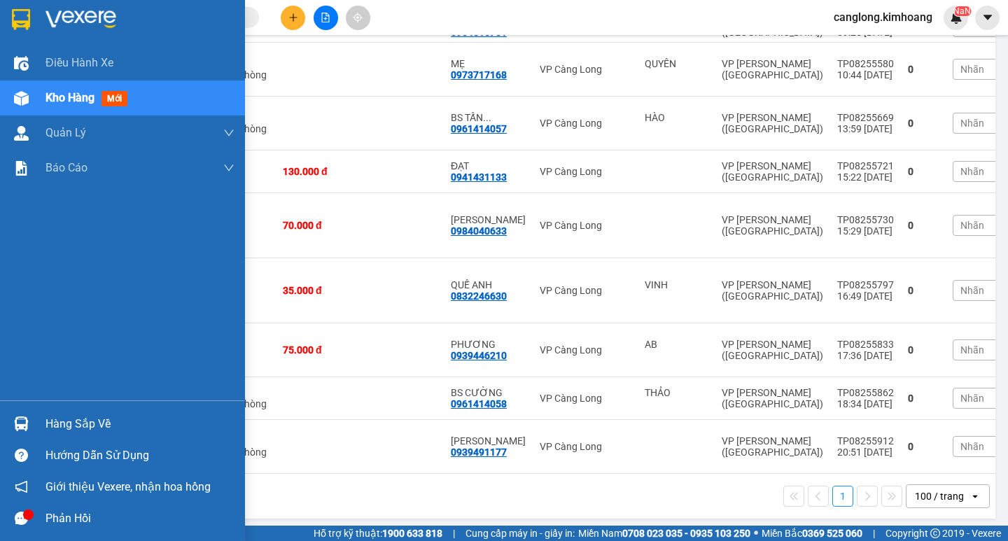
click at [18, 424] on img at bounding box center [21, 424] width 15 height 15
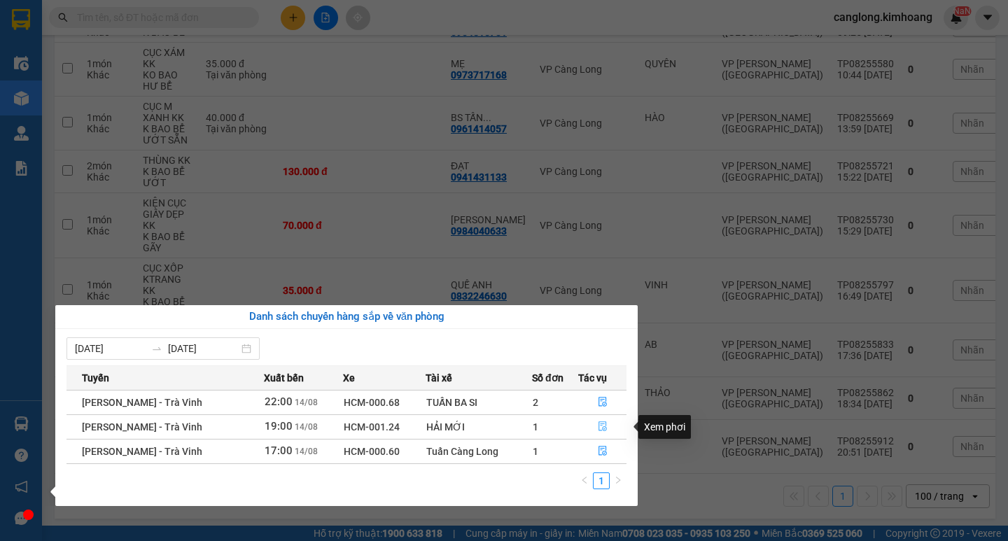
click at [601, 421] on button "button" at bounding box center [602, 427] width 47 height 22
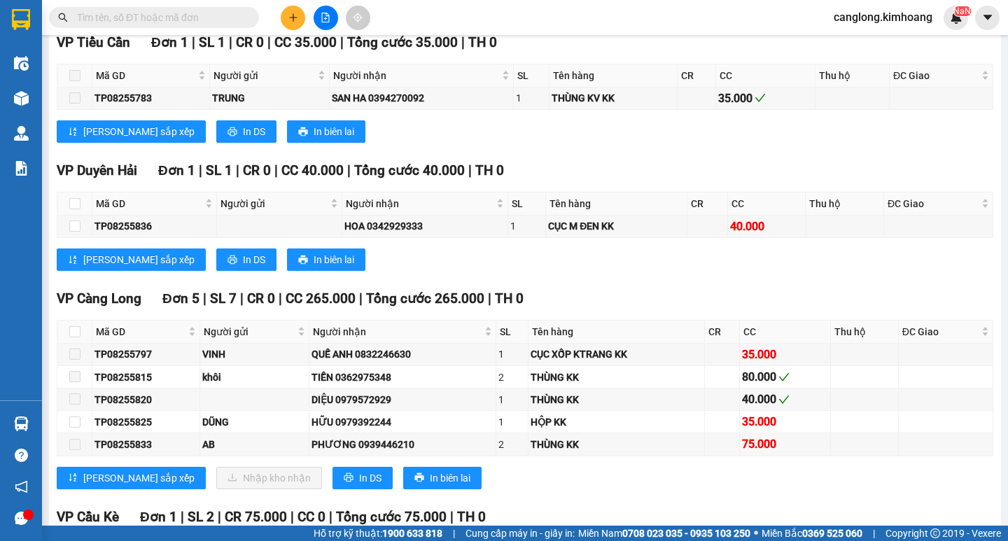
scroll to position [2030, 0]
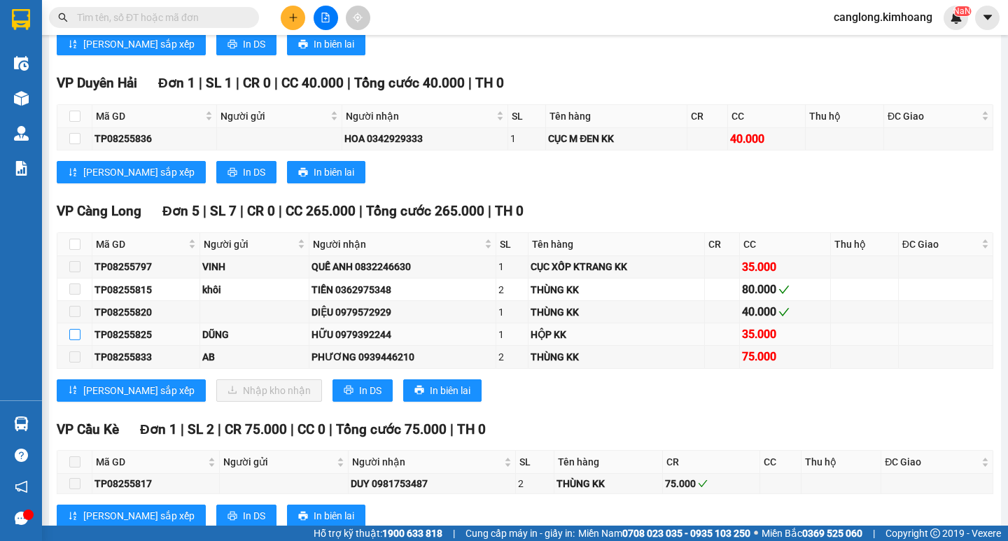
click at [71, 339] on input "checkbox" at bounding box center [74, 334] width 11 height 11
checkbox input "true"
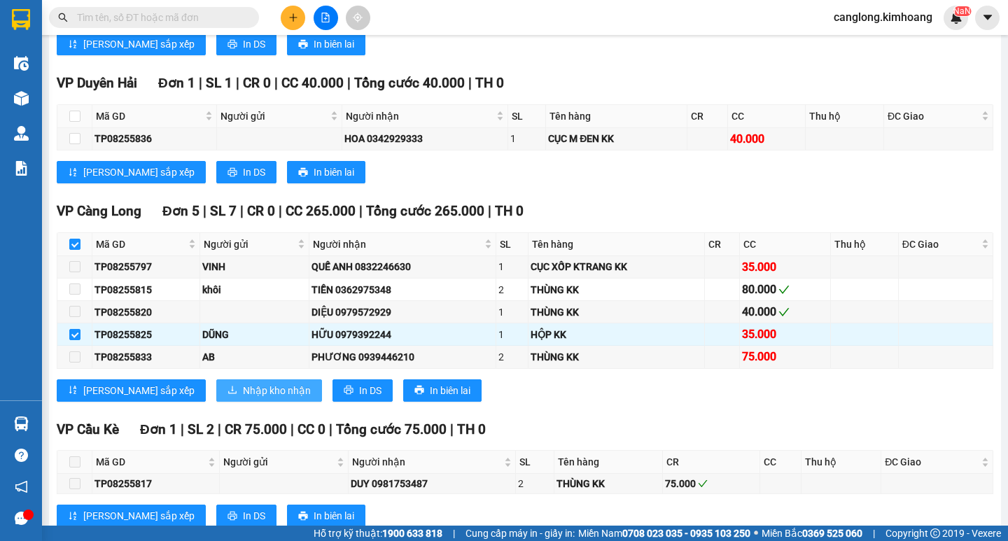
click at [243, 397] on span "Nhập kho nhận" at bounding box center [277, 390] width 68 height 15
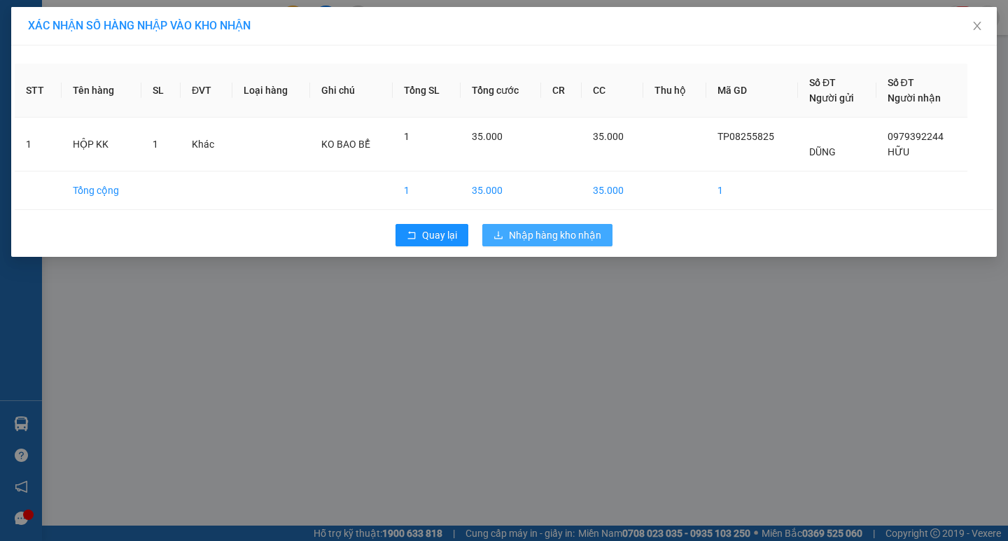
click at [501, 226] on button "Nhập hàng kho nhận" at bounding box center [547, 235] width 130 height 22
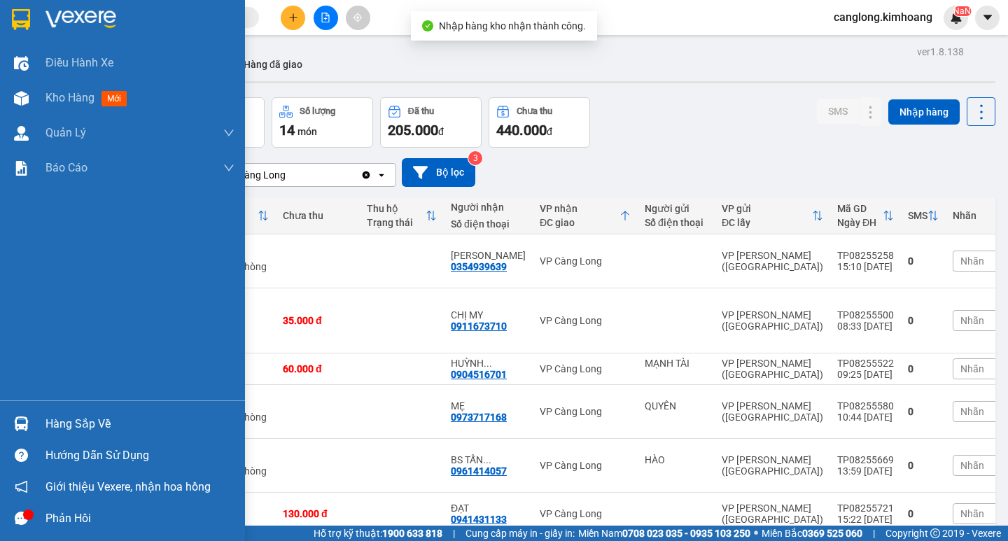
click at [16, 419] on img at bounding box center [21, 424] width 15 height 15
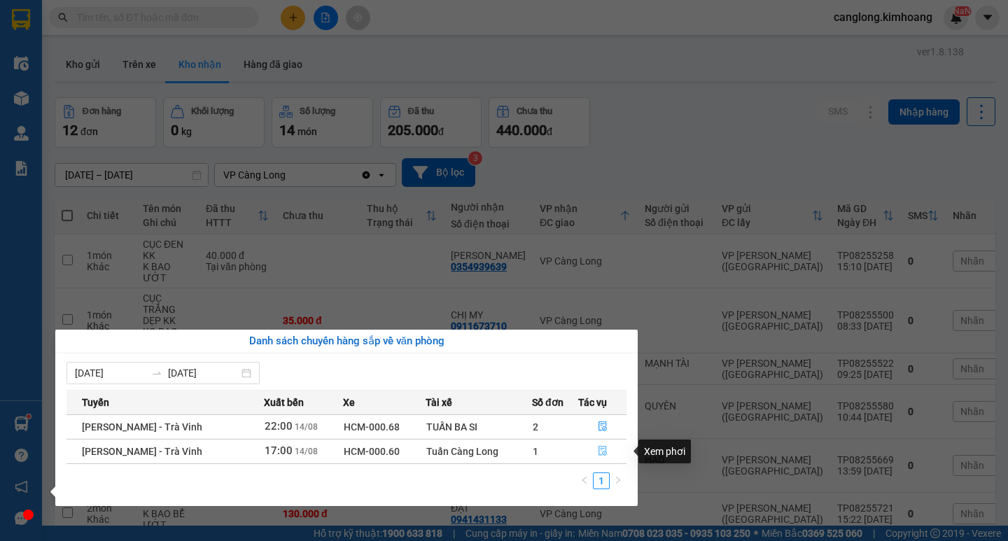
click at [599, 443] on button "button" at bounding box center [602, 451] width 47 height 22
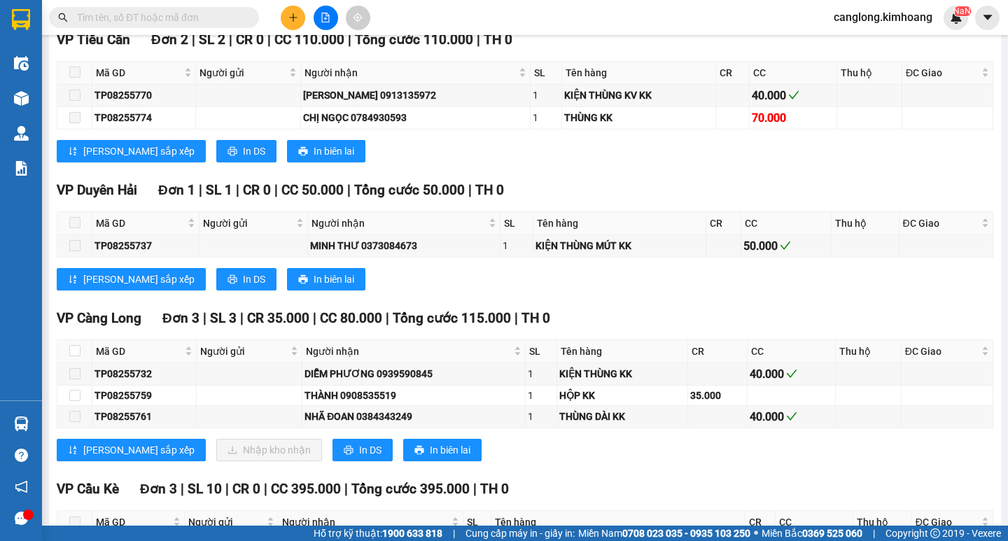
scroll to position [1540, 0]
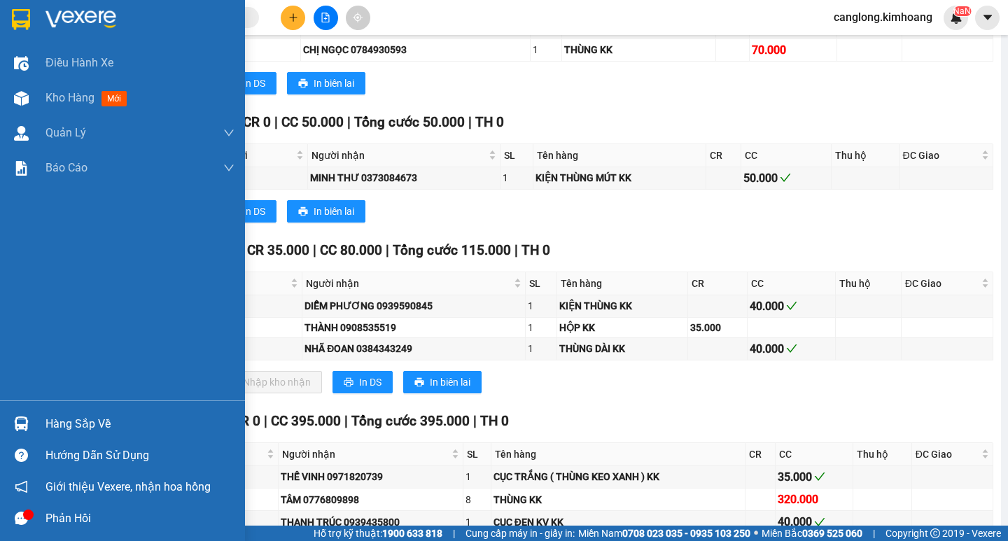
click at [32, 424] on div at bounding box center [21, 424] width 25 height 25
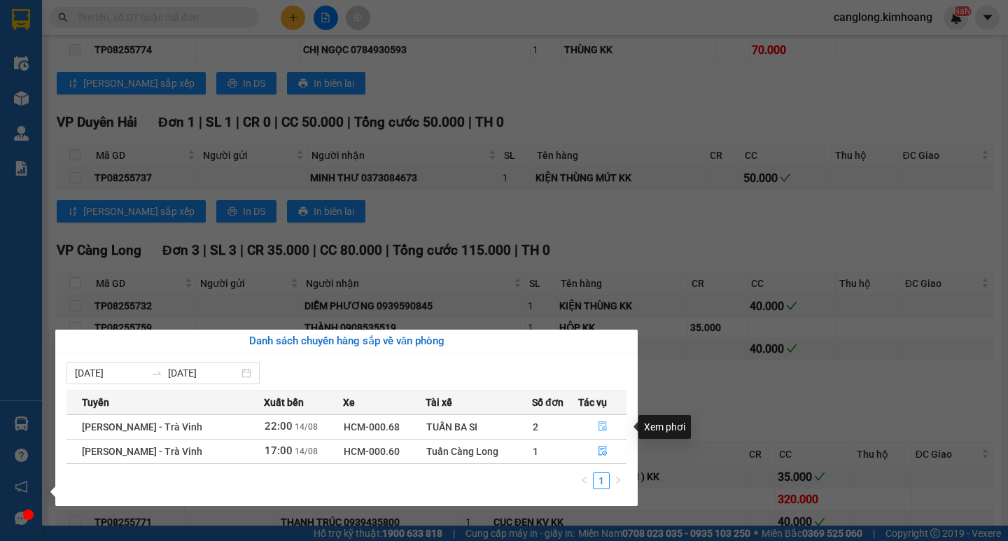
click at [600, 424] on icon "file-done" at bounding box center [603, 426] width 10 height 10
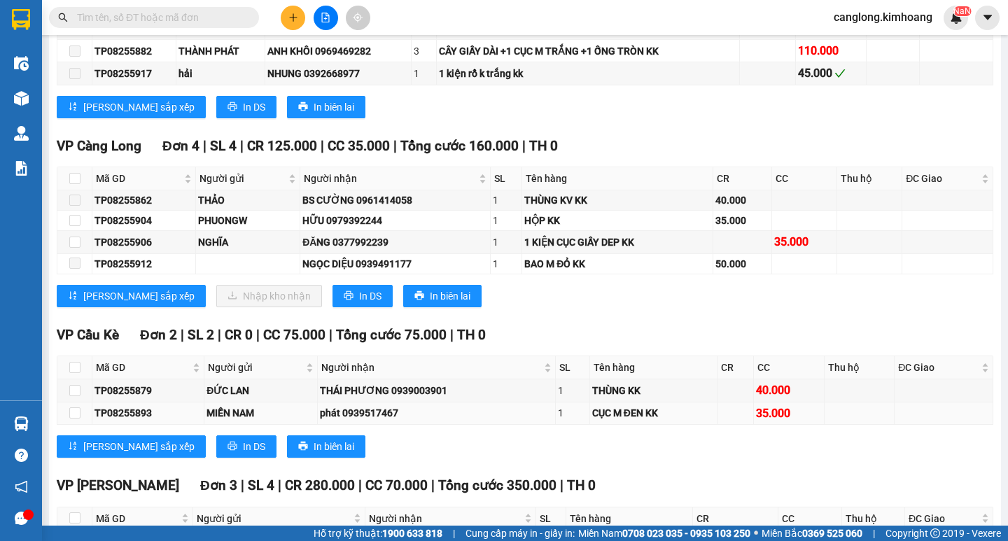
scroll to position [1610, 0]
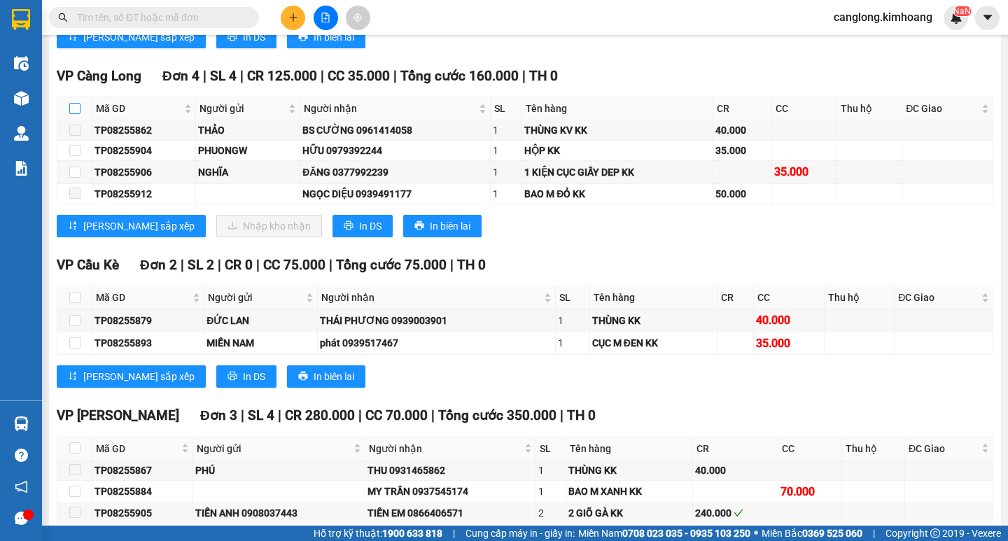
click at [76, 114] on input "checkbox" at bounding box center [74, 108] width 11 height 11
checkbox input "true"
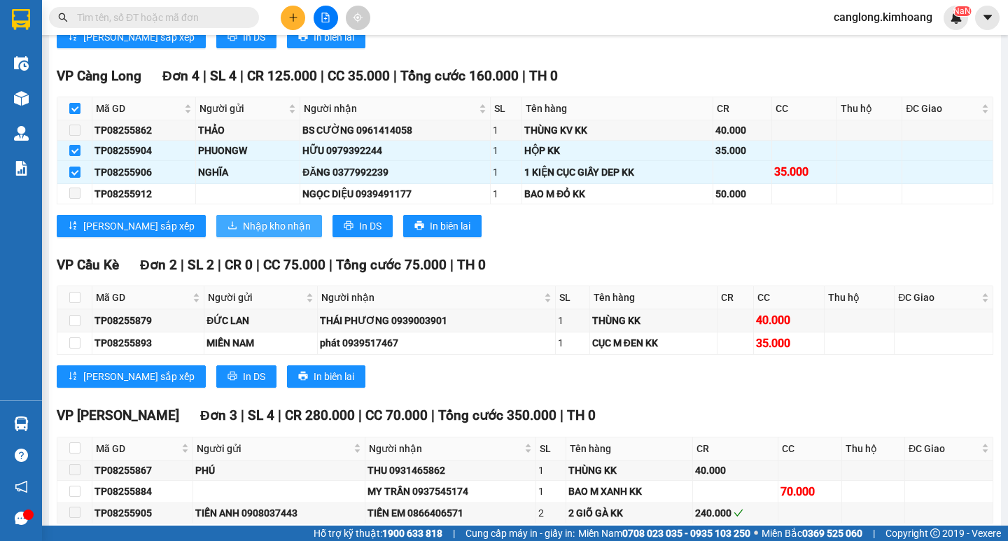
click at [216, 225] on button "Nhập kho nhận" at bounding box center [269, 226] width 106 height 22
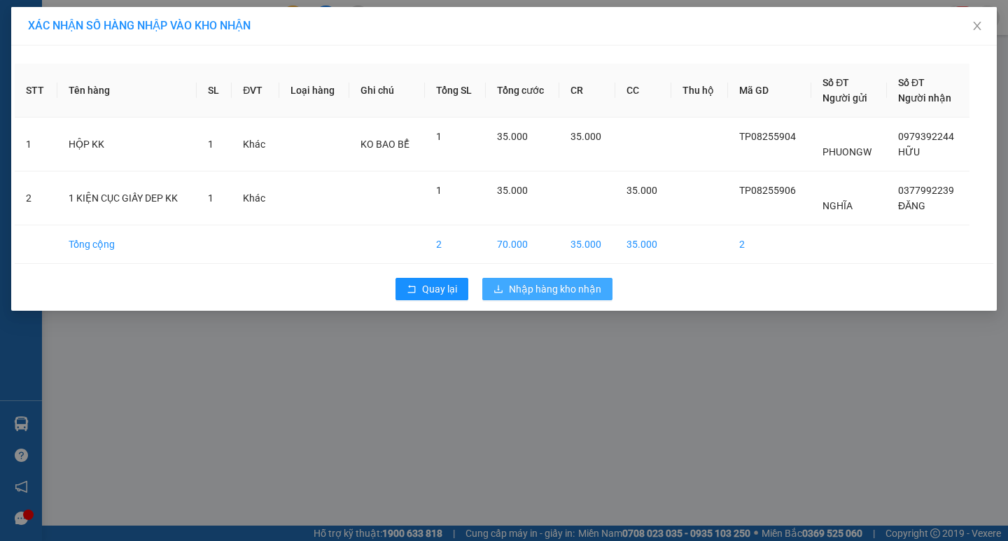
click at [556, 283] on span "Nhập hàng kho nhận" at bounding box center [555, 288] width 92 height 15
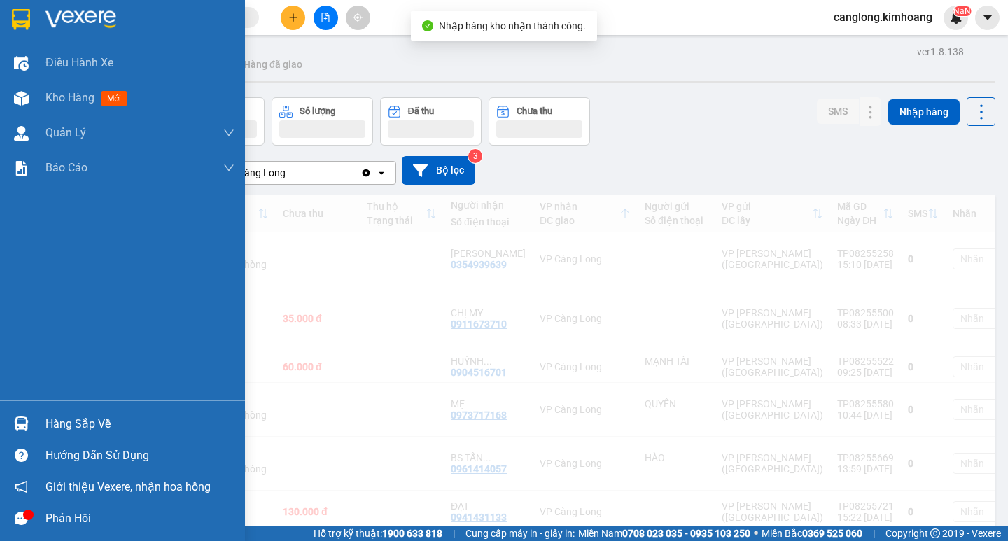
click at [53, 419] on div "Hàng sắp về" at bounding box center [140, 424] width 189 height 21
click at [53, 419] on div "Điều hành xe Kho hàng mới Quản [PERSON_NAME] lý chuyến Quản lý khách hàng mới B…" at bounding box center [122, 270] width 245 height 541
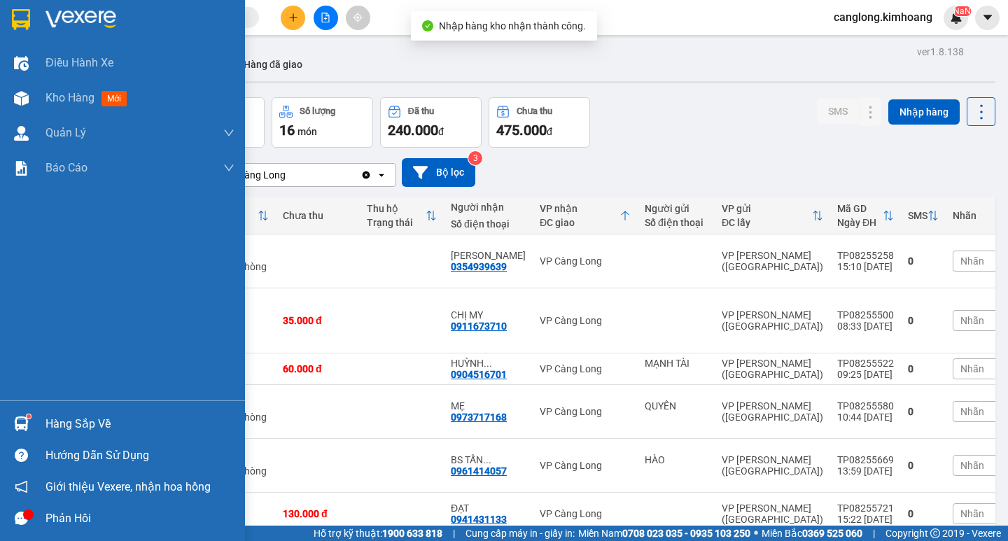
click at [53, 419] on div "Hàng sắp về" at bounding box center [140, 424] width 189 height 21
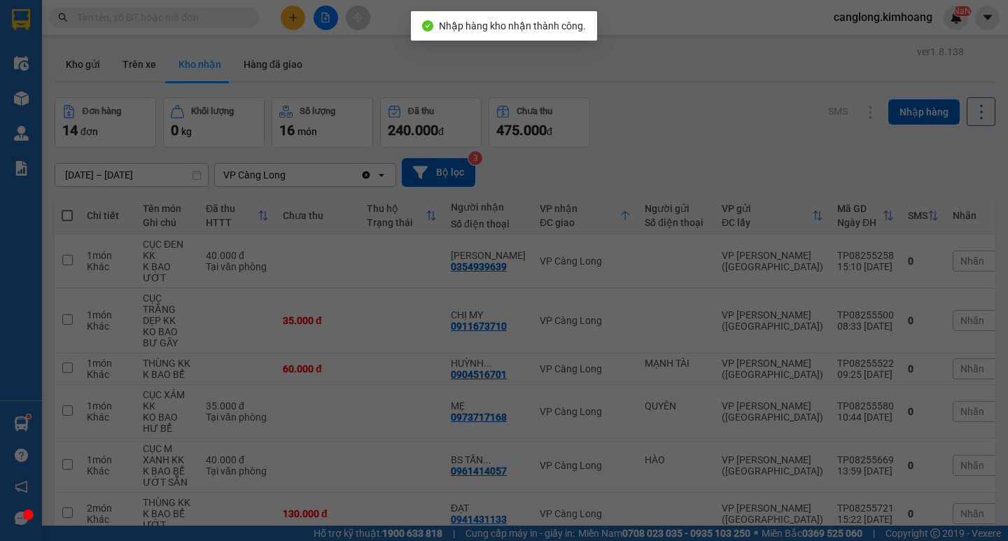
click at [42, 419] on div "Điều hành xe Kho hàng mới Quản [PERSON_NAME] lý chuyến Quản lý khách hàng mới B…" at bounding box center [21, 270] width 42 height 541
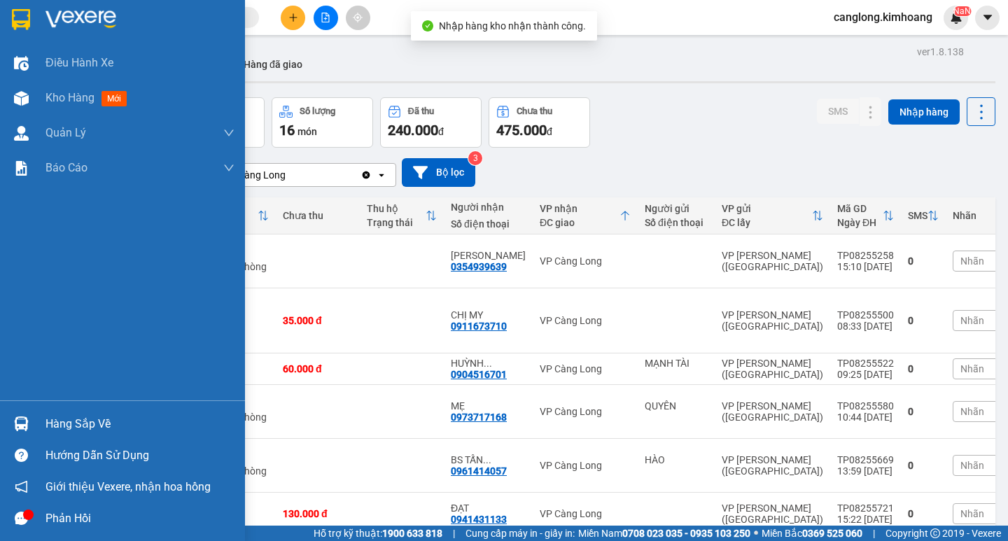
click at [53, 419] on div "Hàng sắp về" at bounding box center [140, 424] width 189 height 21
click at [57, 420] on div "Hàng sắp về" at bounding box center [140, 424] width 189 height 21
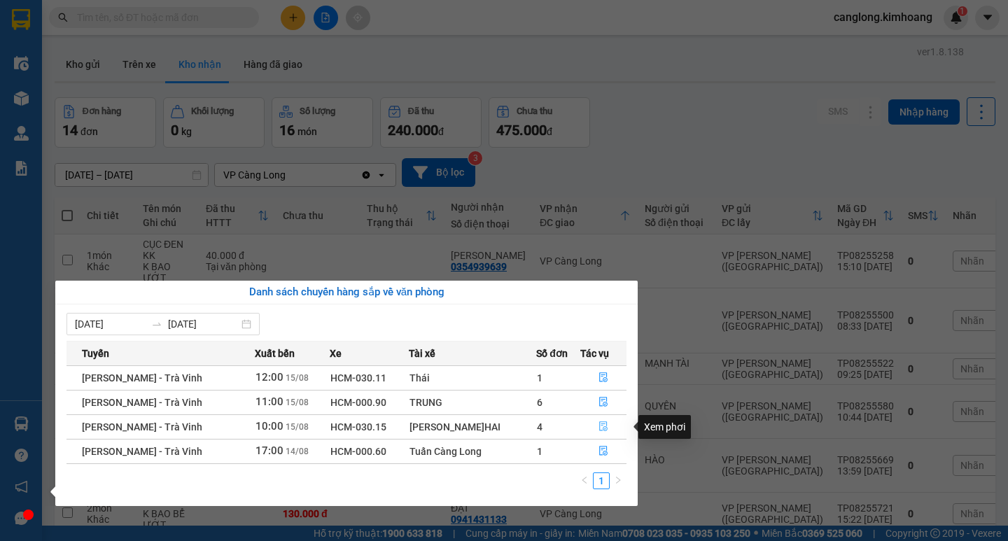
click at [601, 419] on button "button" at bounding box center [603, 427] width 45 height 22
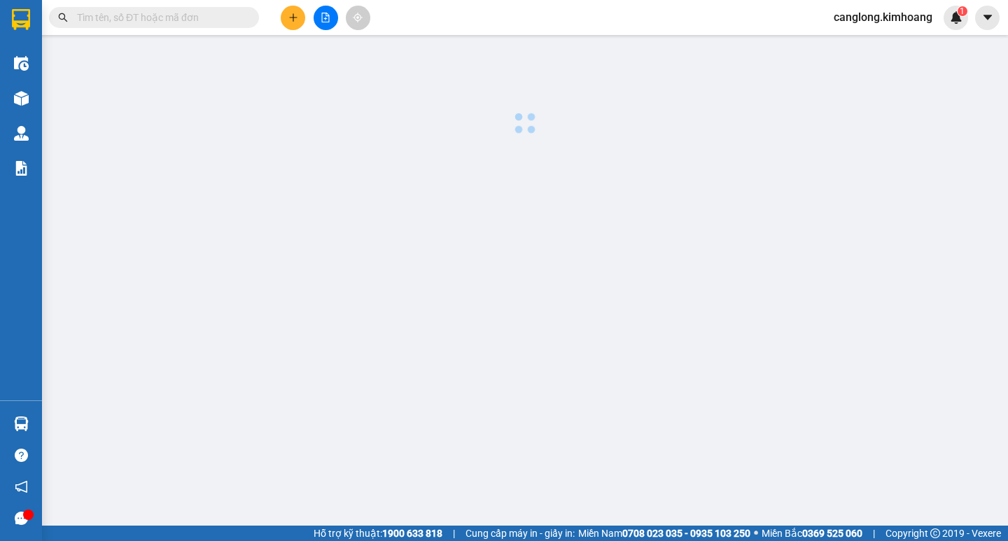
click at [601, 419] on main at bounding box center [504, 263] width 1008 height 526
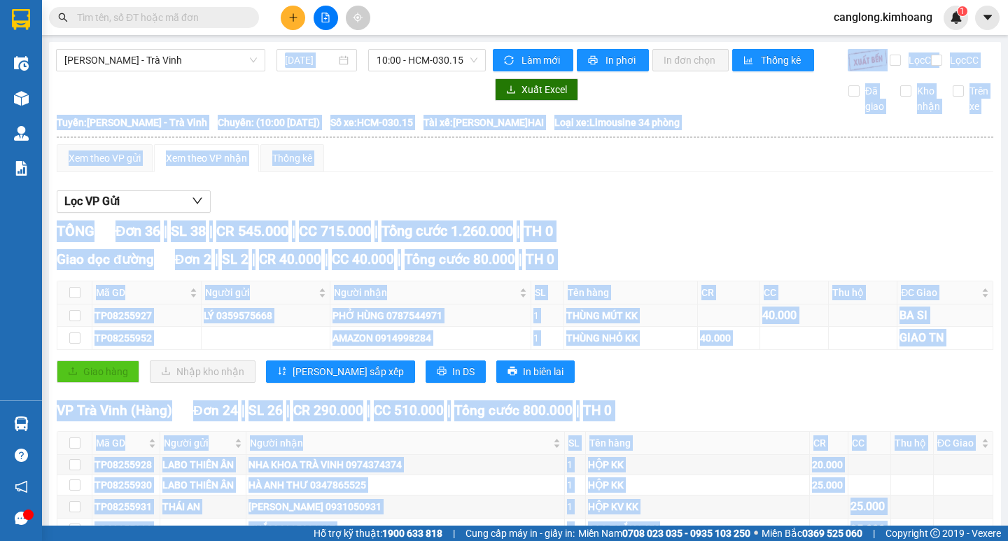
click at [347, 323] on div "PHỞ HÙNG 0787544971" at bounding box center [431, 315] width 196 height 15
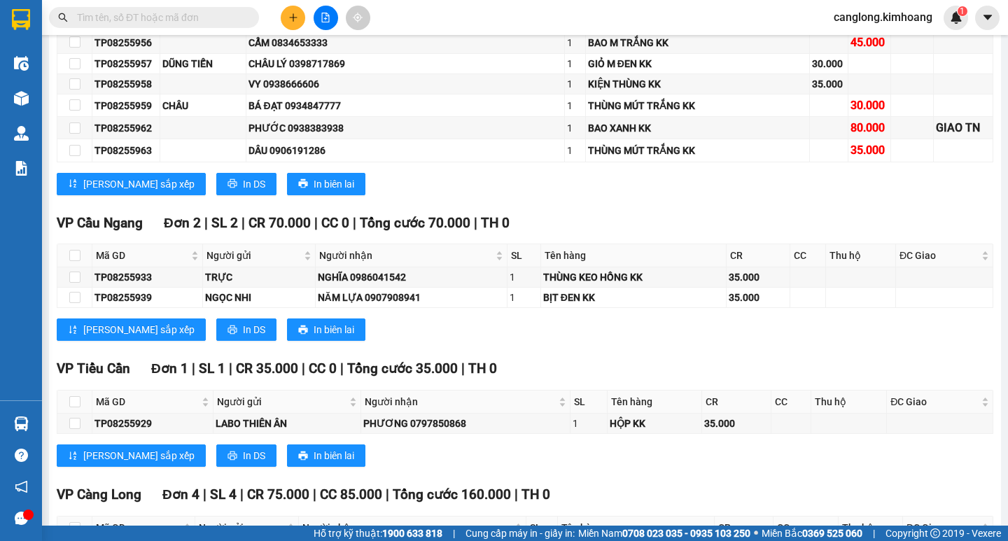
scroll to position [980, 0]
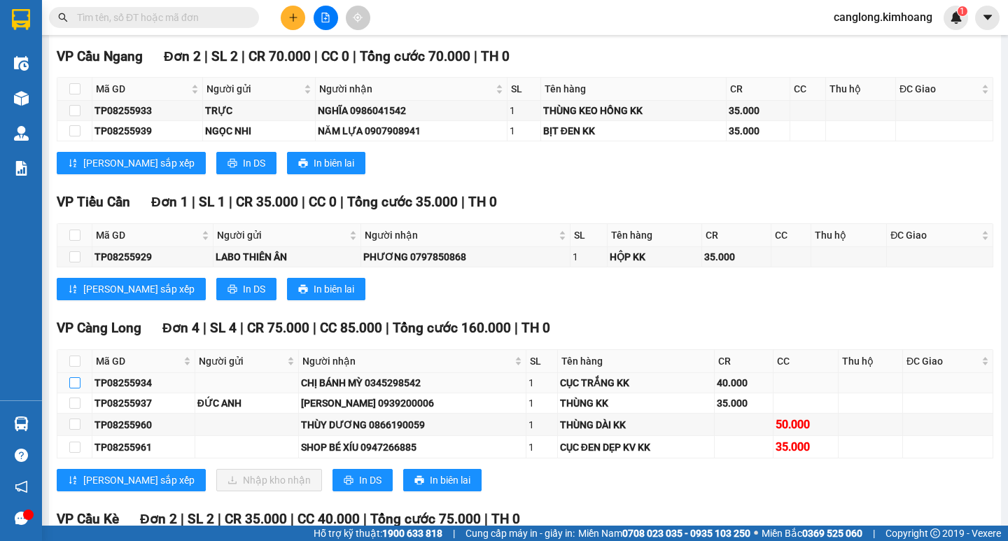
click at [76, 389] on input "checkbox" at bounding box center [74, 382] width 11 height 11
checkbox input "true"
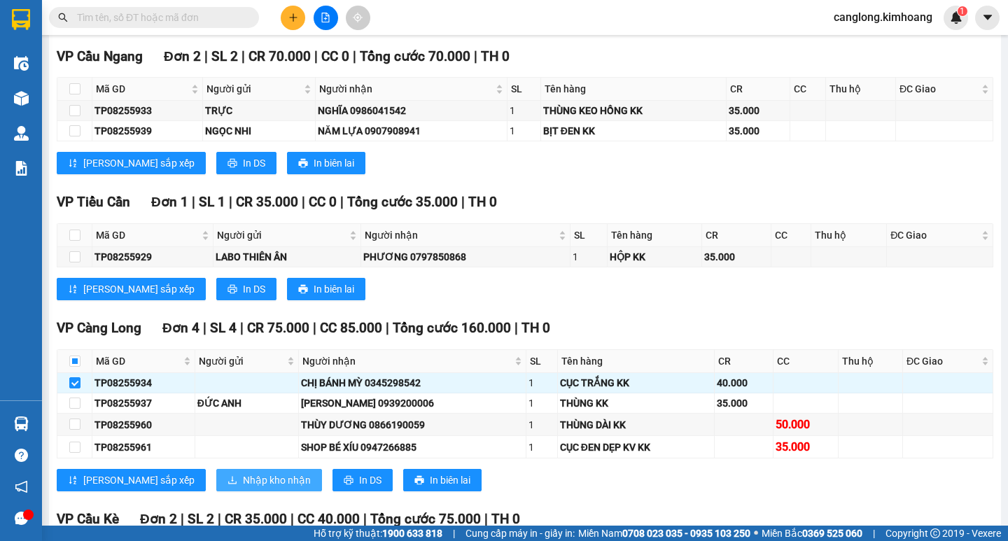
click at [243, 488] on span "Nhập kho nhận" at bounding box center [277, 480] width 68 height 15
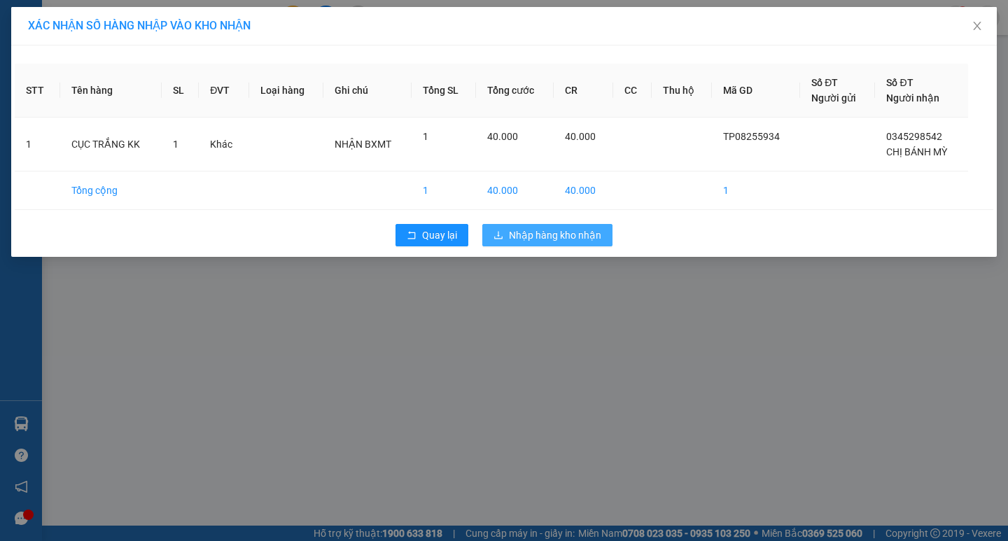
click at [500, 236] on icon "download" at bounding box center [499, 235] width 10 height 10
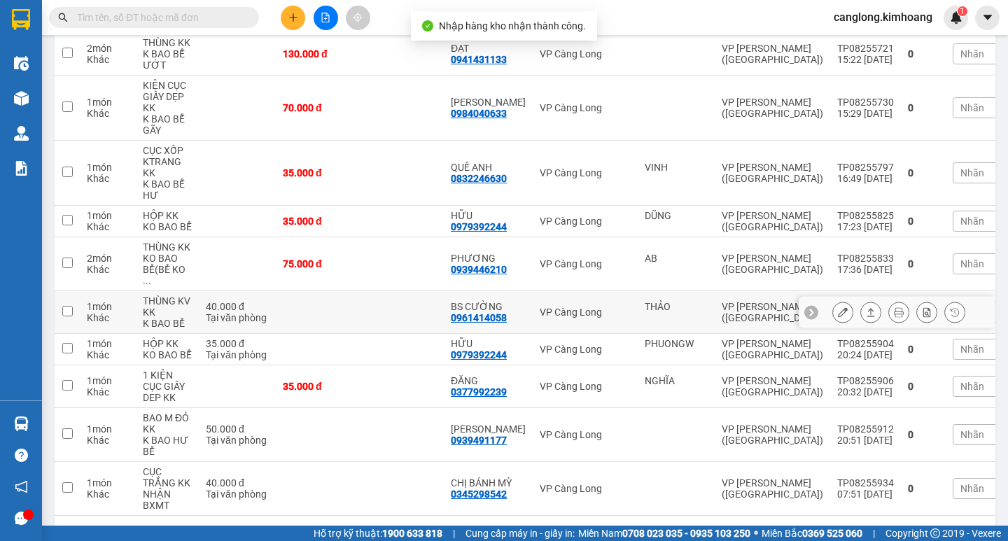
scroll to position [502, 0]
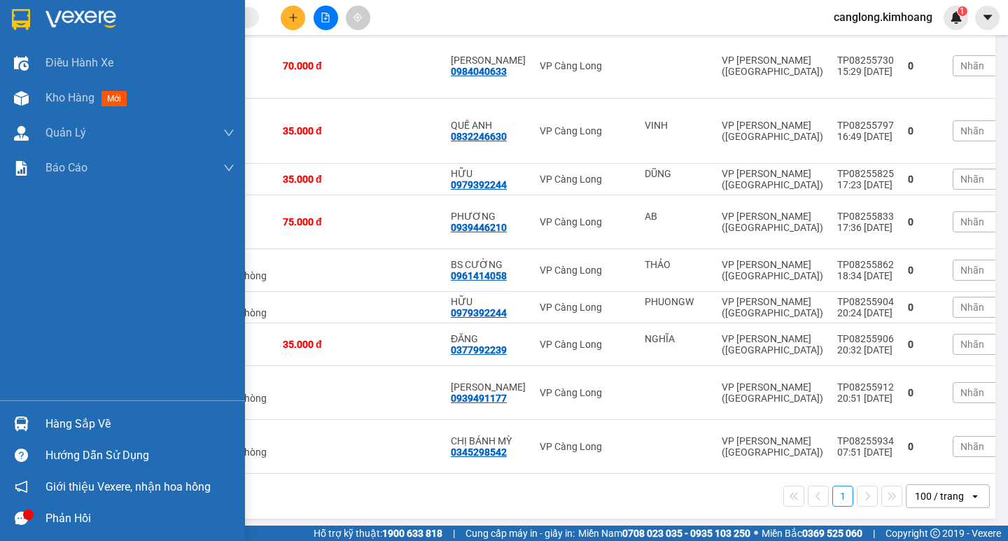
click at [18, 429] on img at bounding box center [21, 424] width 15 height 15
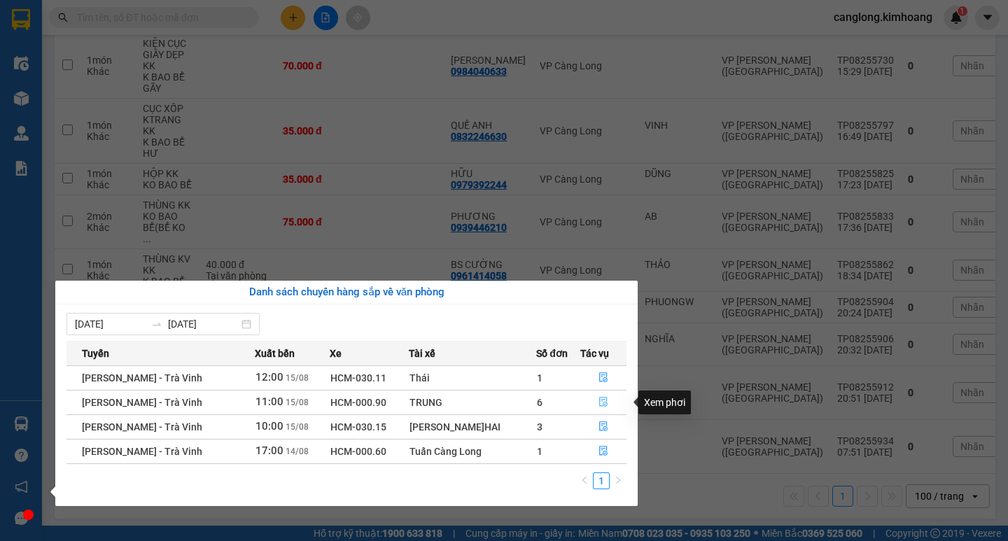
click at [599, 405] on icon "file-done" at bounding box center [604, 402] width 10 height 10
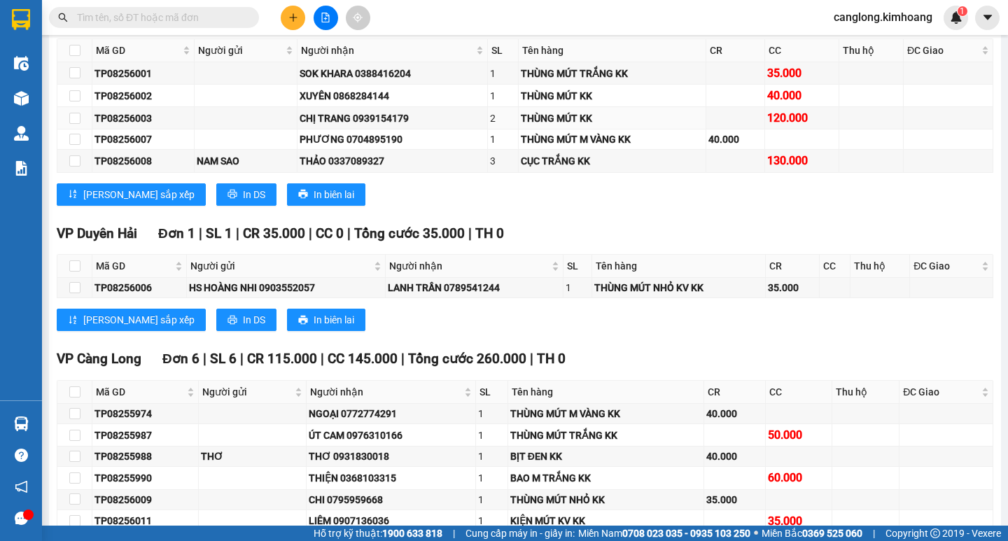
scroll to position [1610, 0]
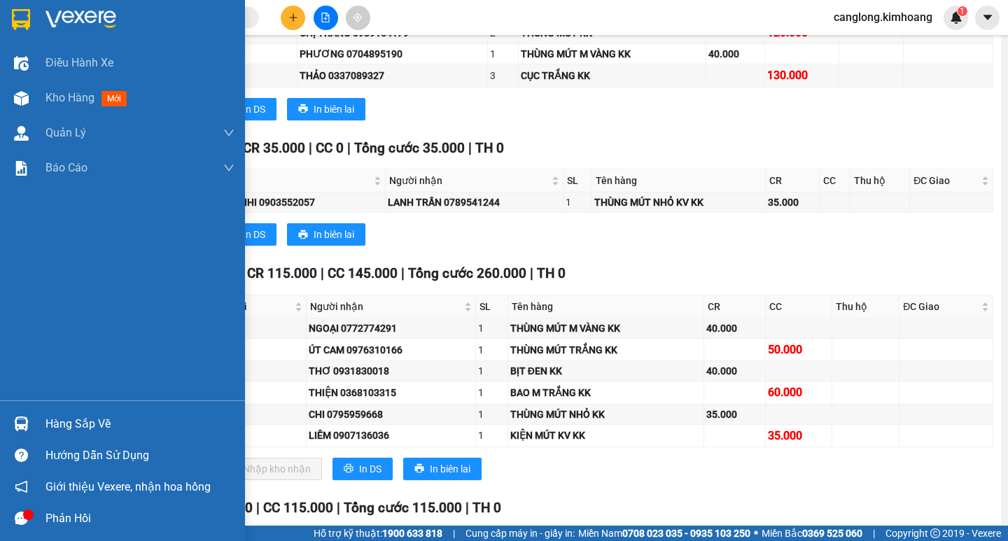
click at [66, 420] on div "Hàng sắp về" at bounding box center [140, 424] width 189 height 21
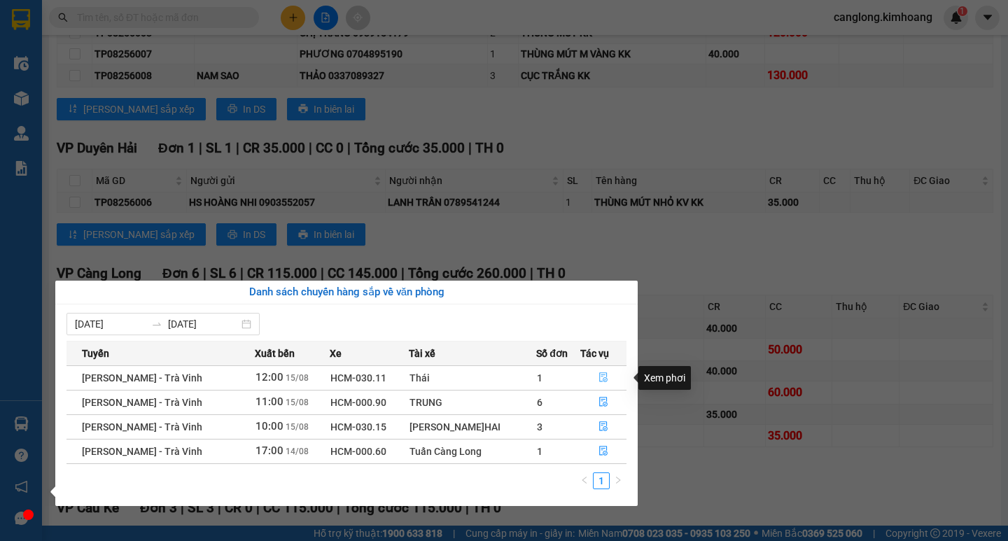
click at [600, 375] on icon "file-done" at bounding box center [603, 378] width 8 height 10
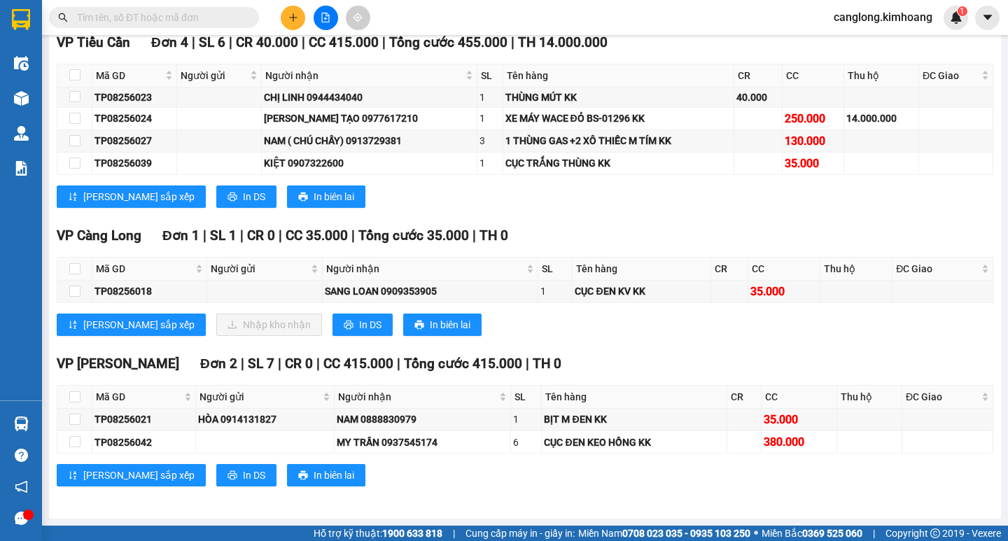
scroll to position [929, 0]
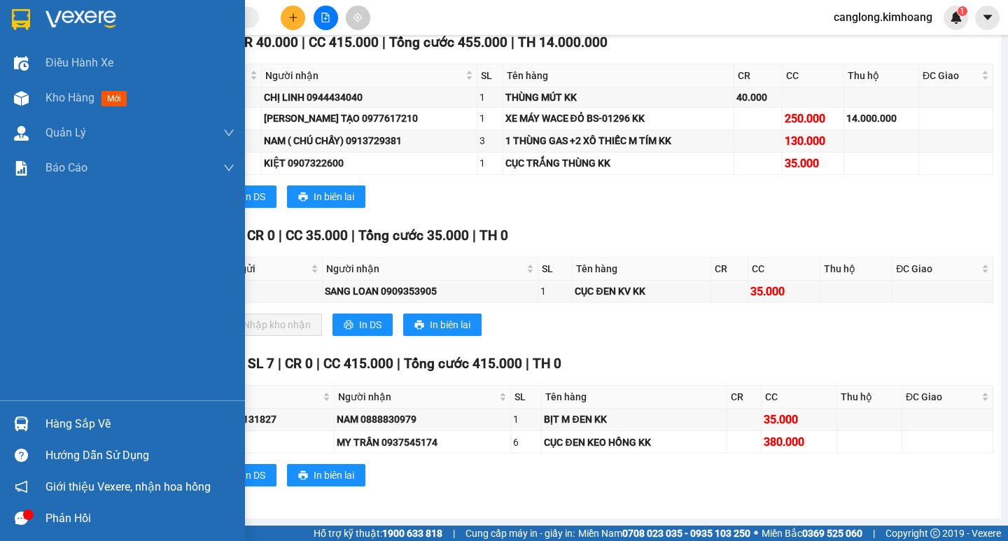
click at [42, 411] on div "Hàng sắp về" at bounding box center [122, 424] width 245 height 32
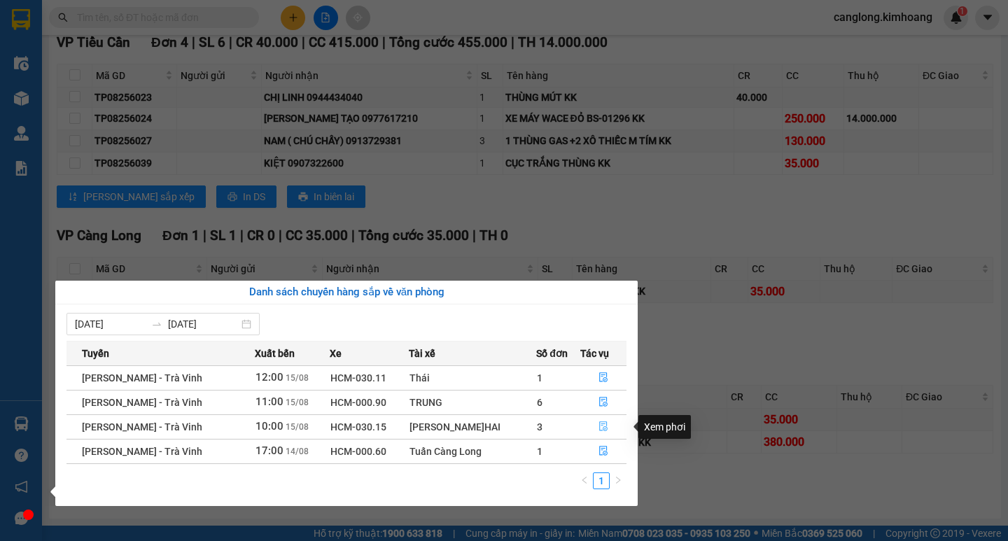
click at [600, 418] on button "button" at bounding box center [603, 427] width 45 height 22
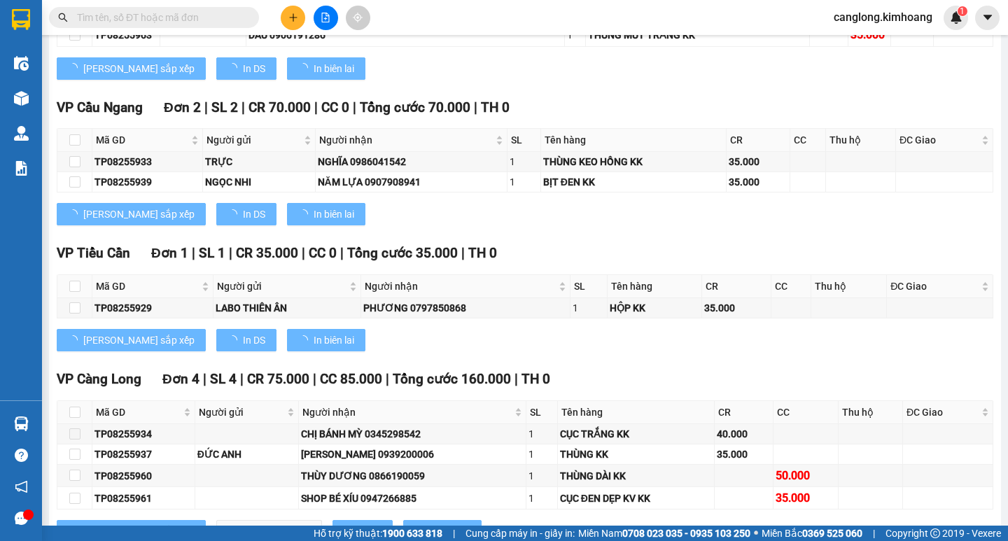
scroll to position [1274, 0]
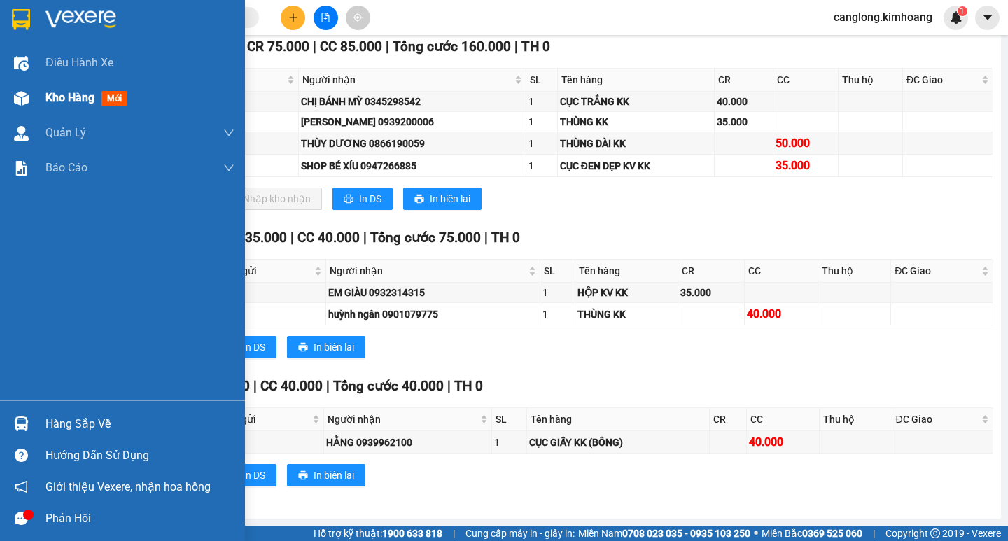
click at [27, 98] on img at bounding box center [21, 98] width 15 height 15
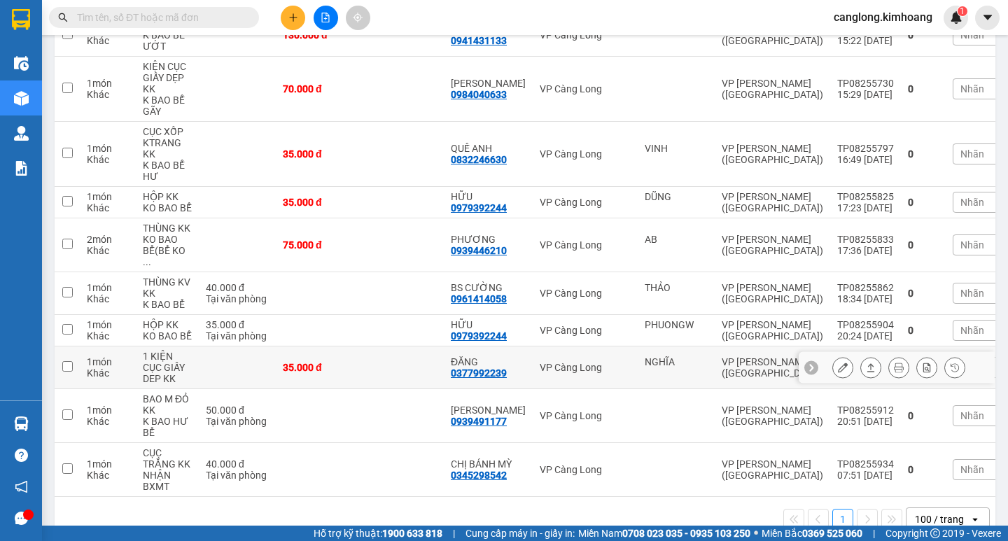
scroll to position [502, 0]
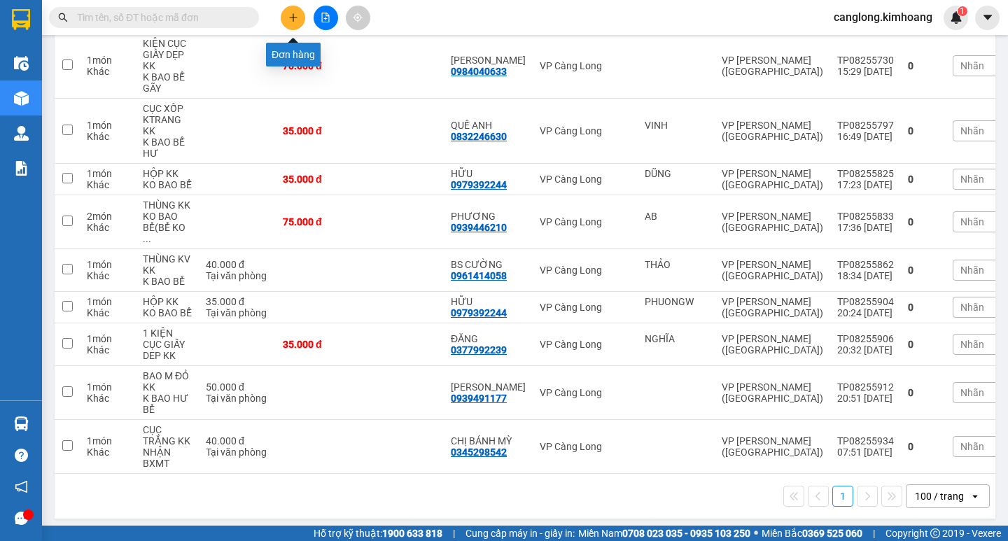
click at [295, 19] on icon "plus" at bounding box center [293, 18] width 10 height 10
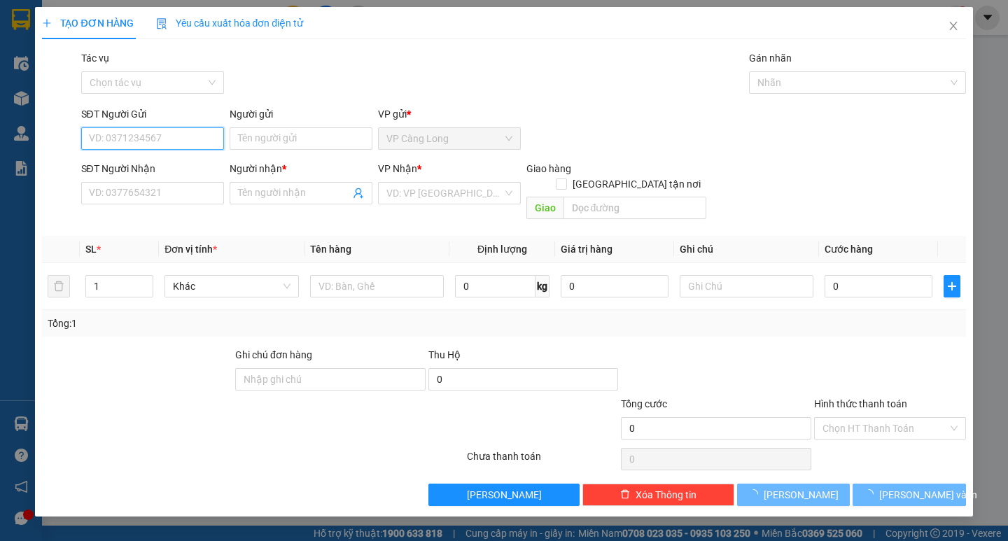
click at [171, 134] on input "SĐT Người Gửi" at bounding box center [152, 138] width 143 height 22
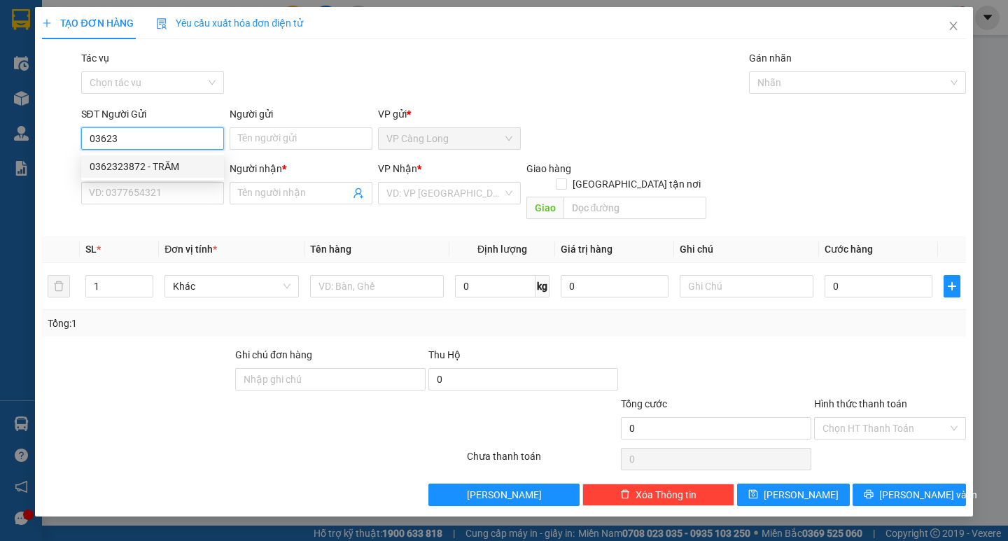
click at [172, 160] on div "0362323872 - TRĂM" at bounding box center [153, 166] width 126 height 15
type input "0362323872"
type input "TRĂM"
type input "0938567419"
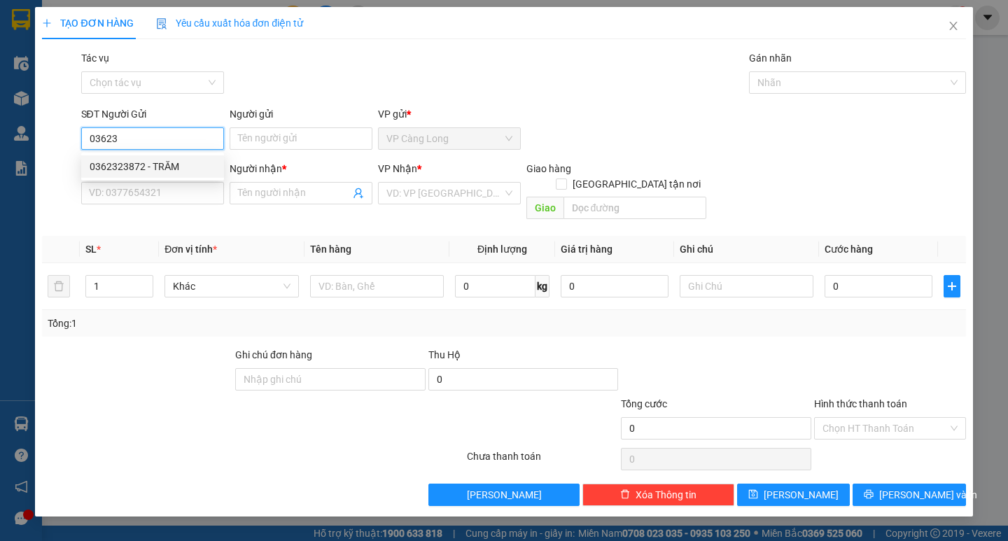
type input "HẢI"
type input "50.000"
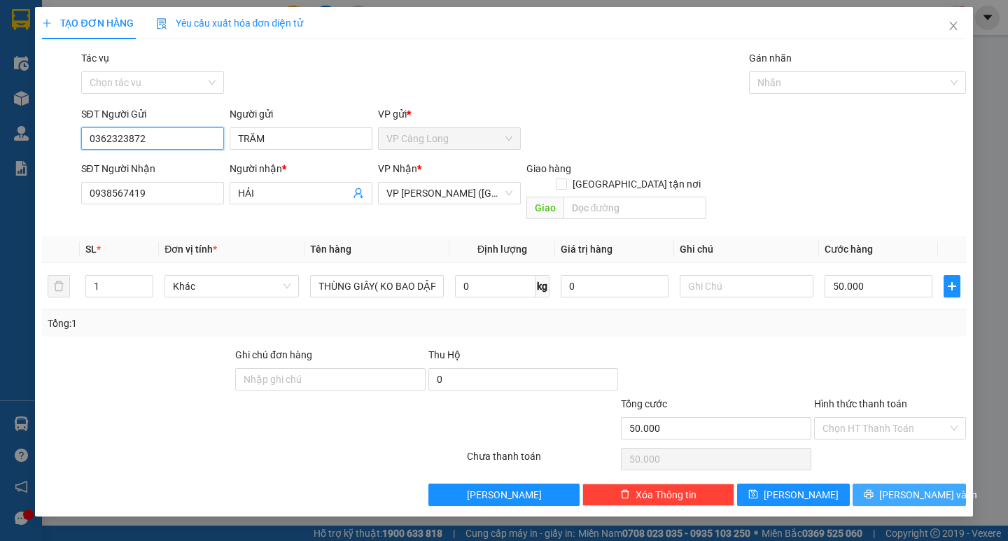
type input "0362323872"
click at [912, 487] on span "[PERSON_NAME] và In" at bounding box center [928, 494] width 98 height 15
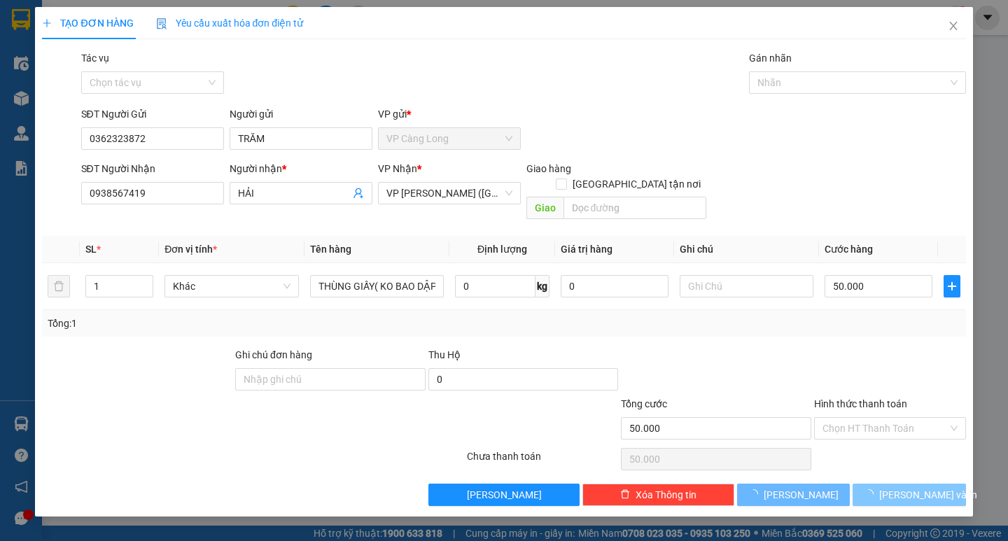
click at [912, 487] on span "[PERSON_NAME] và In" at bounding box center [928, 494] width 98 height 15
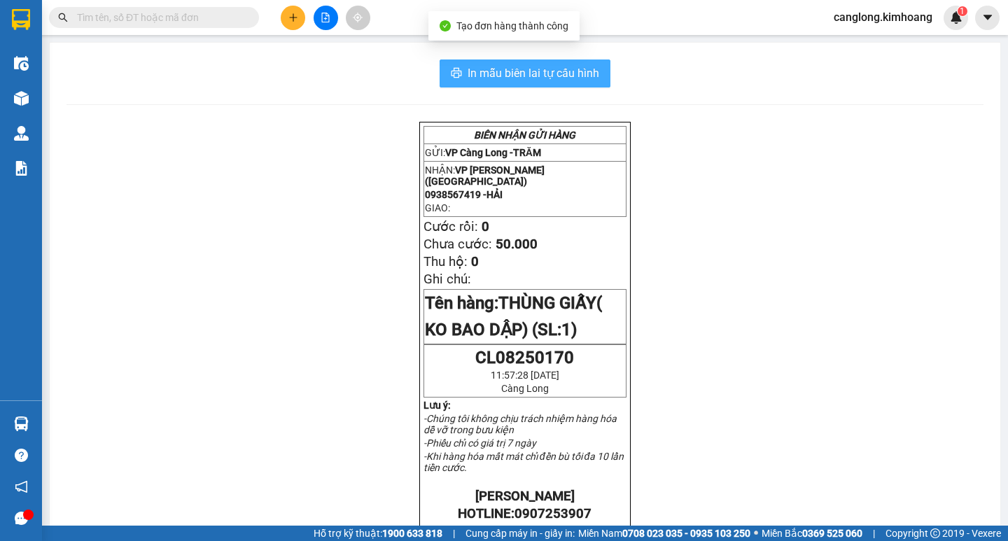
click at [520, 69] on span "In mẫu biên lai tự cấu hình" at bounding box center [534, 73] width 132 height 18
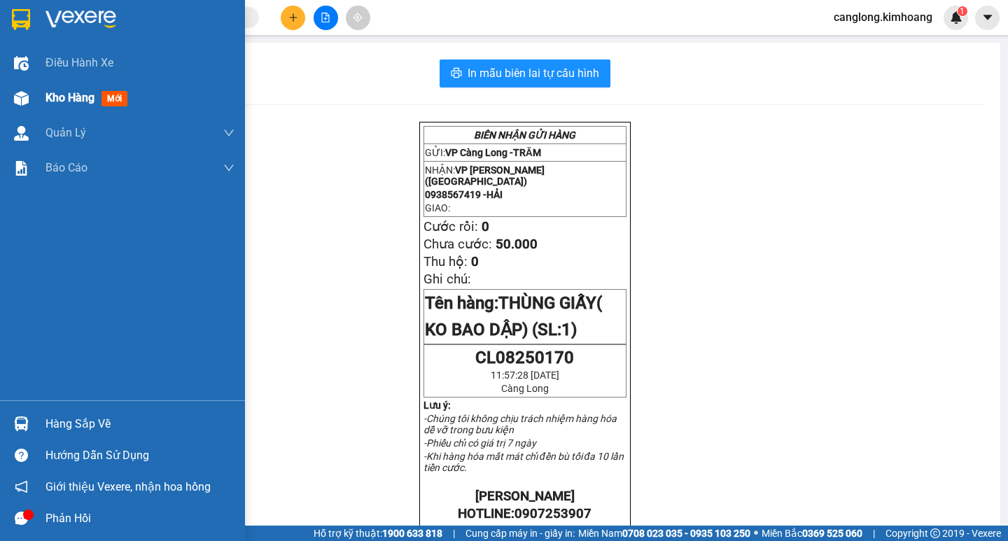
click at [48, 100] on span "Kho hàng" at bounding box center [70, 97] width 49 height 13
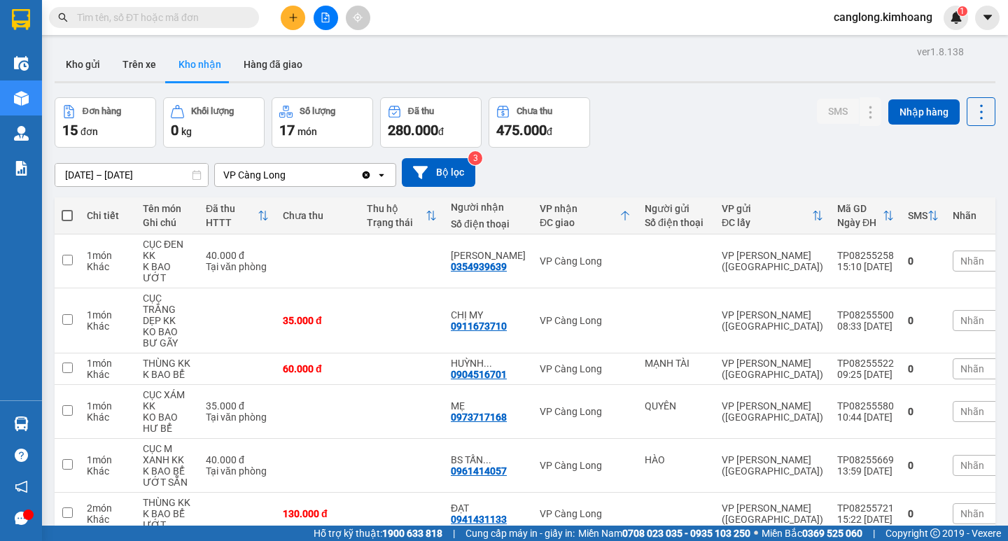
click at [216, 20] on input "text" at bounding box center [159, 17] width 165 height 15
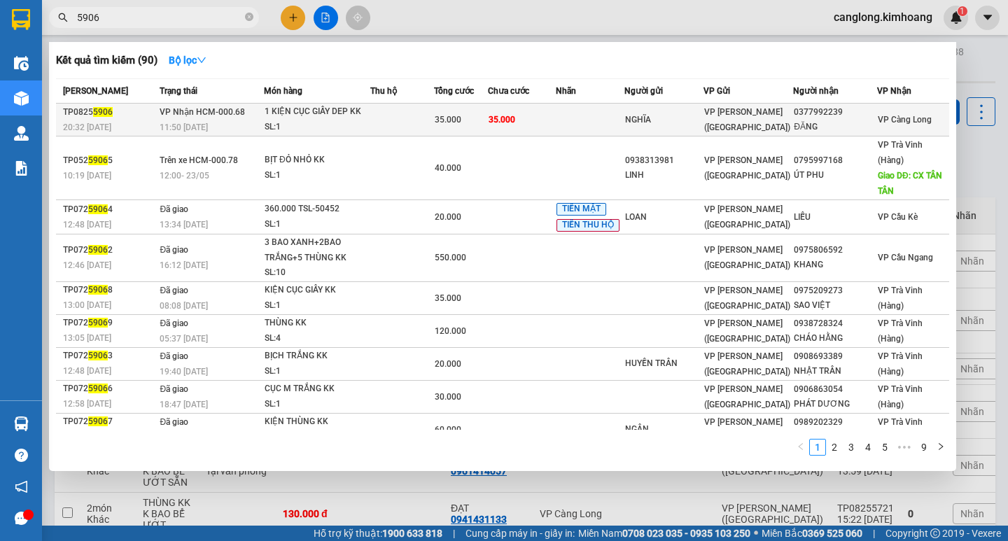
type input "5906"
click at [606, 121] on td at bounding box center [590, 120] width 69 height 33
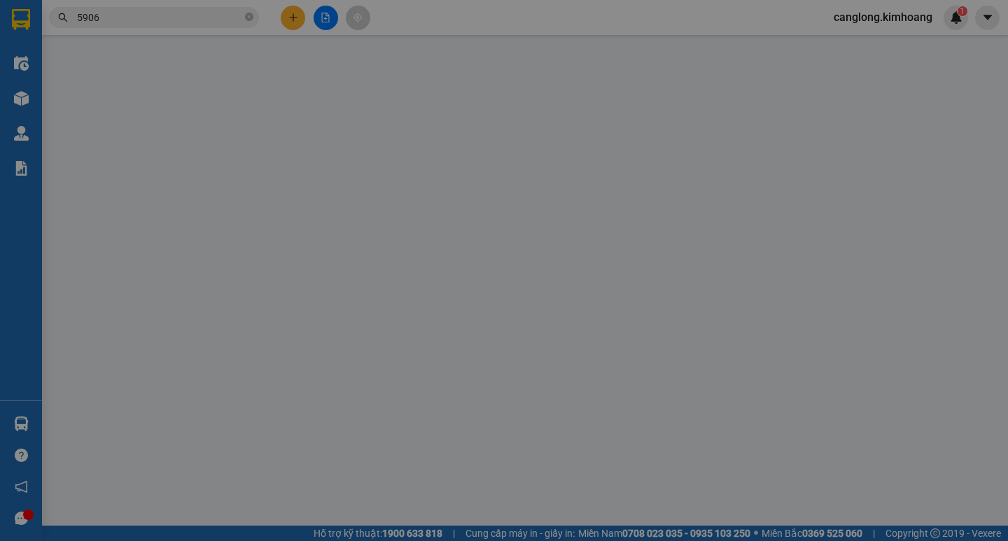
type input "NGHĨA"
type input "0377992239"
type input "ĐĂNG"
type input "35.000"
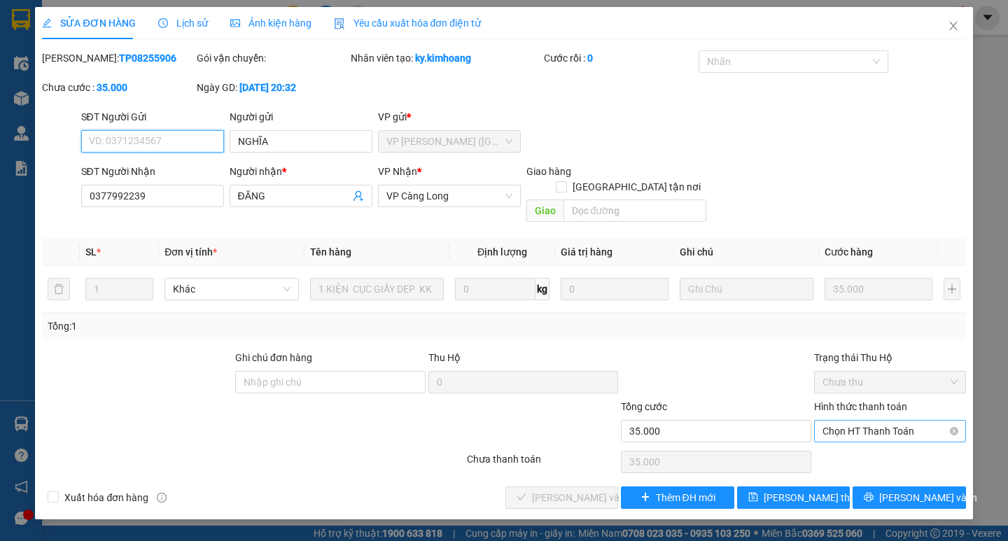
drag, startPoint x: 932, startPoint y: 418, endPoint x: 919, endPoint y: 418, distance: 12.6
click at [929, 421] on span "Chọn HT Thanh Toán" at bounding box center [890, 431] width 135 height 21
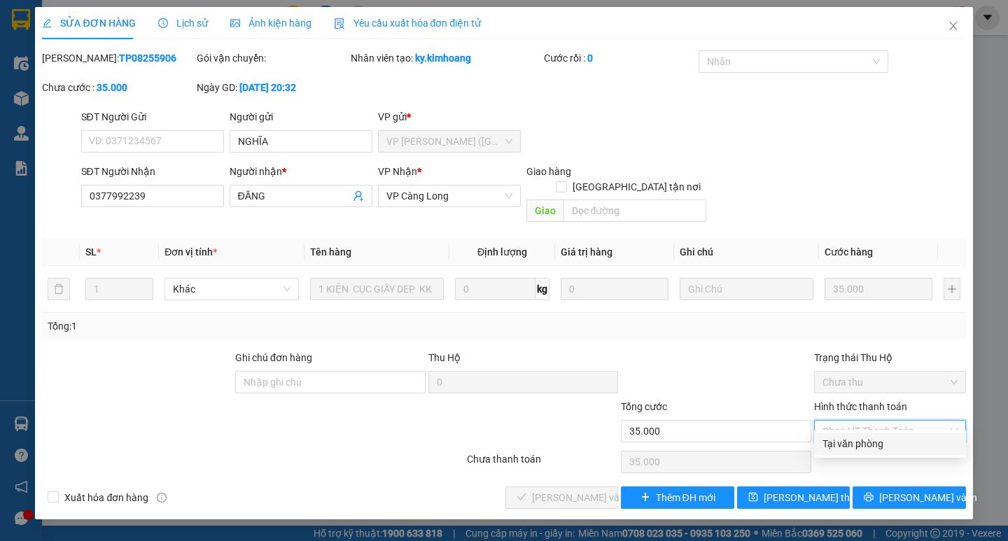
click at [905, 437] on div "Tại văn phòng" at bounding box center [890, 443] width 135 height 15
type input "0"
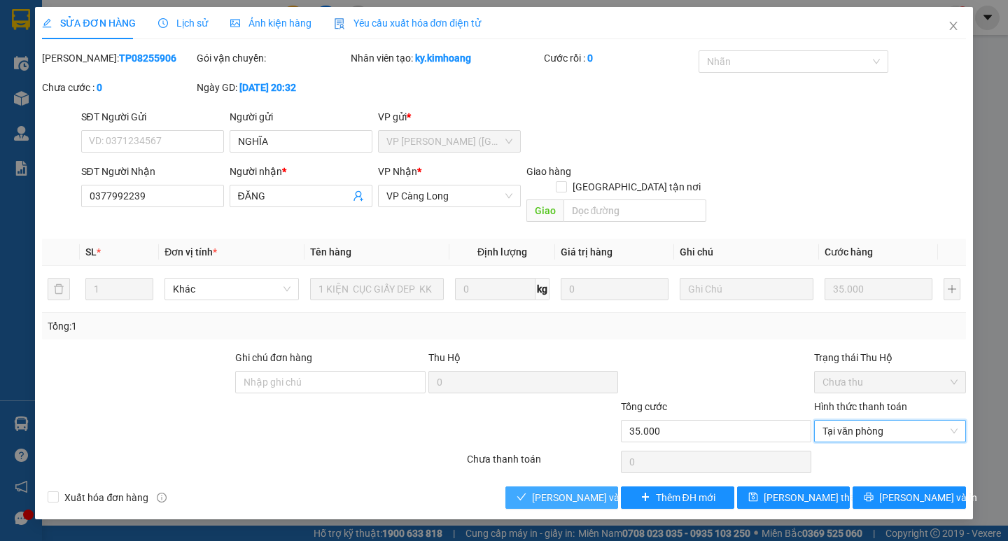
click at [599, 490] on span "Lưu và Giao hàng" at bounding box center [599, 497] width 134 height 15
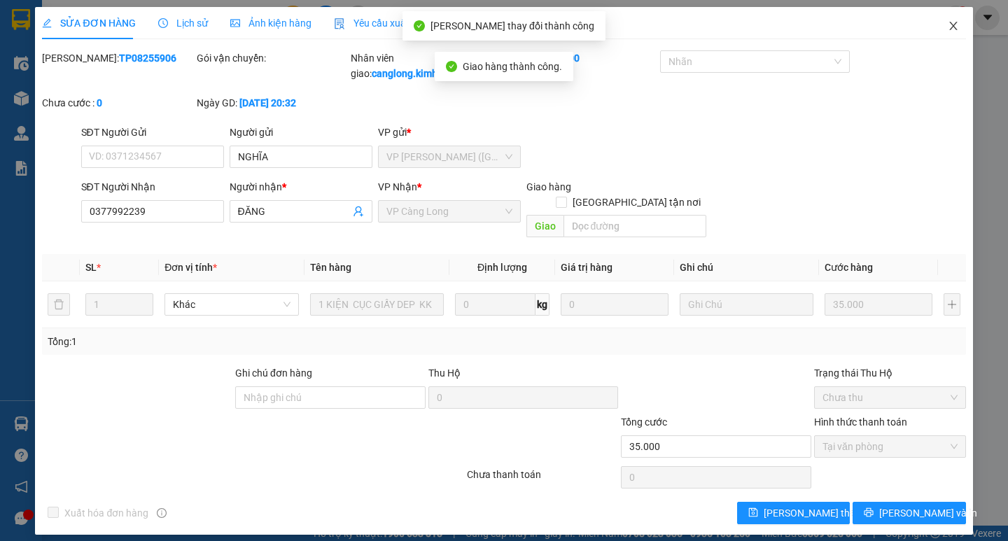
click at [958, 20] on span "Close" at bounding box center [953, 26] width 39 height 39
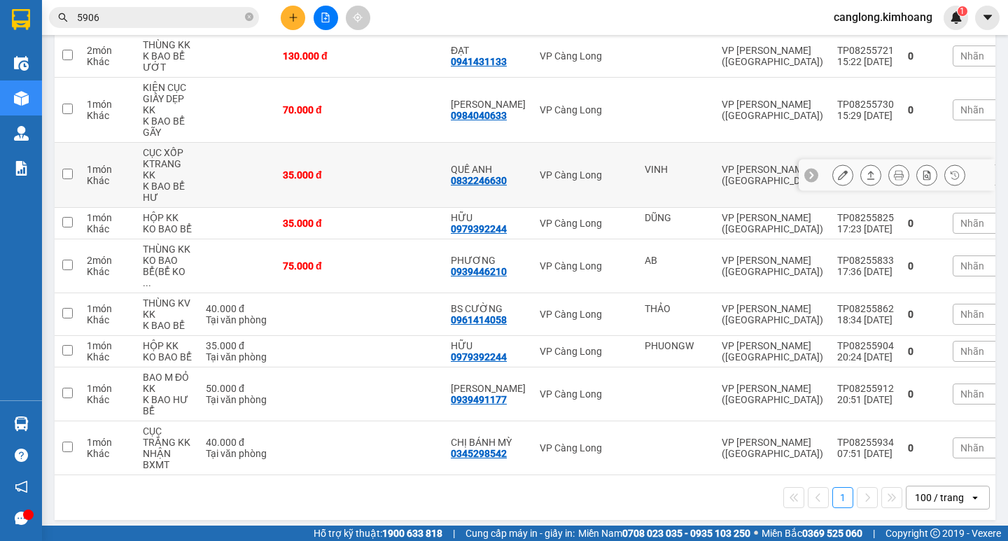
scroll to position [459, 0]
